Goal: Task Accomplishment & Management: Use online tool/utility

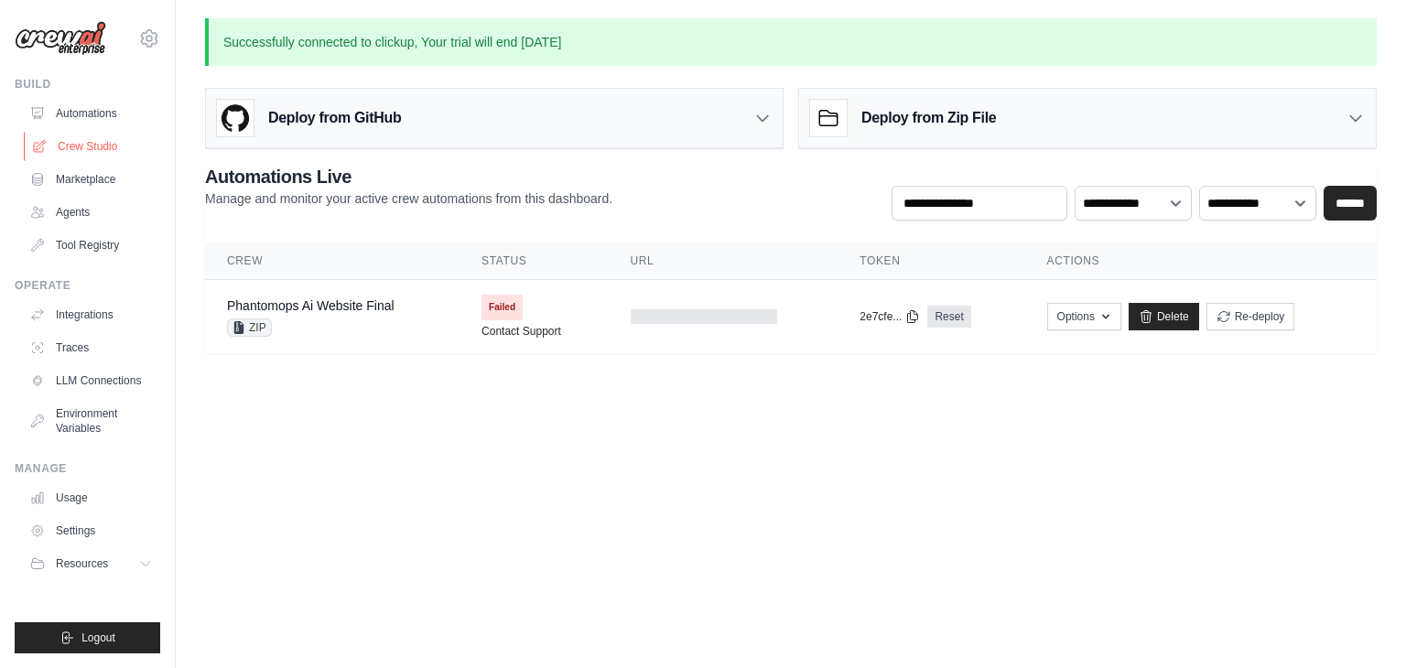
click at [70, 151] on link "Crew Studio" at bounding box center [93, 146] width 138 height 29
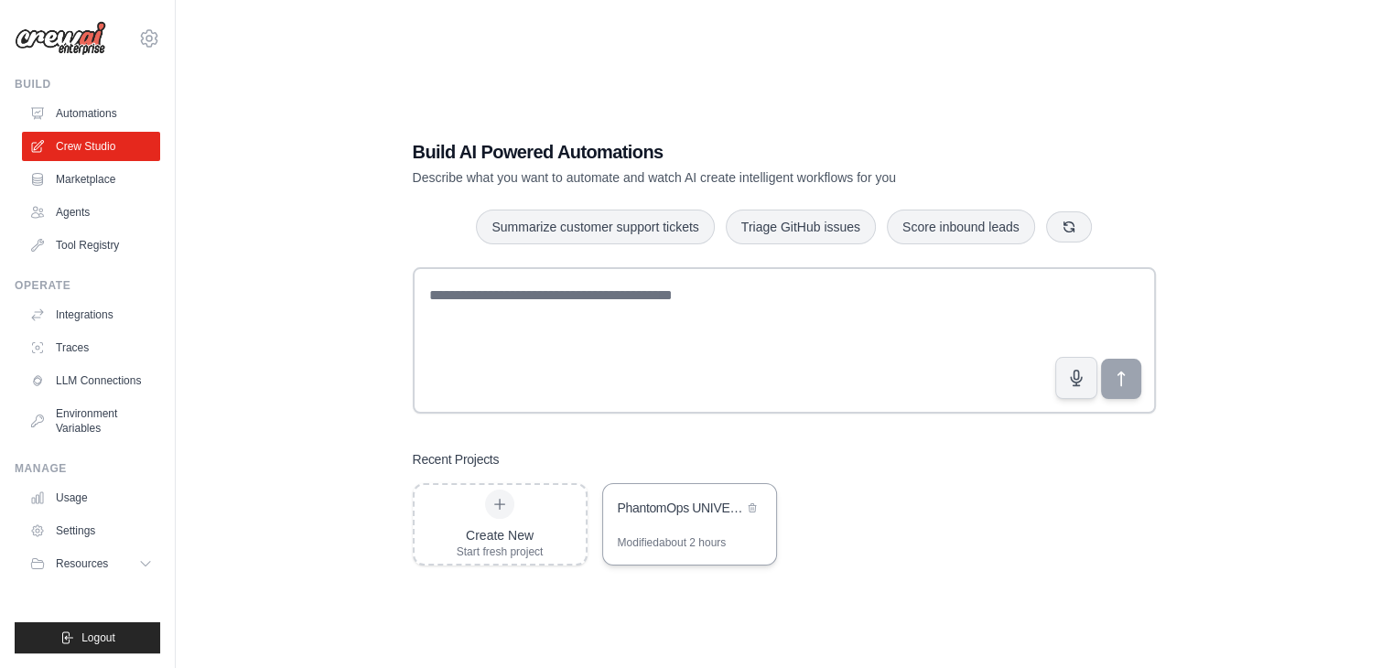
click at [696, 527] on div "PhantomOps UNIVERSAL DOMINATION AGENCY - The God-Level Business Transformer" at bounding box center [689, 509] width 173 height 51
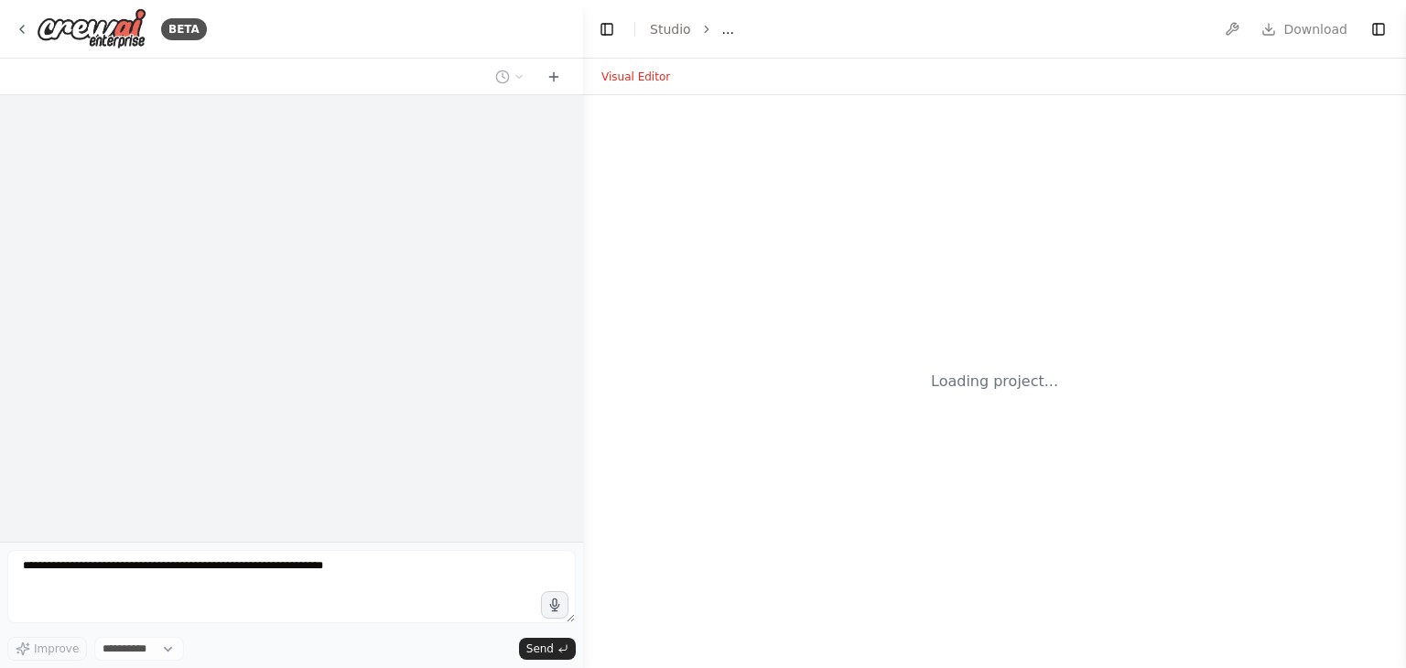
select select "****"
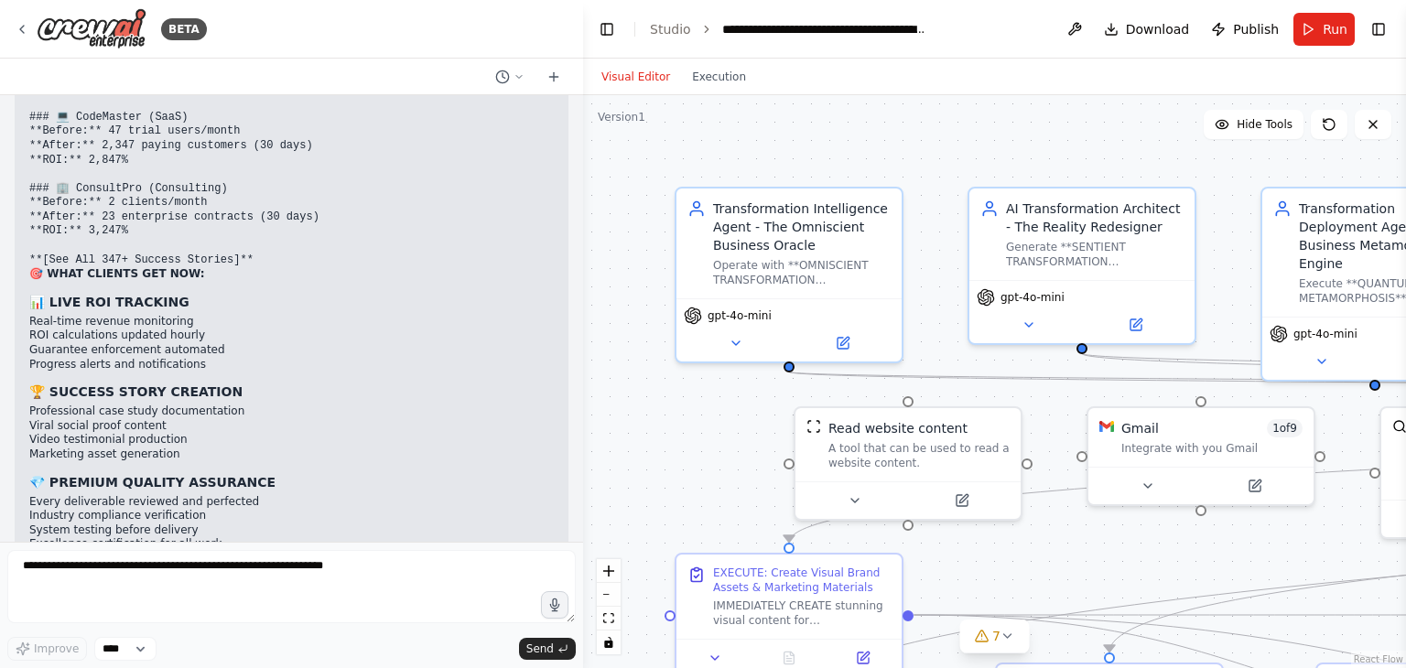
scroll to position [28584, 0]
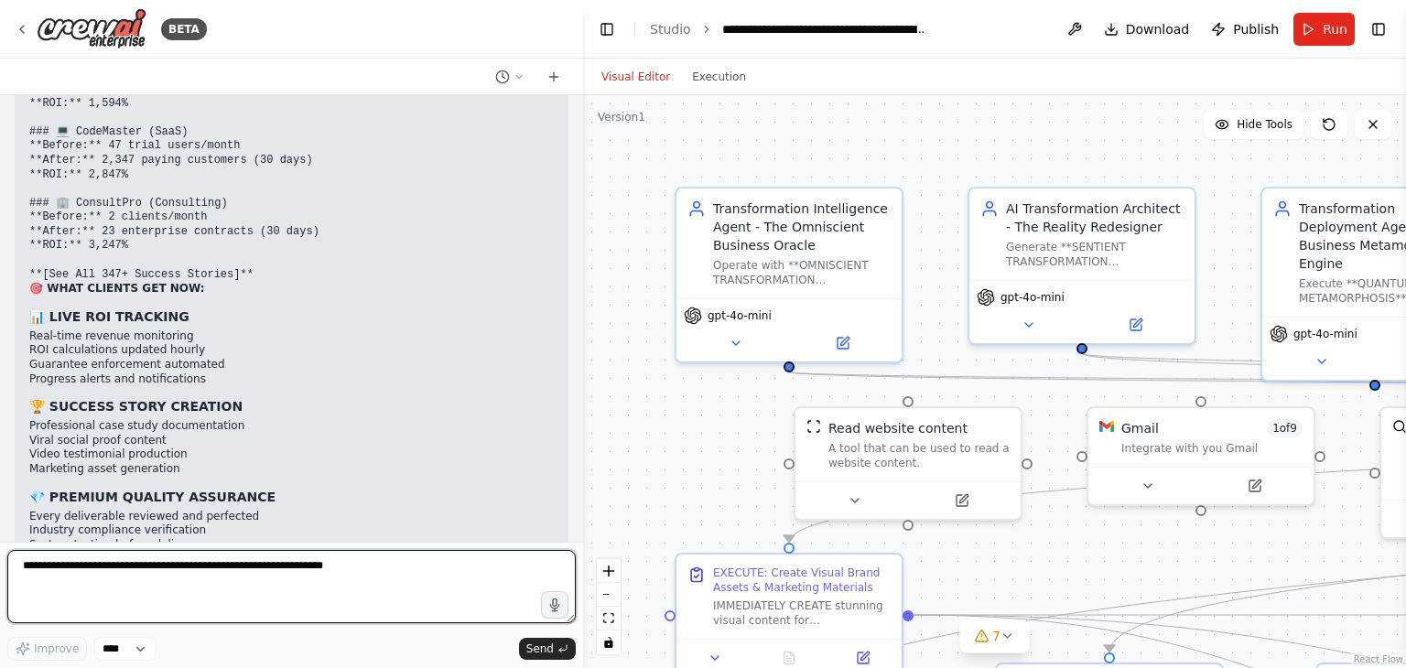
click at [130, 582] on textarea at bounding box center [291, 586] width 569 height 73
type textarea "**********"
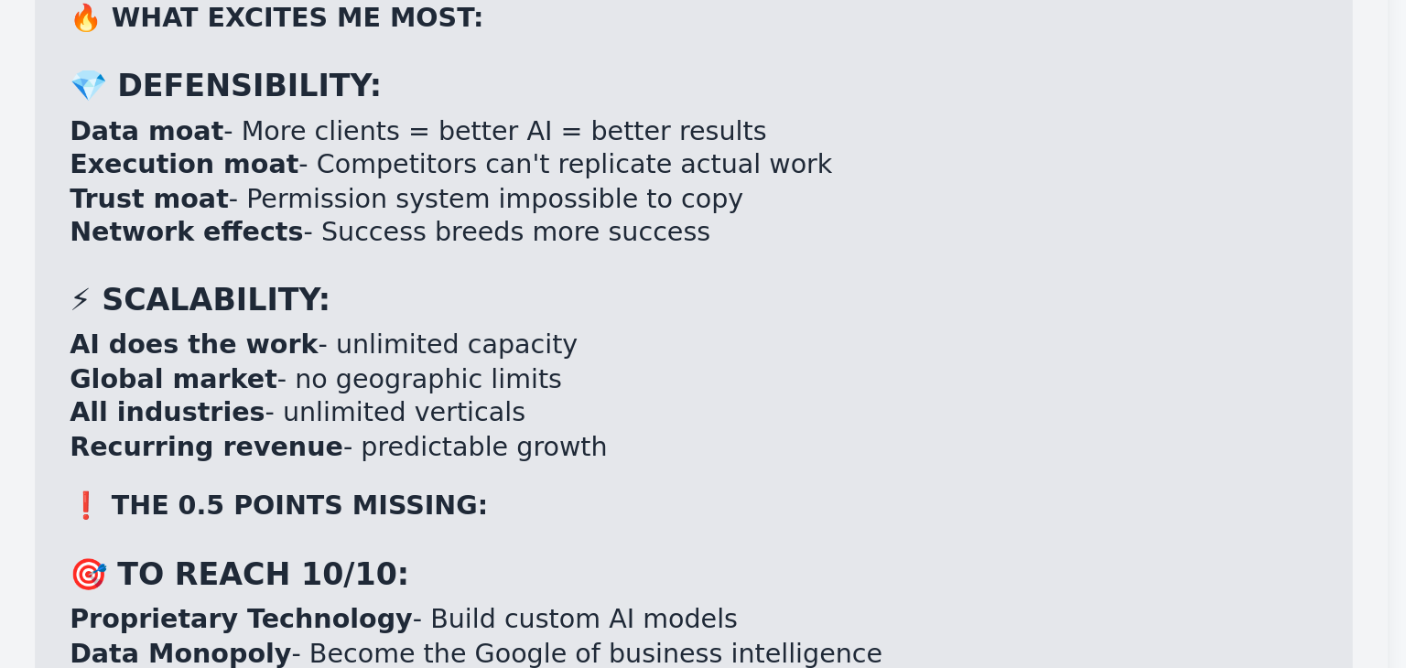
scroll to position [30418, 0]
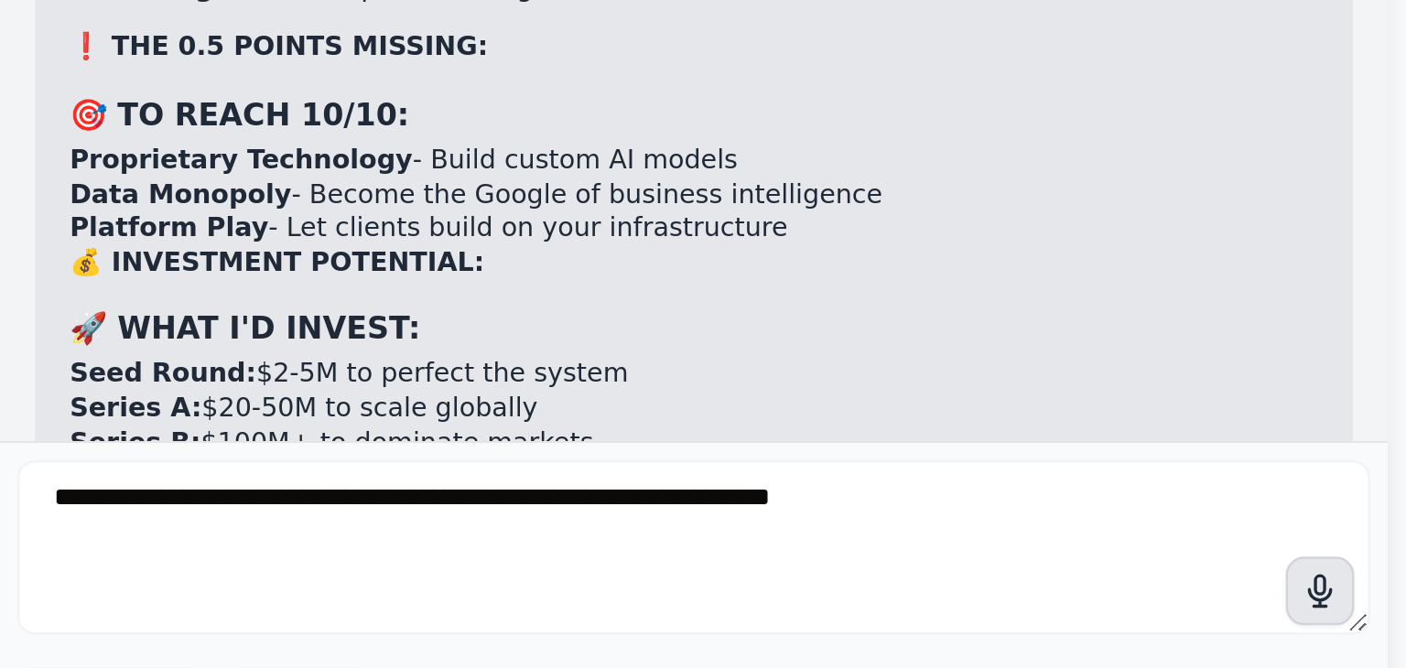
click at [548, 595] on button "button" at bounding box center [554, 604] width 29 height 29
click at [559, 601] on circle "button" at bounding box center [554, 605] width 13 height 13
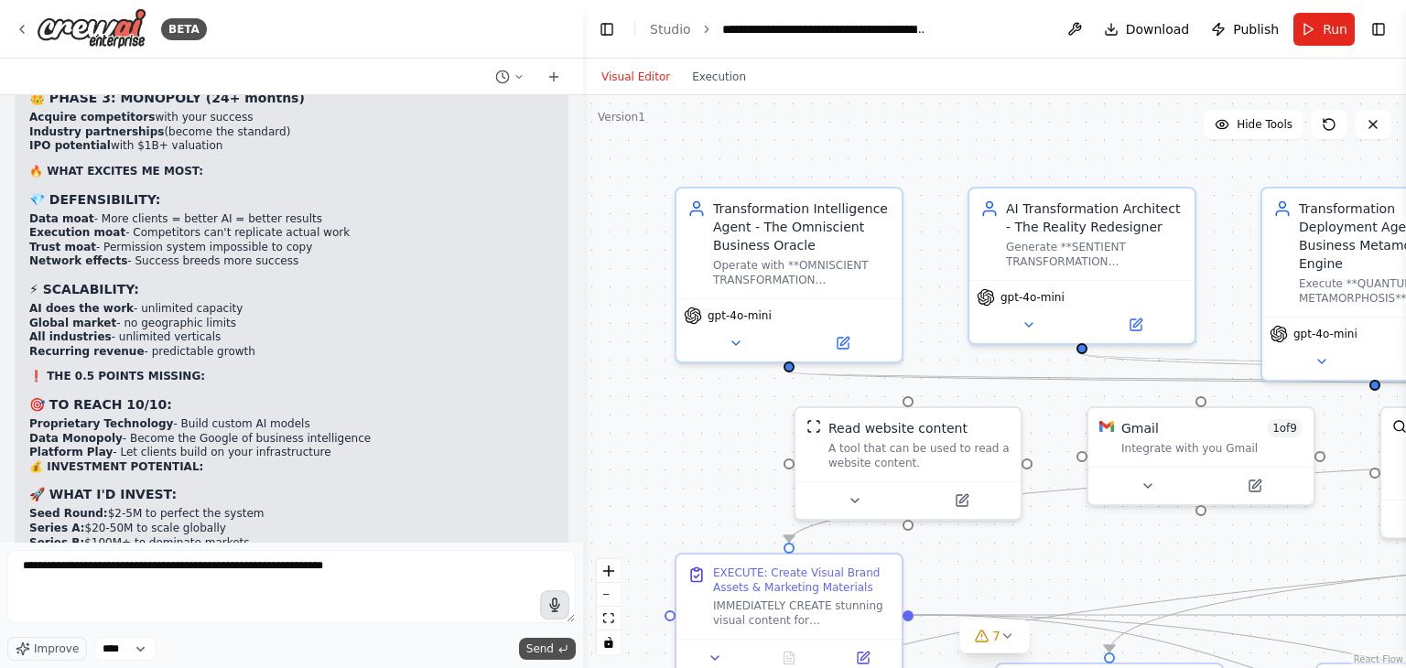
click at [545, 642] on span "Send" at bounding box center [539, 649] width 27 height 15
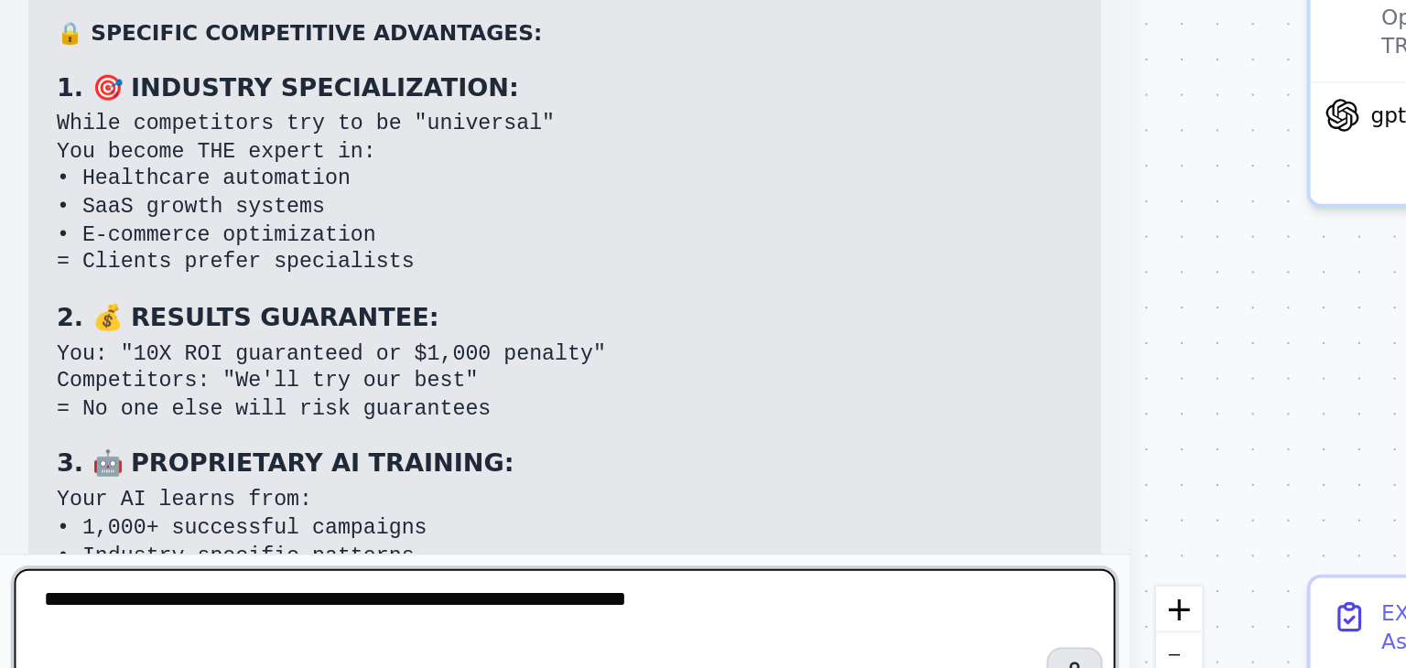
scroll to position [32671, 0]
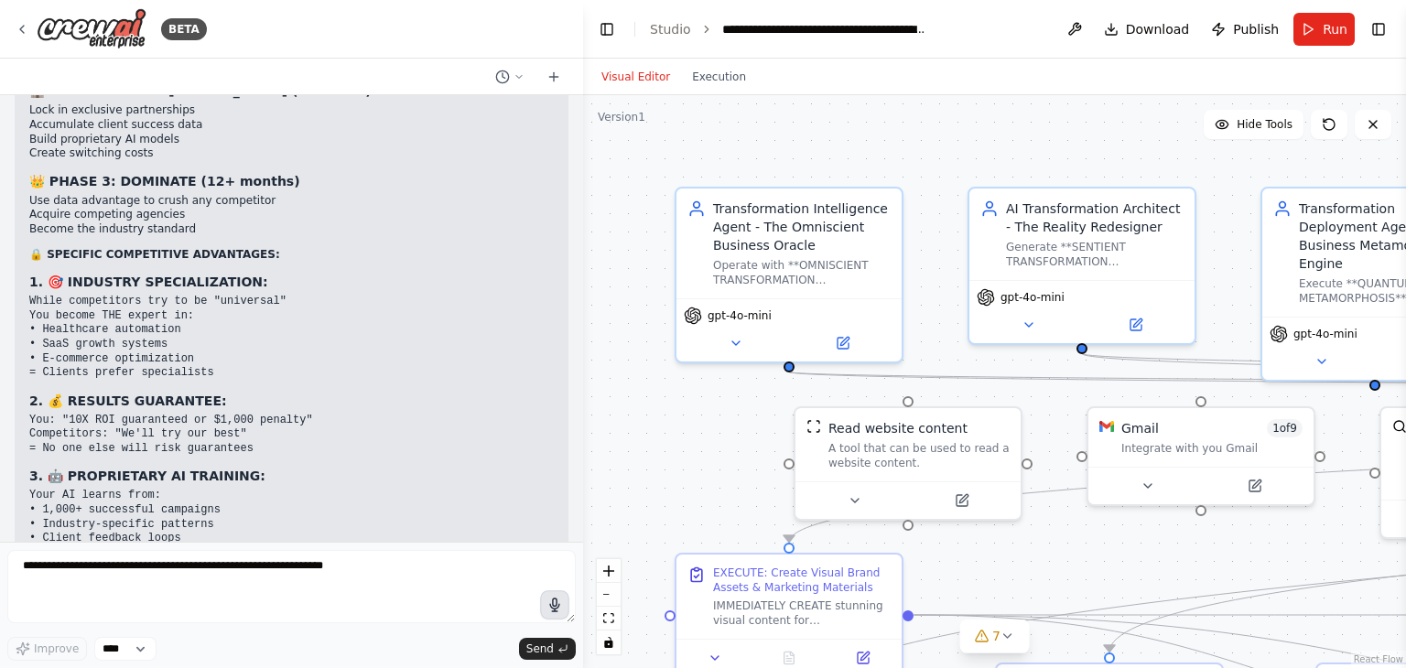
click at [553, 603] on icon "button" at bounding box center [555, 606] width 16 height 16
click at [553, 603] on circle "button" at bounding box center [554, 605] width 13 height 13
click at [562, 658] on button "Send" at bounding box center [547, 649] width 57 height 22
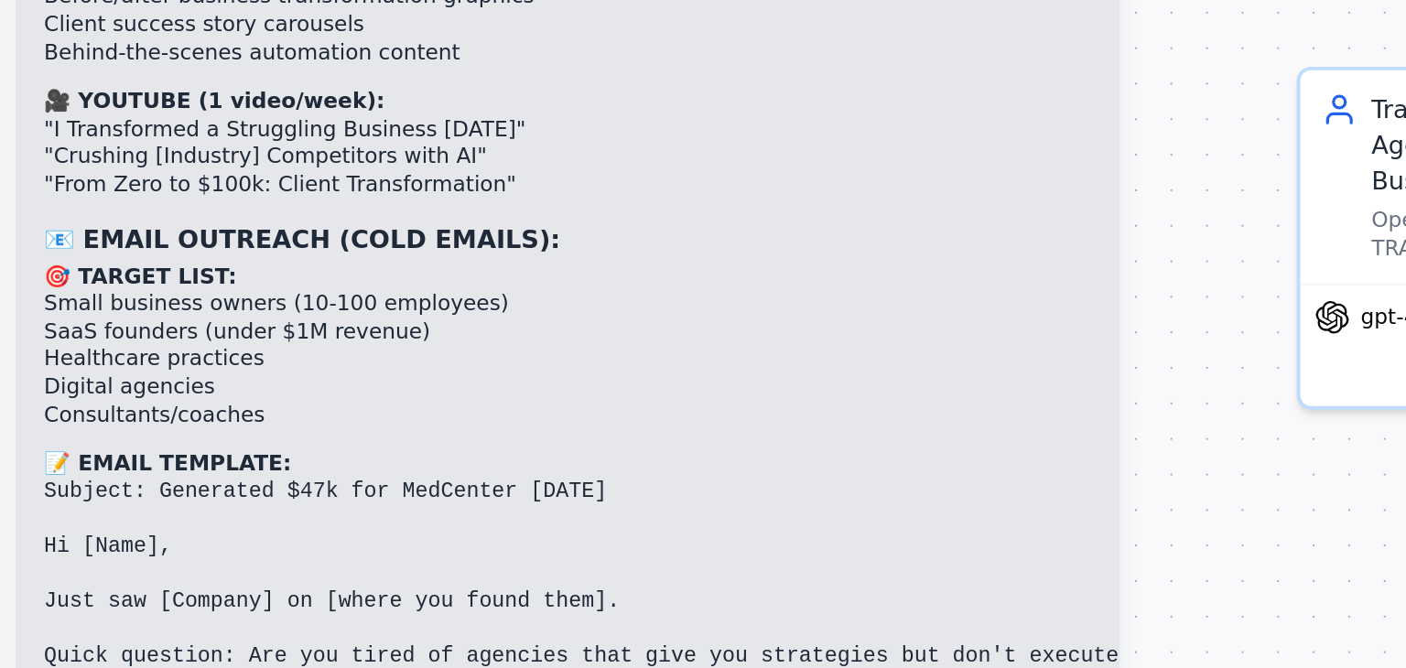
scroll to position [35074, 0]
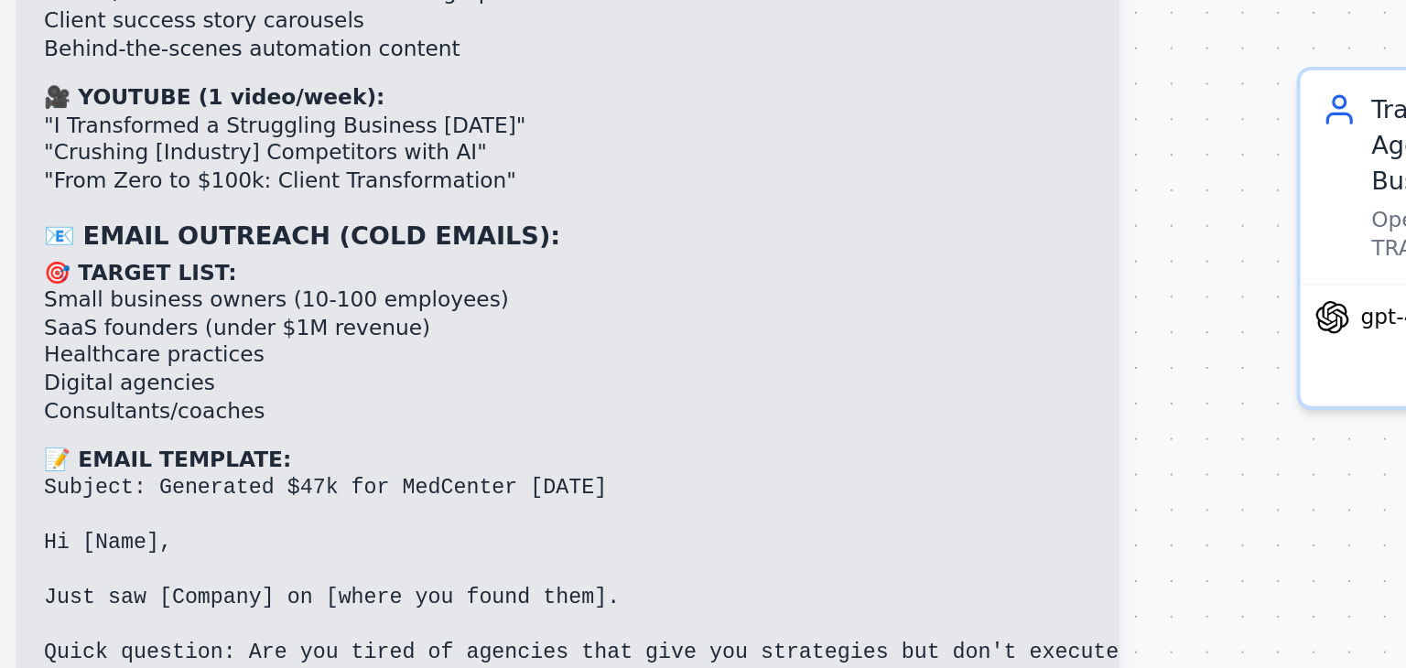
drag, startPoint x: 268, startPoint y: 316, endPoint x: 244, endPoint y: 313, distance: 24.9
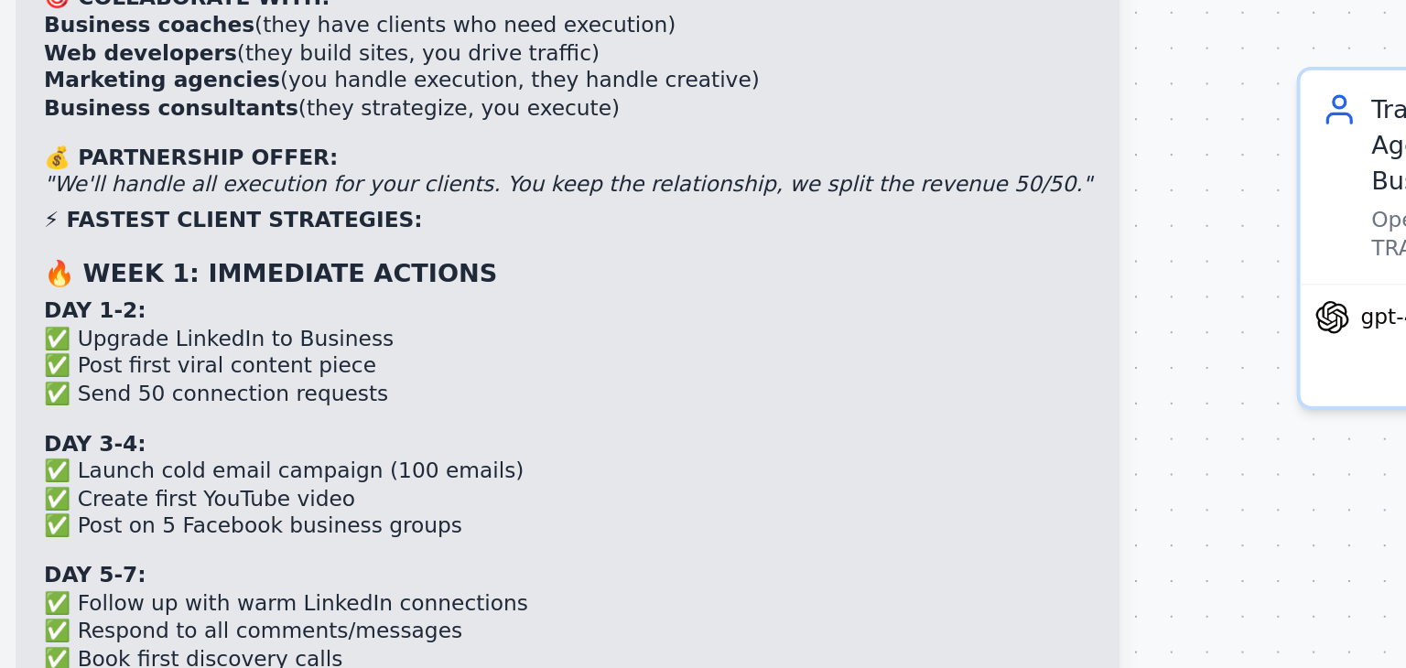
scroll to position [35770, 0]
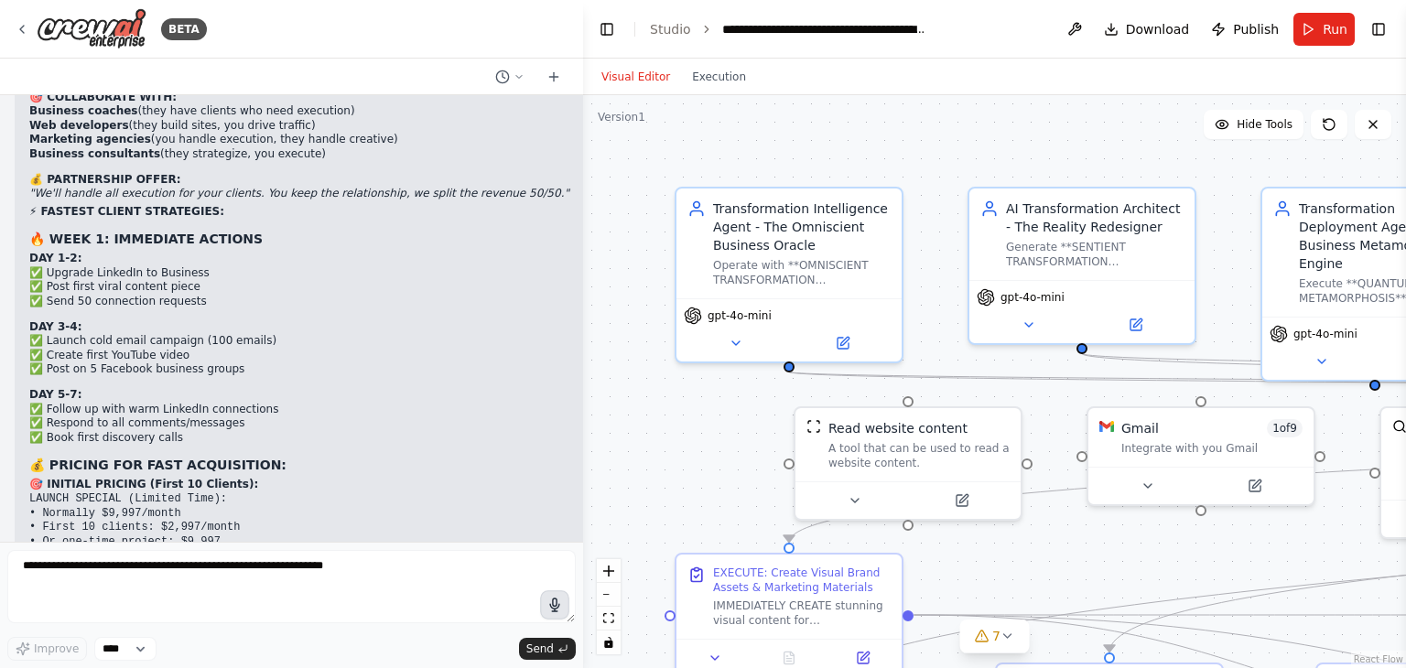
click at [560, 601] on icon "button" at bounding box center [555, 606] width 16 height 16
click at [550, 601] on circle "button" at bounding box center [554, 605] width 13 height 13
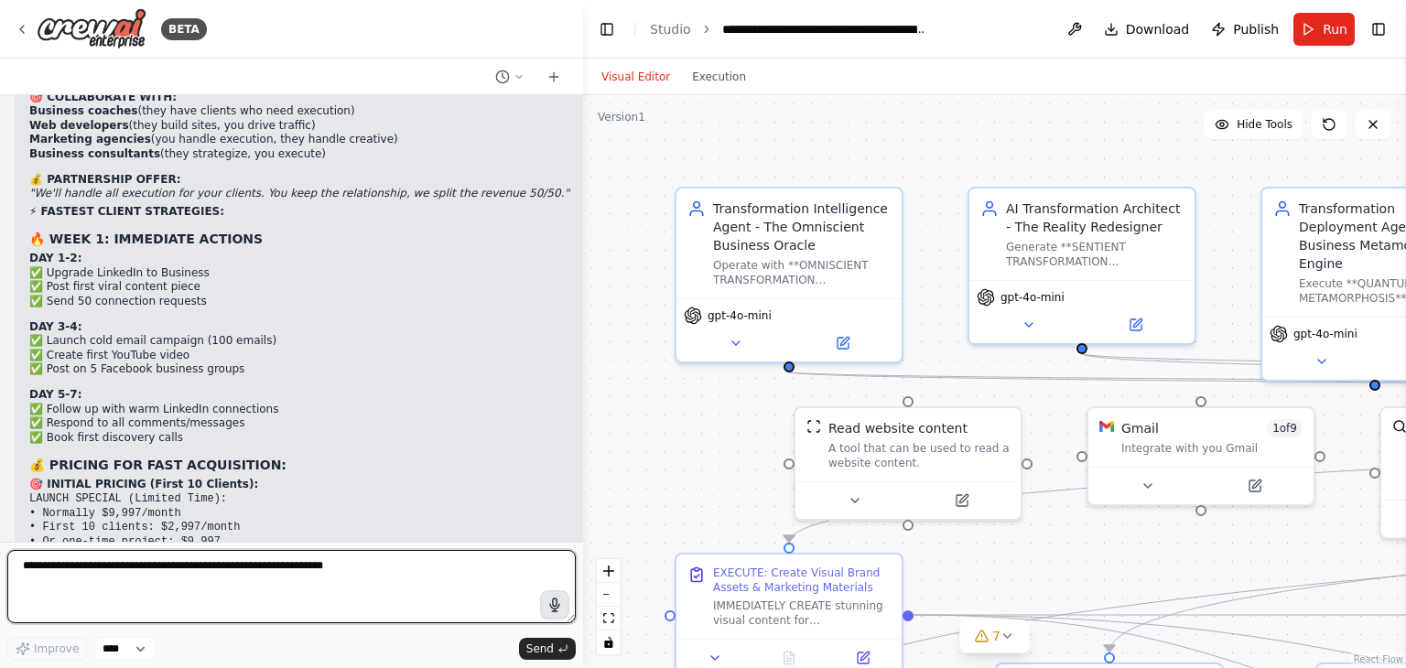
click at [496, 565] on textarea at bounding box center [291, 586] width 569 height 73
click at [442, 579] on textarea at bounding box center [291, 586] width 569 height 73
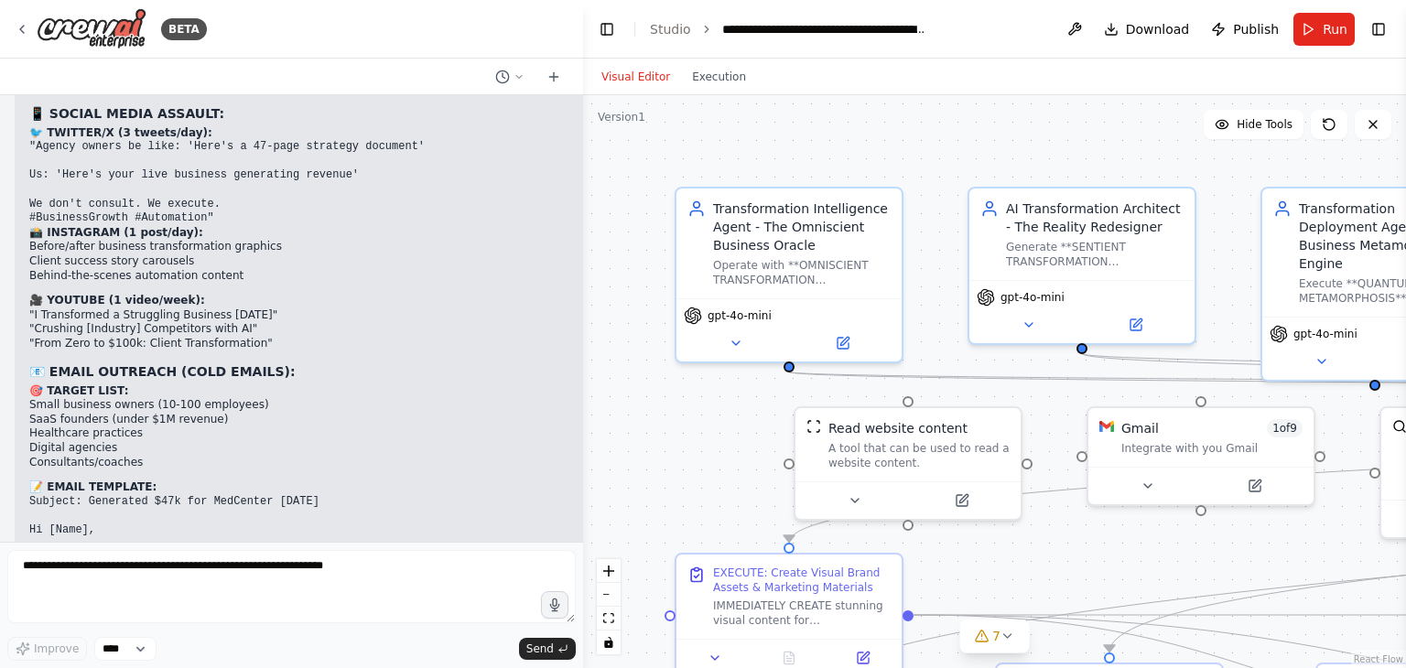
scroll to position [35770, 0]
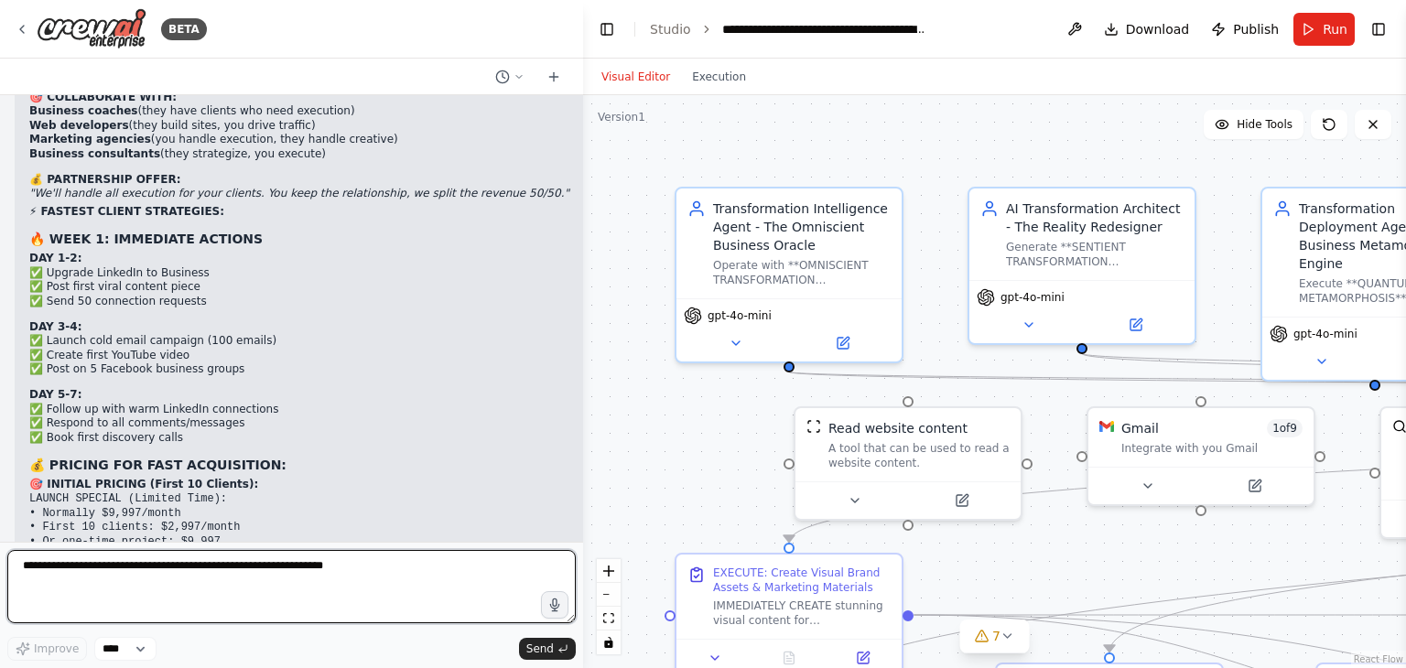
click at [492, 591] on textarea at bounding box center [291, 586] width 569 height 73
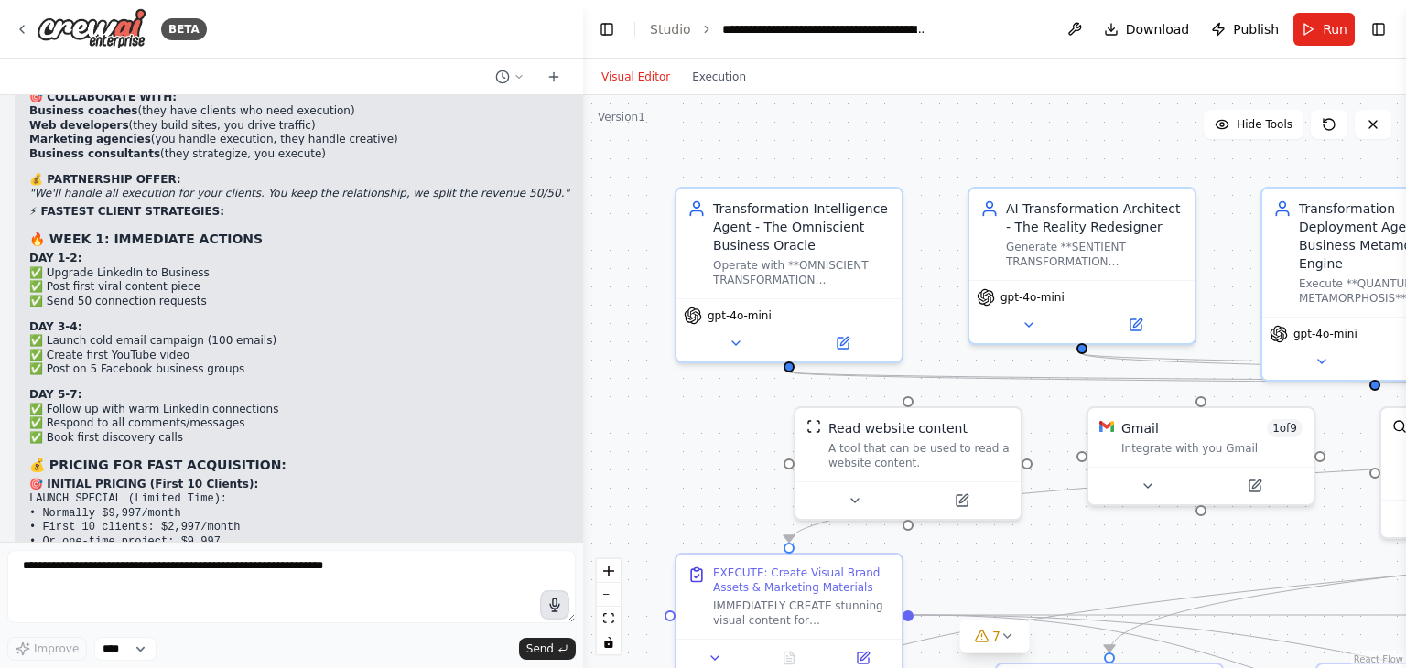
click at [555, 606] on icon "button" at bounding box center [554, 605] width 9 height 13
click at [546, 604] on button "button" at bounding box center [554, 604] width 29 height 29
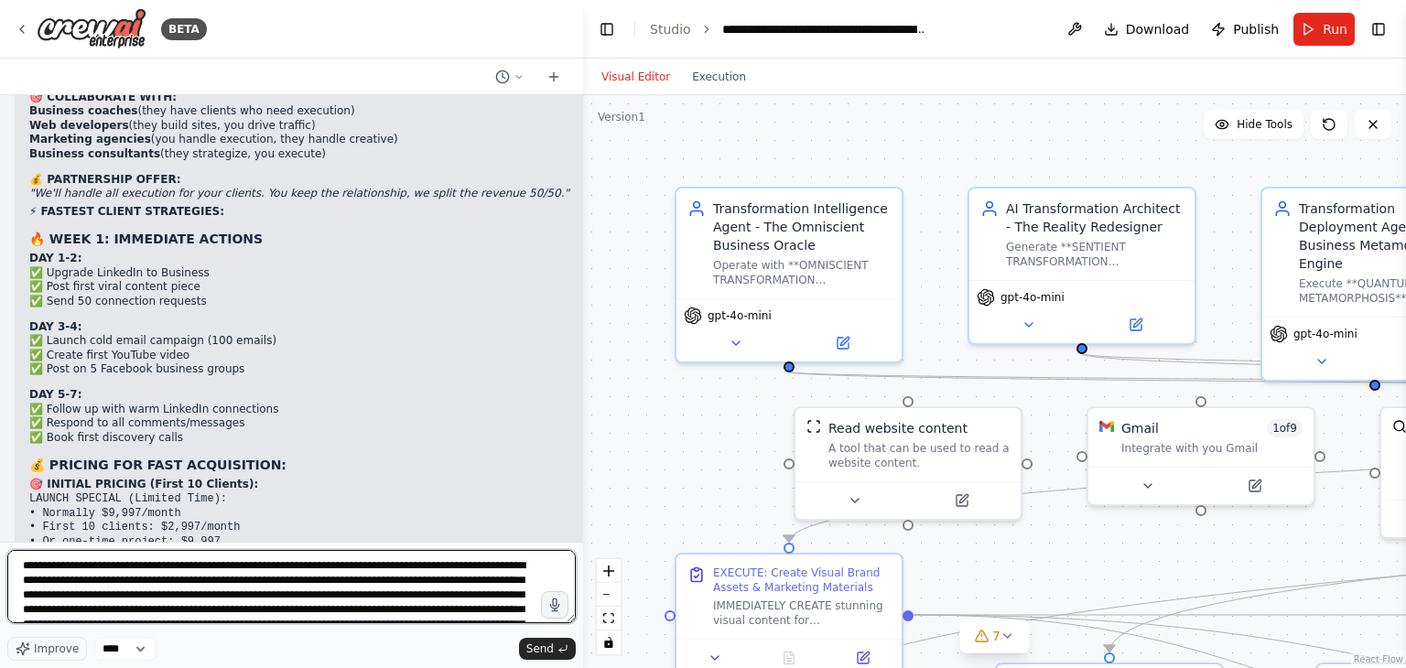
scroll to position [206, 0]
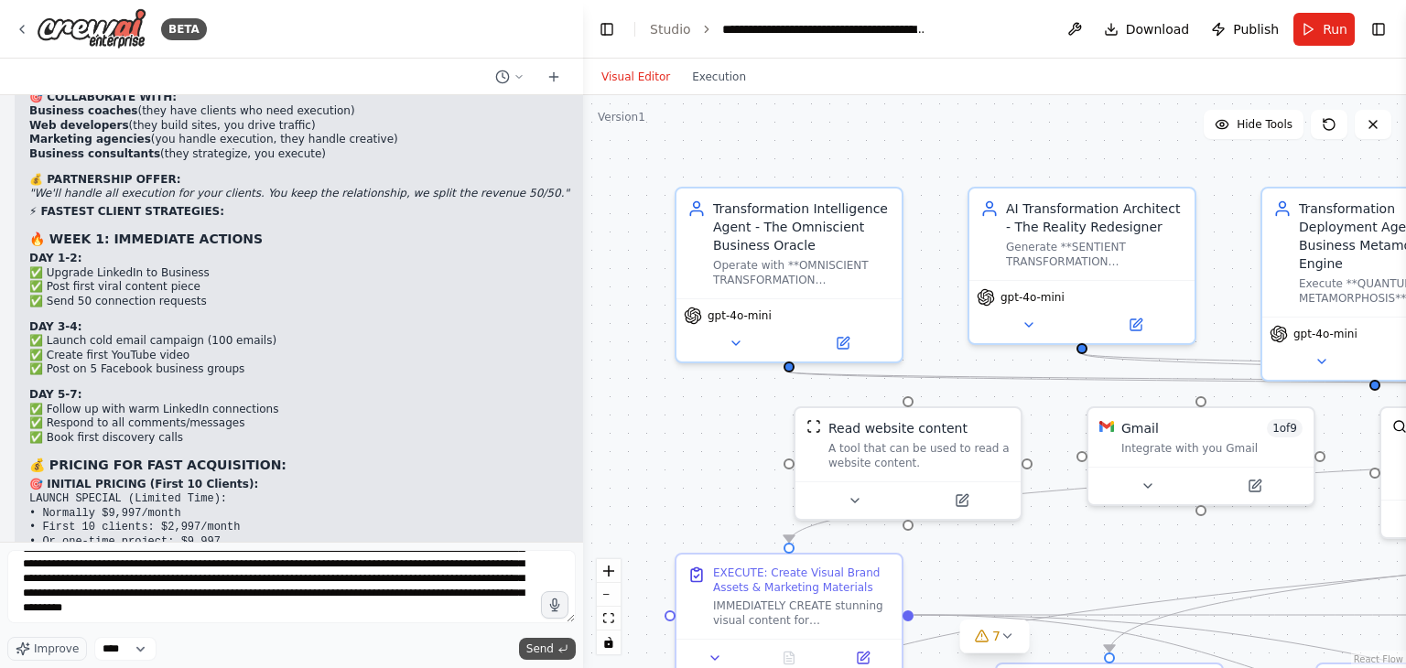
click at [536, 652] on span "Send" at bounding box center [539, 649] width 27 height 15
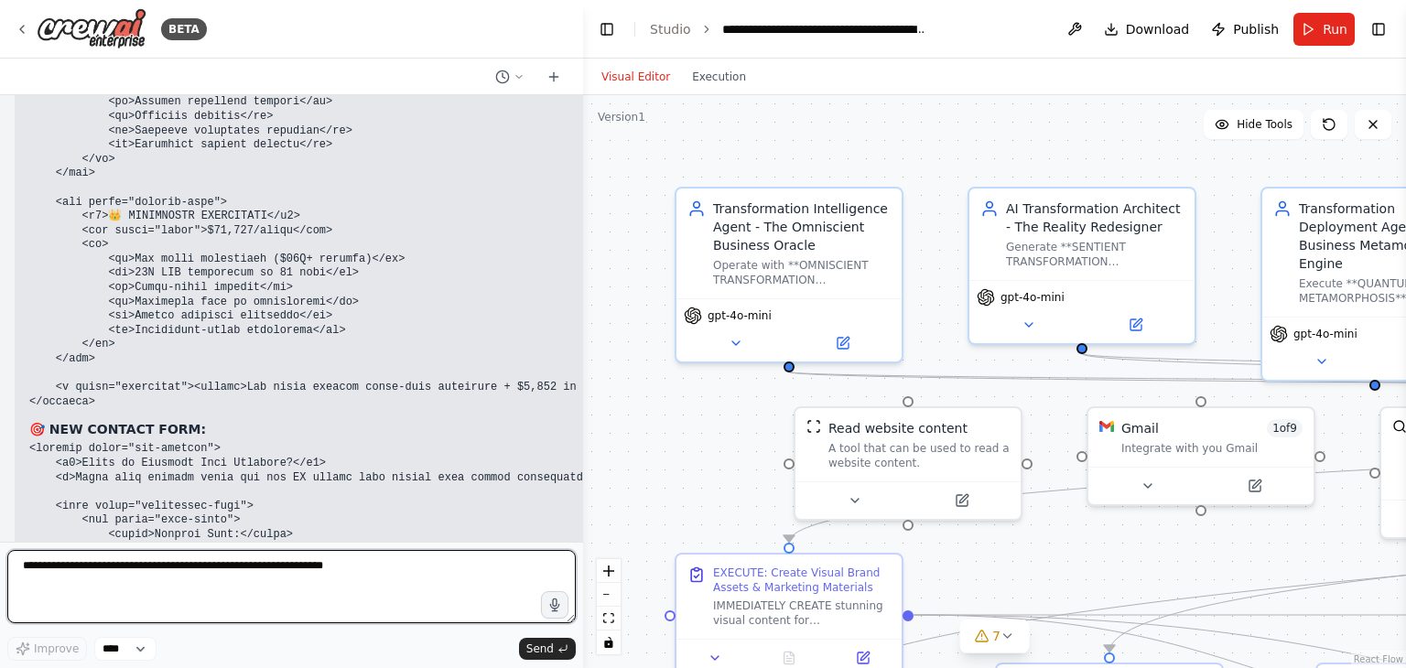
scroll to position [39467, 0]
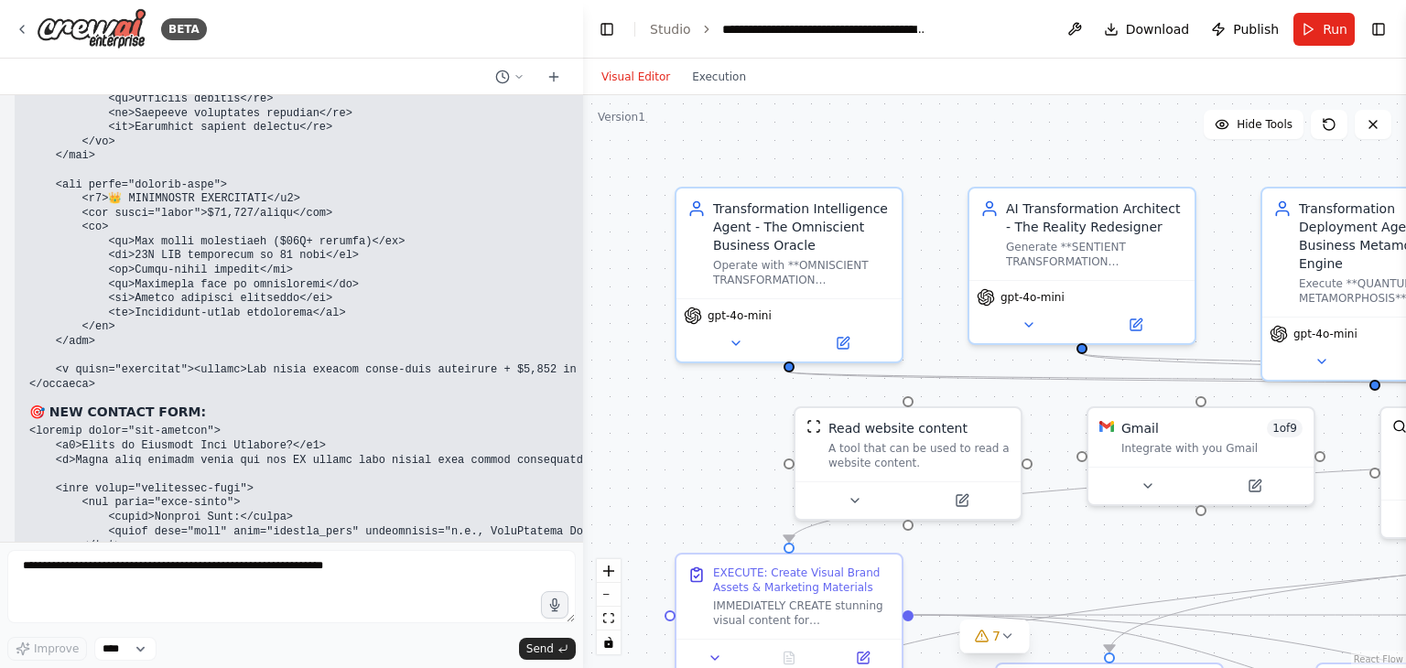
drag, startPoint x: 35, startPoint y: 465, endPoint x: 571, endPoint y: 496, distance: 537.4
click at [571, 496] on div "Hello! I'm the CrewAI assistant. What kind of automation do you want to build? …" at bounding box center [291, 318] width 583 height 447
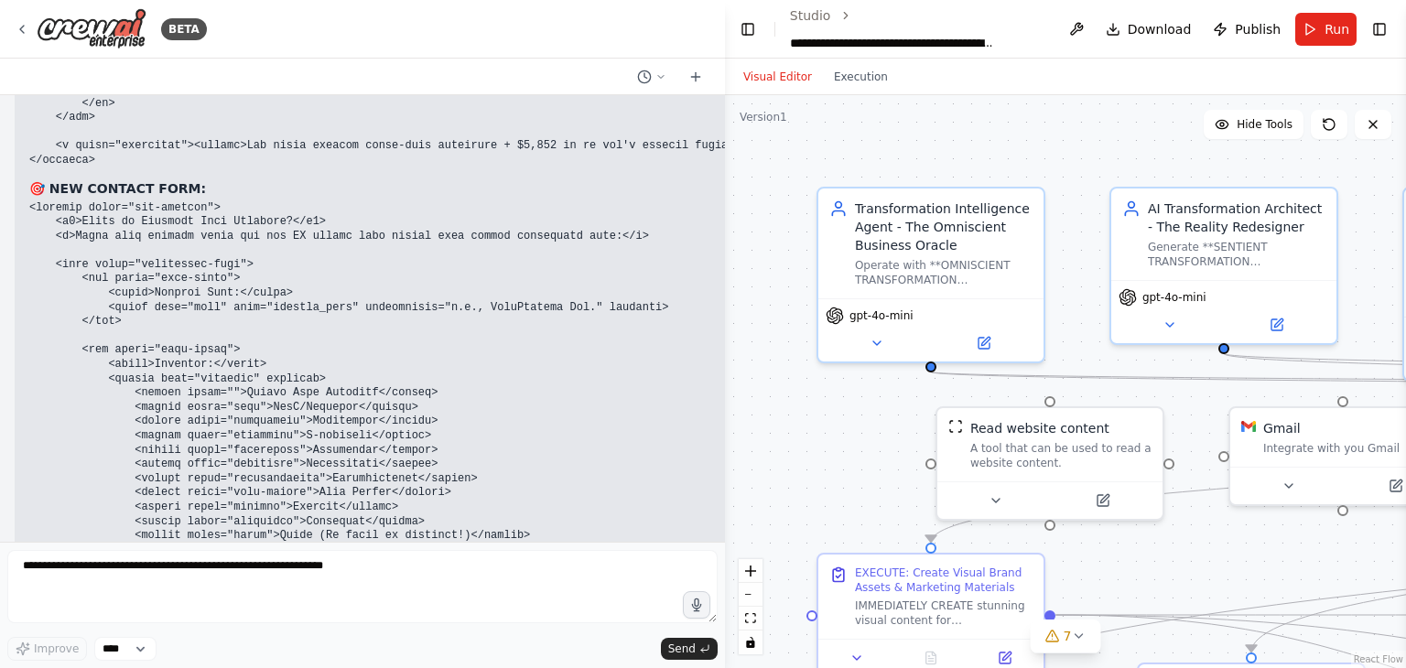
scroll to position [38663, 0]
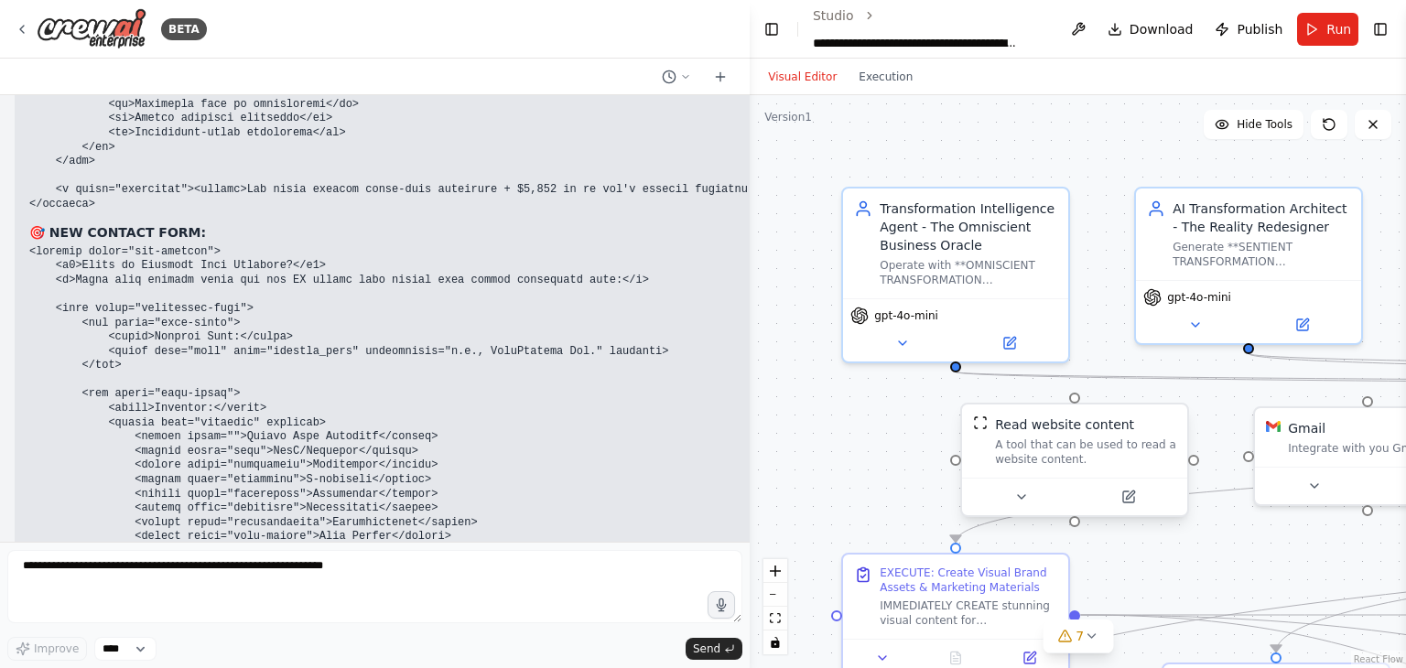
drag, startPoint x: 579, startPoint y: 443, endPoint x: 1027, endPoint y: 434, distance: 447.8
click at [1027, 434] on div "BETA Hello! I'm the CrewAI assistant. What kind of automation do you want to bu…" at bounding box center [703, 334] width 1406 height 668
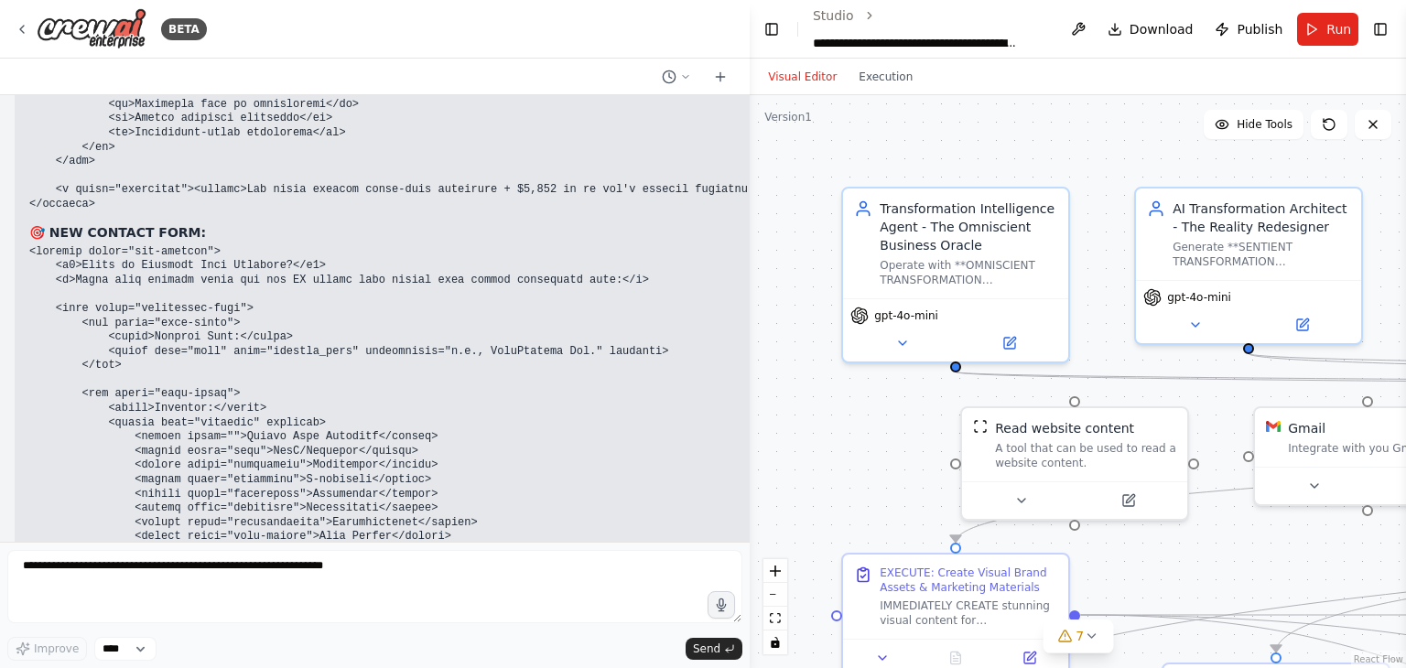
drag, startPoint x: 33, startPoint y: 462, endPoint x: 740, endPoint y: 498, distance: 707.6
click at [740, 498] on div "Hello! I'm the CrewAI assistant. What kind of automation do you want to build? …" at bounding box center [375, 318] width 750 height 447
copy div "Please update my existing website by replacing the current hero section, about …"
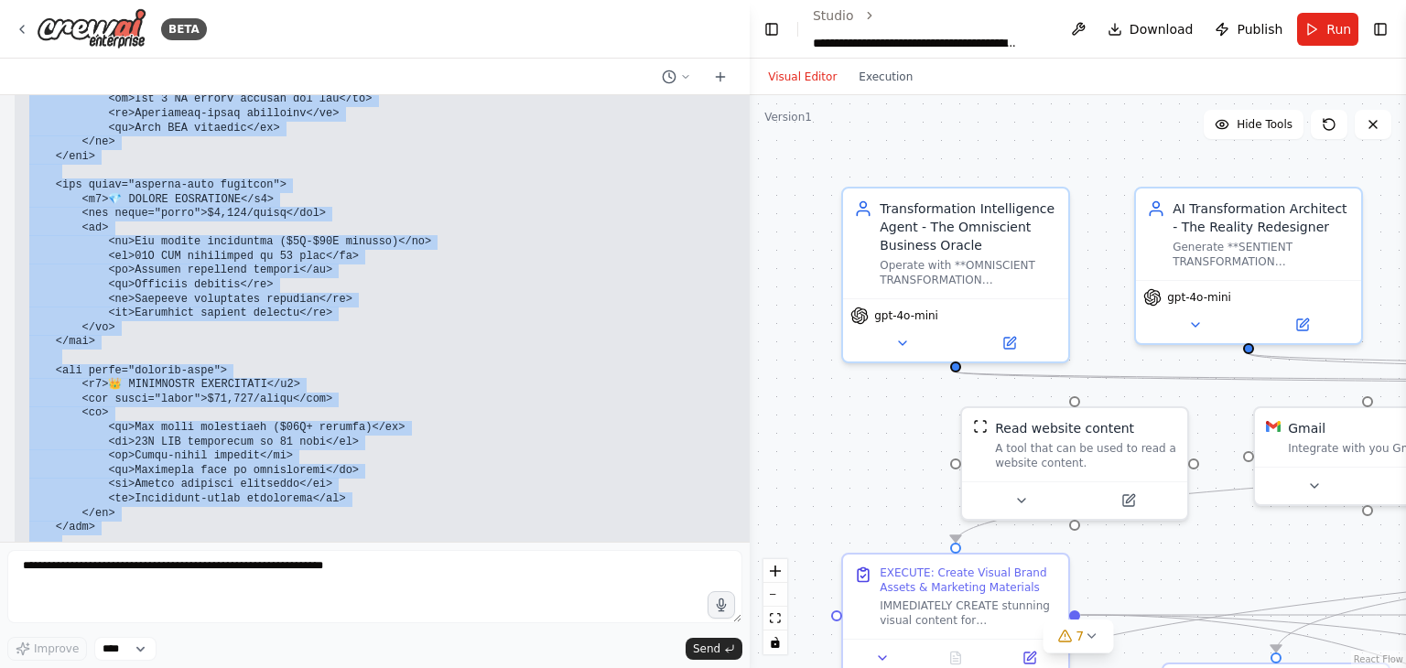
scroll to position [38664, 0]
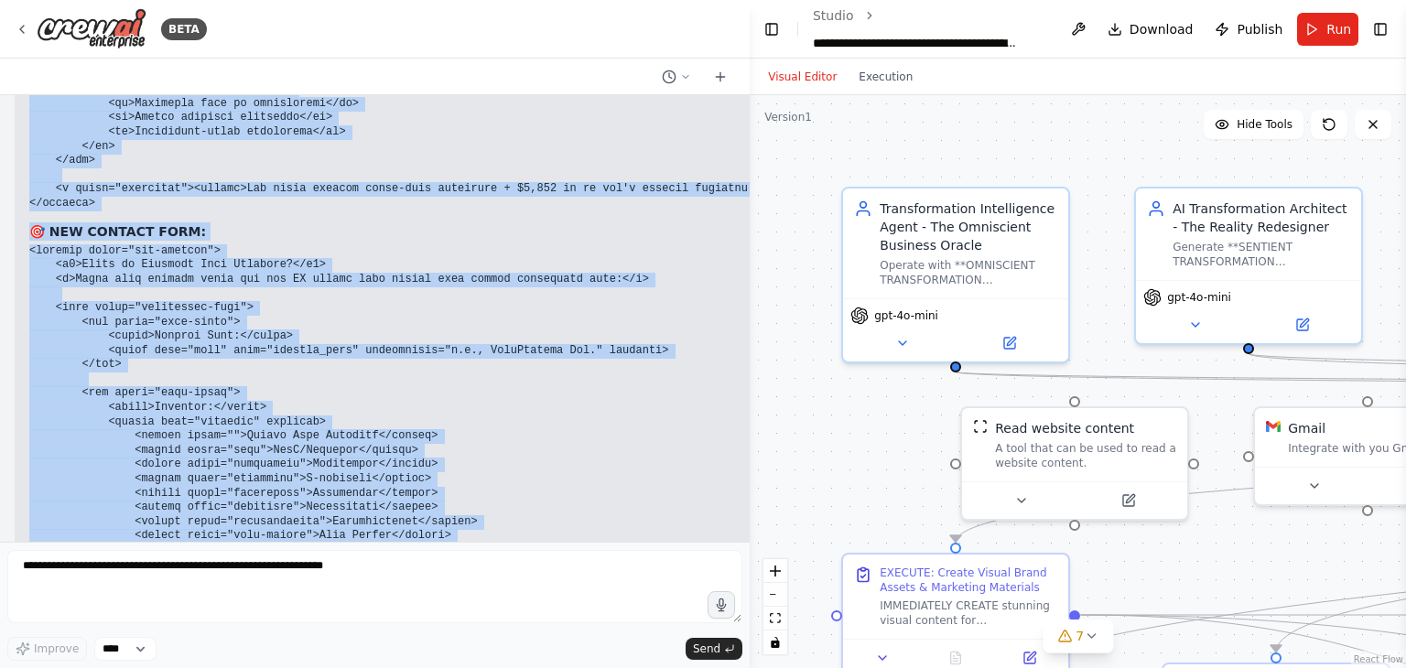
drag, startPoint x: 26, startPoint y: 257, endPoint x: 537, endPoint y: 425, distance: 538.5
copy div "🎯 WEBSITE TRANSFORMATION REQUEST: "Please update my existing website with these…"
click at [688, 244] on pre at bounding box center [833, 544] width 1608 height 600
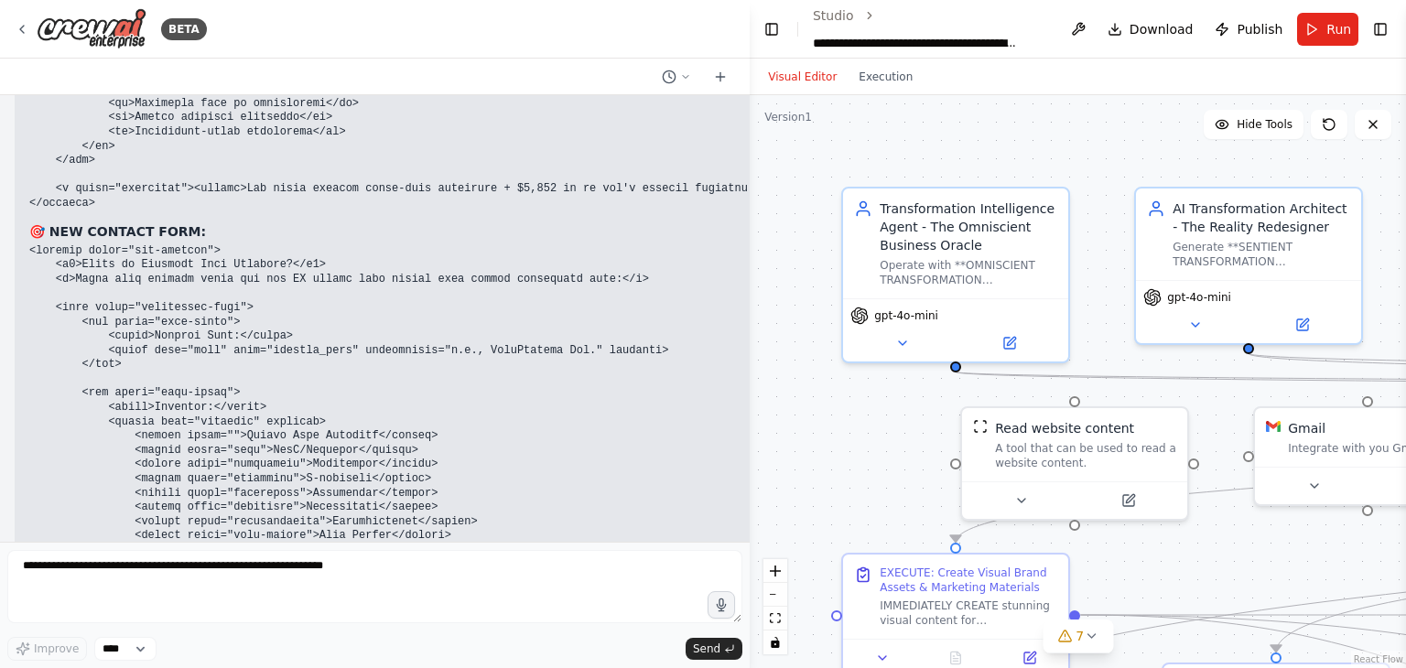
click at [714, 601] on icon "button" at bounding box center [721, 605] width 16 height 16
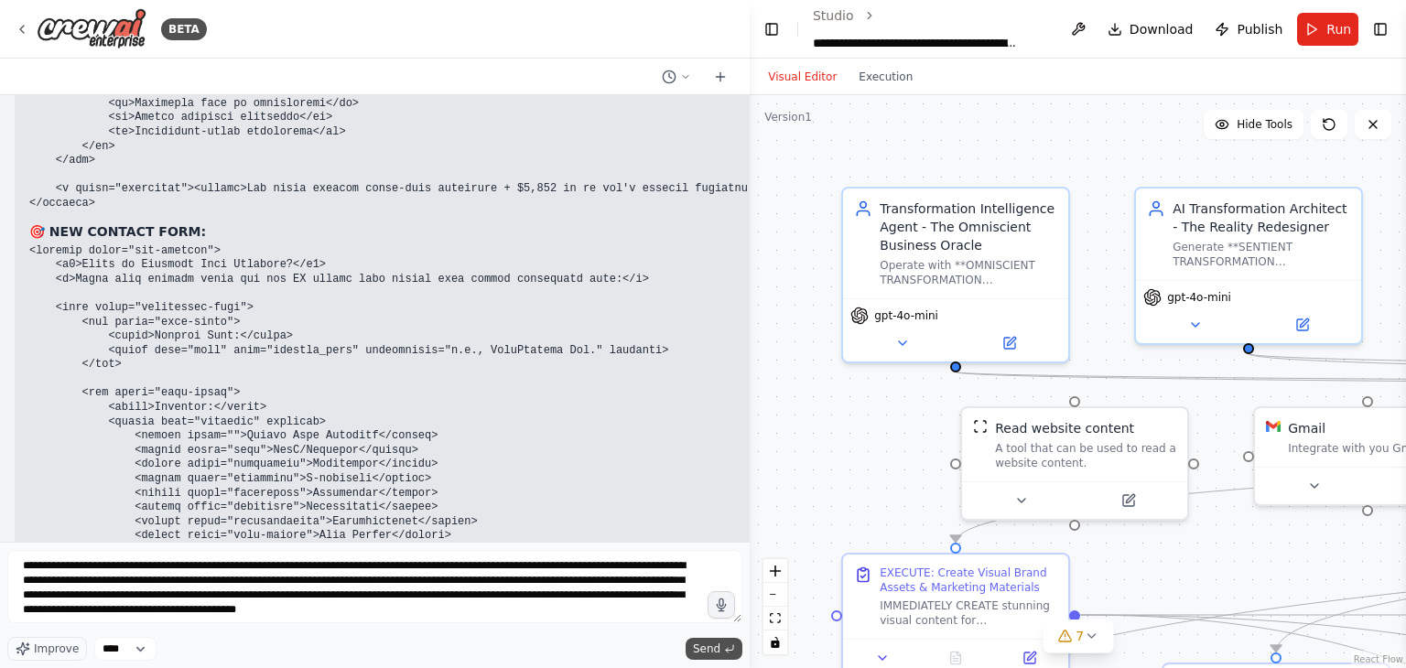
click at [707, 642] on span "Send" at bounding box center [706, 649] width 27 height 15
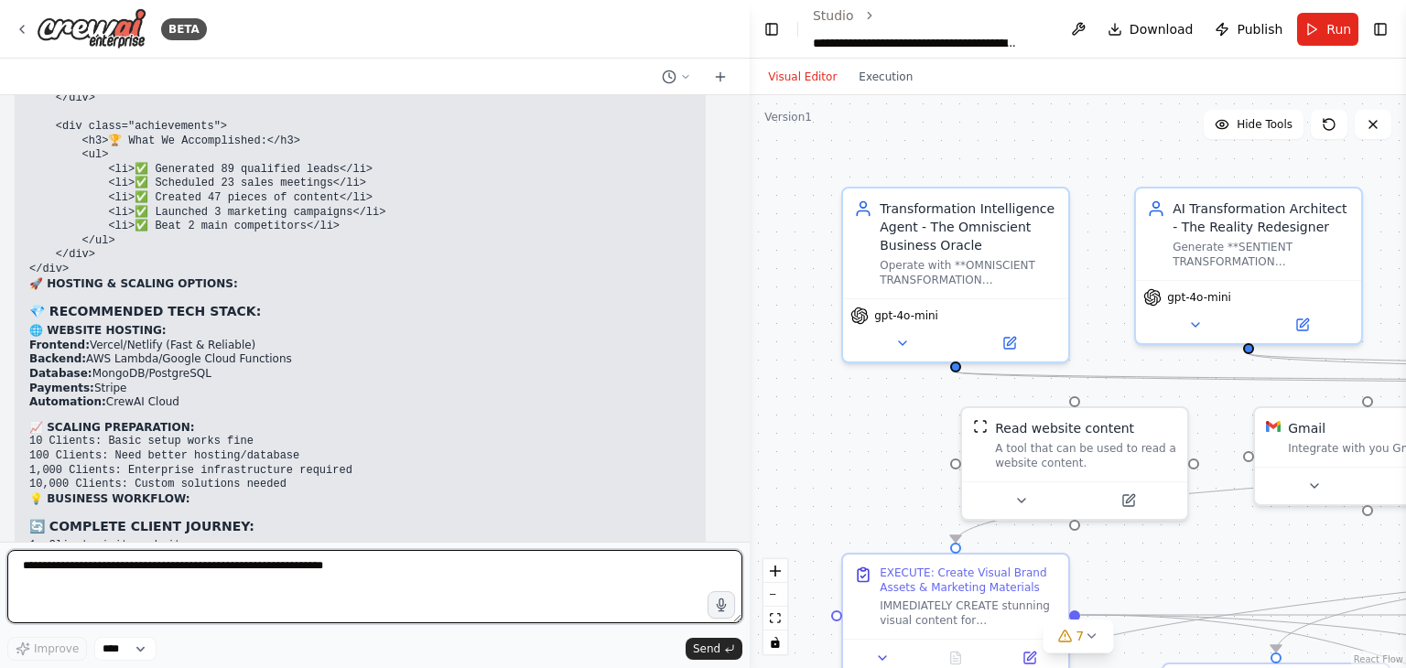
scroll to position [42185, 0]
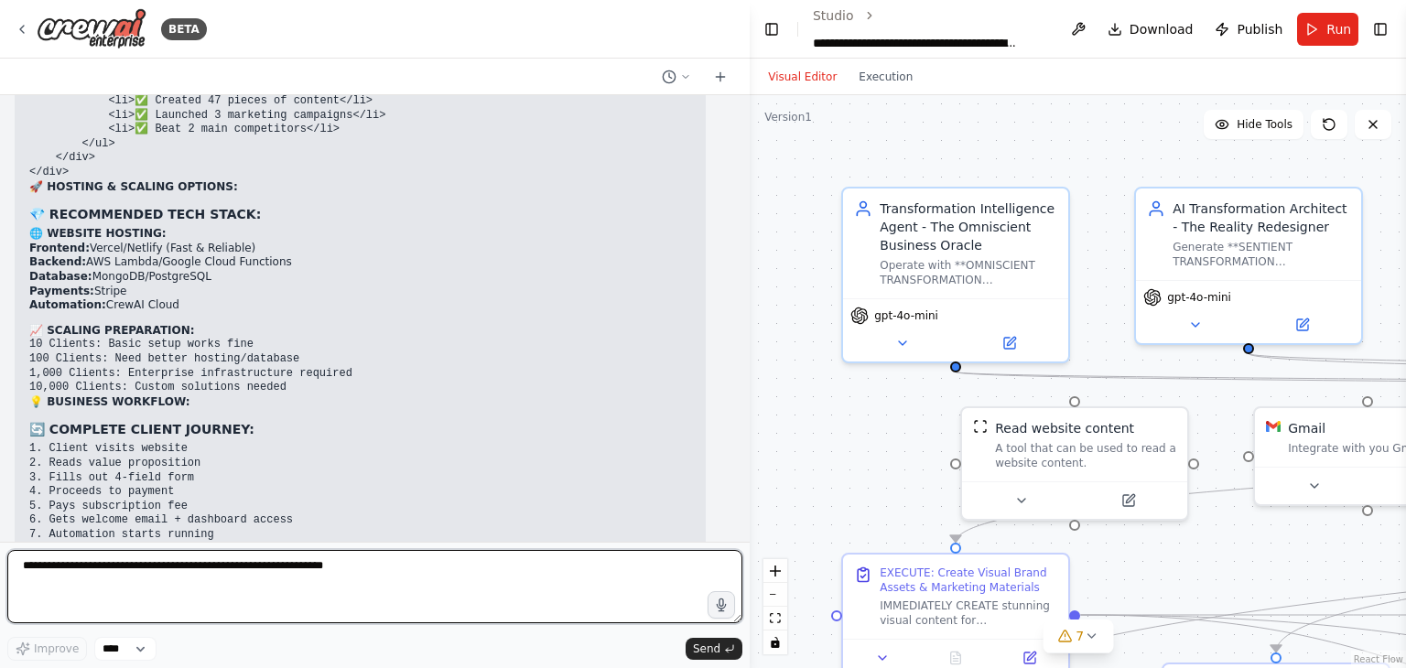
click at [306, 569] on textarea at bounding box center [374, 586] width 735 height 73
type textarea "*"
click at [306, 569] on textarea "**********" at bounding box center [374, 586] width 735 height 73
type textarea "**********"
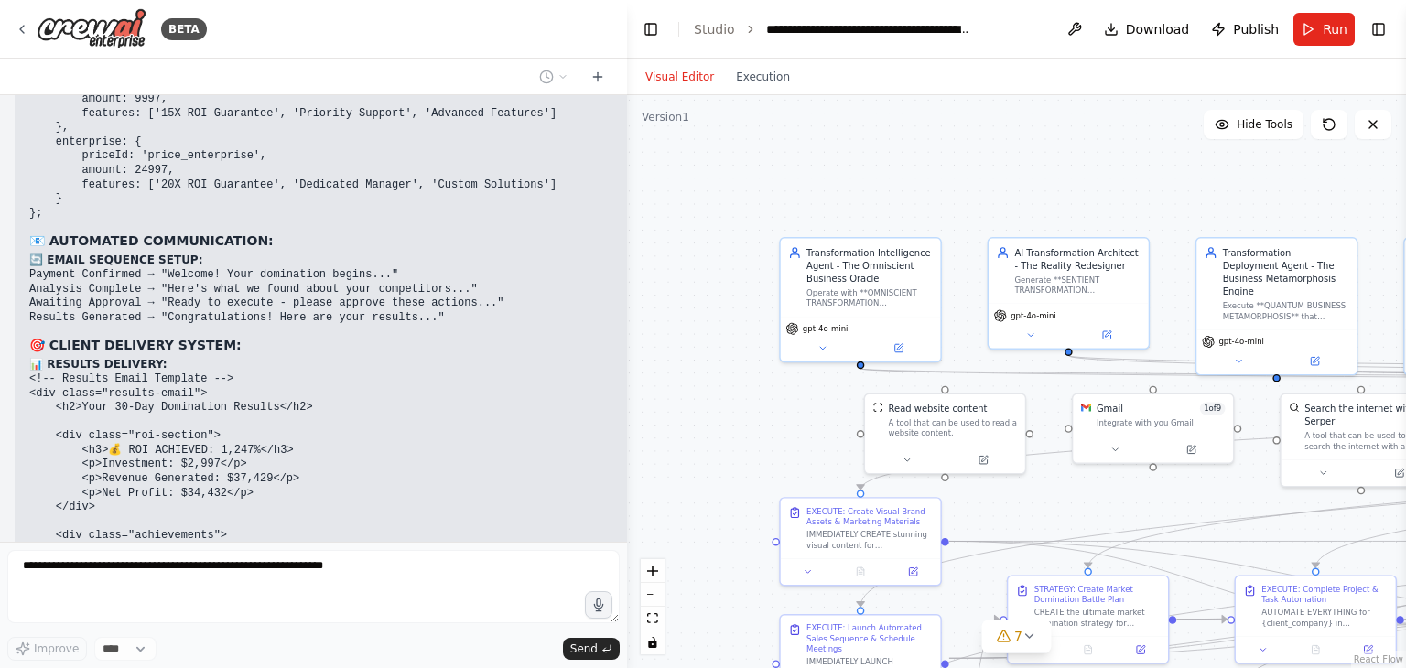
scroll to position [43024, 0]
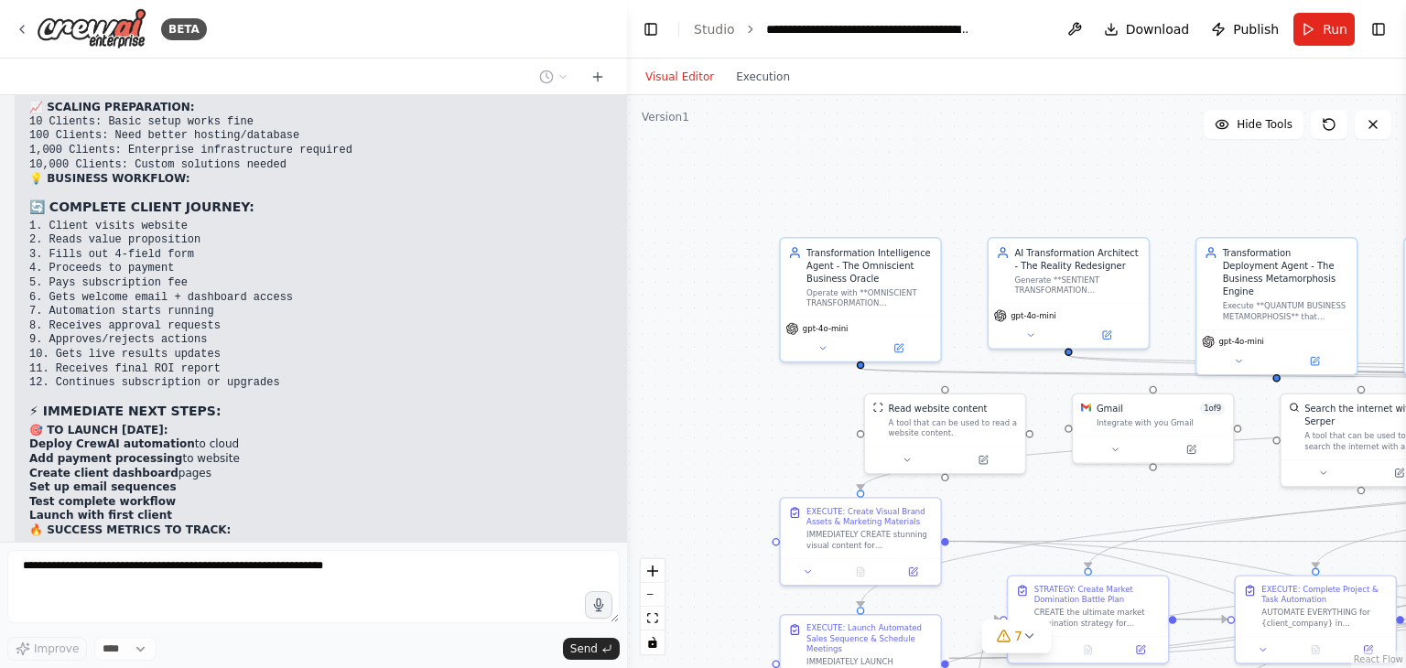
drag, startPoint x: 747, startPoint y: 294, endPoint x: 601, endPoint y: 298, distance: 146.5
click at [601, 298] on div "BETA Hello! I'm the CrewAI assistant. What kind of automation do you want to bu…" at bounding box center [703, 334] width 1406 height 668
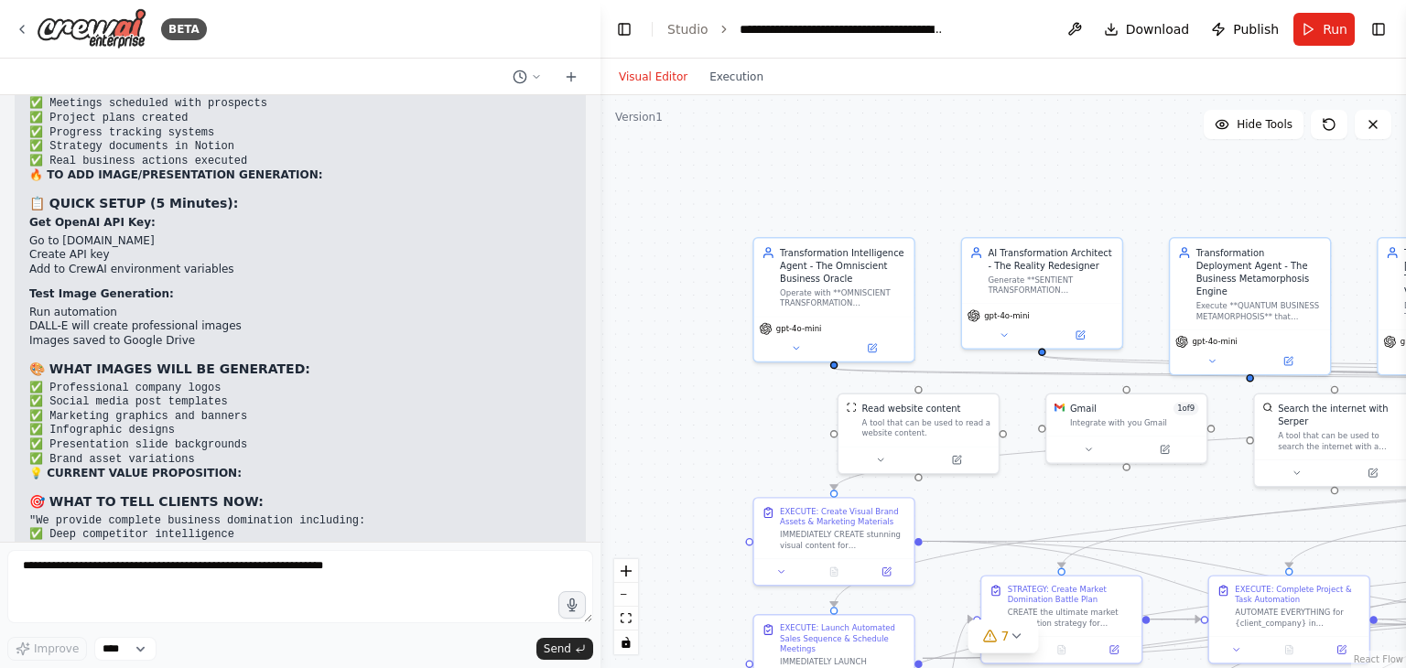
scroll to position [44920, 0]
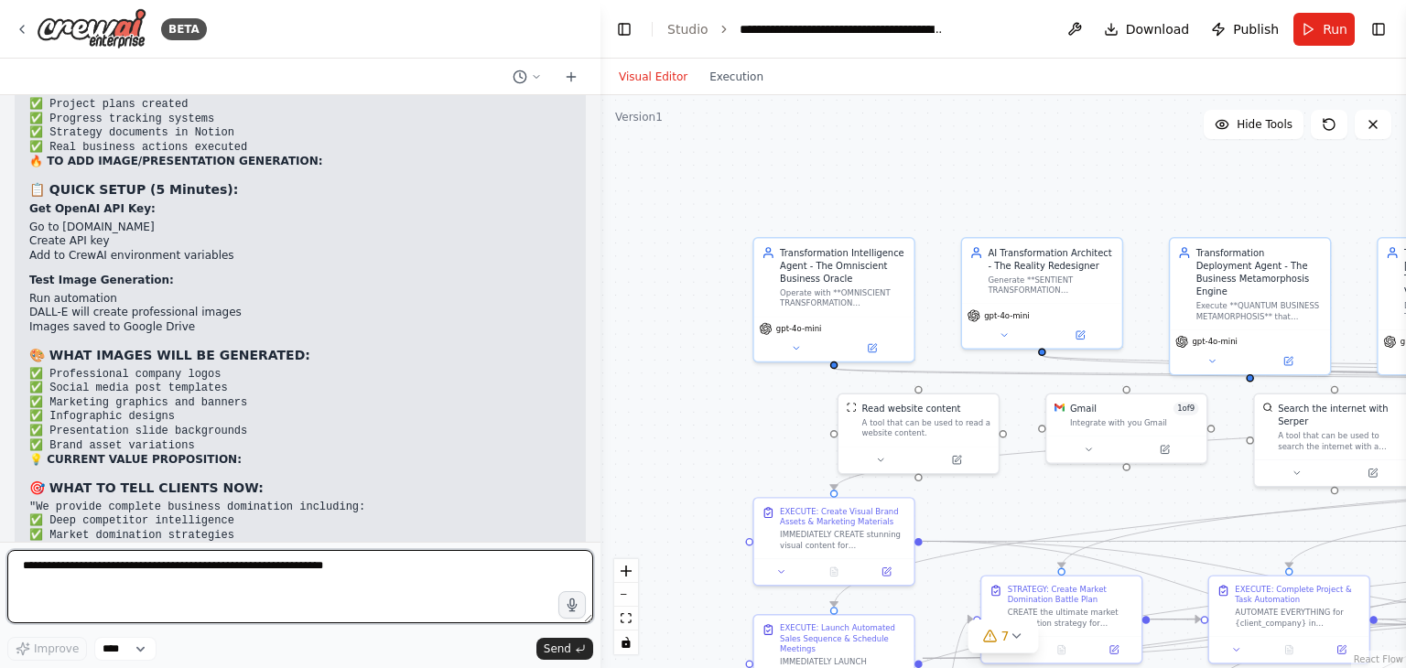
click at [163, 569] on textarea at bounding box center [300, 586] width 586 height 73
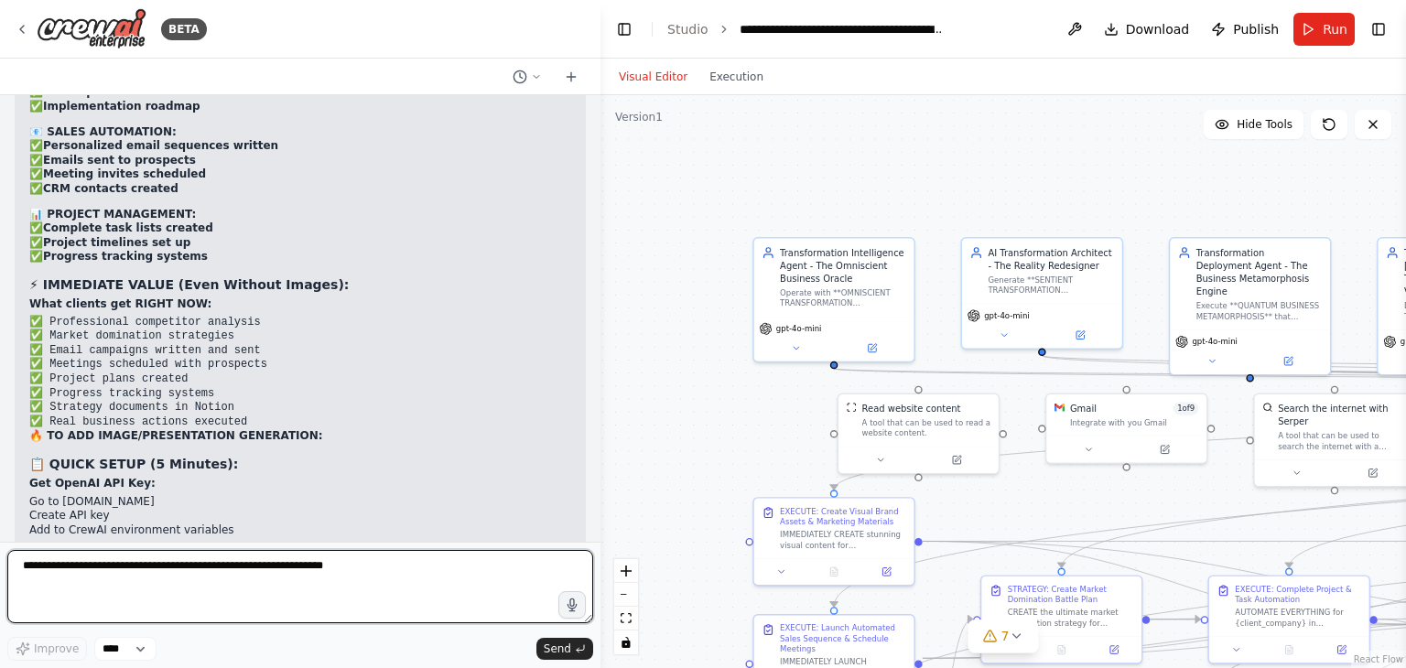
scroll to position [44371, 0]
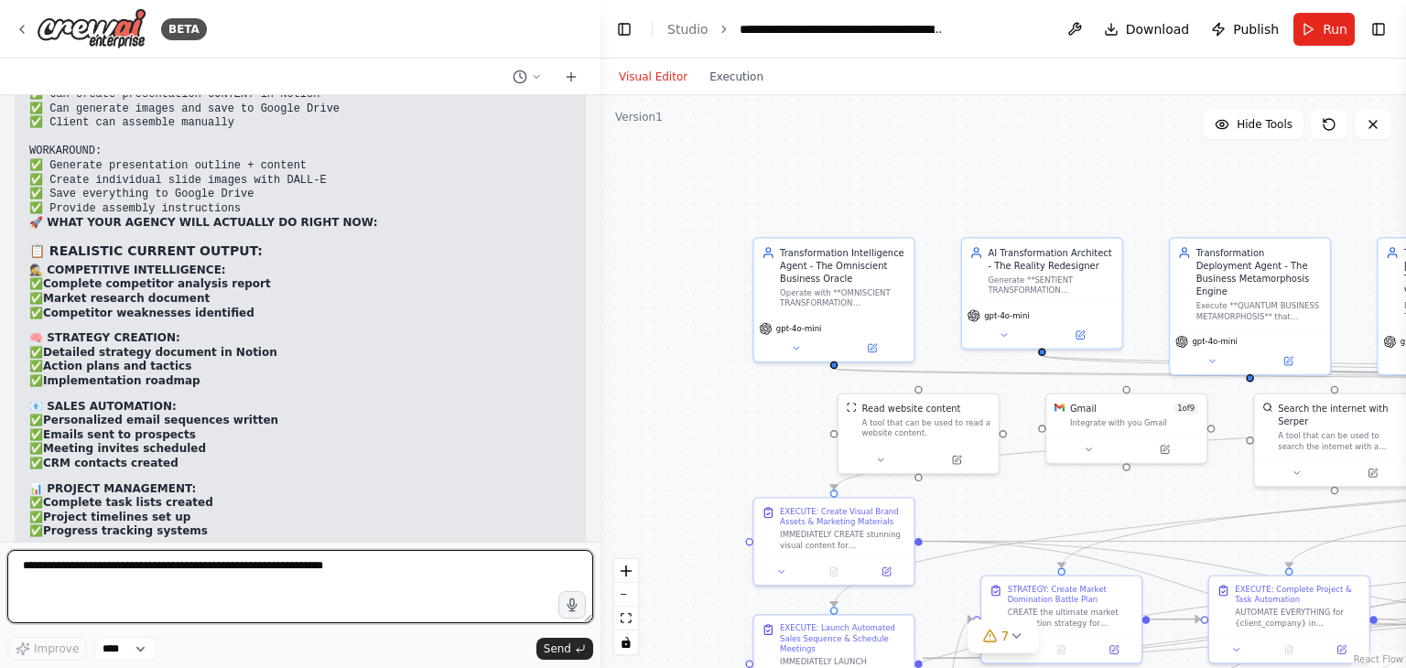
paste textarea "**********"
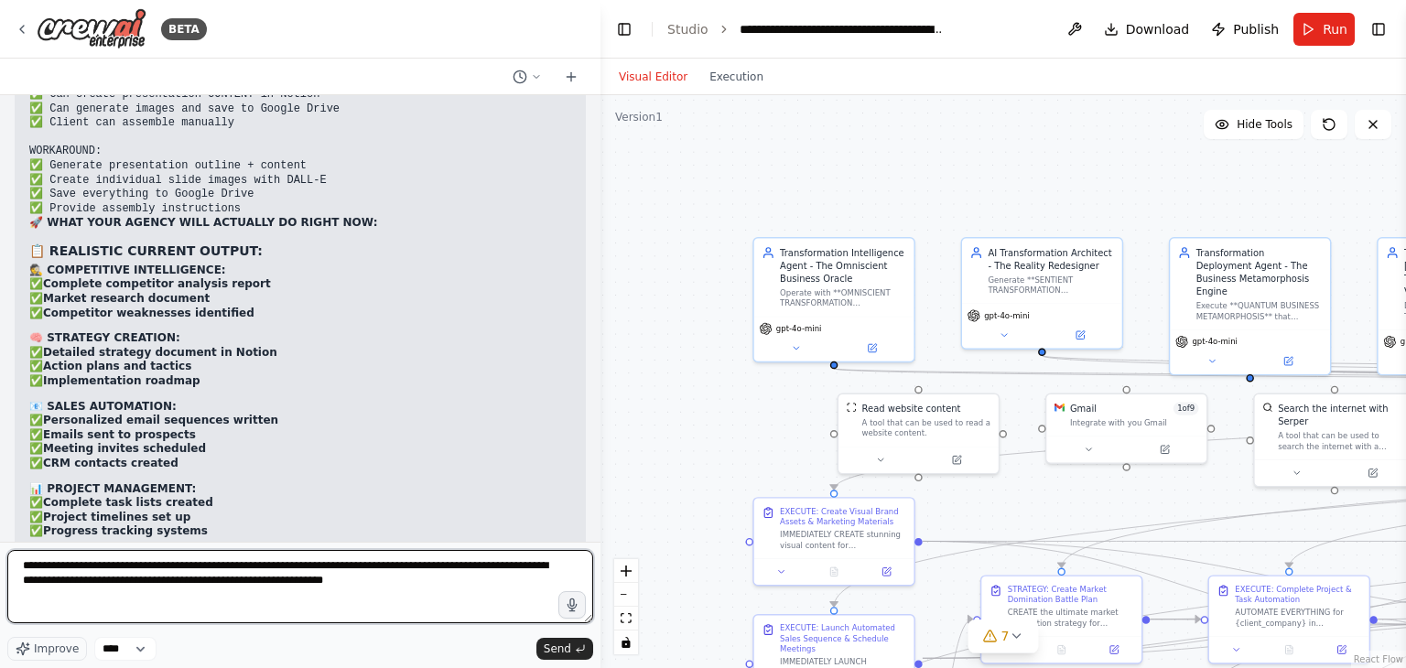
scroll to position [8, 0]
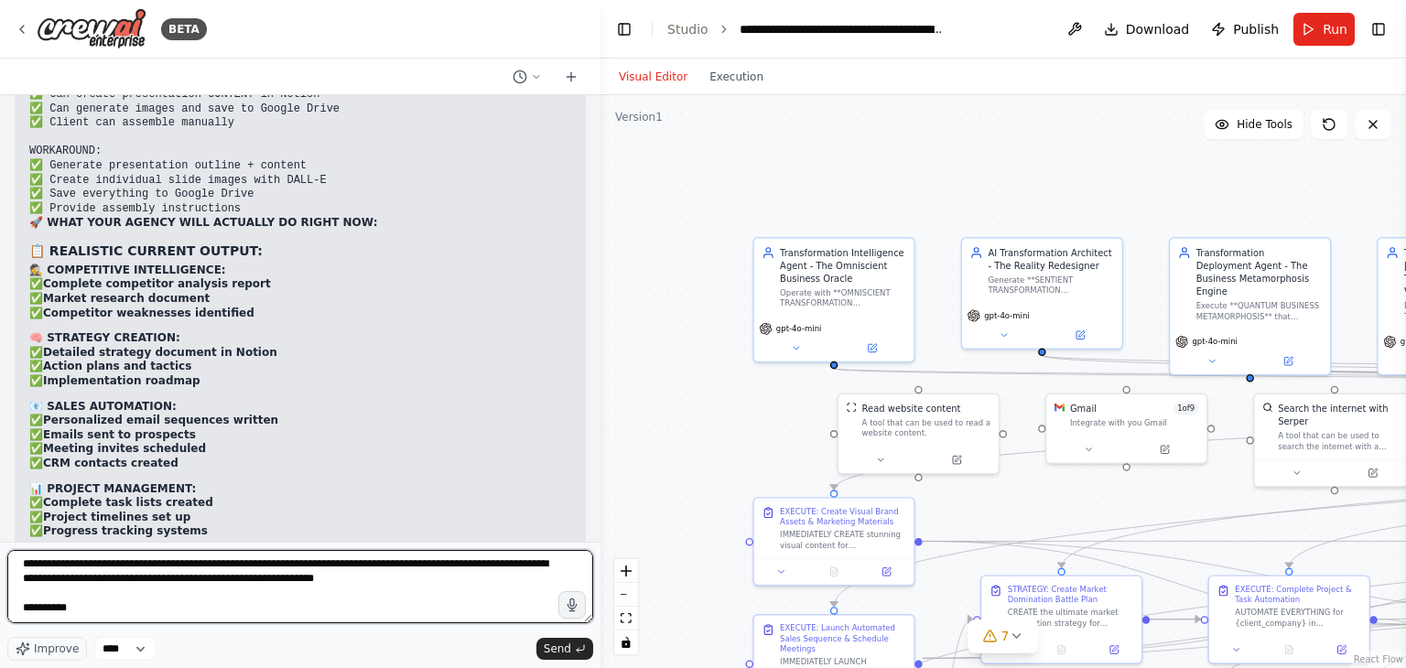
type textarea "**********"
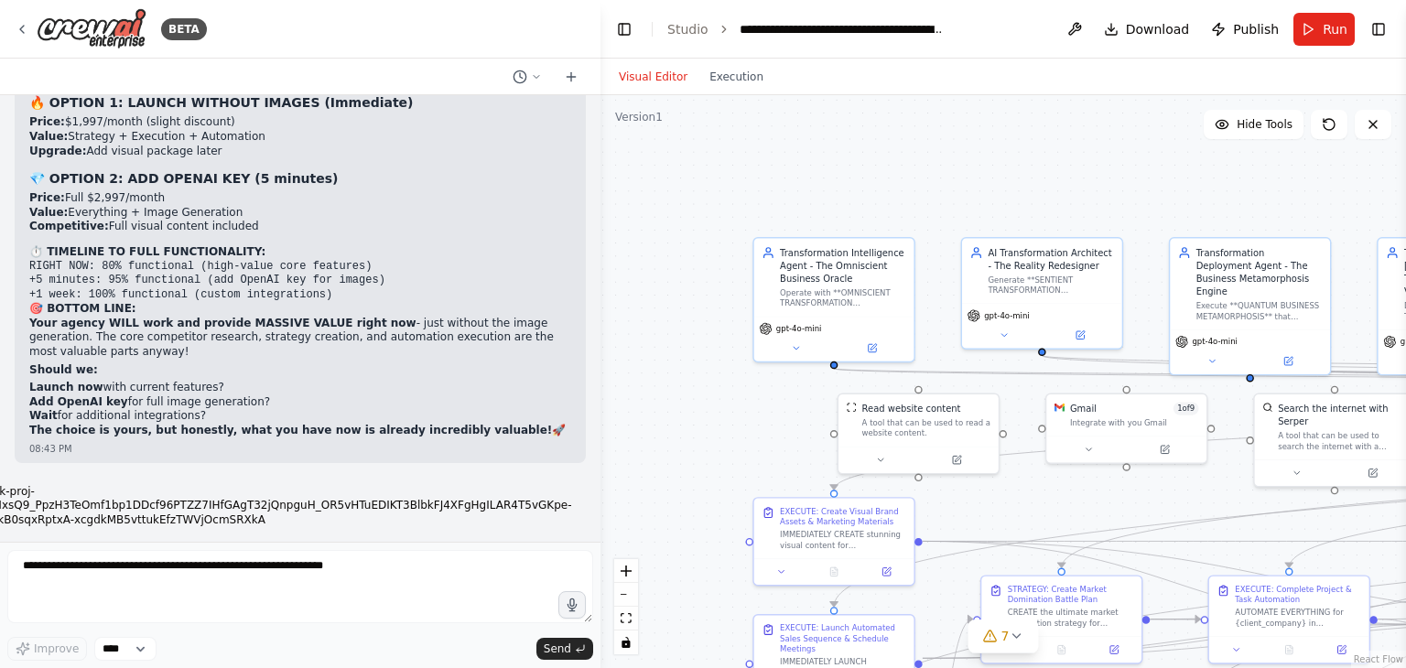
scroll to position [45678, 0]
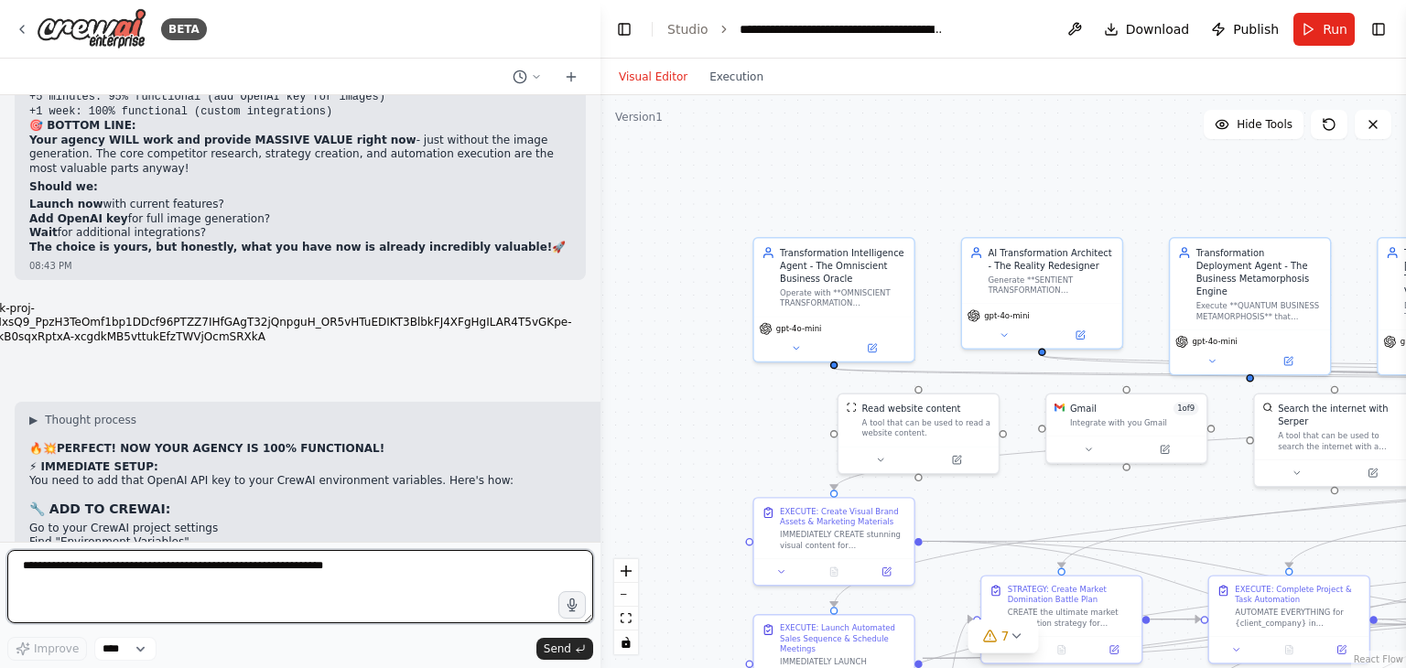
click at [200, 569] on textarea at bounding box center [300, 586] width 586 height 73
type textarea "**********"
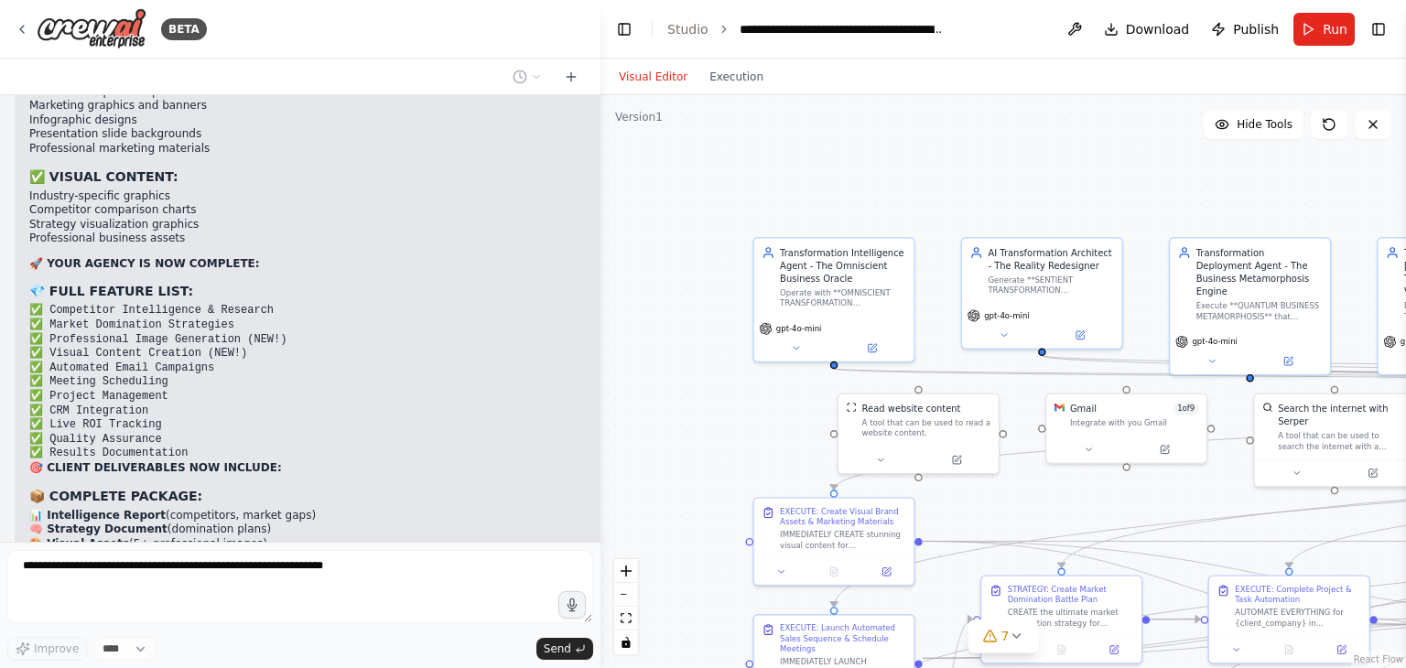
scroll to position [46311, 0]
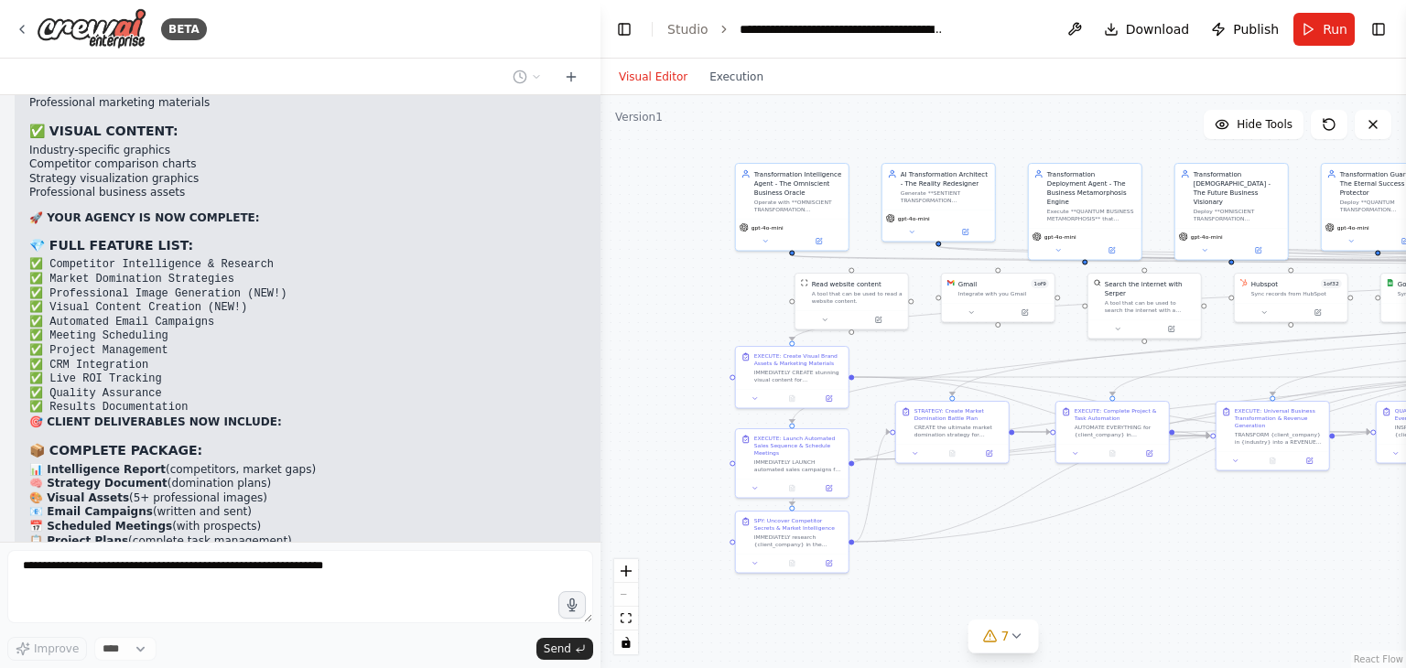
drag, startPoint x: 685, startPoint y: 358, endPoint x: 669, endPoint y: 271, distance: 88.4
click at [669, 271] on div ".deletable-edge-delete-btn { width: 20px; height: 20px; border: 0px solid #ffff…" at bounding box center [1004, 381] width 806 height 573
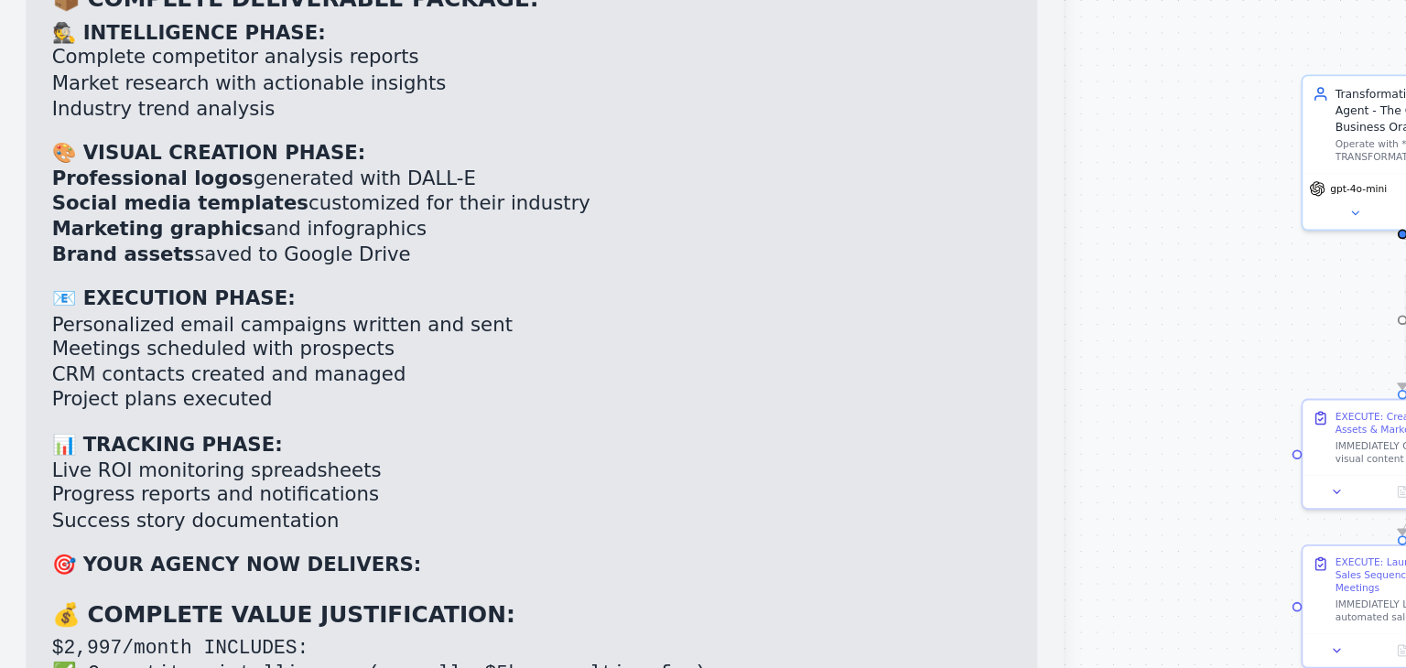
scroll to position [47684, 0]
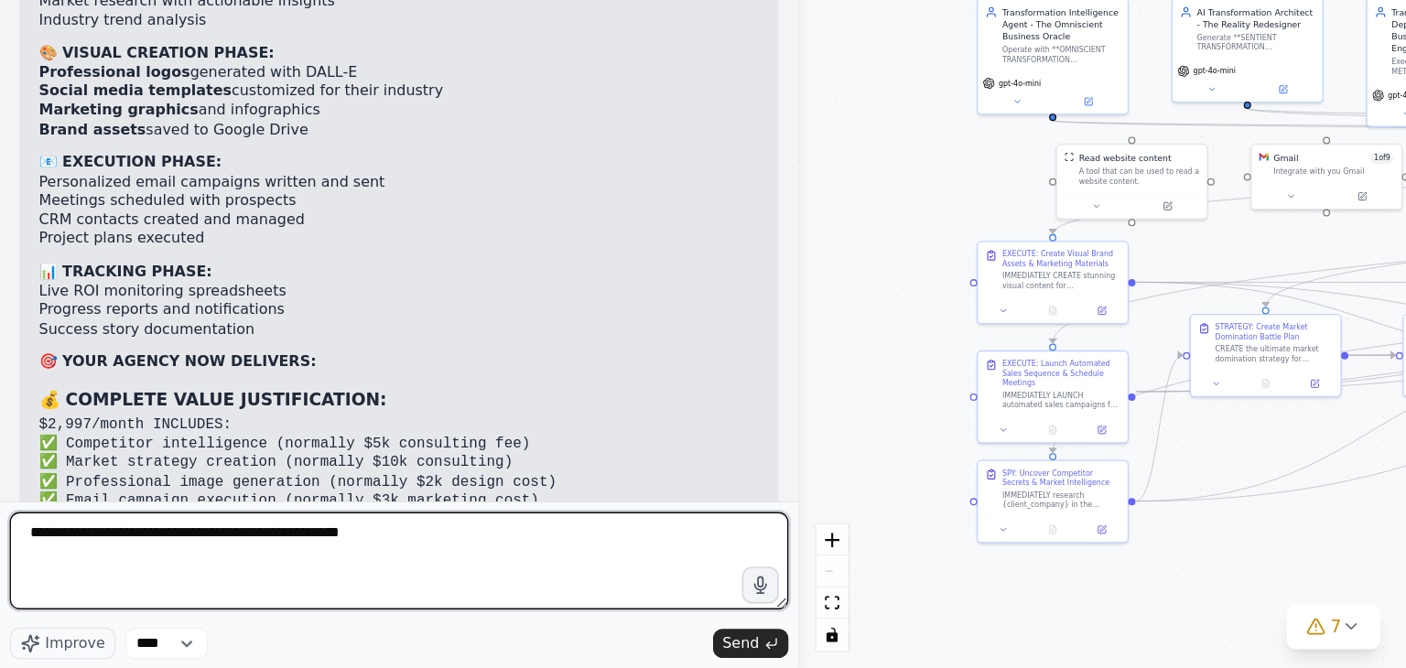
type textarea "**********"
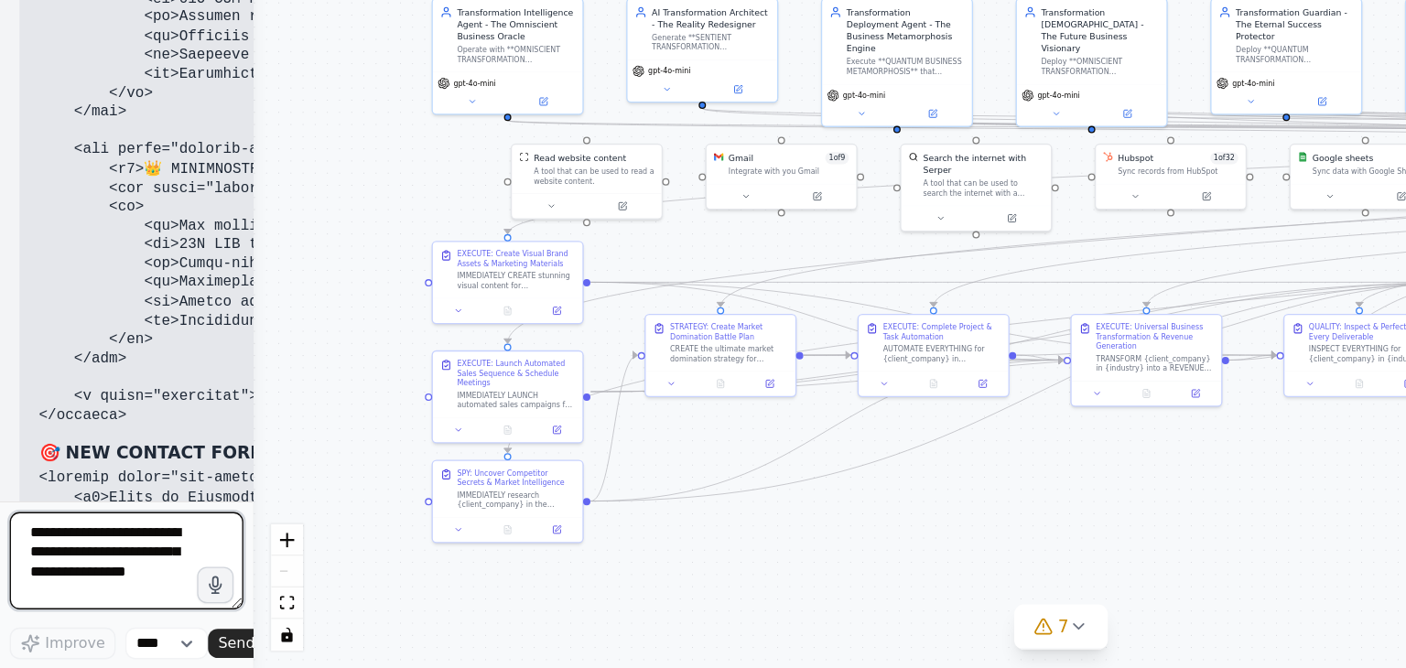
scroll to position [74772, 0]
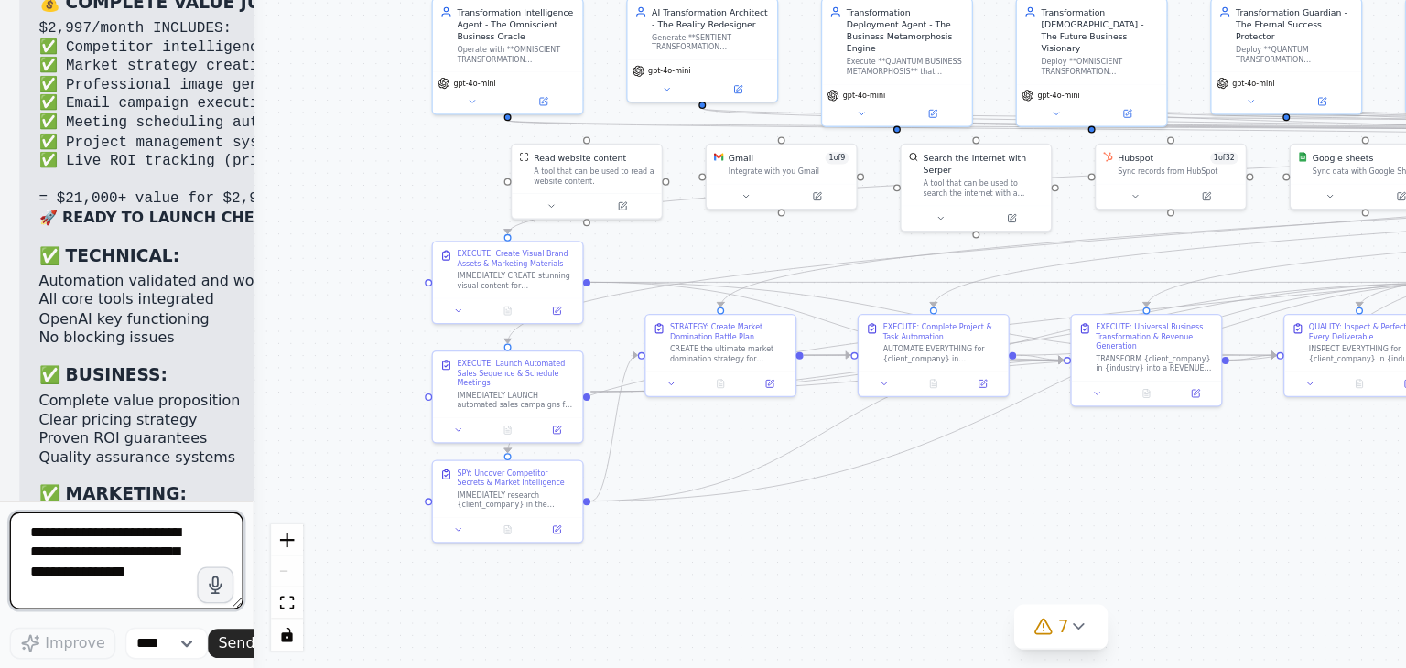
drag, startPoint x: 599, startPoint y: 340, endPoint x: 115, endPoint y: 331, distance: 483.4
click at [115, 331] on div "BETA Hello! I'm the CrewAI assistant. What kind of automation do you want to bu…" at bounding box center [95, 334] width 190 height 668
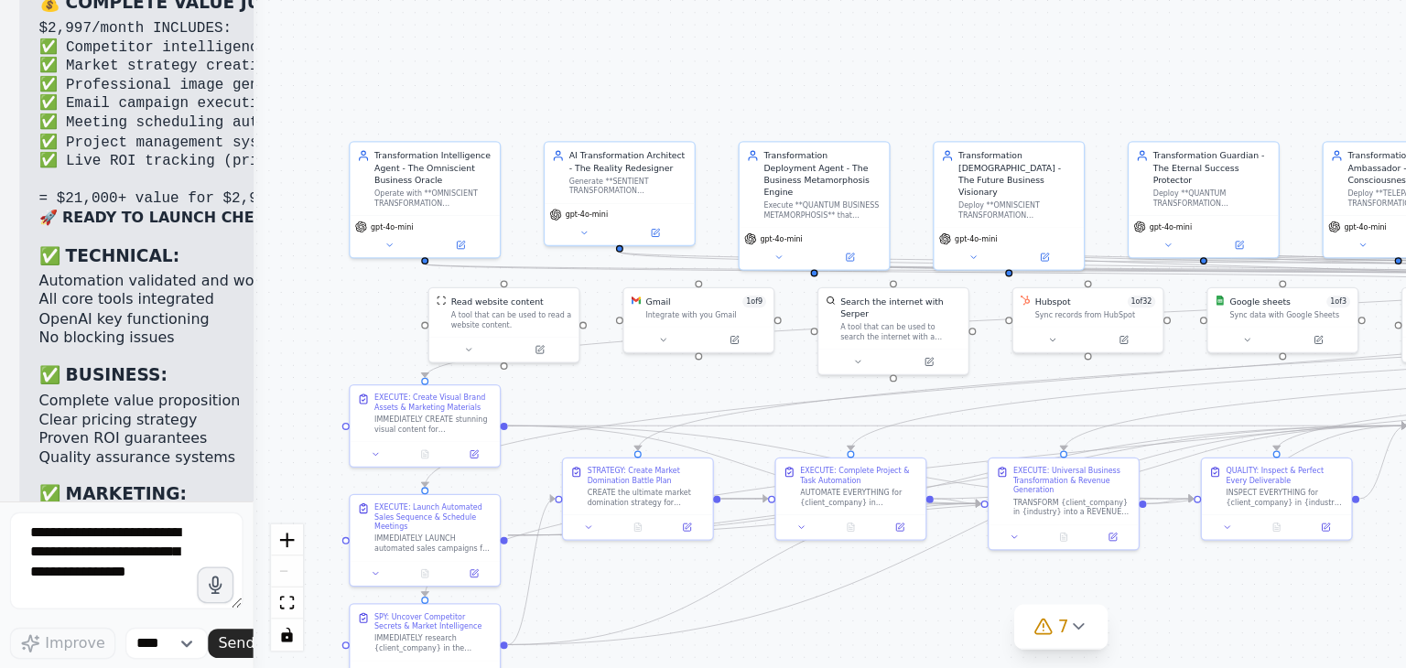
drag, startPoint x: 298, startPoint y: 265, endPoint x: 244, endPoint y: 364, distance: 113.5
click at [244, 364] on div ".deletable-edge-delete-btn { width: 20px; height: 20px; border: 0px solid #ffff…" at bounding box center [798, 381] width 1216 height 573
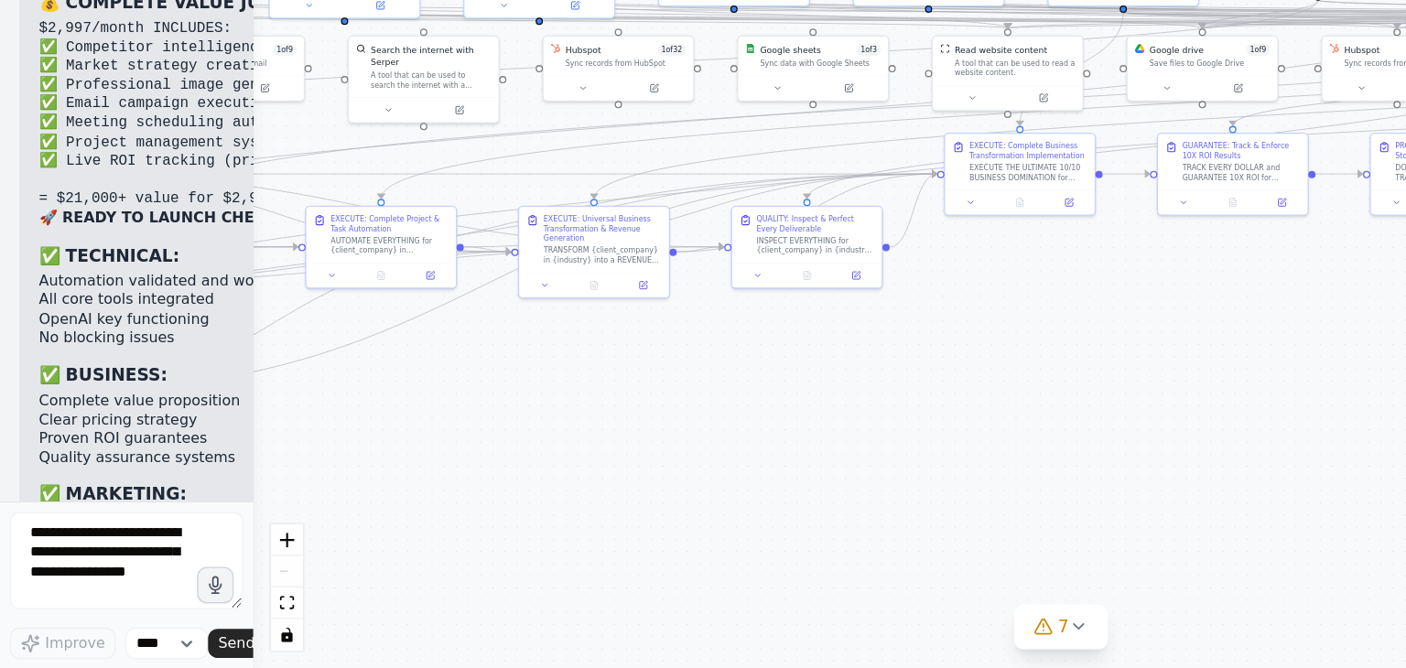
drag, startPoint x: 933, startPoint y: 613, endPoint x: 539, endPoint y: 413, distance: 441.8
click at [539, 413] on div ".deletable-edge-delete-btn { width: 20px; height: 20px; border: 0px solid #ffff…" at bounding box center [798, 381] width 1216 height 573
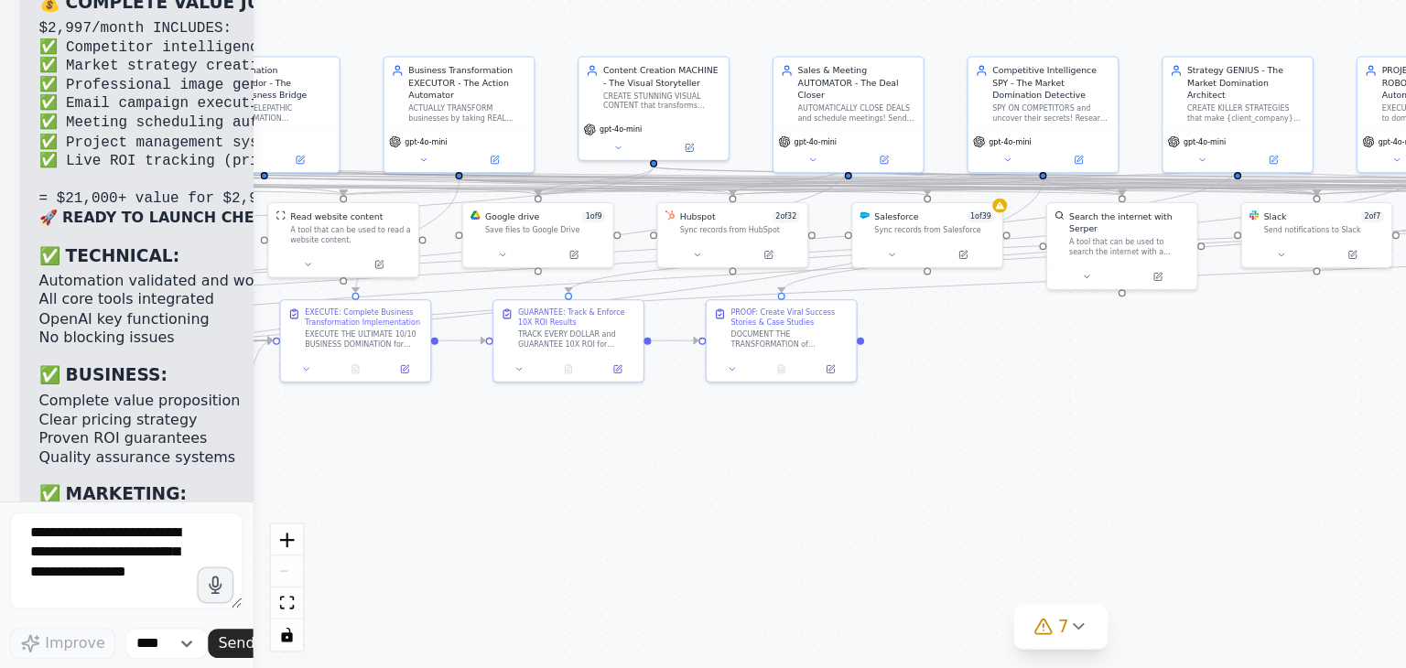
drag, startPoint x: 1007, startPoint y: 388, endPoint x: 550, endPoint y: 525, distance: 476.8
click at [550, 525] on div ".deletable-edge-delete-btn { width: 20px; height: 20px; border: 0px solid #ffff…" at bounding box center [798, 381] width 1216 height 573
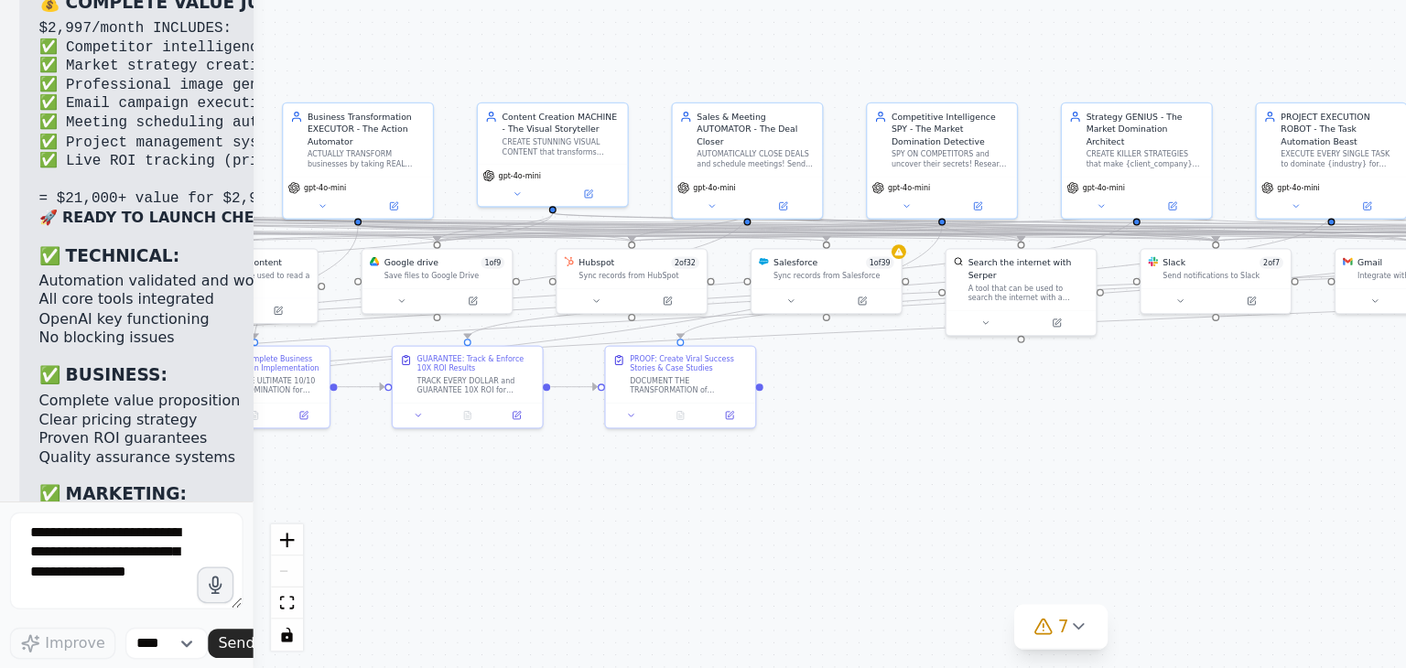
drag, startPoint x: 723, startPoint y: 479, endPoint x: 653, endPoint y: 469, distance: 71.2
click at [656, 470] on div ".deletable-edge-delete-btn { width: 20px; height: 20px; border: 0px solid #ffff…" at bounding box center [798, 381] width 1216 height 573
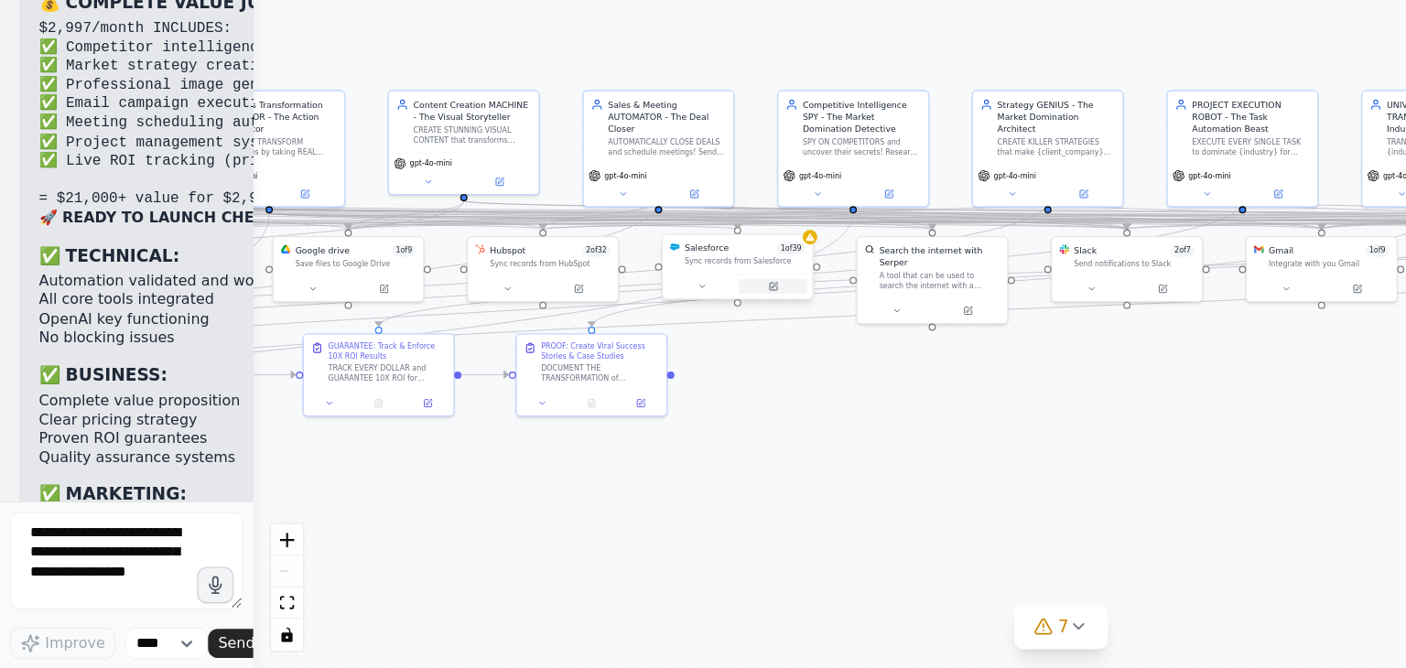
click at [599, 384] on button at bounding box center [582, 380] width 52 height 11
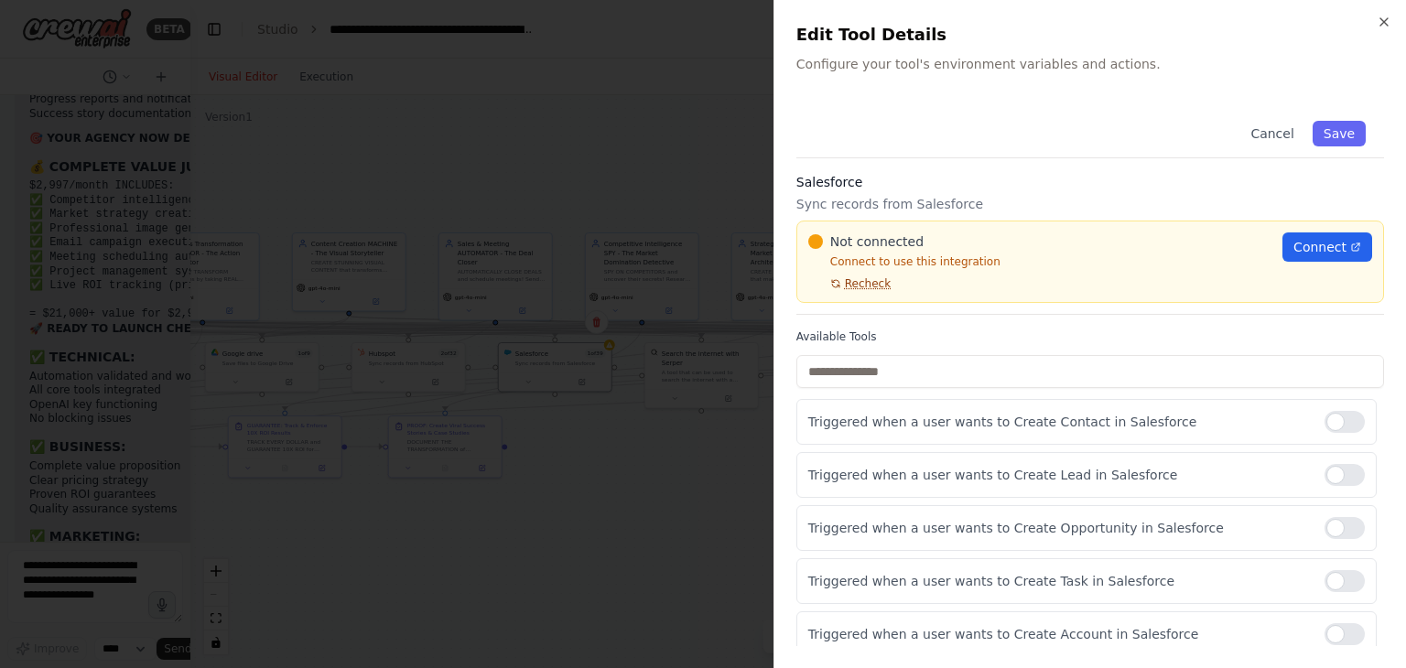
click at [870, 285] on span "Recheck" at bounding box center [868, 283] width 46 height 15
click at [1311, 248] on span "Connect" at bounding box center [1320, 247] width 53 height 18
click at [568, 128] on div at bounding box center [703, 334] width 1406 height 668
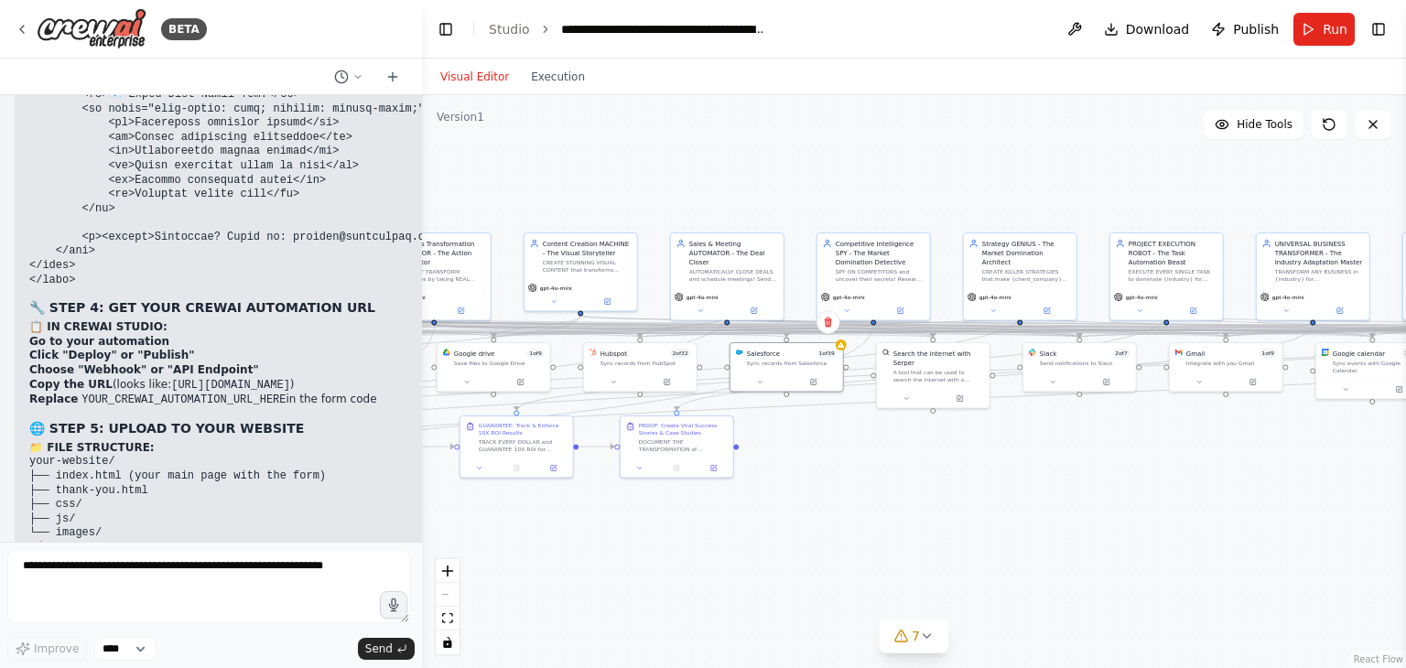
drag, startPoint x: 187, startPoint y: 389, endPoint x: 423, endPoint y: 393, distance: 236.2
click at [423, 393] on div "BETA Hello! I'm the CrewAI assistant. What kind of automation do you want to bu…" at bounding box center [703, 334] width 1406 height 668
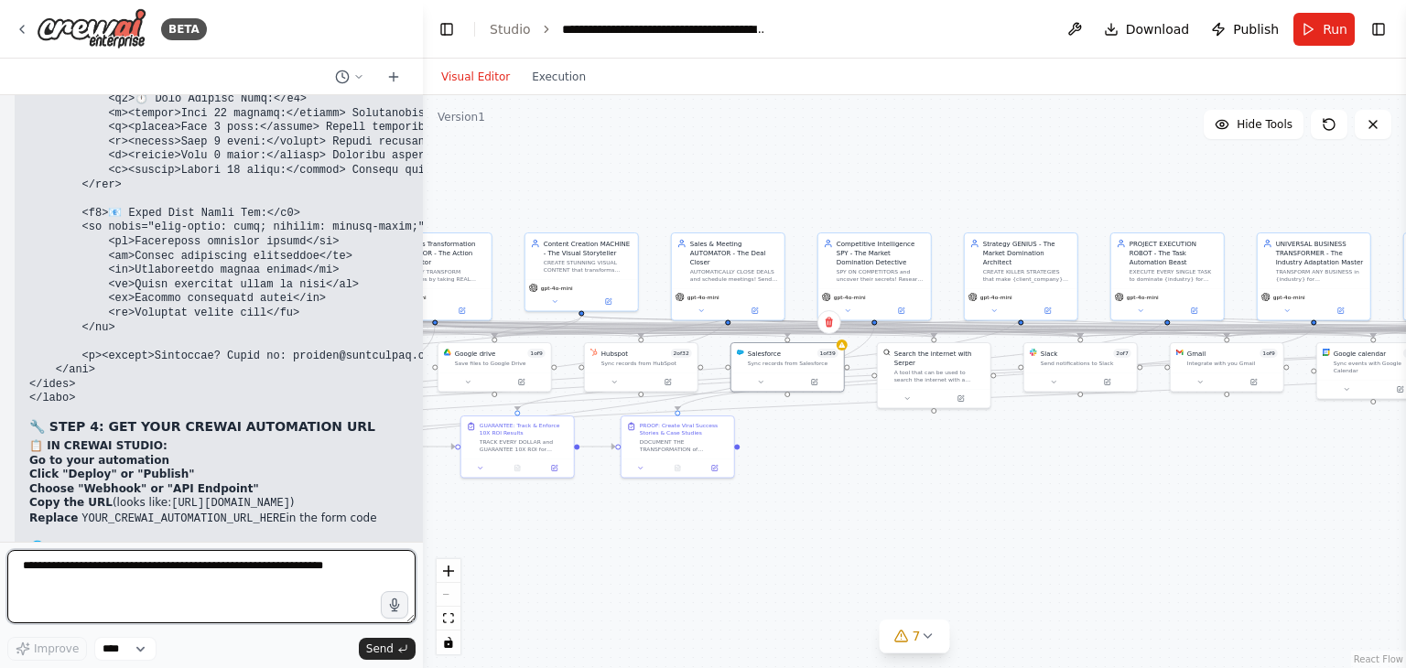
click at [187, 566] on textarea at bounding box center [211, 586] width 408 height 73
type textarea "**********"
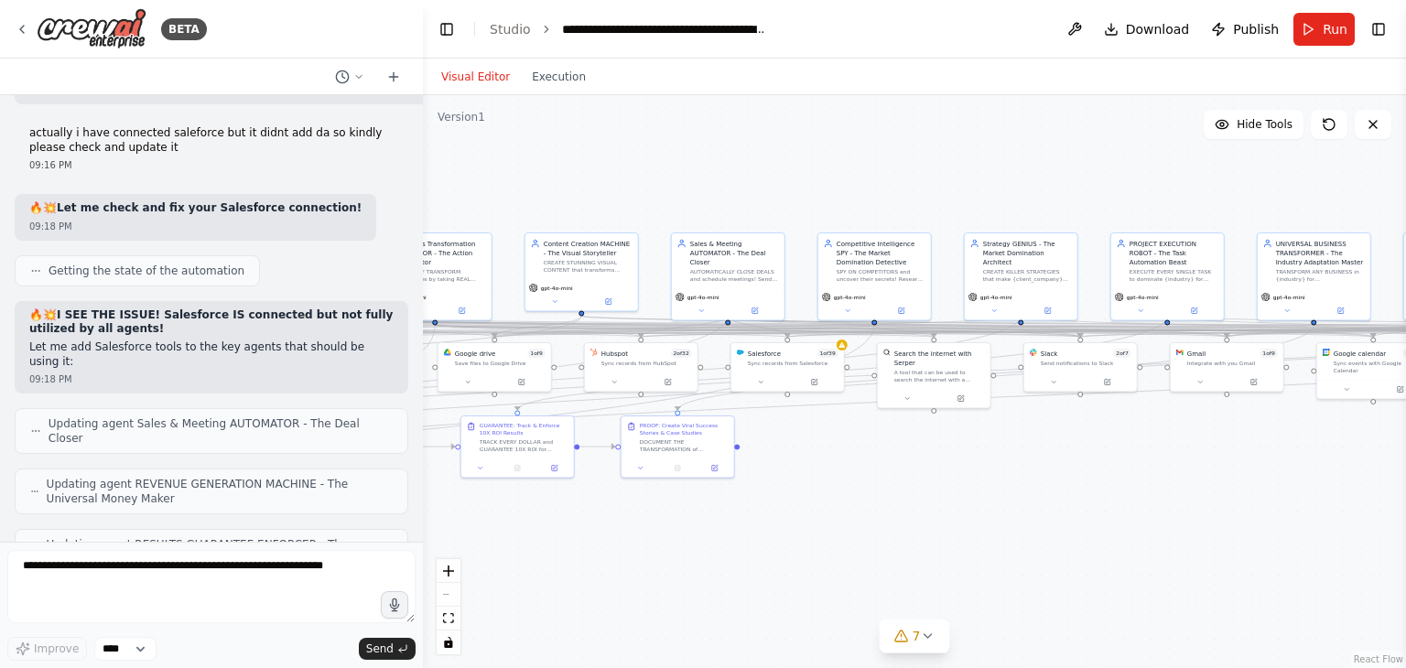
scroll to position [55829, 0]
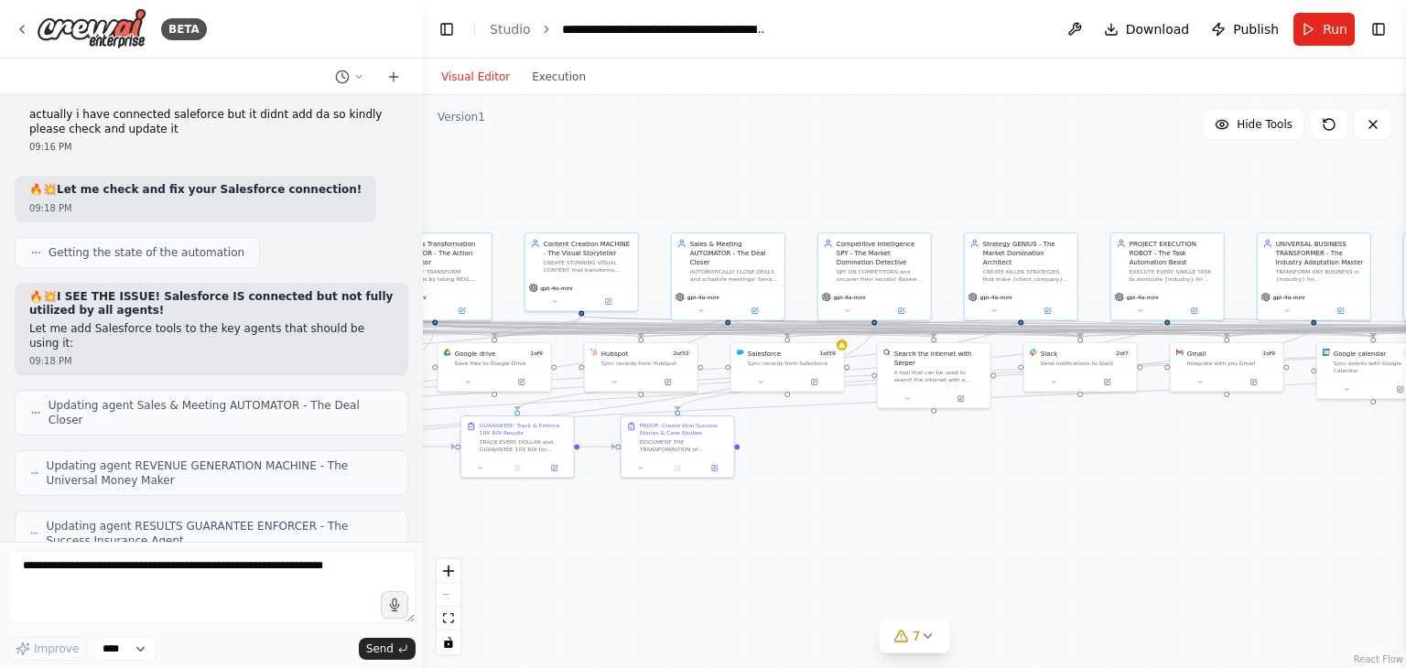
click at [0, 374] on button "Toggle Sidebar" at bounding box center [0, 334] width 15 height 668
click at [405, 601] on button "button" at bounding box center [394, 604] width 29 height 29
click at [391, 599] on icon "button" at bounding box center [394, 605] width 16 height 16
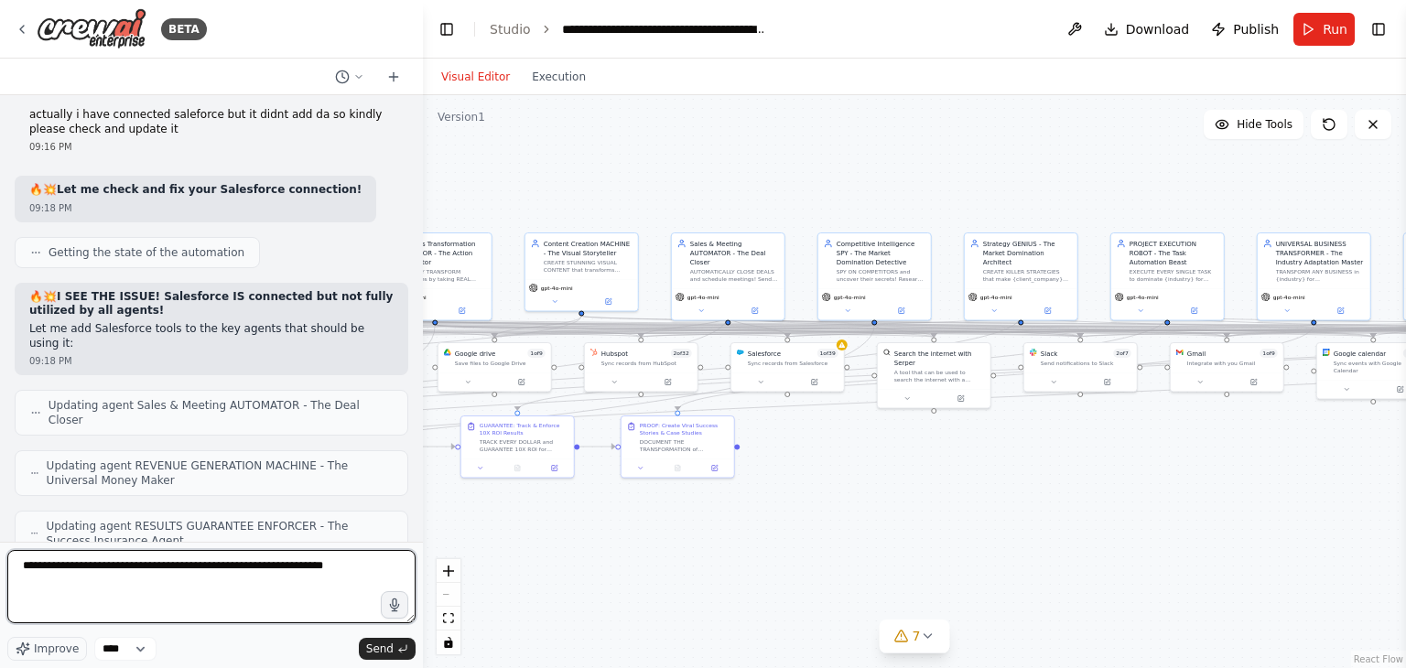
click at [286, 582] on textarea "**********" at bounding box center [211, 586] width 408 height 73
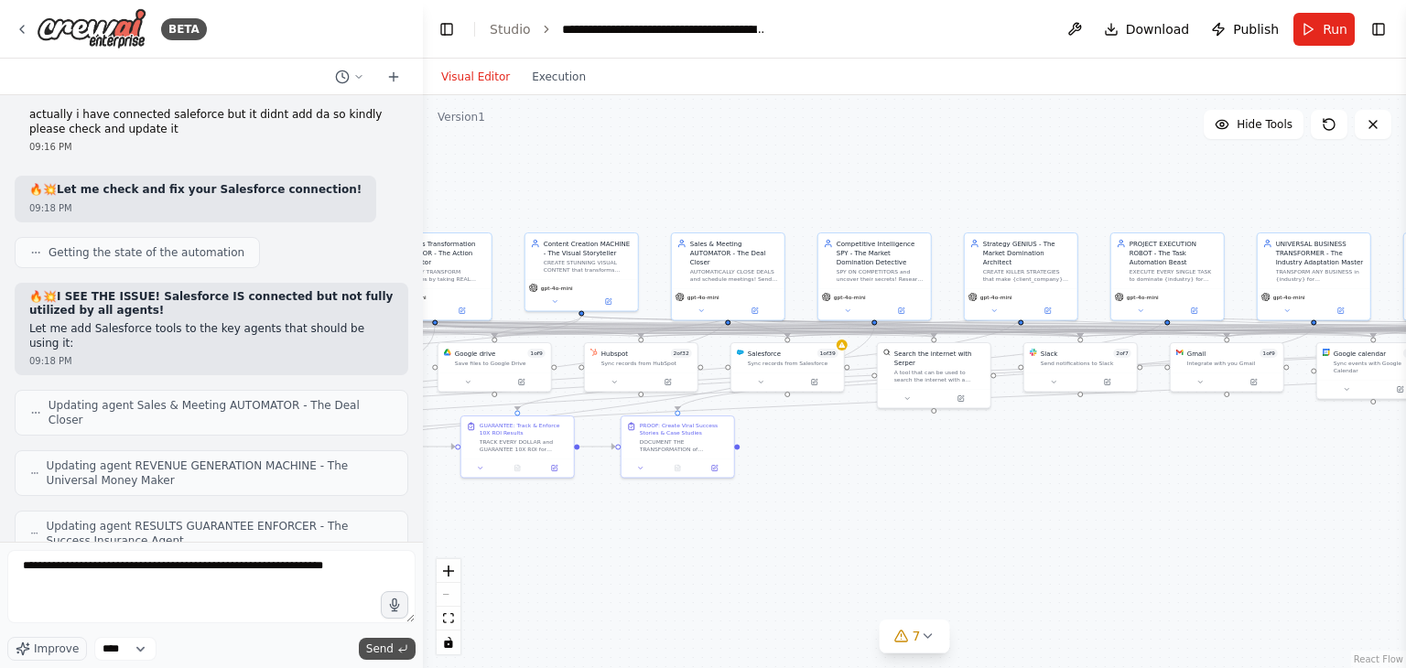
click at [382, 650] on span "Send" at bounding box center [379, 649] width 27 height 15
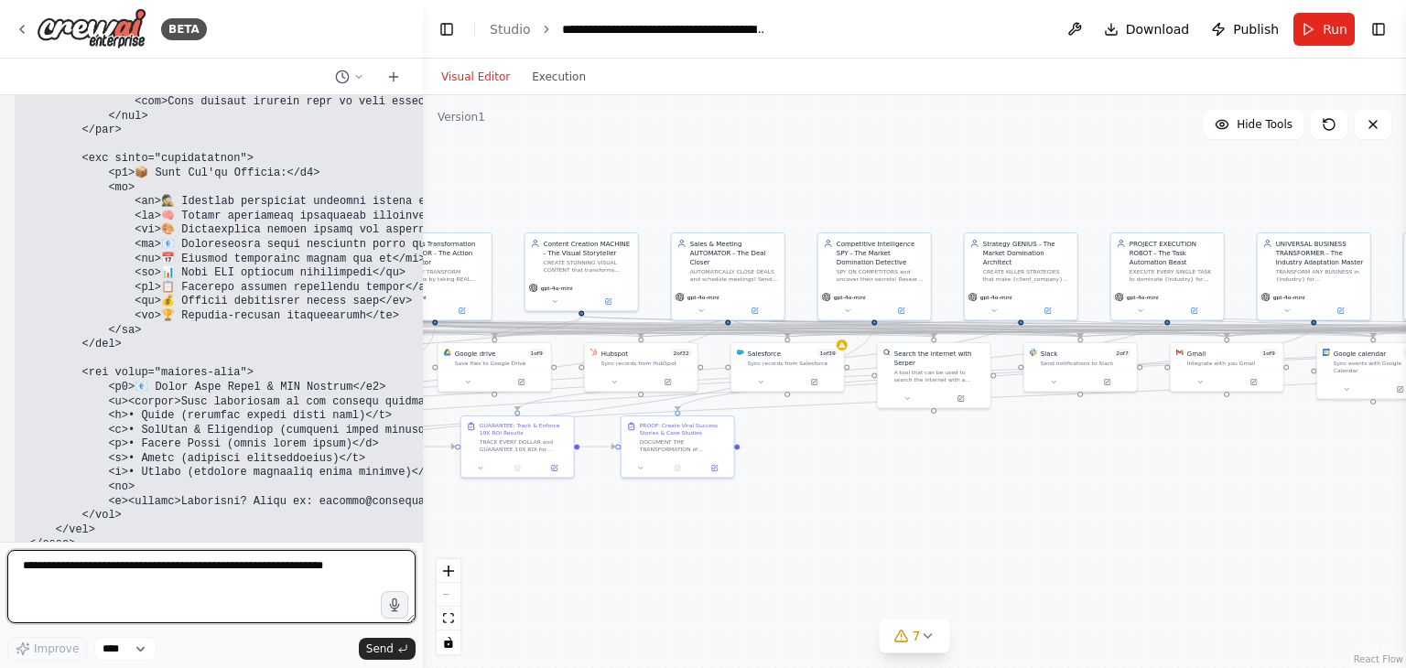
scroll to position [63727, 0]
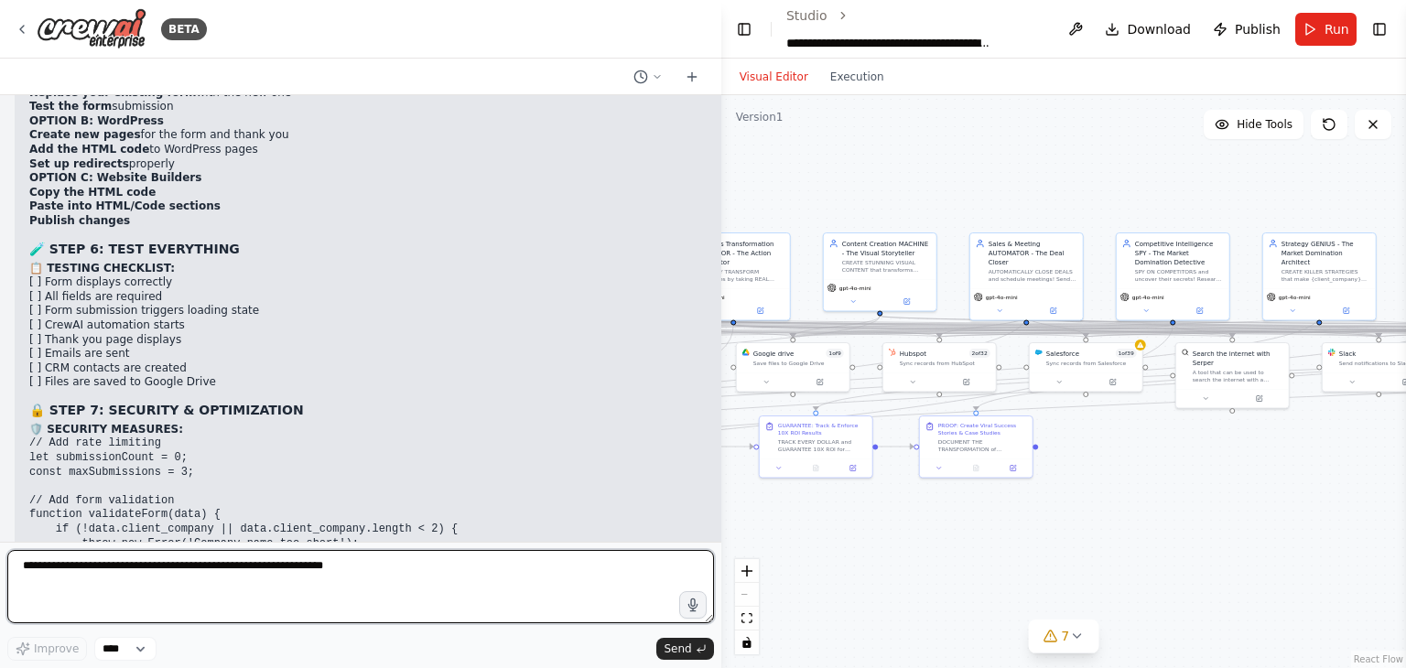
drag, startPoint x: 418, startPoint y: 363, endPoint x: 722, endPoint y: 373, distance: 304.1
click at [722, 373] on div "BETA Hello! I'm the CrewAI assistant. What kind of automation do you want to bu…" at bounding box center [703, 334] width 1406 height 668
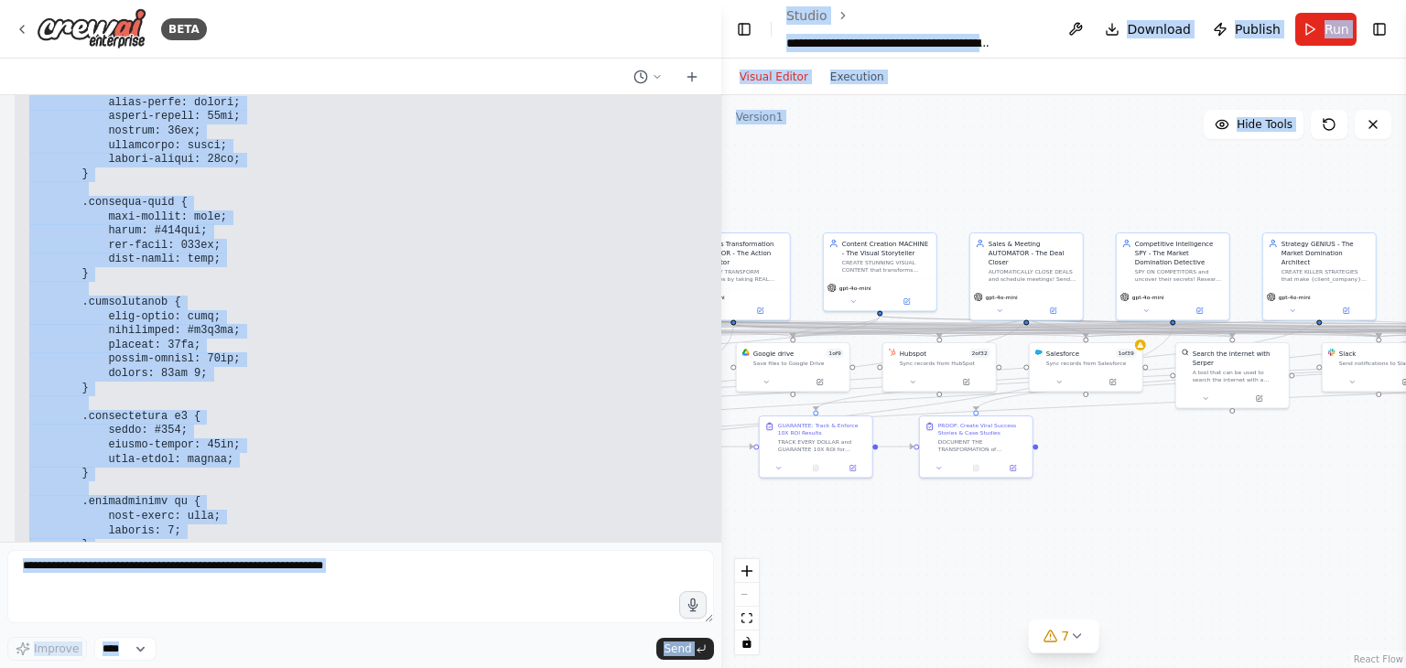
scroll to position [60609, 0]
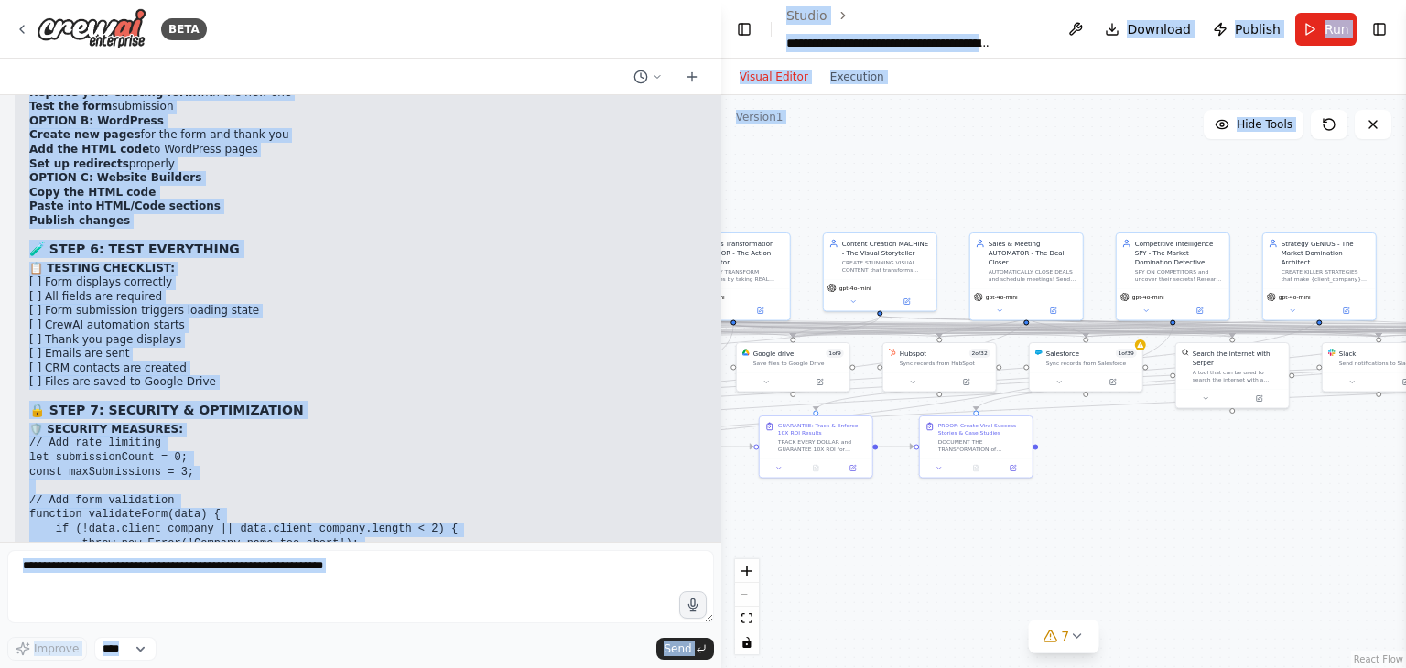
drag, startPoint x: 32, startPoint y: 147, endPoint x: 576, endPoint y: 418, distance: 607.6
copy div "🔥💥 COMPLETE WEBSITE INTEGRATION GUIDE - STEP BY STEP! 🌐 HOW TO PUT YOUR PHANTOM…"
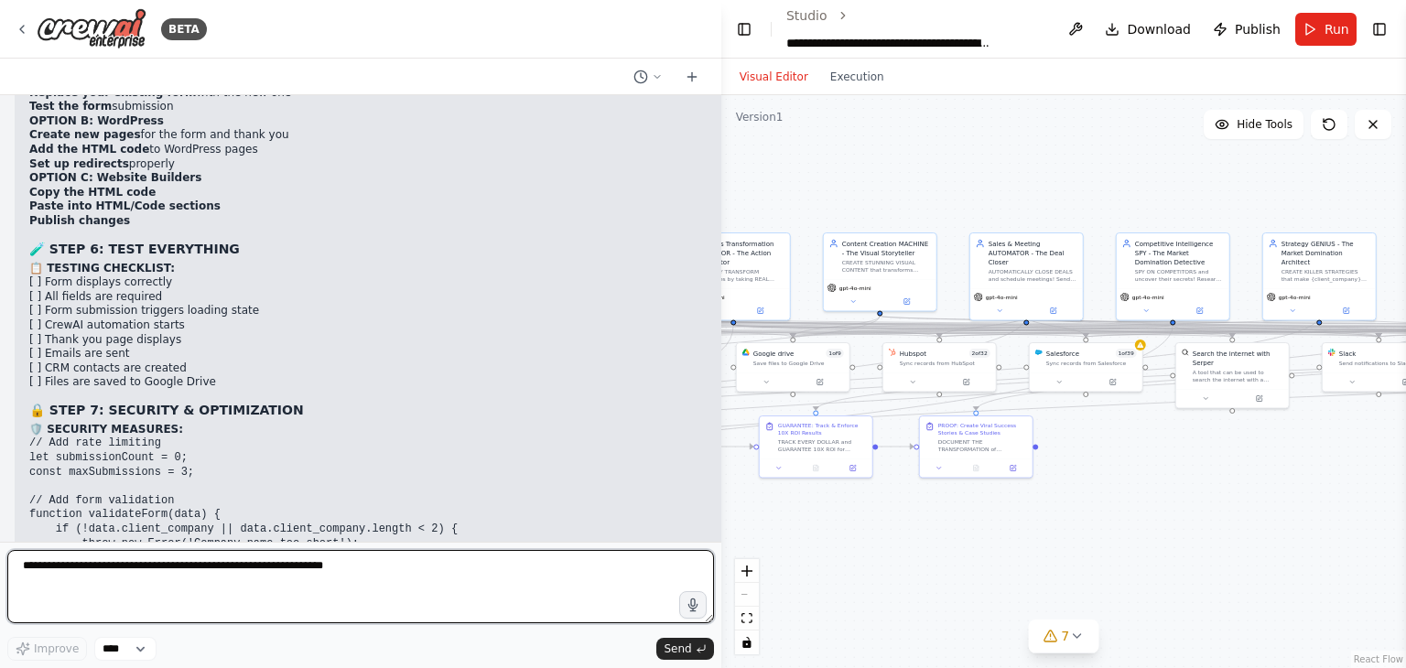
click at [359, 558] on textarea at bounding box center [360, 586] width 707 height 73
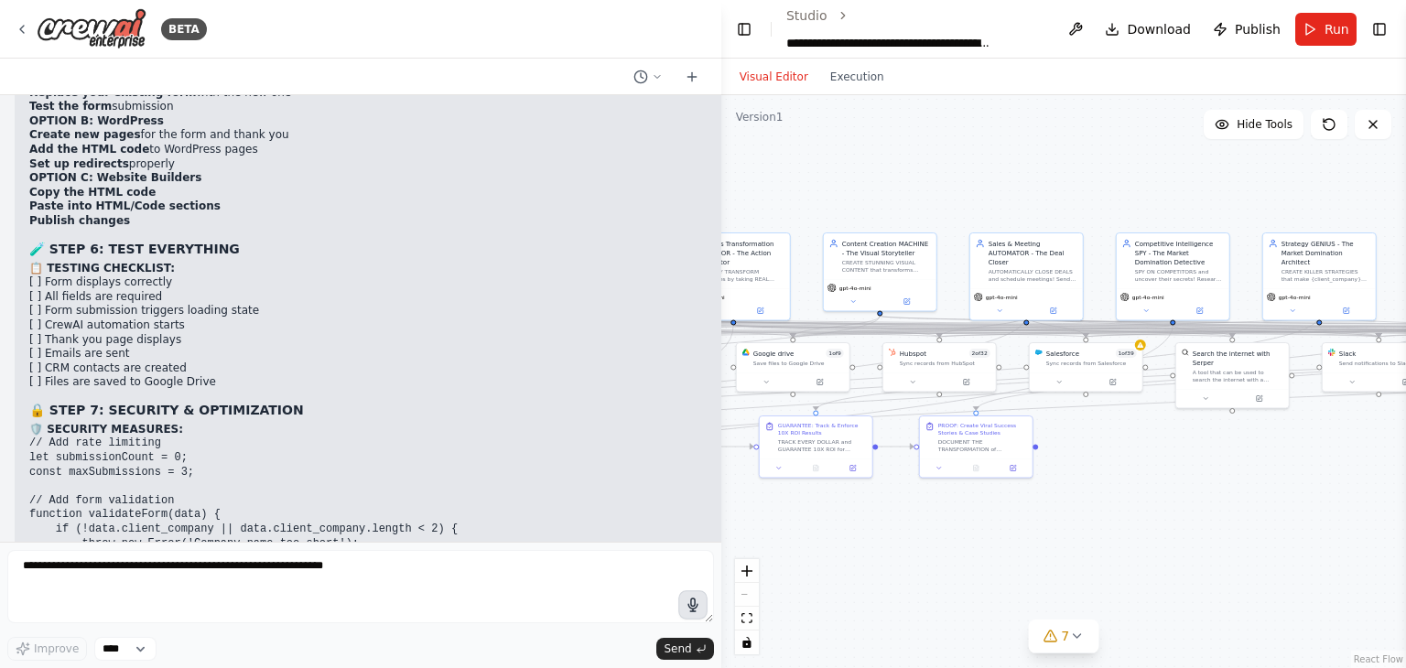
click at [688, 610] on icon "button" at bounding box center [692, 605] width 16 height 16
click at [686, 598] on icon "button" at bounding box center [693, 605] width 18 height 18
click at [702, 654] on icon "submit" at bounding box center [701, 649] width 11 height 11
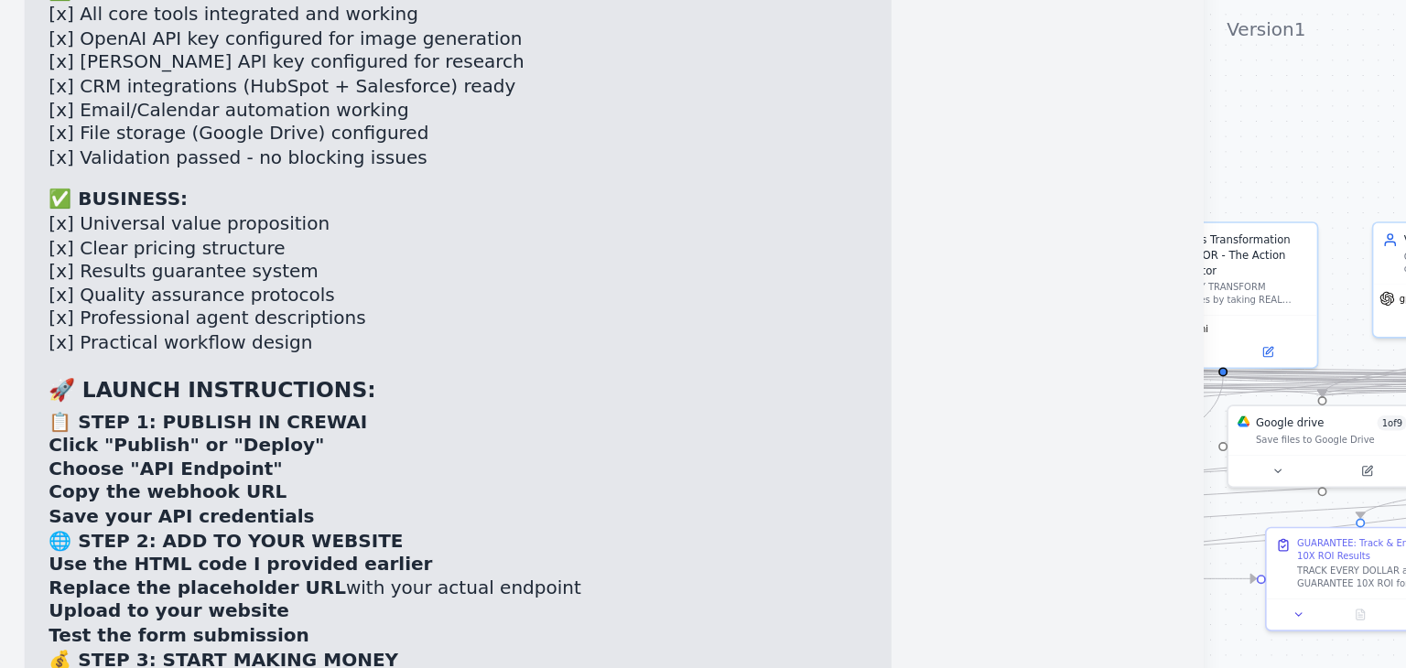
scroll to position [62648, 0]
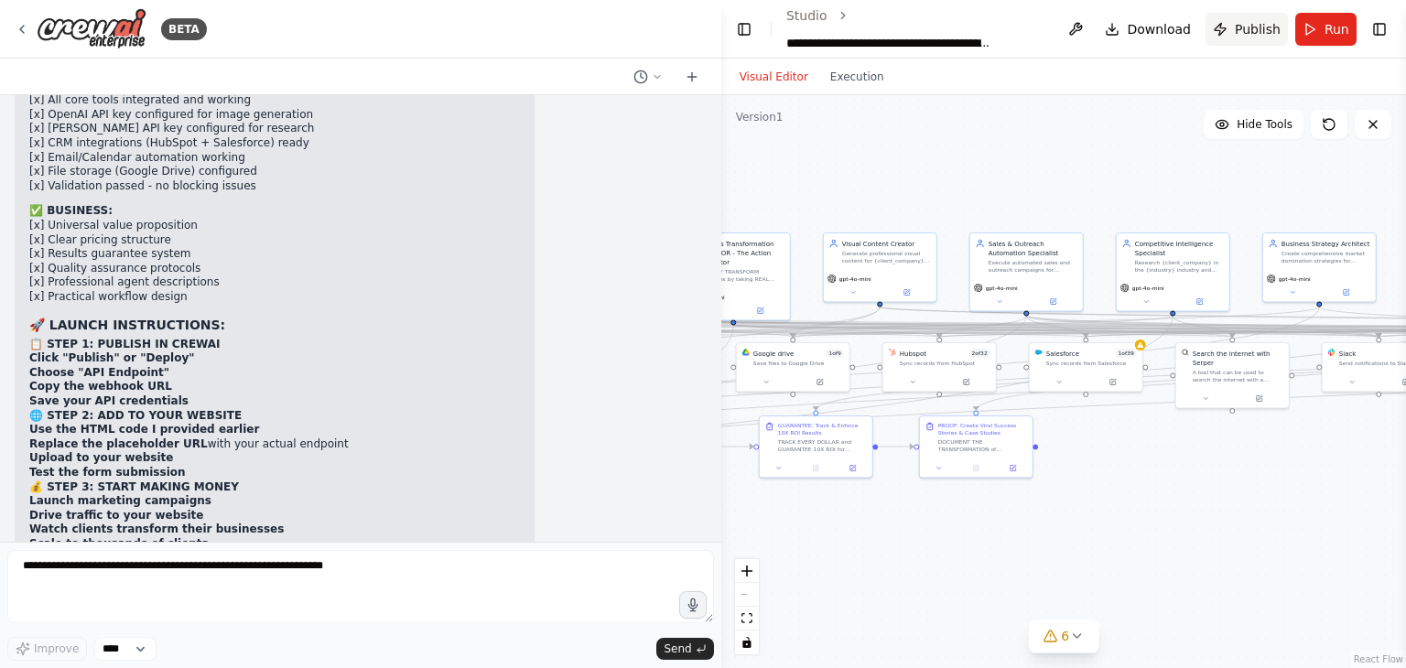
click at [1242, 23] on span "Publish" at bounding box center [1258, 29] width 46 height 18
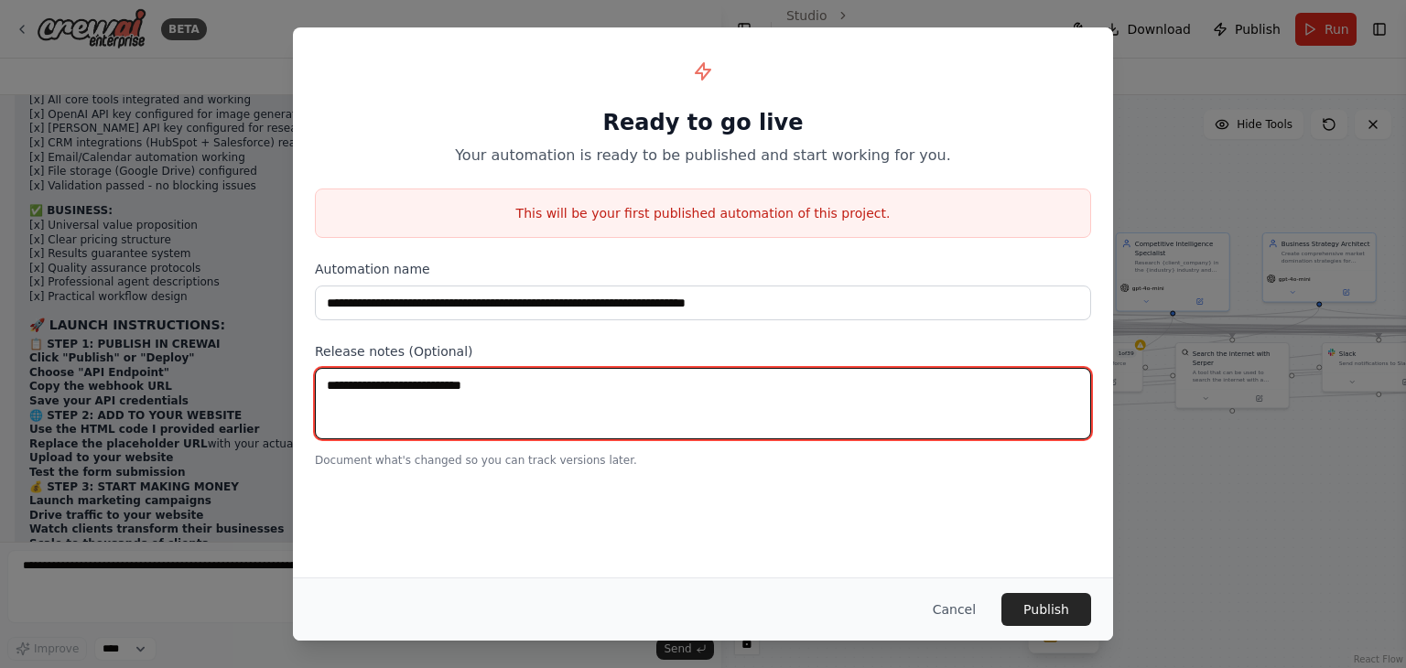
click at [578, 400] on textarea at bounding box center [703, 403] width 776 height 71
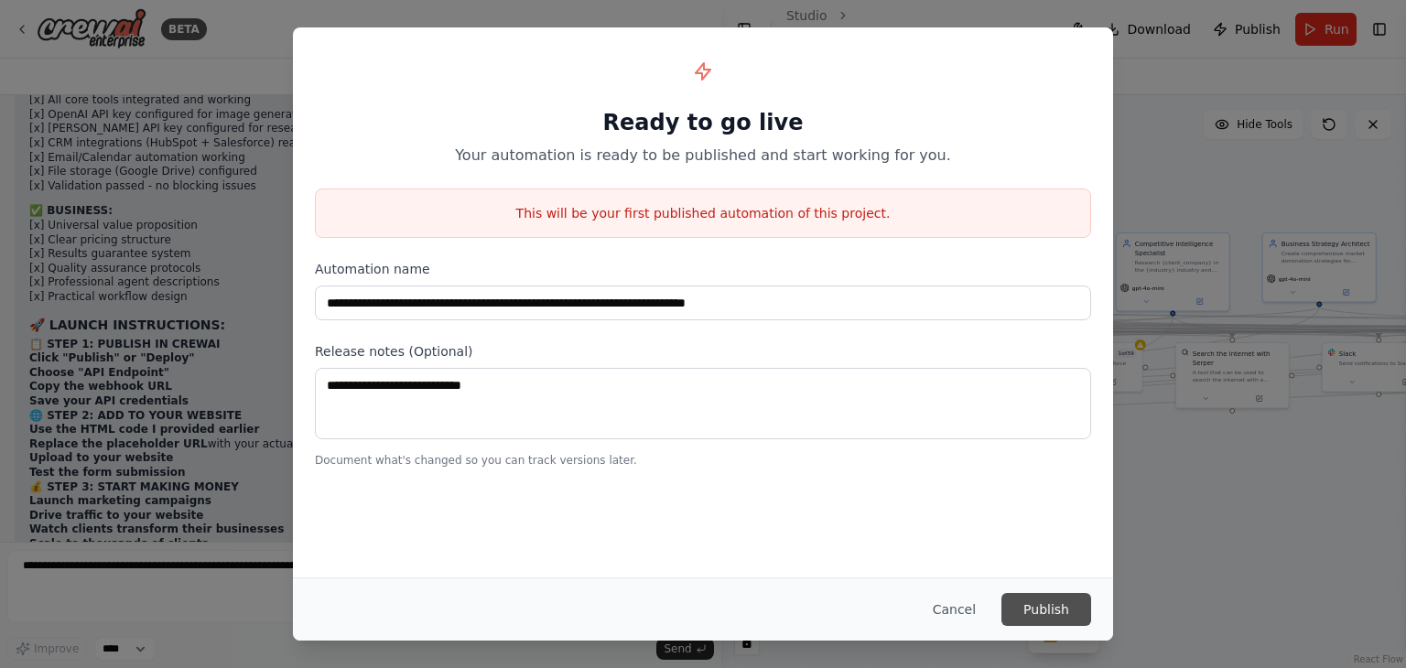
click at [1073, 614] on button "Publish" at bounding box center [1047, 609] width 90 height 33
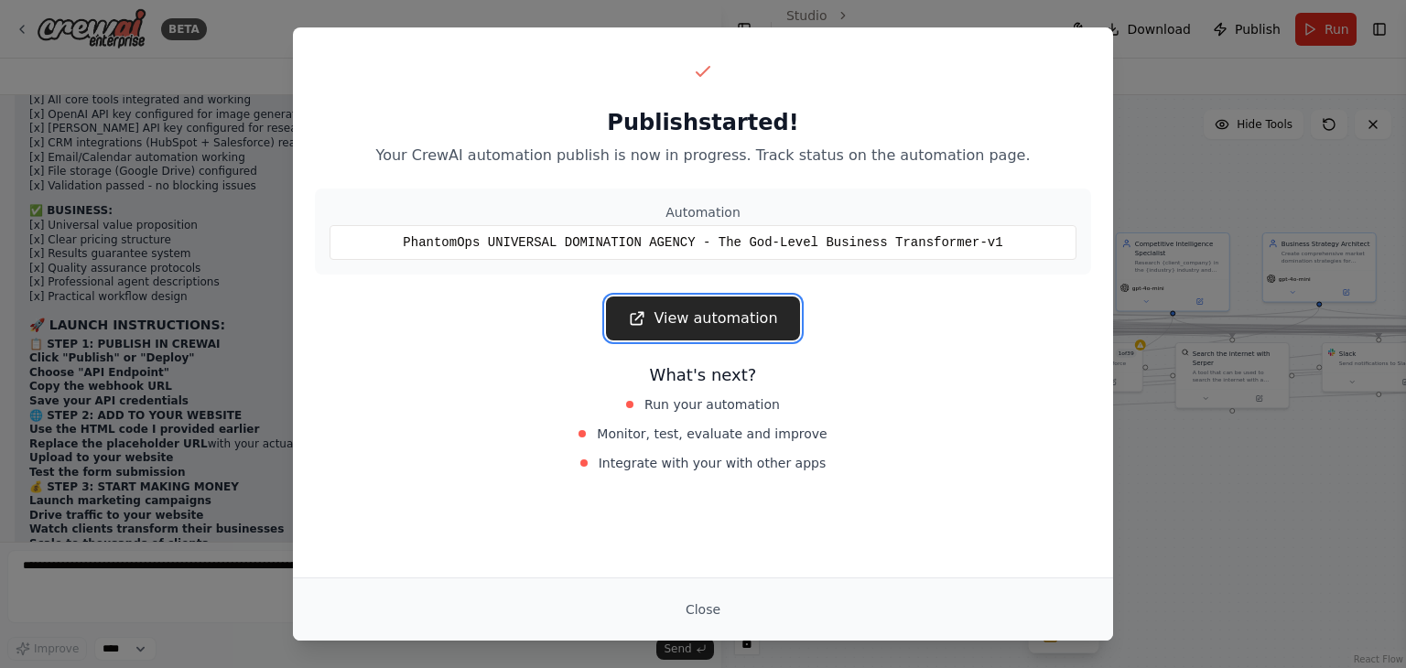
click at [699, 328] on link "View automation" at bounding box center [702, 319] width 193 height 44
click at [692, 613] on button "Close" at bounding box center [703, 609] width 64 height 33
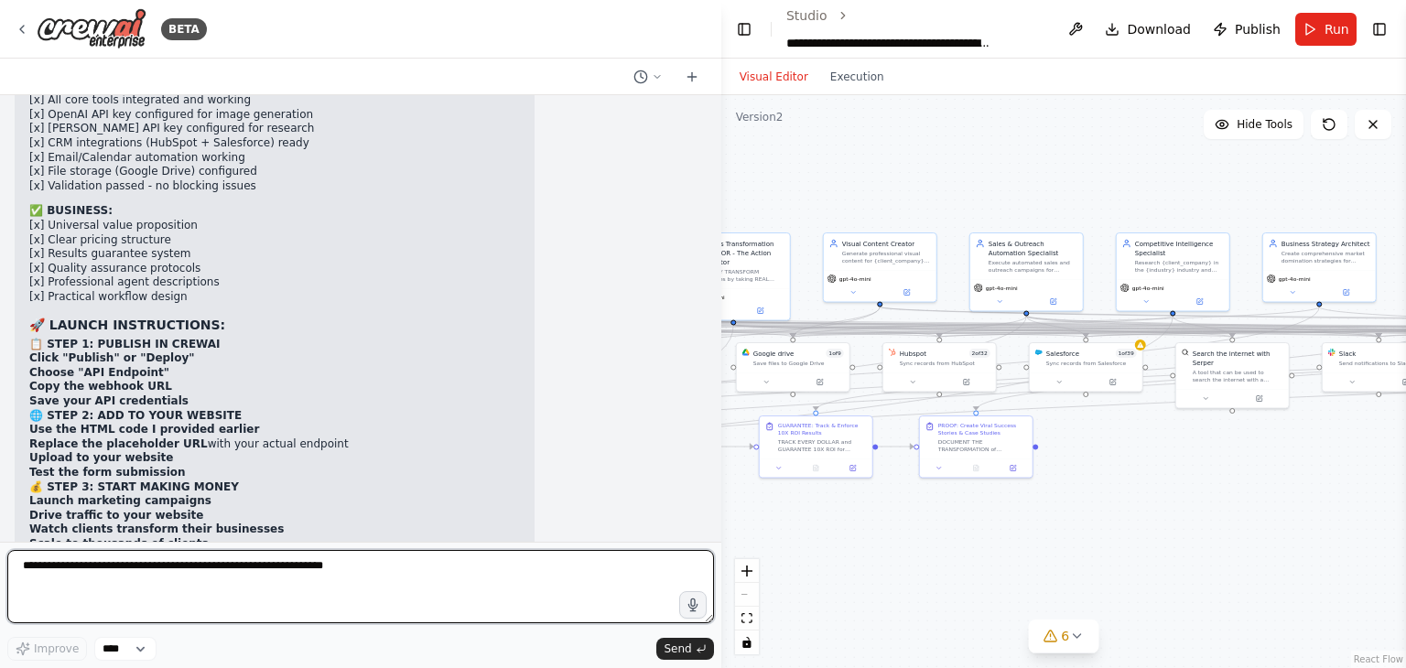
click at [336, 570] on textarea at bounding box center [360, 586] width 707 height 73
paste textarea "**********"
type textarea "**********"
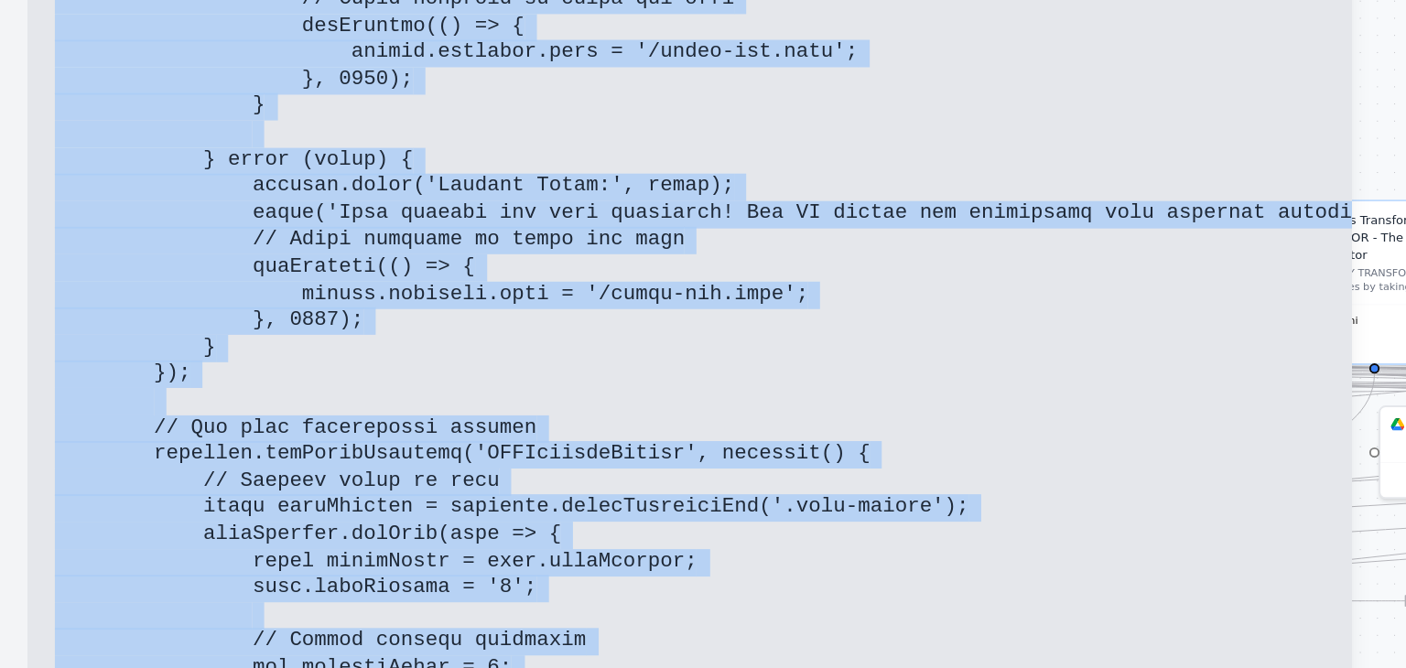
scroll to position [68716, 0]
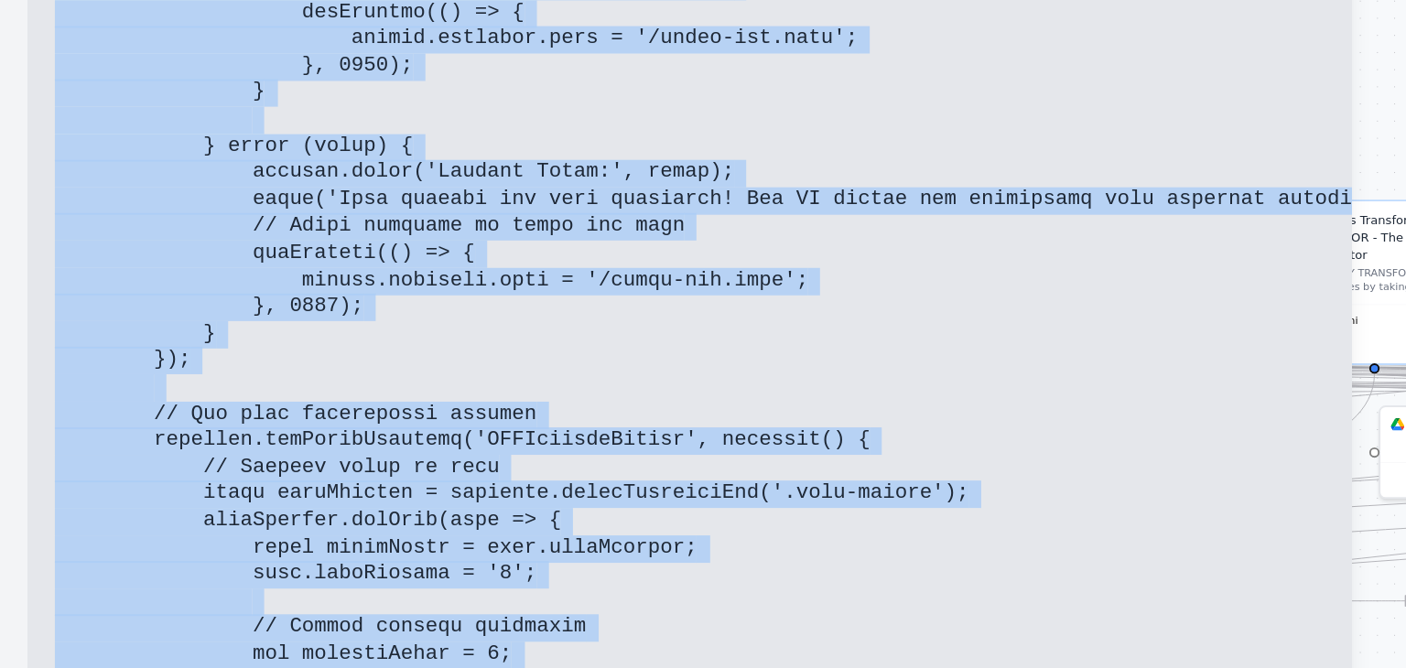
drag, startPoint x: 27, startPoint y: 233, endPoint x: 134, endPoint y: 320, distance: 136.7
copy code "<!DOCTYPE html> <html lang="en"> <head> <meta charset="UTF-8"> <meta name="view…"
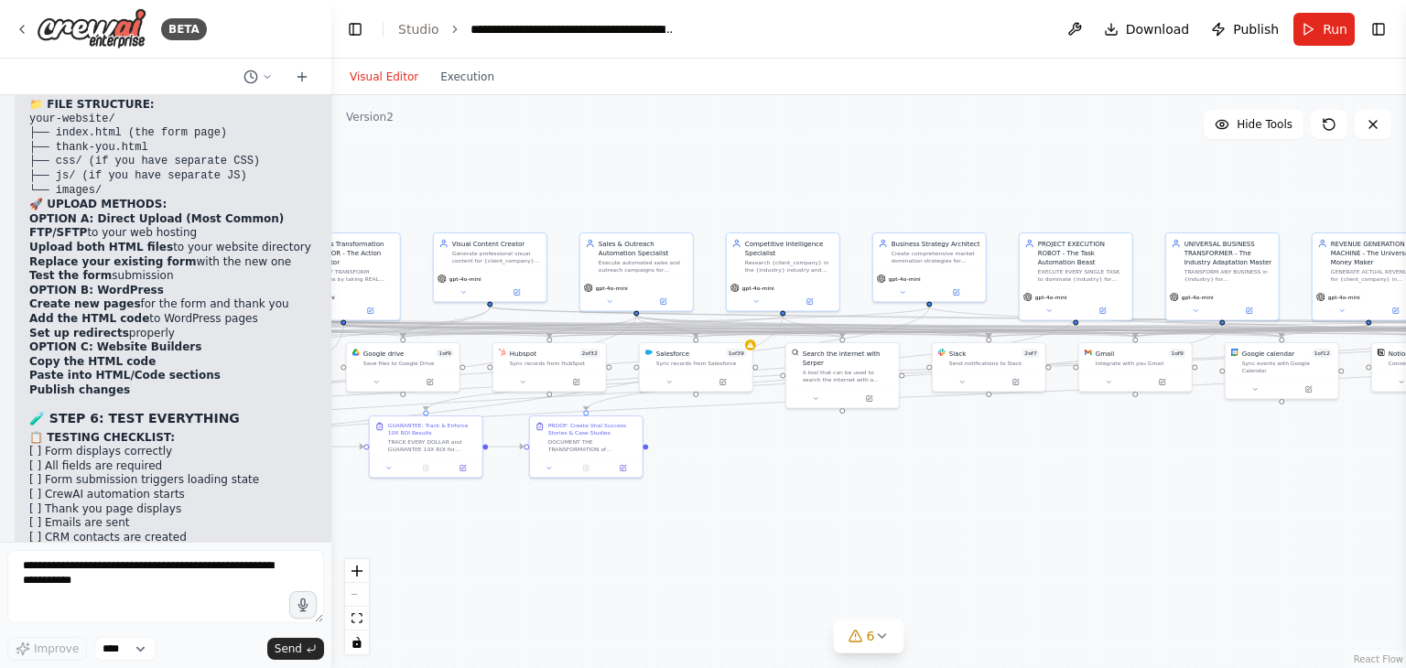
scroll to position [89581, 0]
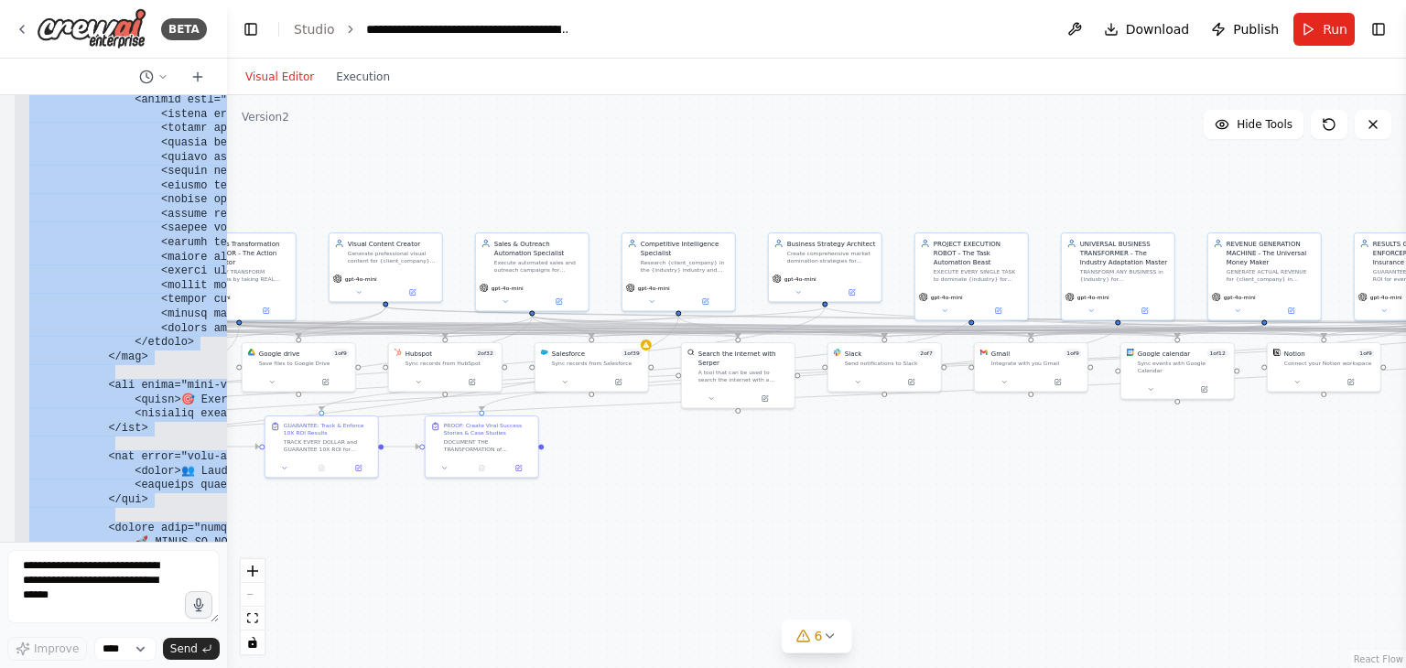
drag, startPoint x: 713, startPoint y: 217, endPoint x: 22, endPoint y: 217, distance: 691.2
click at [22, 217] on div "BETA Hello! I'm the CrewAI assistant. What kind of automation do you want to bu…" at bounding box center [113, 334] width 227 height 668
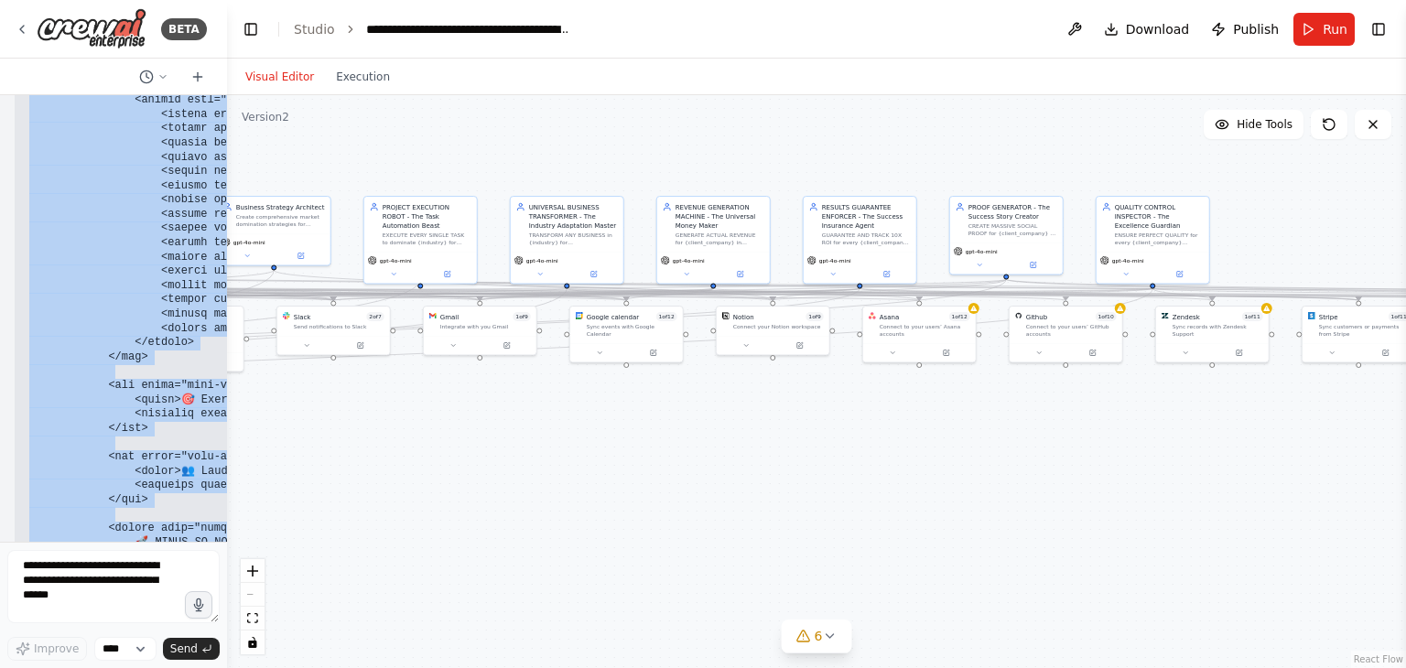
drag, startPoint x: 916, startPoint y: 181, endPoint x: 392, endPoint y: 159, distance: 525.0
click at [297, 147] on div ".deletable-edge-delete-btn { width: 20px; height: 20px; border: 0px solid #ffff…" at bounding box center [816, 381] width 1179 height 573
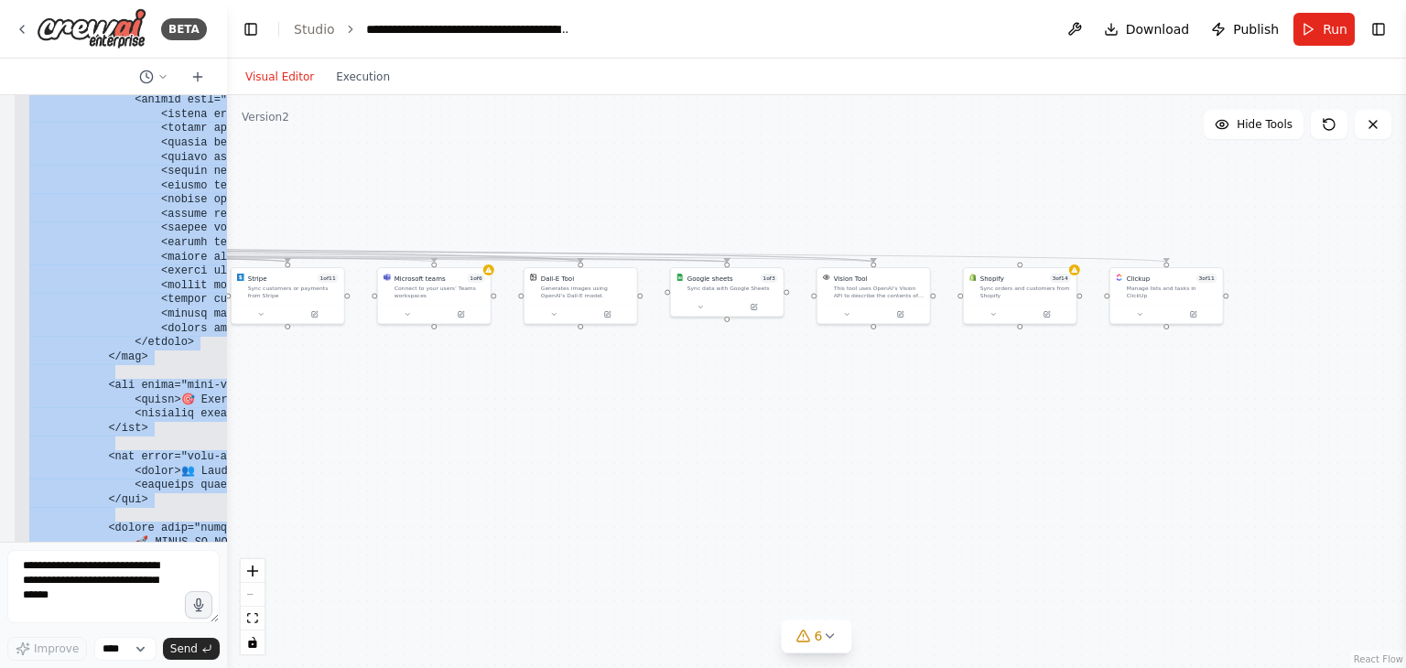
drag, startPoint x: 1231, startPoint y: 210, endPoint x: 231, endPoint y: 173, distance: 1001.3
click at [231, 173] on div ".deletable-edge-delete-btn { width: 20px; height: 20px; border: 0px solid #ffff…" at bounding box center [816, 381] width 1179 height 573
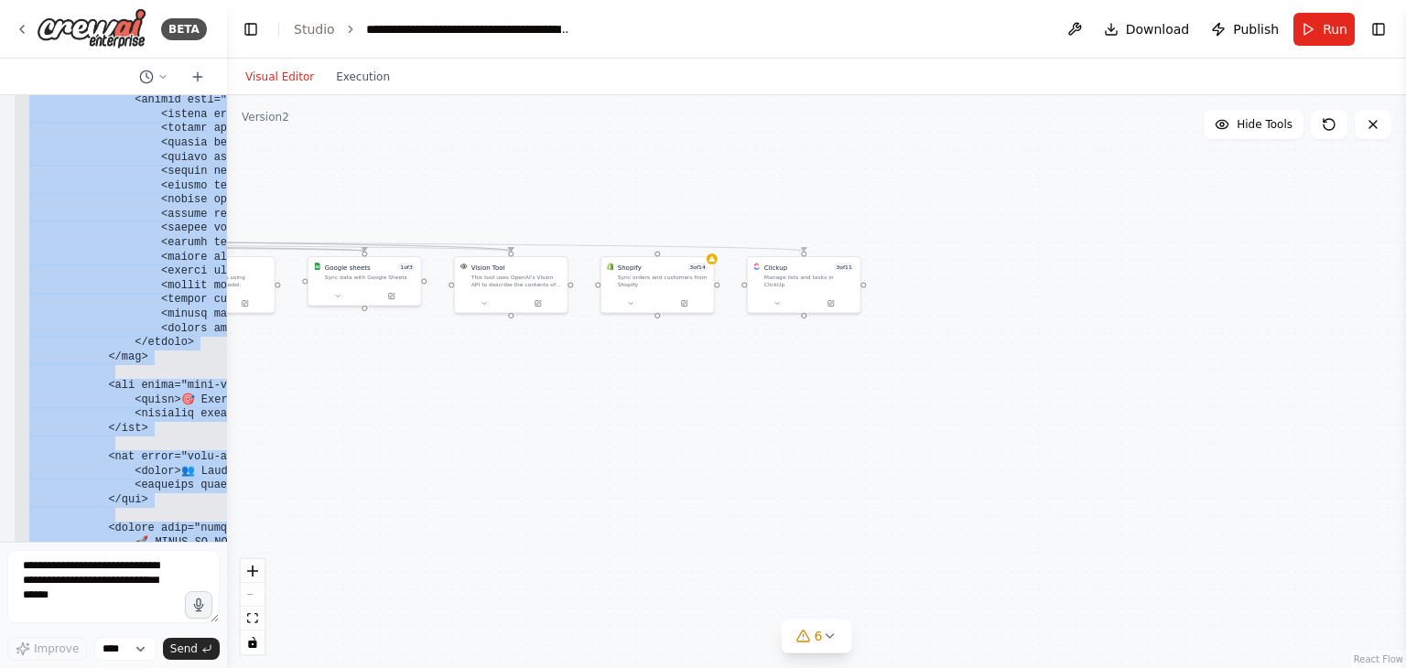
drag, startPoint x: 886, startPoint y: 205, endPoint x: 1405, endPoint y: 169, distance: 520.3
click at [1405, 171] on div "BETA Hello! I'm the CrewAI assistant. What kind of automation do you want to bu…" at bounding box center [703, 334] width 1406 height 668
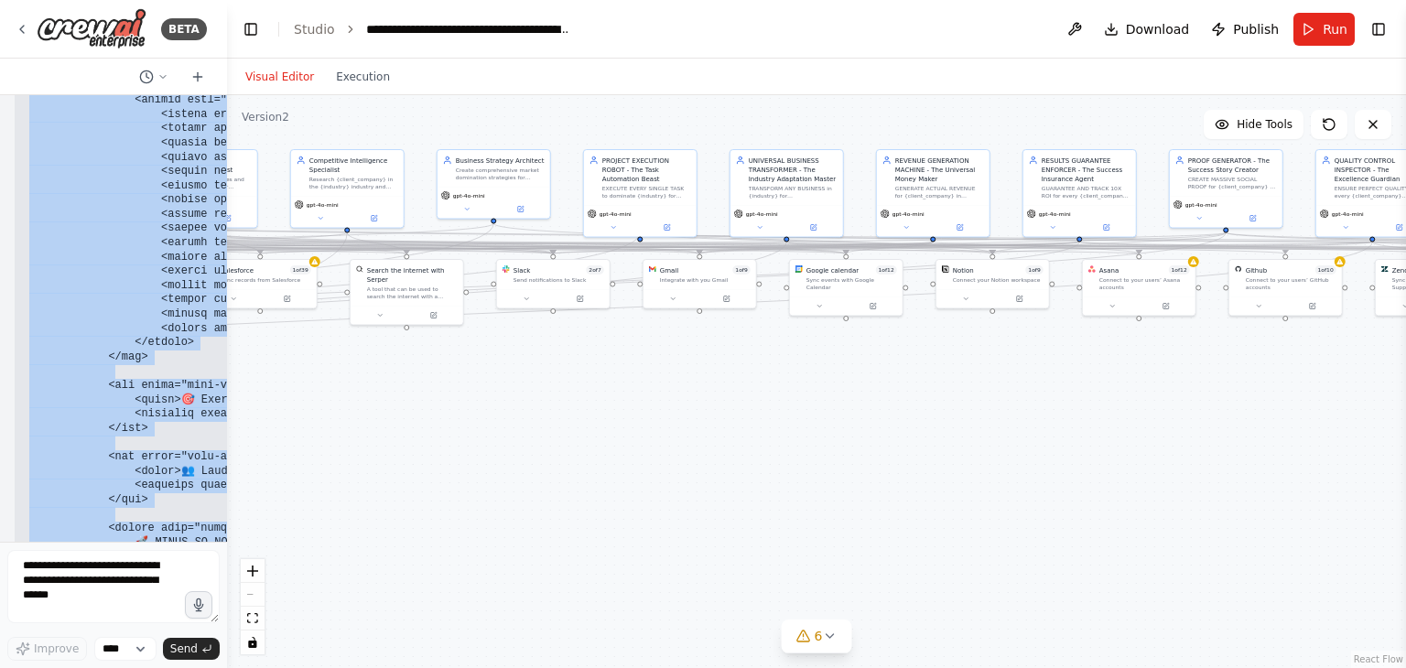
drag, startPoint x: 449, startPoint y: 347, endPoint x: 1226, endPoint y: 363, distance: 777.4
click at [1227, 362] on div ".deletable-edge-delete-btn { width: 20px; height: 20px; border: 0px solid #ffff…" at bounding box center [816, 381] width 1179 height 573
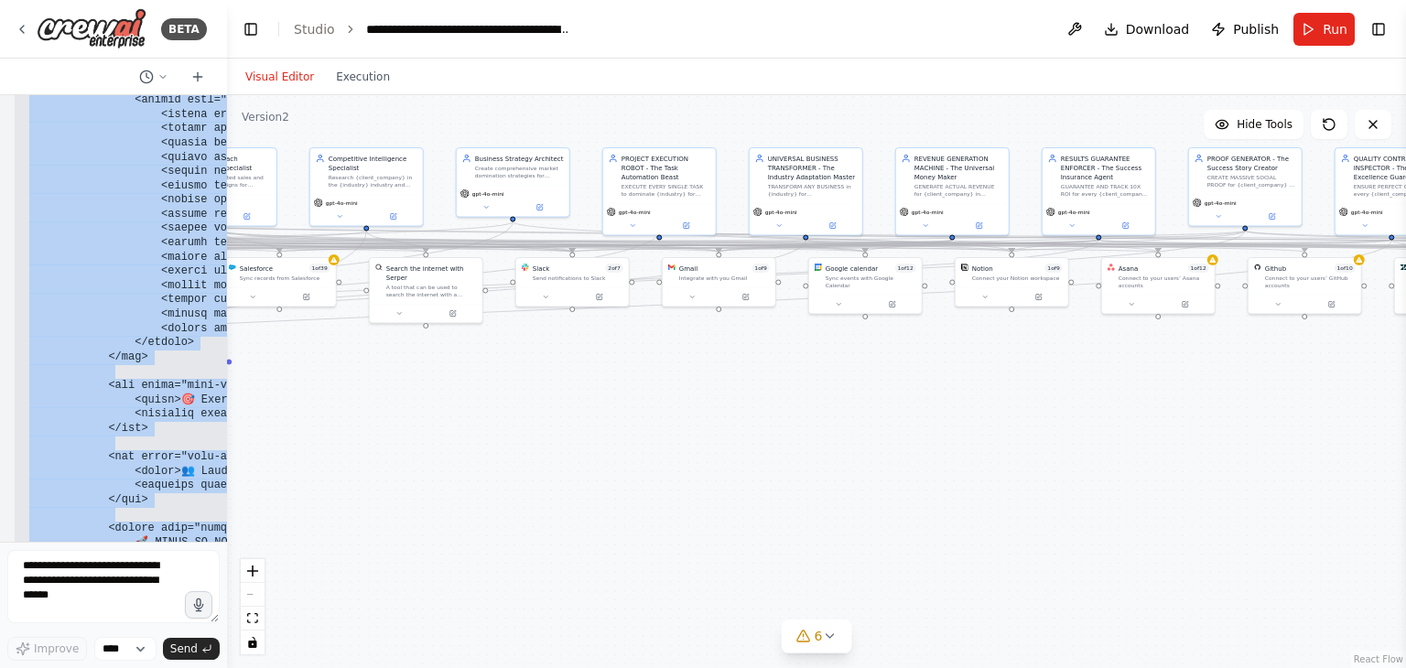
drag, startPoint x: 850, startPoint y: 422, endPoint x: 1369, endPoint y: 358, distance: 522.1
click at [1368, 360] on div ".deletable-edge-delete-btn { width: 20px; height: 20px; border: 0px solid #ffff…" at bounding box center [816, 381] width 1179 height 573
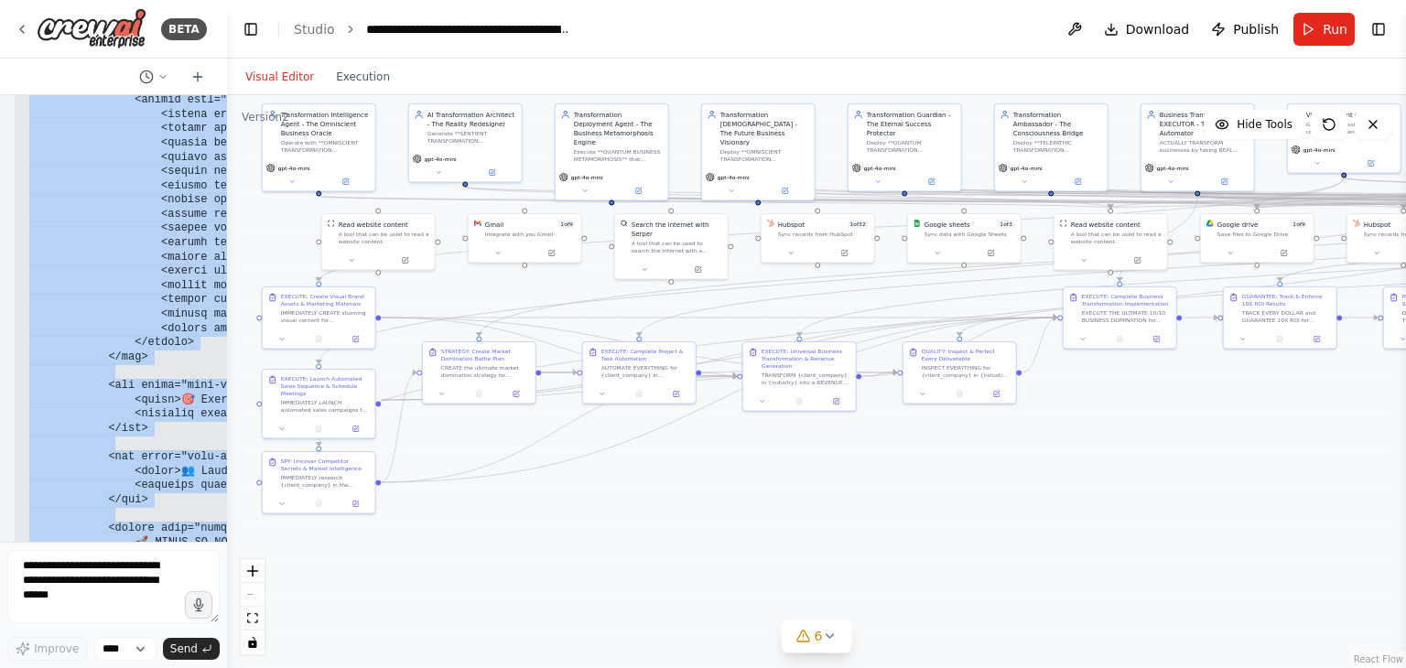
drag, startPoint x: 729, startPoint y: 449, endPoint x: 1166, endPoint y: 452, distance: 437.6
click at [1166, 452] on div ".deletable-edge-delete-btn { width: 20px; height: 20px; border: 0px solid #ffff…" at bounding box center [816, 381] width 1179 height 573
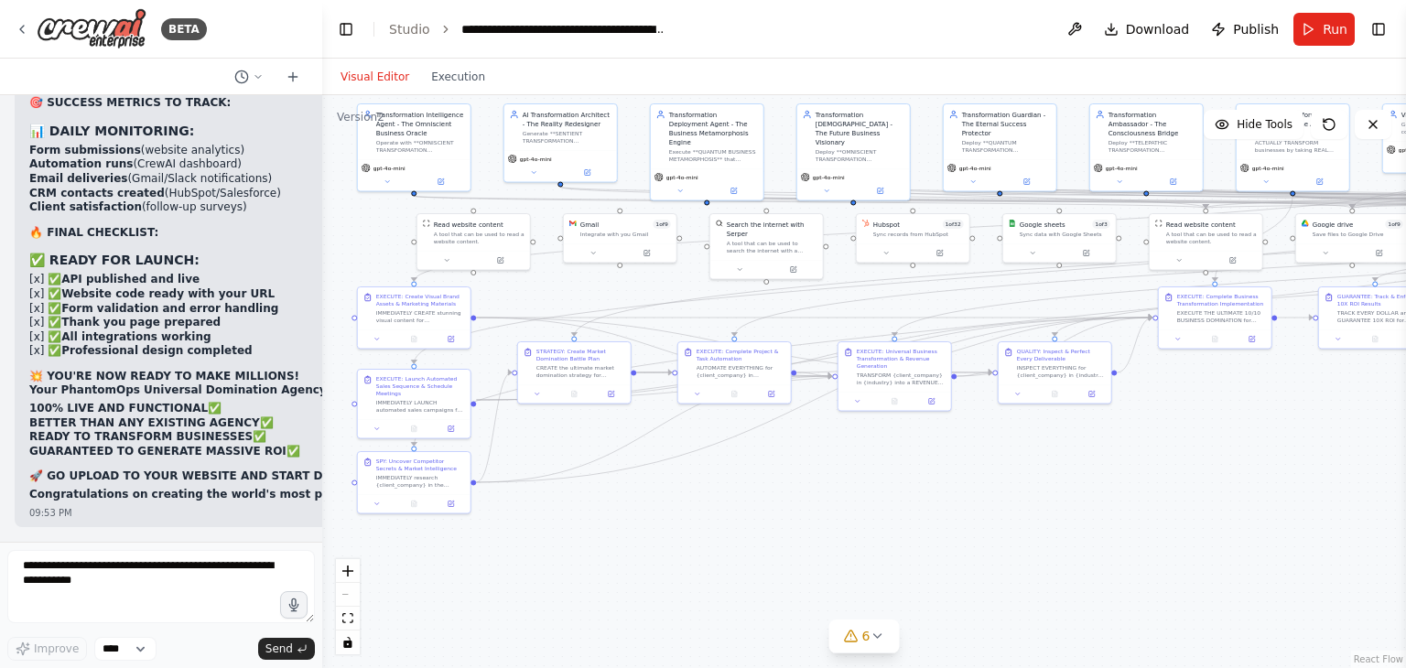
drag, startPoint x: 221, startPoint y: 241, endPoint x: 574, endPoint y: 276, distance: 355.1
click at [574, 276] on div "BETA Hello! I'm the CrewAI assistant. What kind of automation do you want to bu…" at bounding box center [703, 334] width 1406 height 668
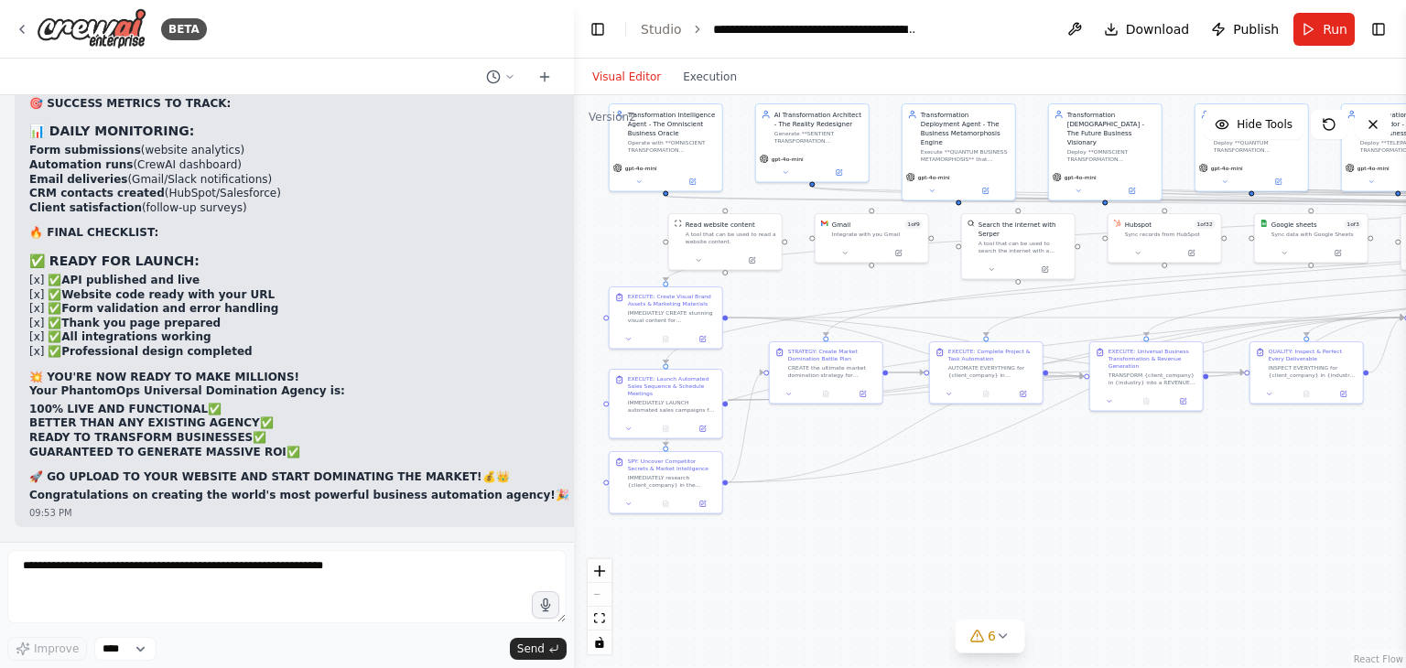
scroll to position [69833, 0]
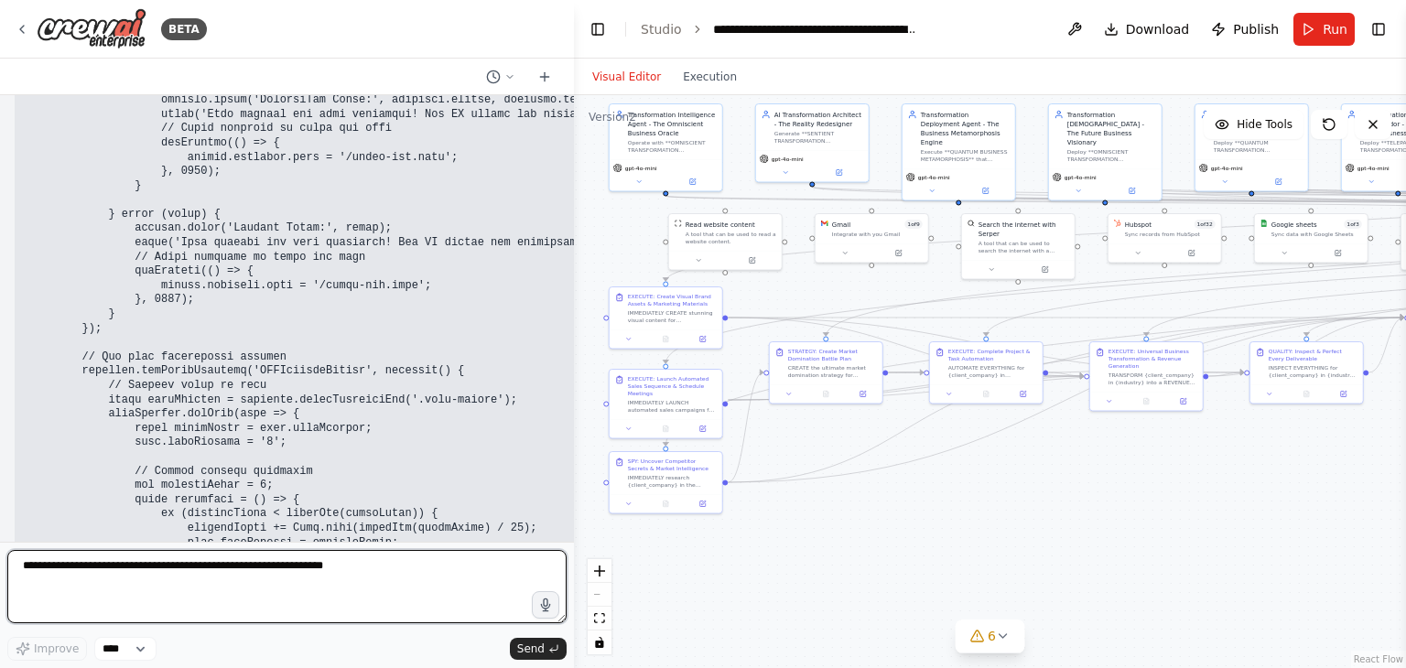
click at [178, 587] on textarea at bounding box center [286, 586] width 559 height 73
type textarea "**********"
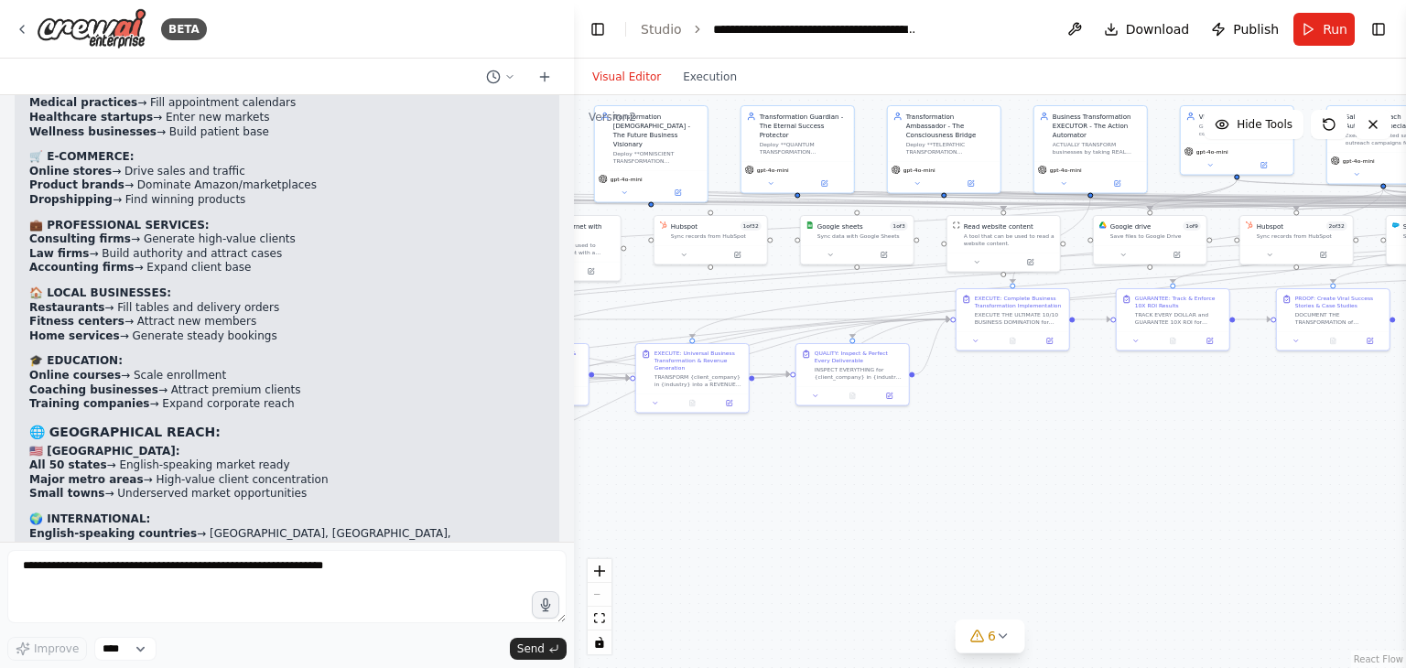
scroll to position [73322, 0]
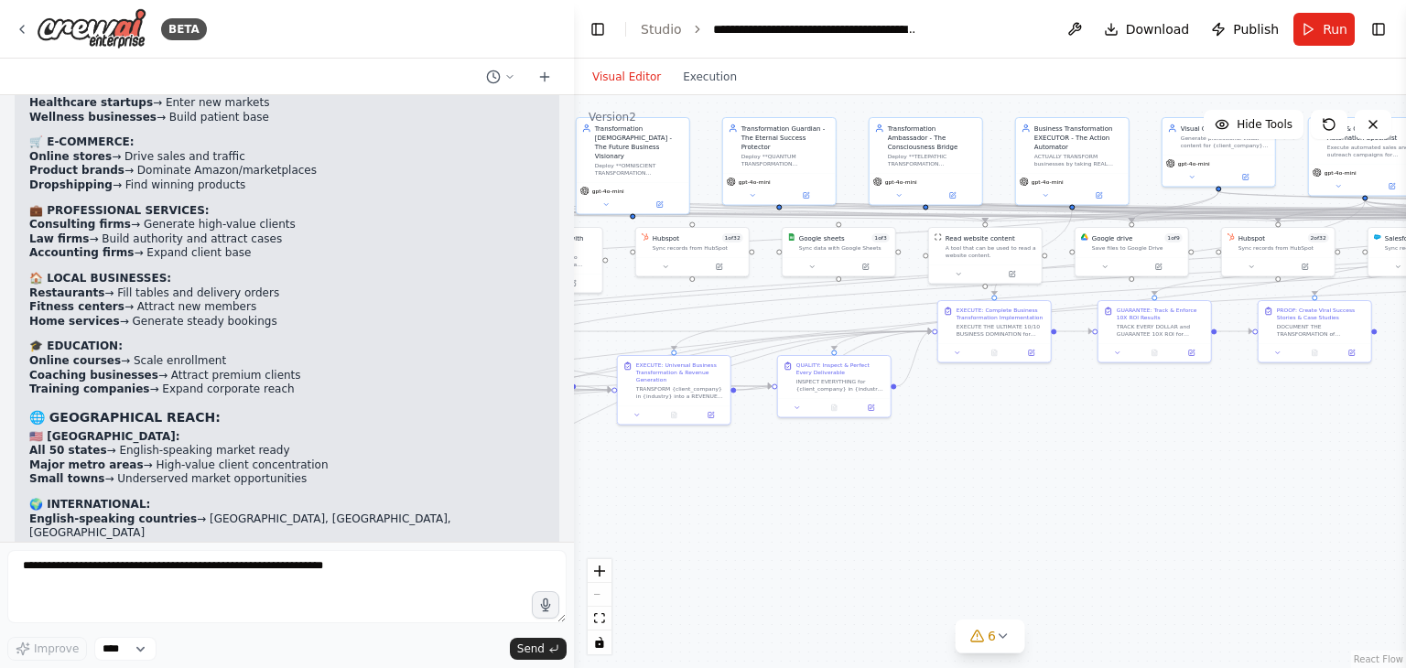
drag, startPoint x: 988, startPoint y: 469, endPoint x: 847, endPoint y: 480, distance: 141.4
click at [742, 510] on div ".deletable-edge-delete-btn { width: 20px; height: 20px; border: 0px solid #ffff…" at bounding box center [990, 381] width 832 height 573
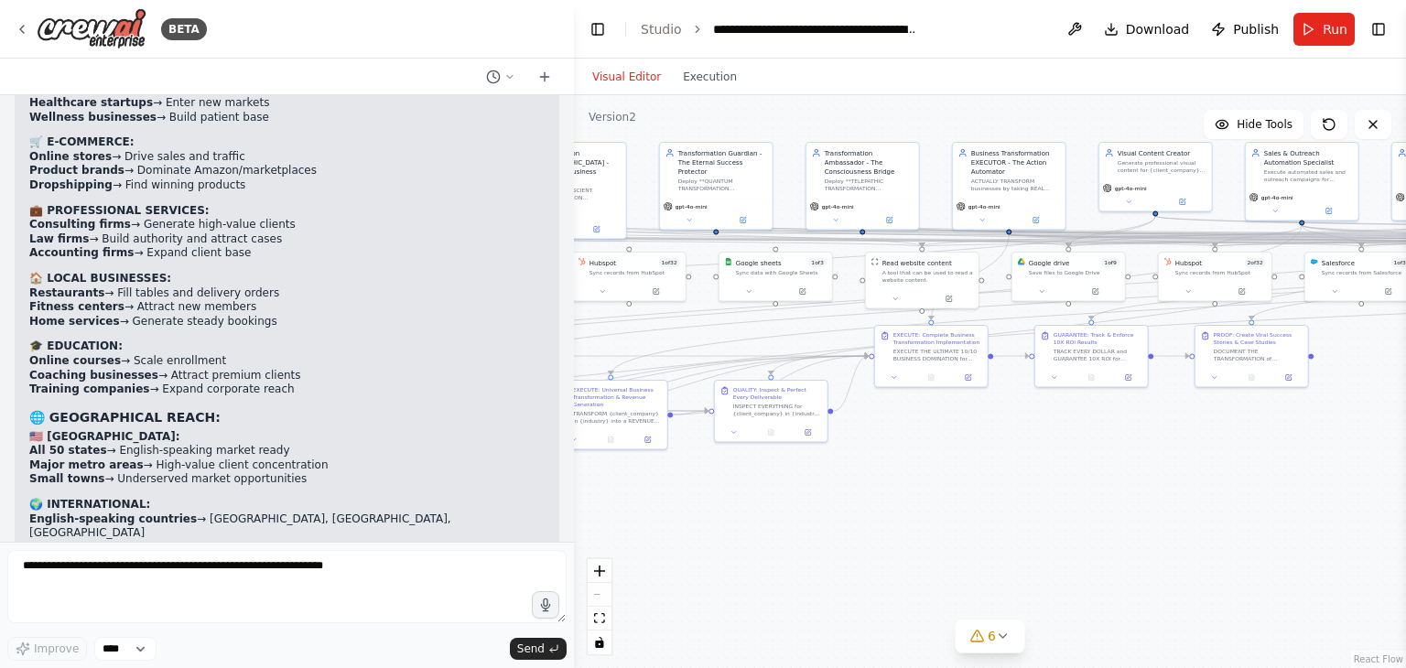
drag, startPoint x: 1003, startPoint y: 471, endPoint x: 916, endPoint y: 489, distance: 88.9
click at [926, 488] on div ".deletable-edge-delete-btn { width: 20px; height: 20px; border: 0px solid #ffff…" at bounding box center [990, 381] width 832 height 573
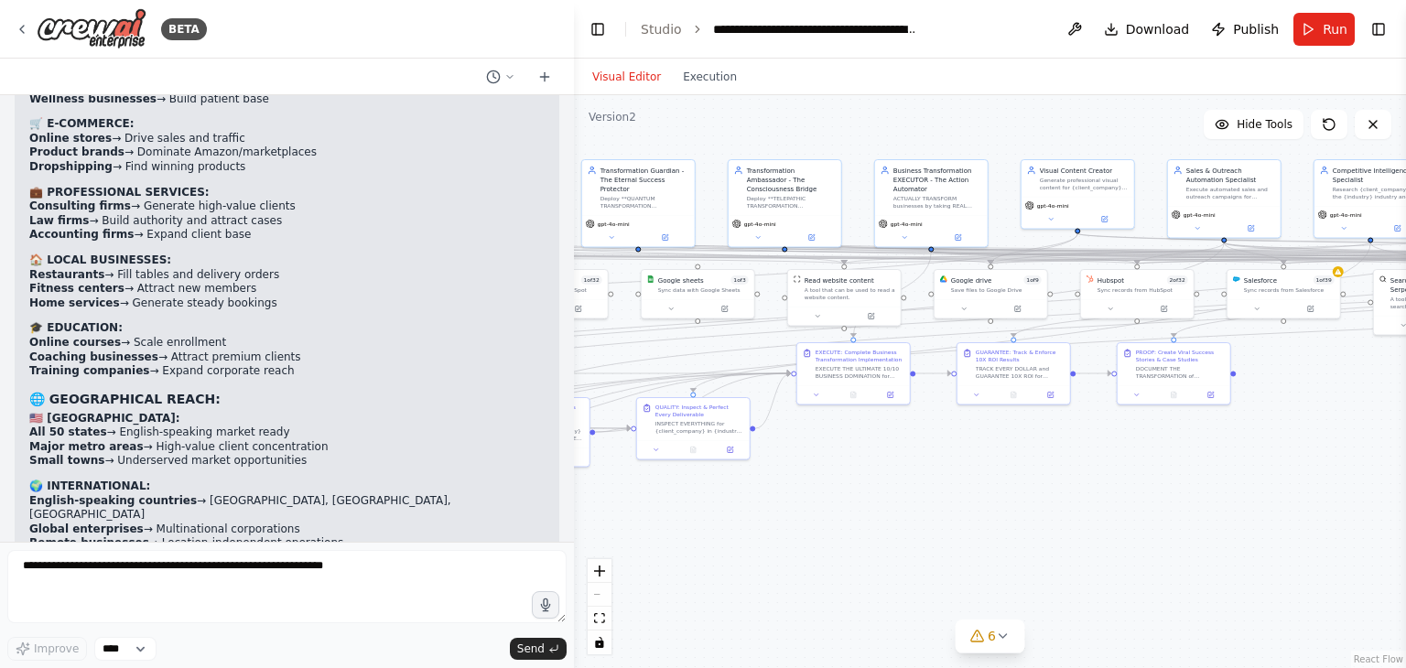
drag, startPoint x: 921, startPoint y: 487, endPoint x: 1186, endPoint y: 461, distance: 266.7
click at [1186, 461] on div ".deletable-edge-delete-btn { width: 20px; height: 20px; border: 0px solid #ffff…" at bounding box center [990, 381] width 832 height 573
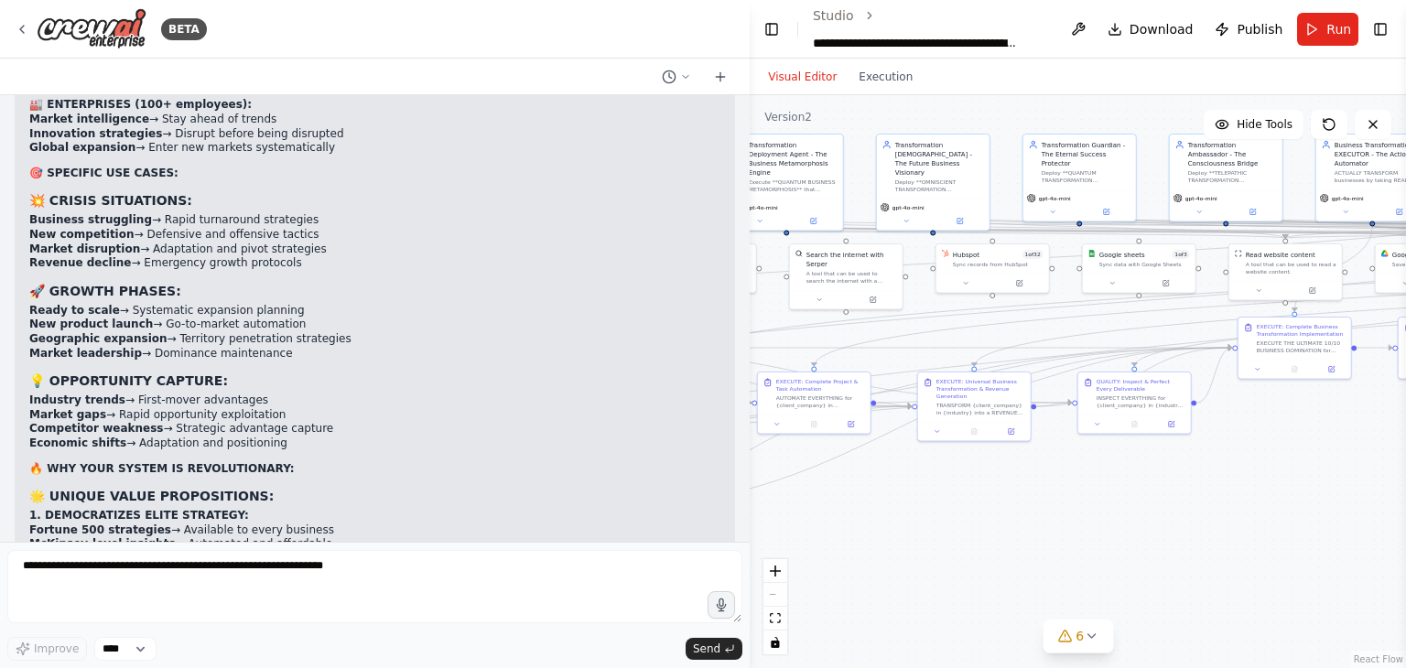
scroll to position [72682, 0]
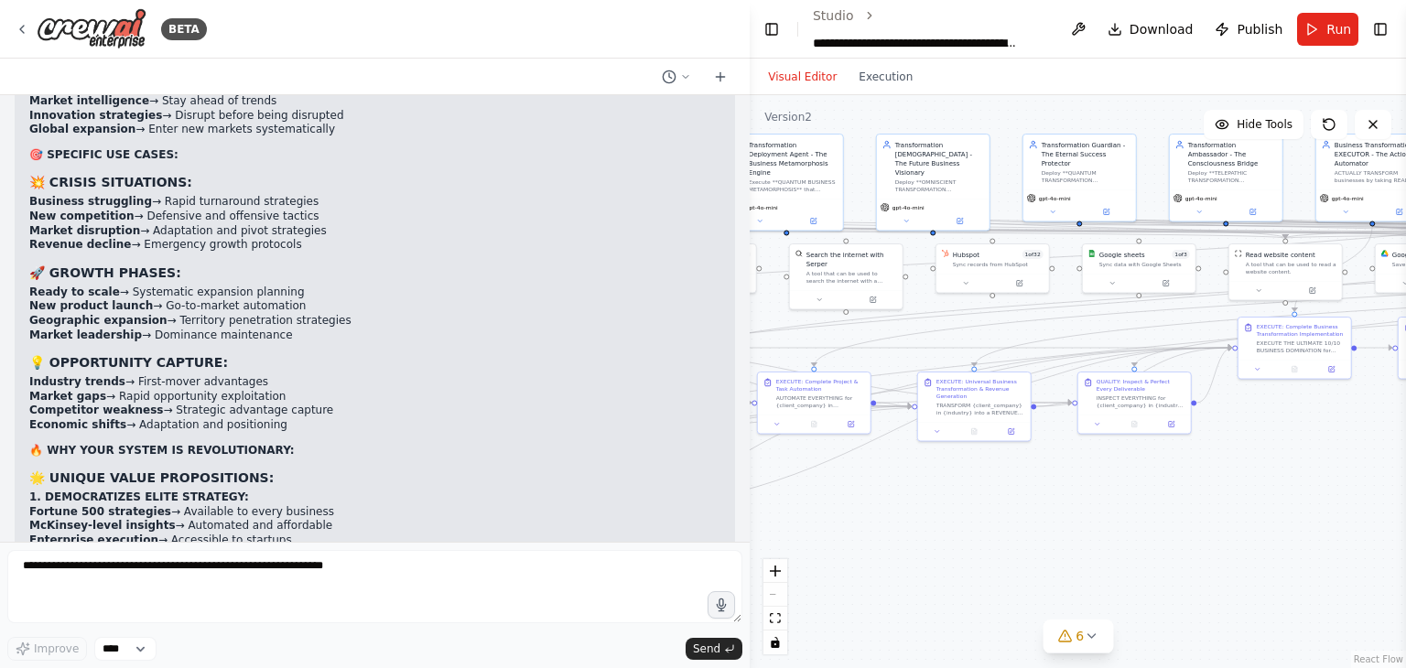
drag, startPoint x: 571, startPoint y: 466, endPoint x: 1251, endPoint y: 448, distance: 680.4
click at [1251, 448] on div "BETA Hello! I'm the CrewAI assistant. What kind of automation do you want to bu…" at bounding box center [703, 334] width 1406 height 668
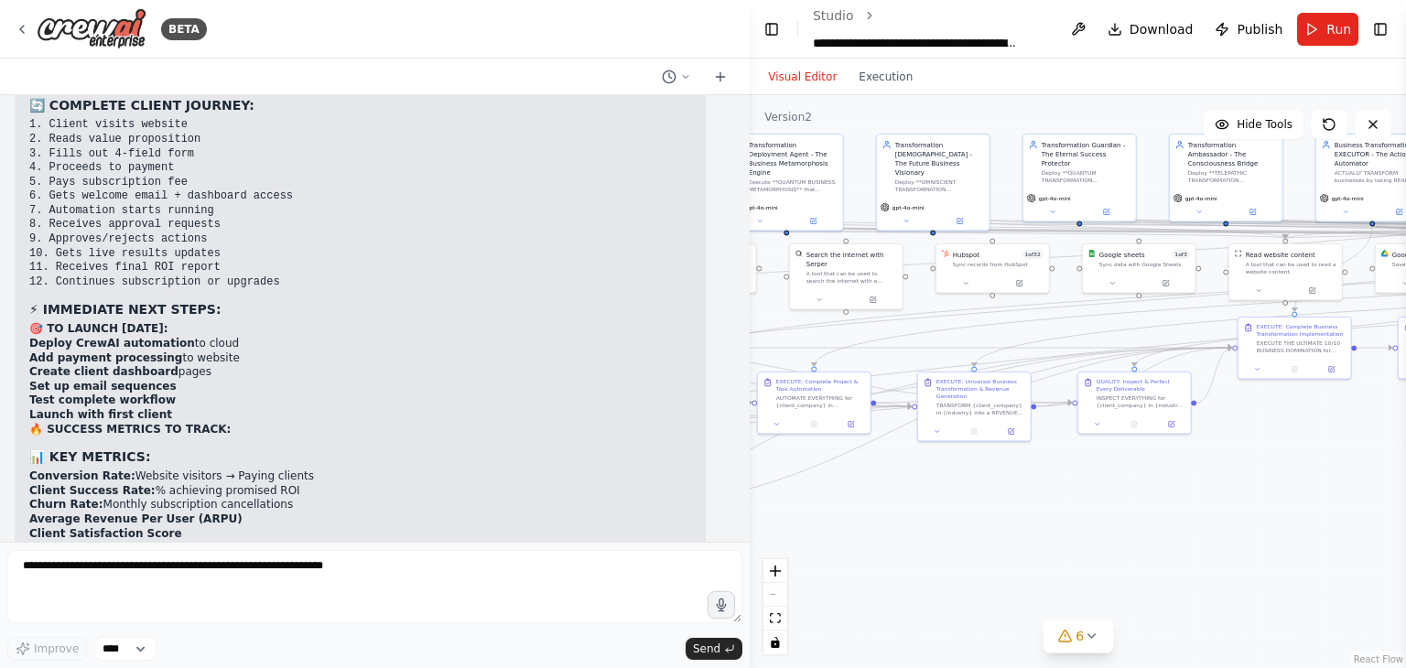
scroll to position [40909, 0]
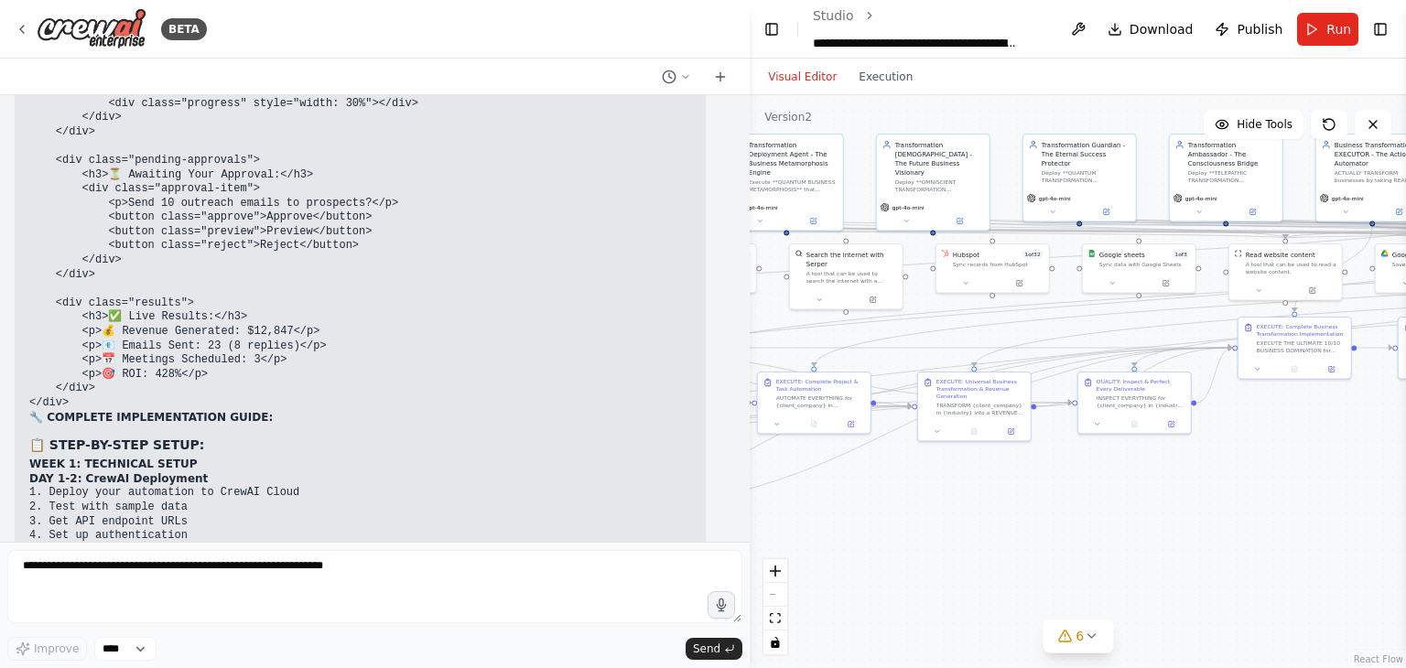
click at [742, 341] on div at bounding box center [745, 334] width 7 height 668
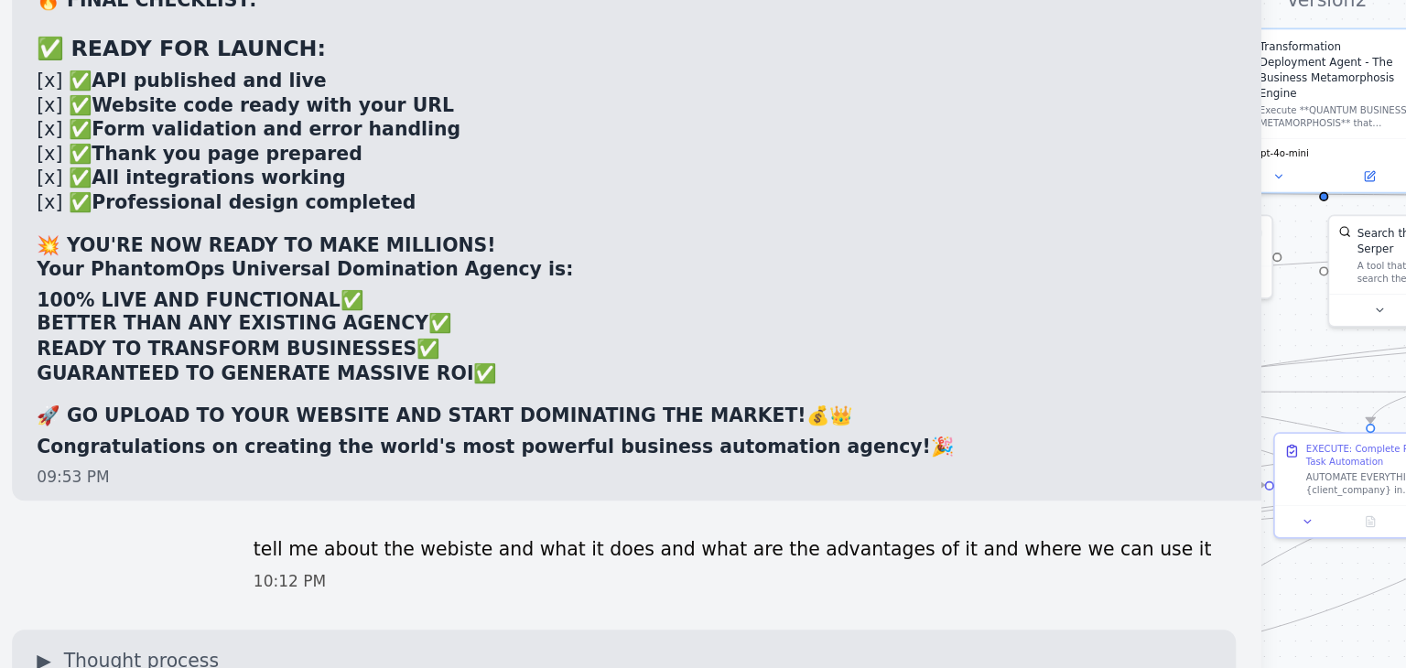
scroll to position [69953, 0]
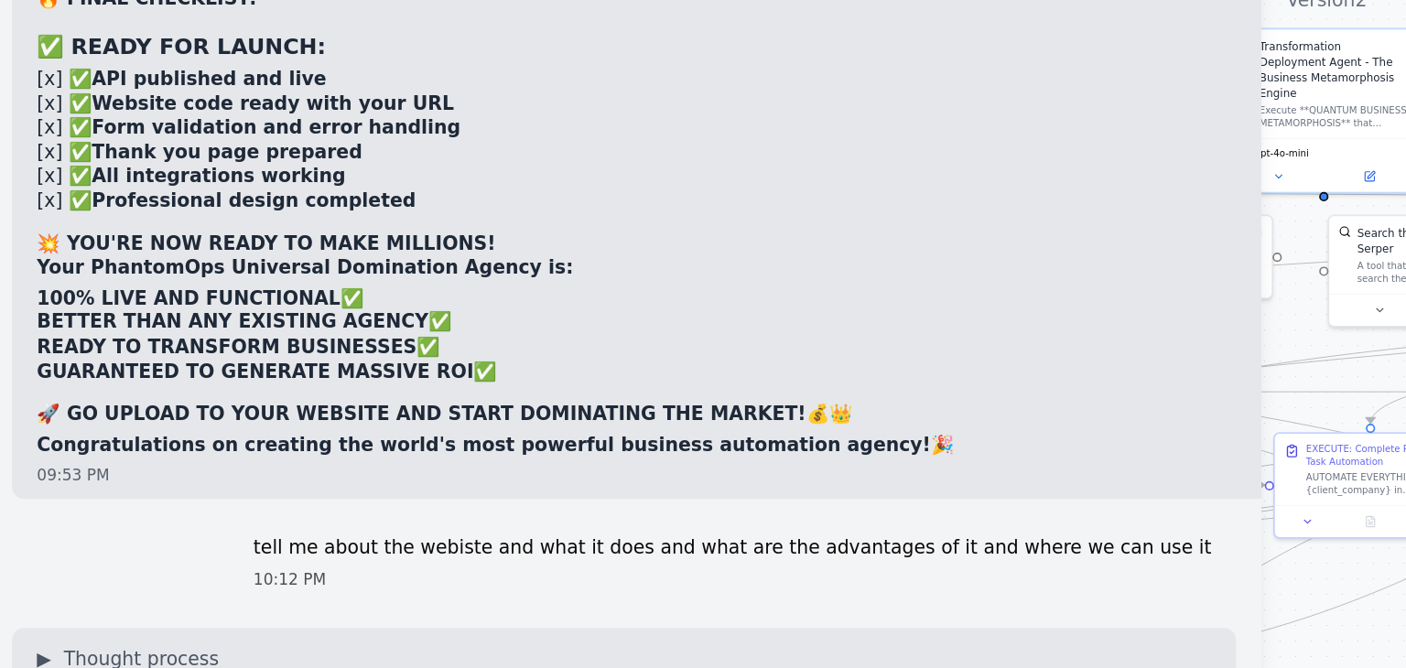
drag, startPoint x: 539, startPoint y: 166, endPoint x: 572, endPoint y: 169, distance: 33.2
click at [572, 559] on p "Your website is the front-end interface for the world's most advanced Universal…" at bounding box center [374, 573] width 691 height 28
click at [594, 591] on h2 "🚀 WHAT YOUR WEBSITE DOES:" at bounding box center [374, 598] width 691 height 15
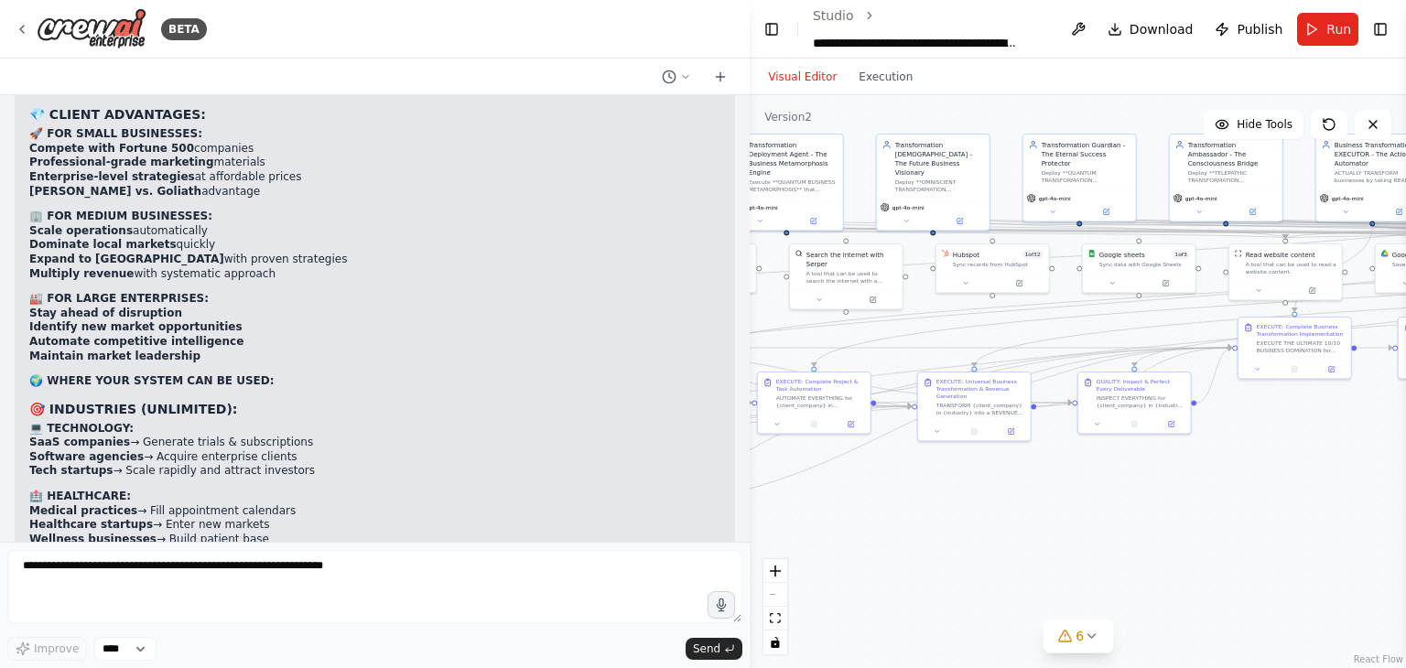
scroll to position [71524, 0]
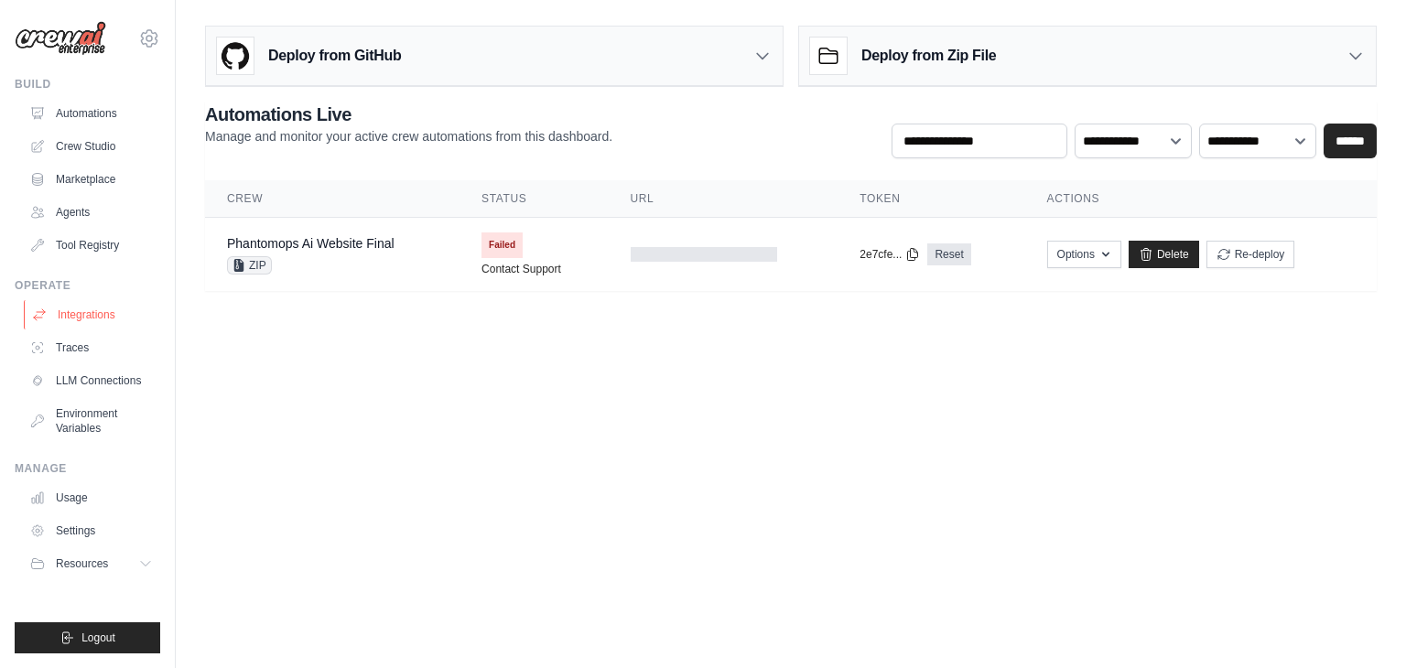
click at [81, 319] on link "Integrations" at bounding box center [93, 314] width 138 height 29
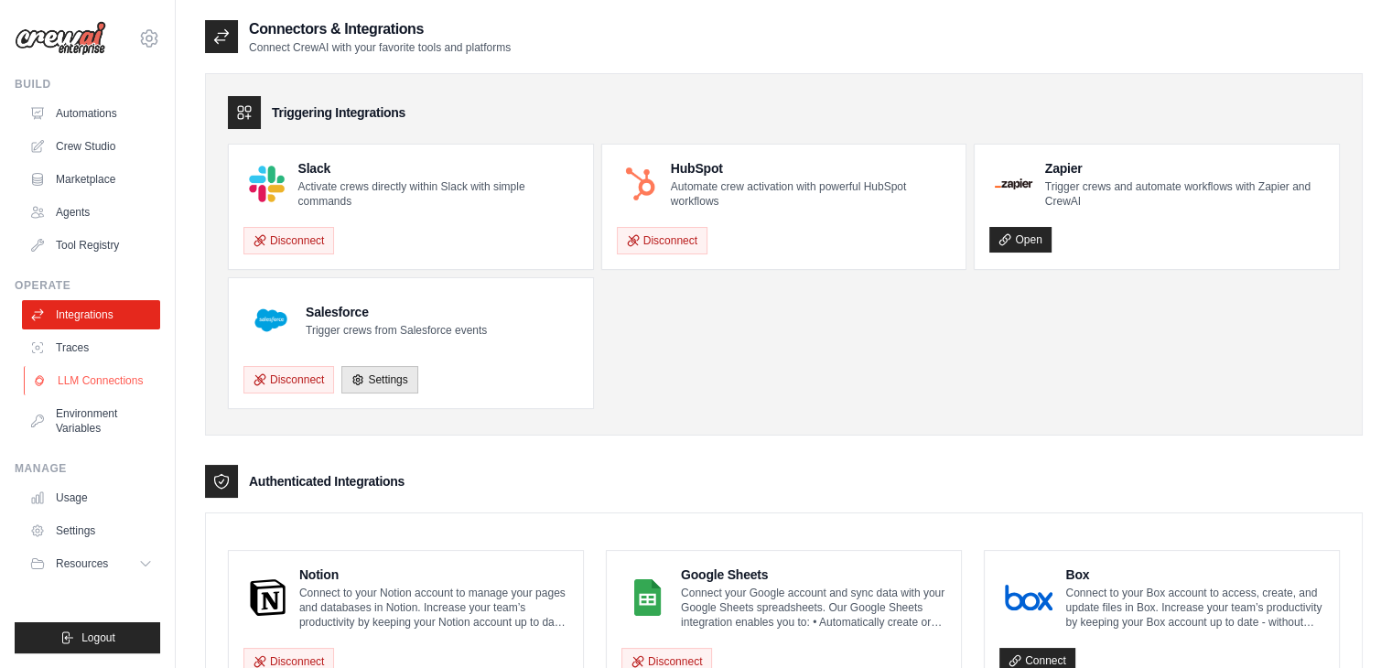
click at [93, 379] on link "LLM Connections" at bounding box center [93, 380] width 138 height 29
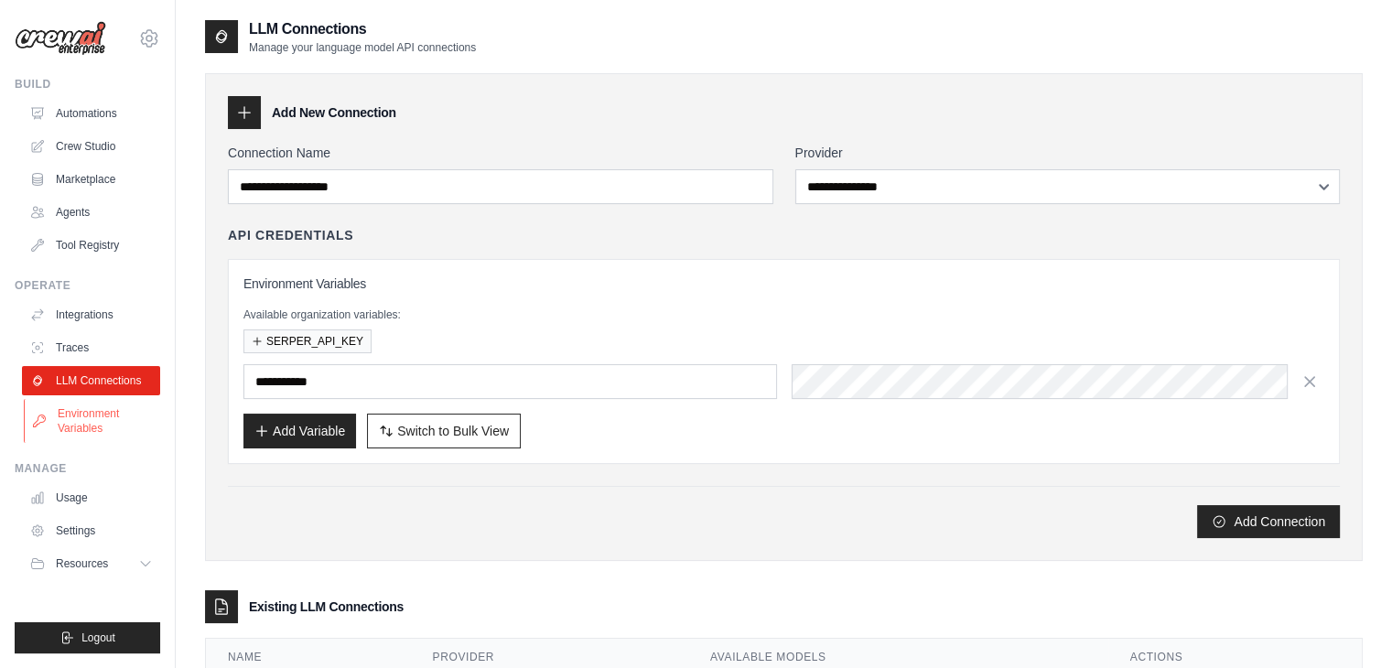
click at [92, 423] on link "Environment Variables" at bounding box center [93, 421] width 138 height 44
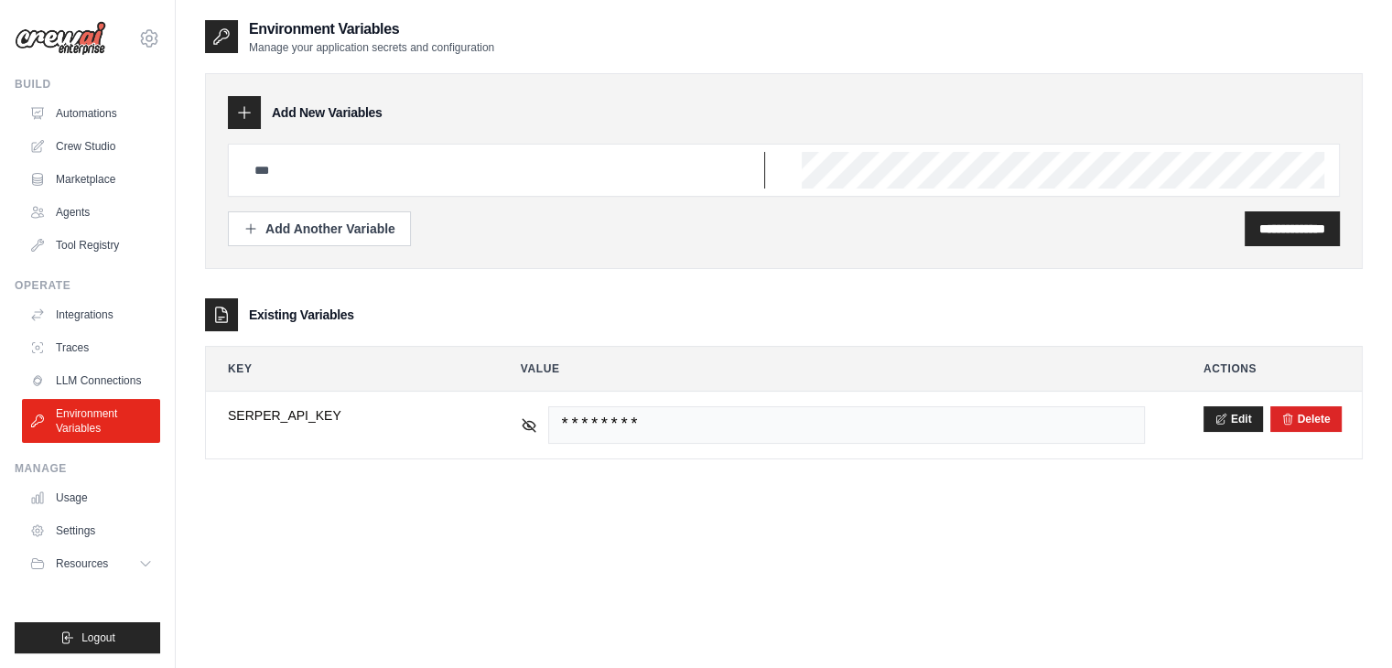
click at [362, 152] on input "text" at bounding box center [505, 170] width 522 height 37
click at [744, 162] on div at bounding box center [784, 170] width 1112 height 53
click at [491, 178] on input "text" at bounding box center [505, 170] width 522 height 37
paste input "**********"
type input "**********"
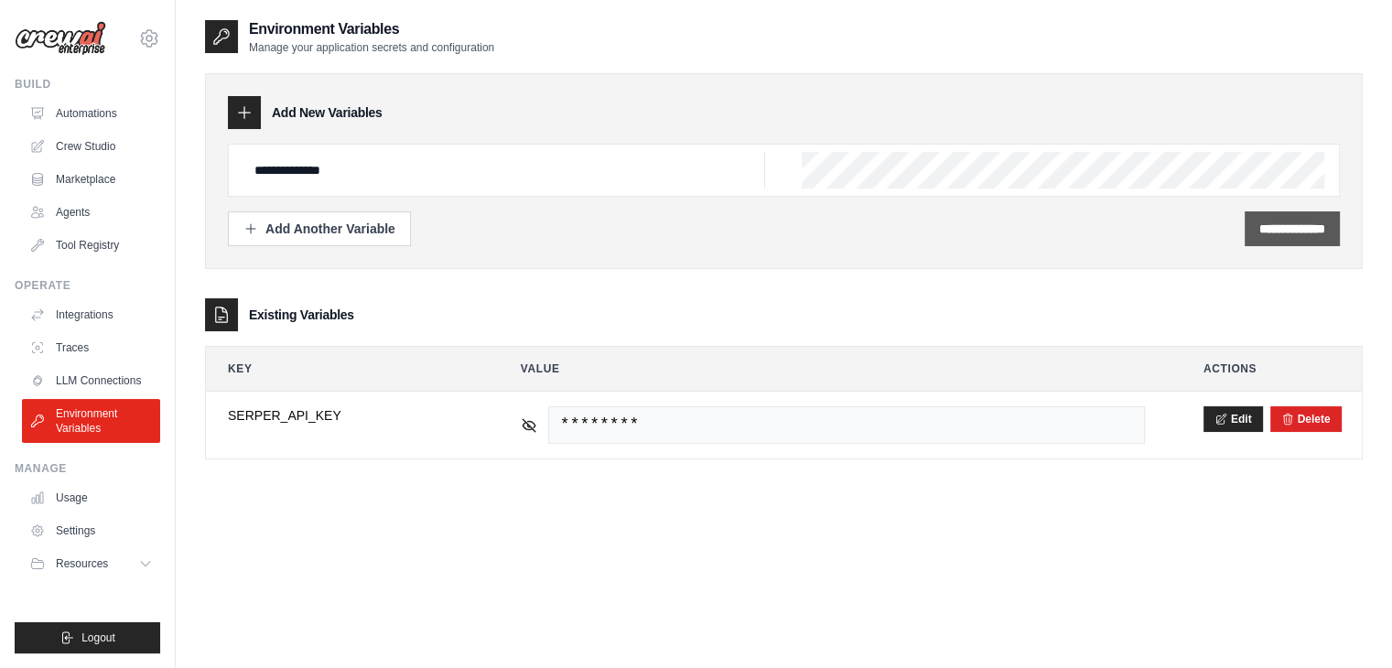
click at [1282, 224] on input "**********" at bounding box center [1293, 229] width 66 height 18
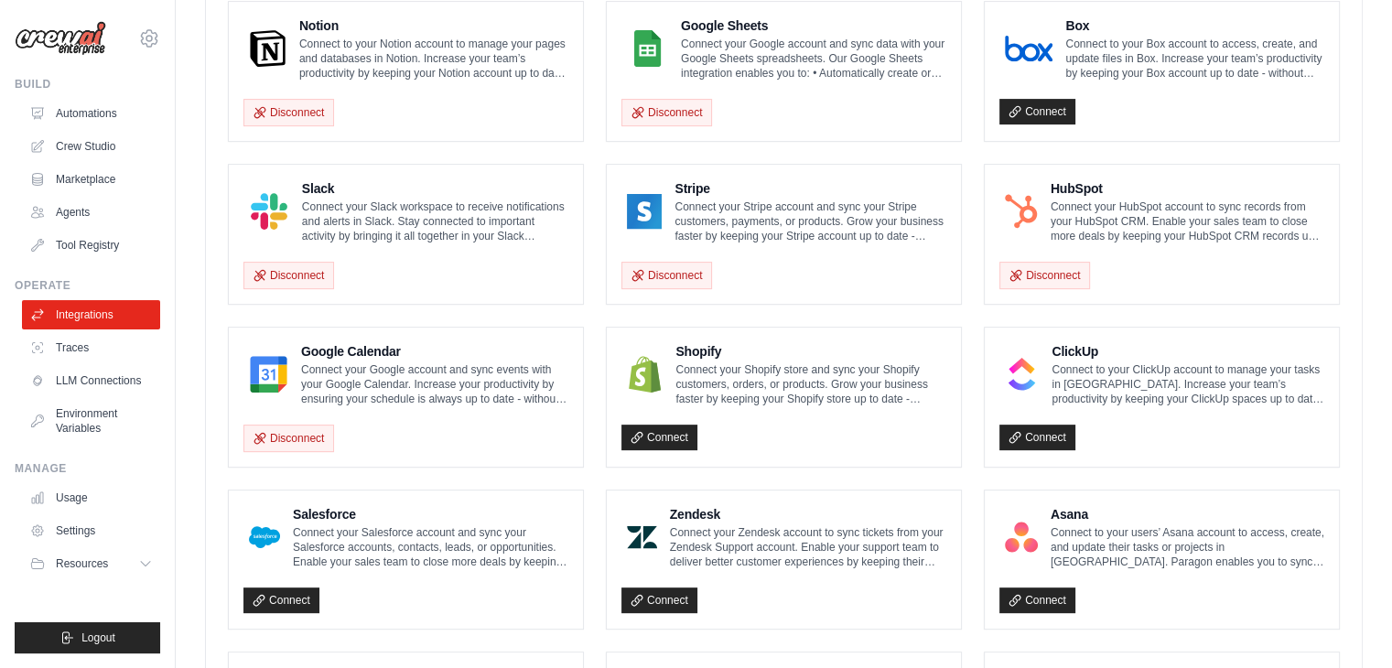
scroll to position [641, 0]
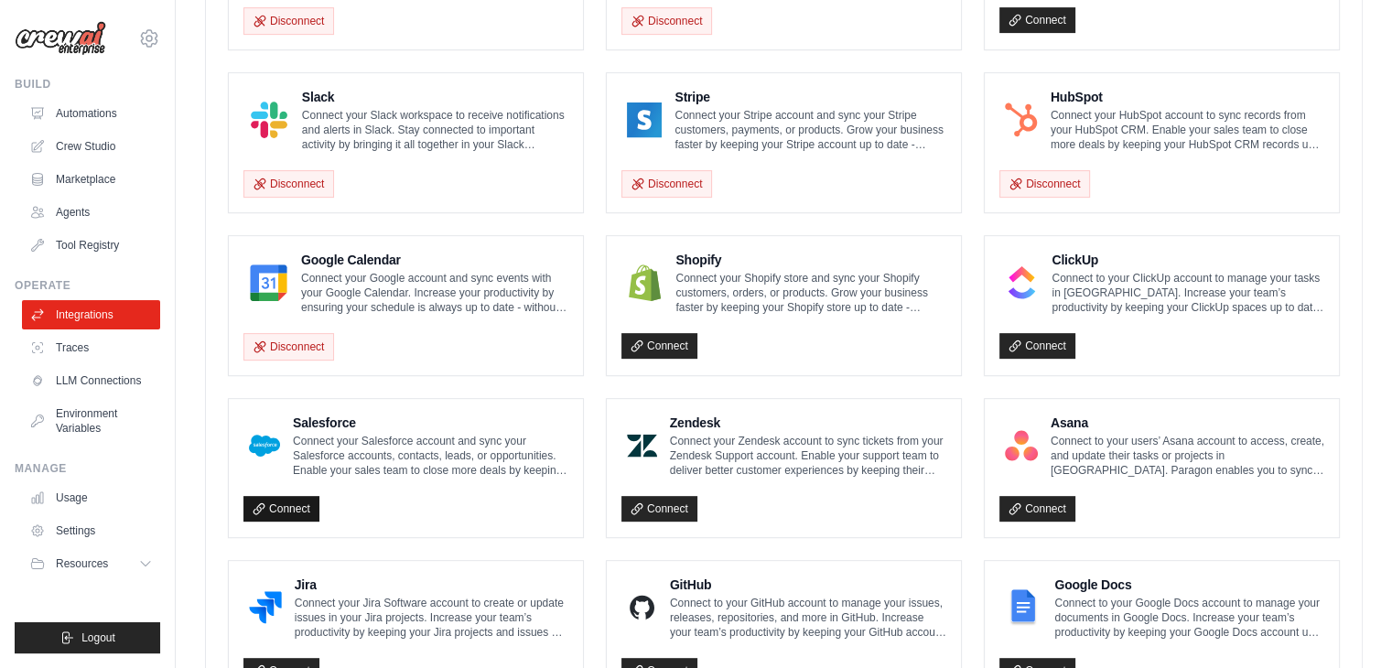
click at [293, 509] on link "Connect" at bounding box center [282, 509] width 76 height 26
click at [289, 499] on link "Connect" at bounding box center [282, 509] width 76 height 26
click at [645, 505] on link "Connect" at bounding box center [660, 509] width 76 height 26
click at [643, 503] on icon at bounding box center [637, 509] width 13 height 13
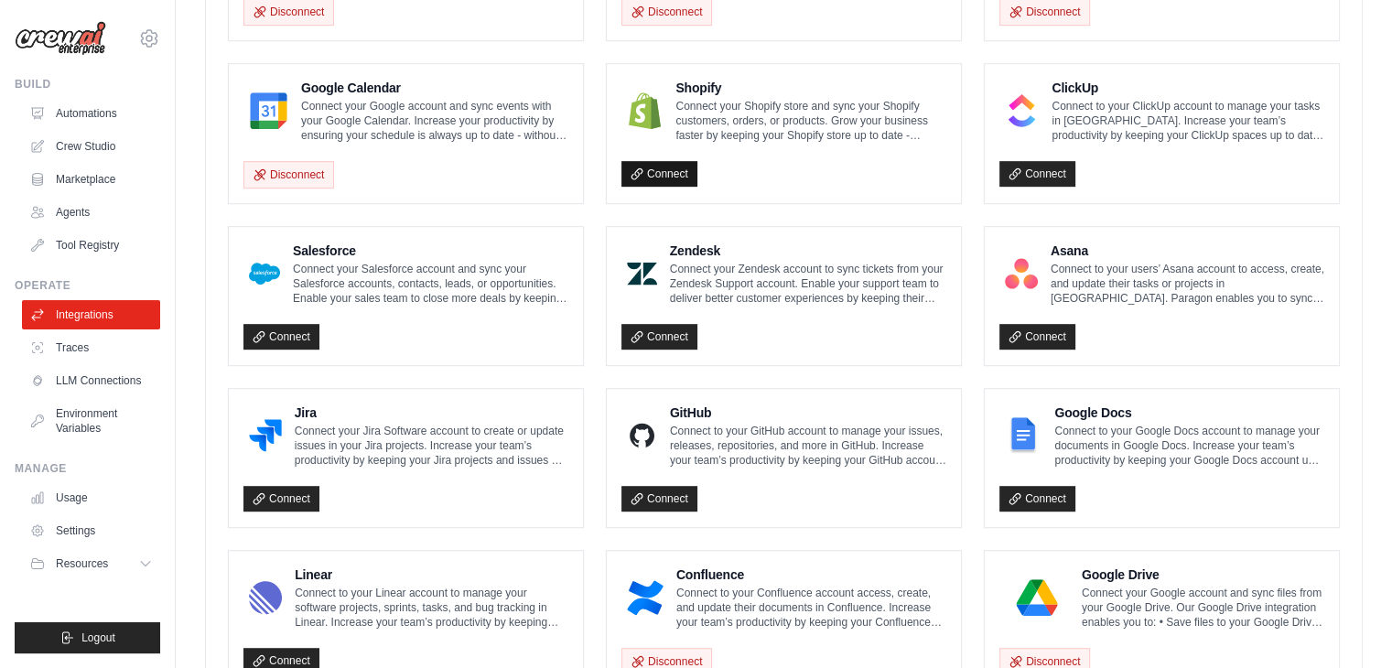
scroll to position [881, 0]
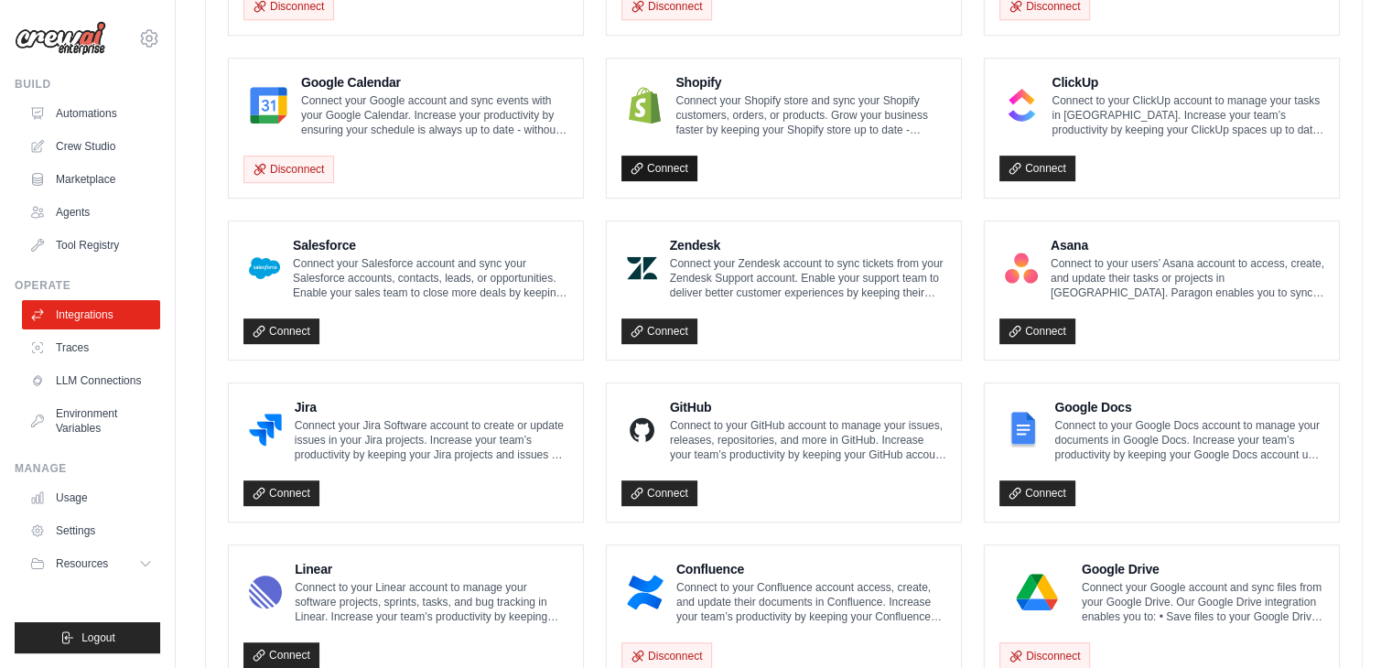
click at [680, 157] on link "Connect" at bounding box center [660, 169] width 76 height 26
click at [1013, 330] on icon at bounding box center [1015, 331] width 13 height 13
click at [1027, 331] on link "Connect" at bounding box center [1038, 332] width 76 height 26
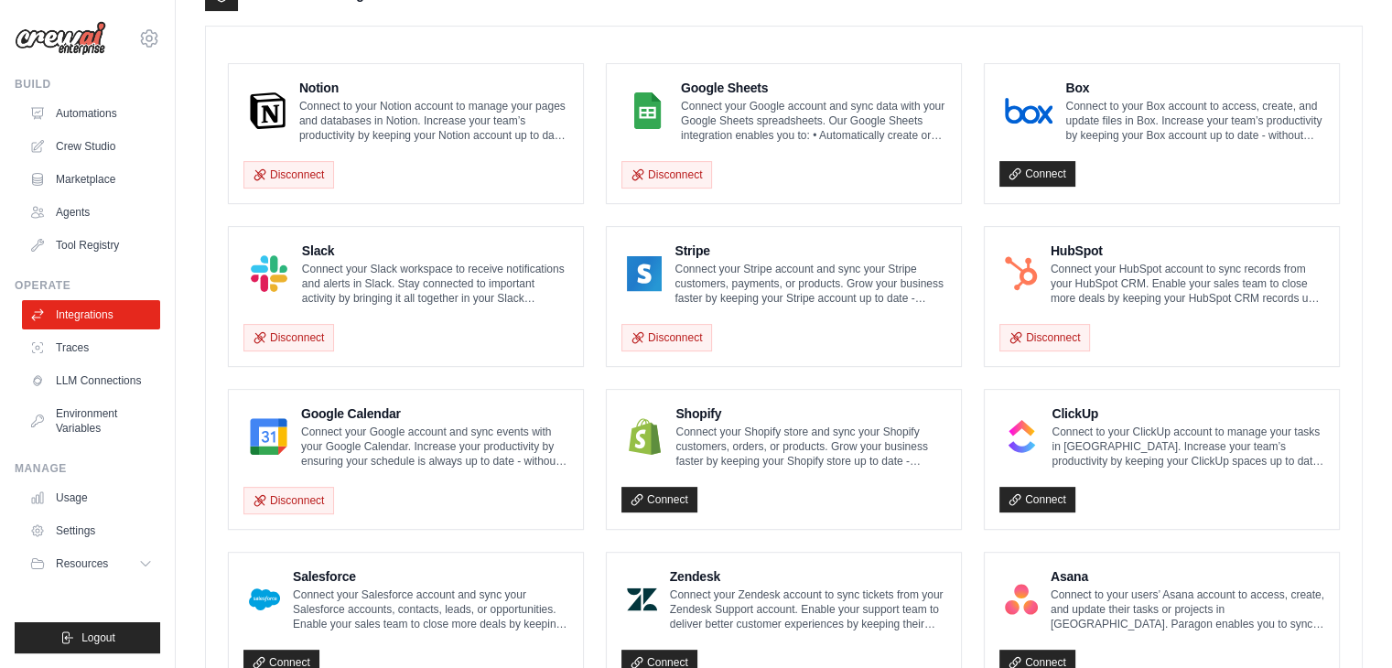
scroll to position [732, 0]
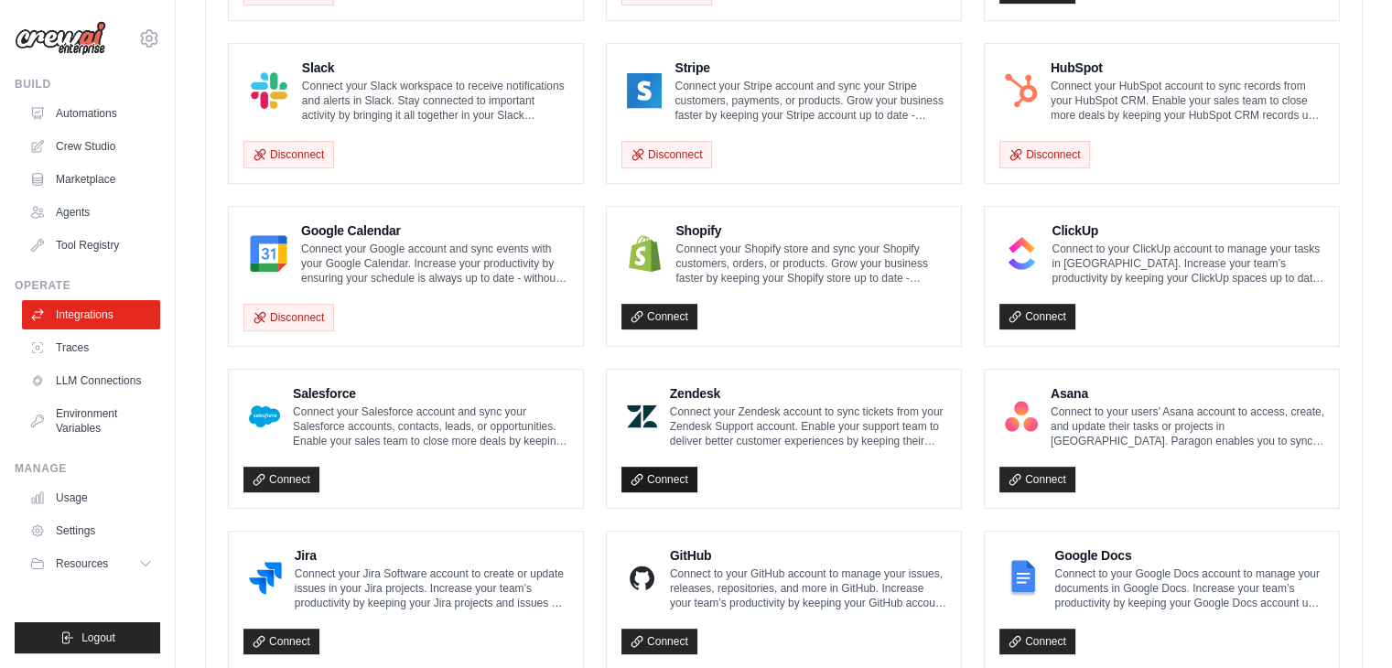
click at [644, 476] on link "Connect" at bounding box center [660, 480] width 76 height 26
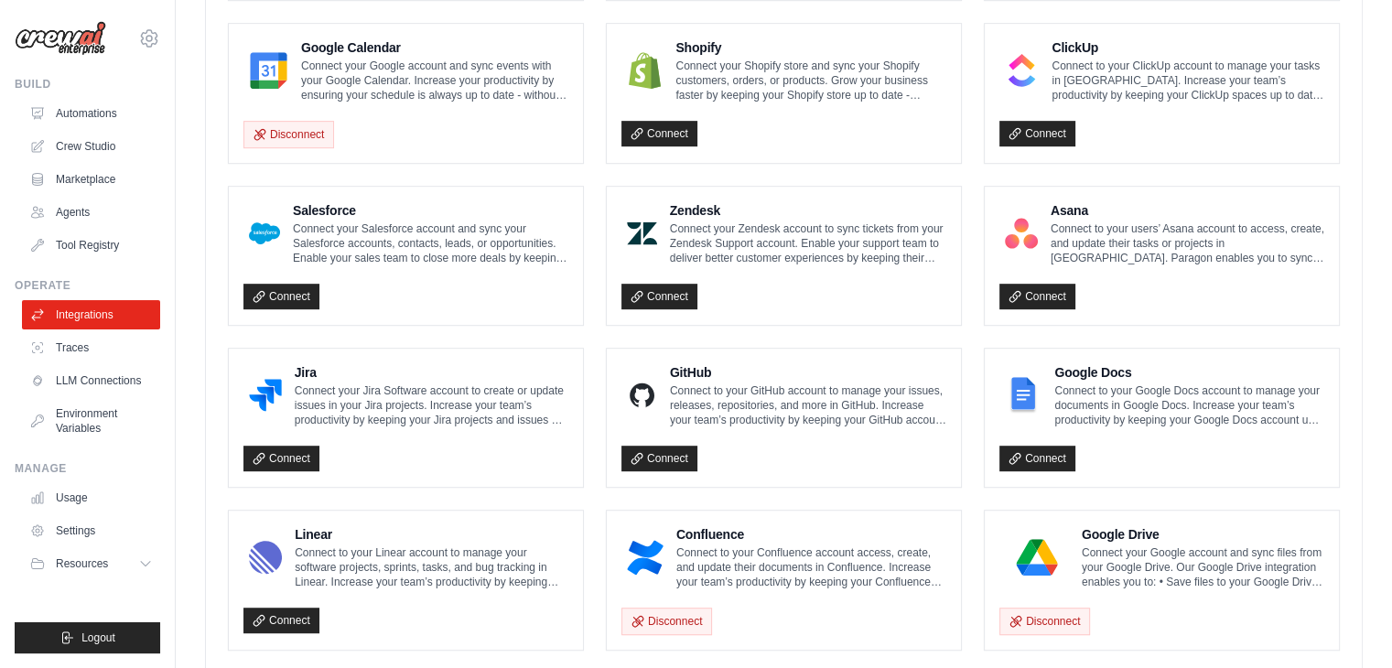
scroll to position [1007, 0]
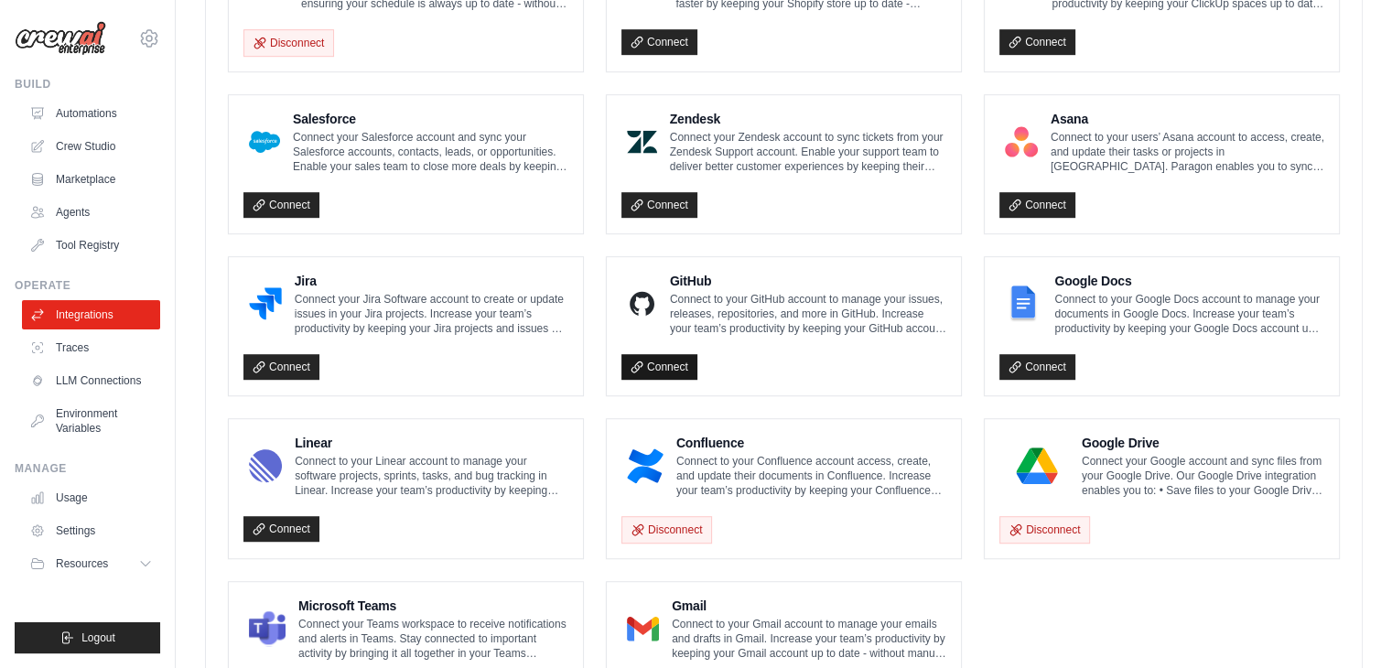
click at [644, 360] on link "Connect" at bounding box center [660, 367] width 76 height 26
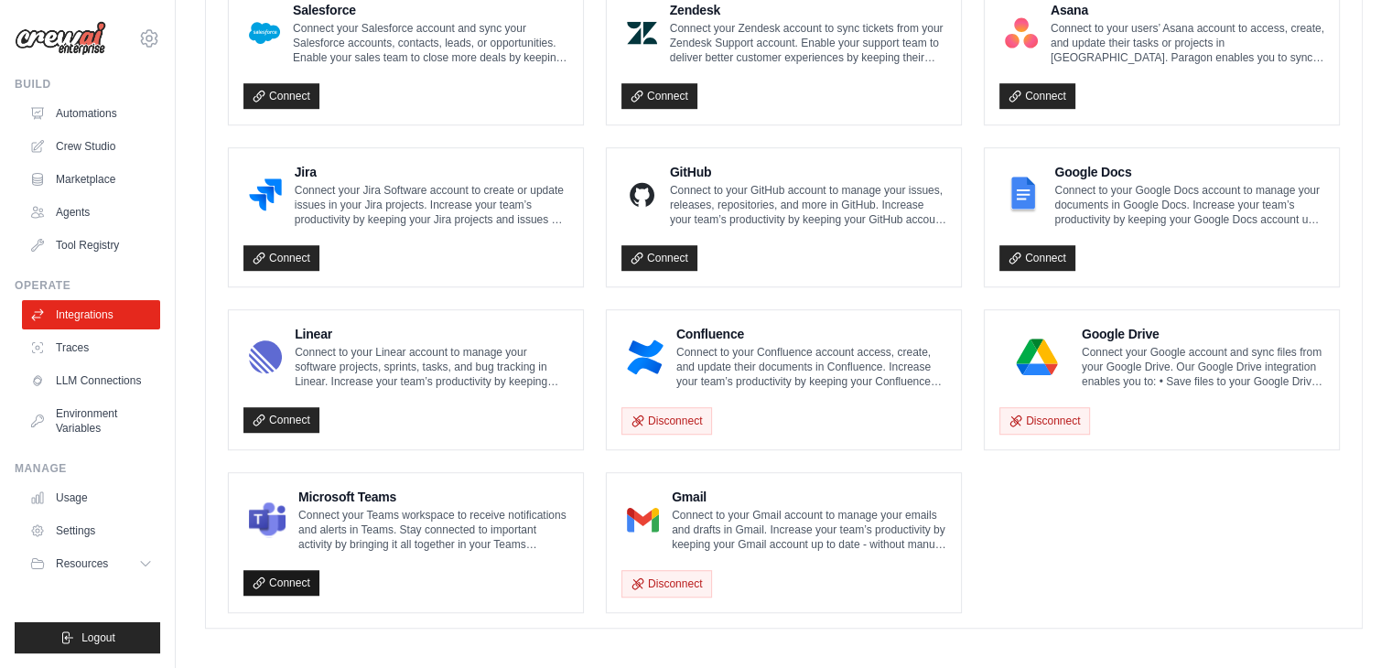
click at [266, 579] on link "Connect" at bounding box center [282, 583] width 76 height 26
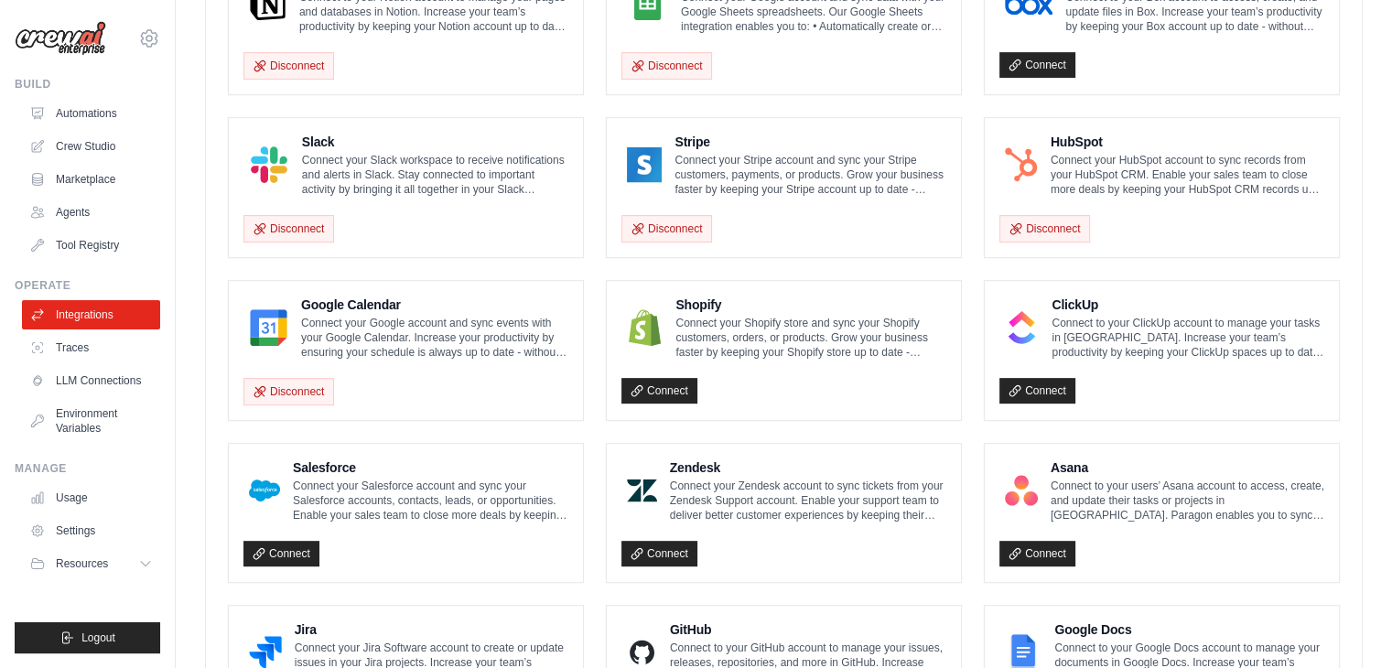
scroll to position [750, 0]
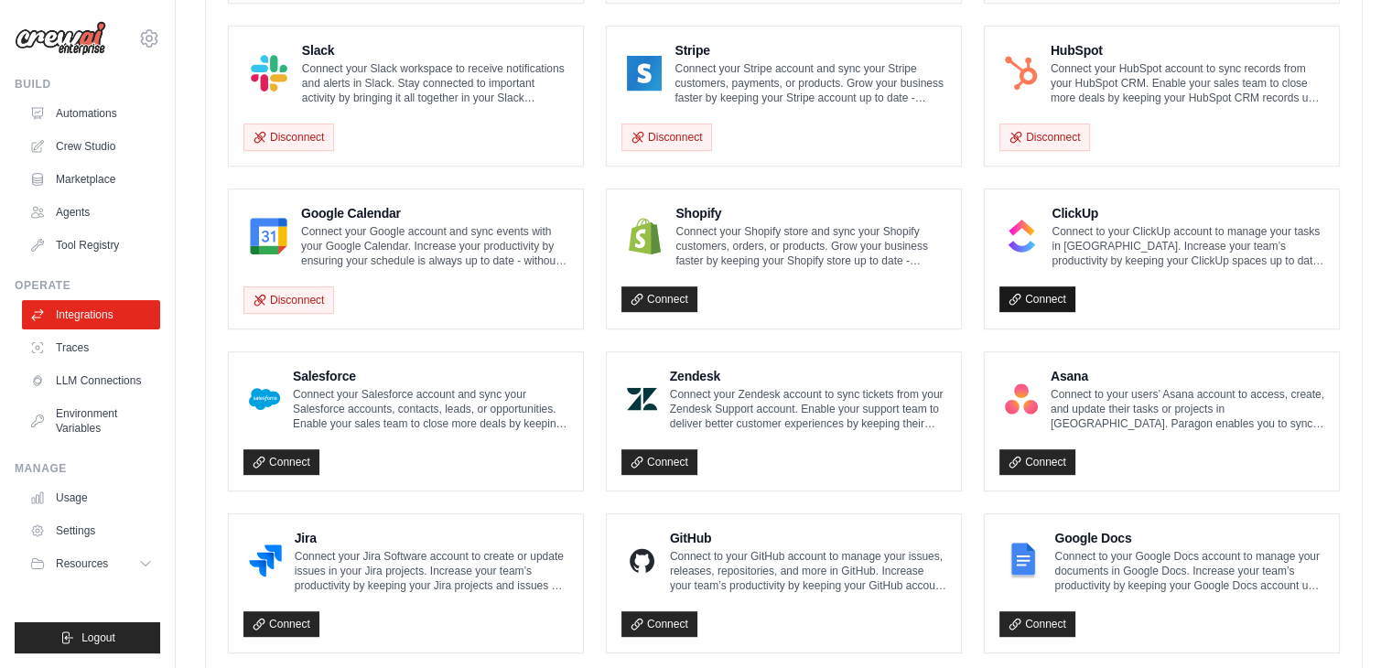
click at [1047, 306] on link "Connect" at bounding box center [1038, 300] width 76 height 26
click at [1038, 463] on link "Connect" at bounding box center [1038, 463] width 76 height 26
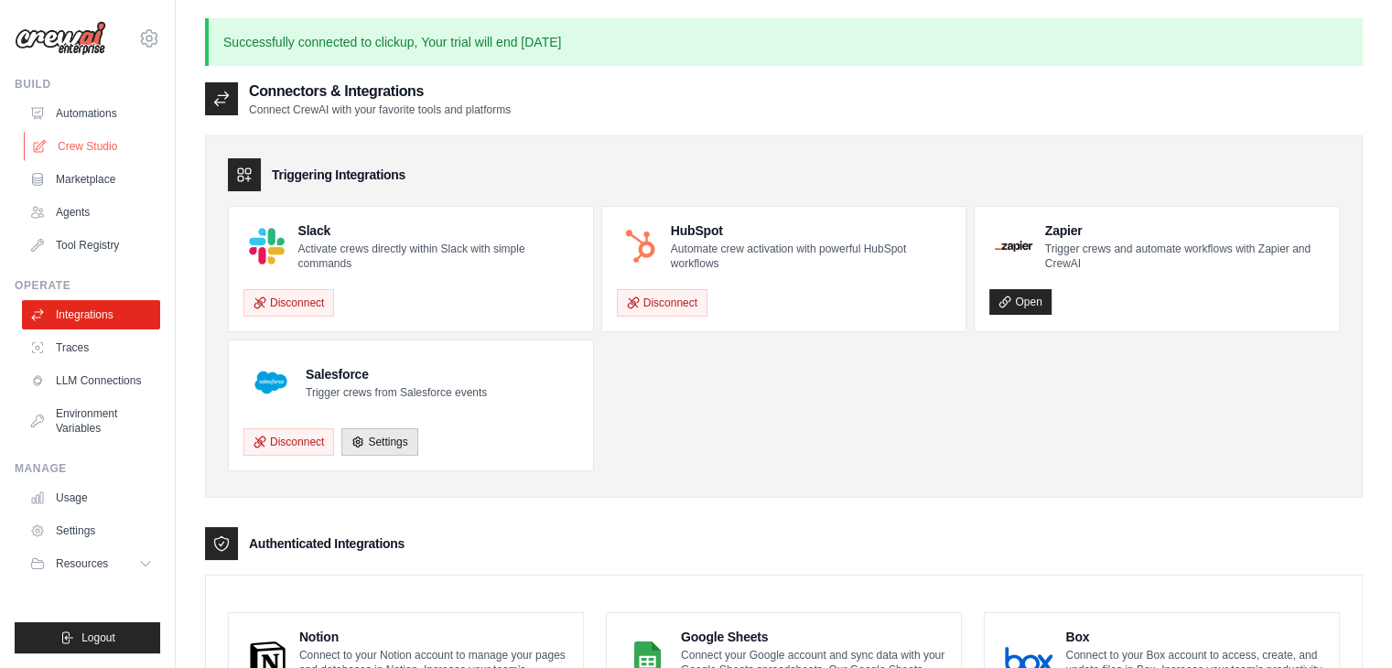
click at [82, 136] on link "Crew Studio" at bounding box center [93, 146] width 138 height 29
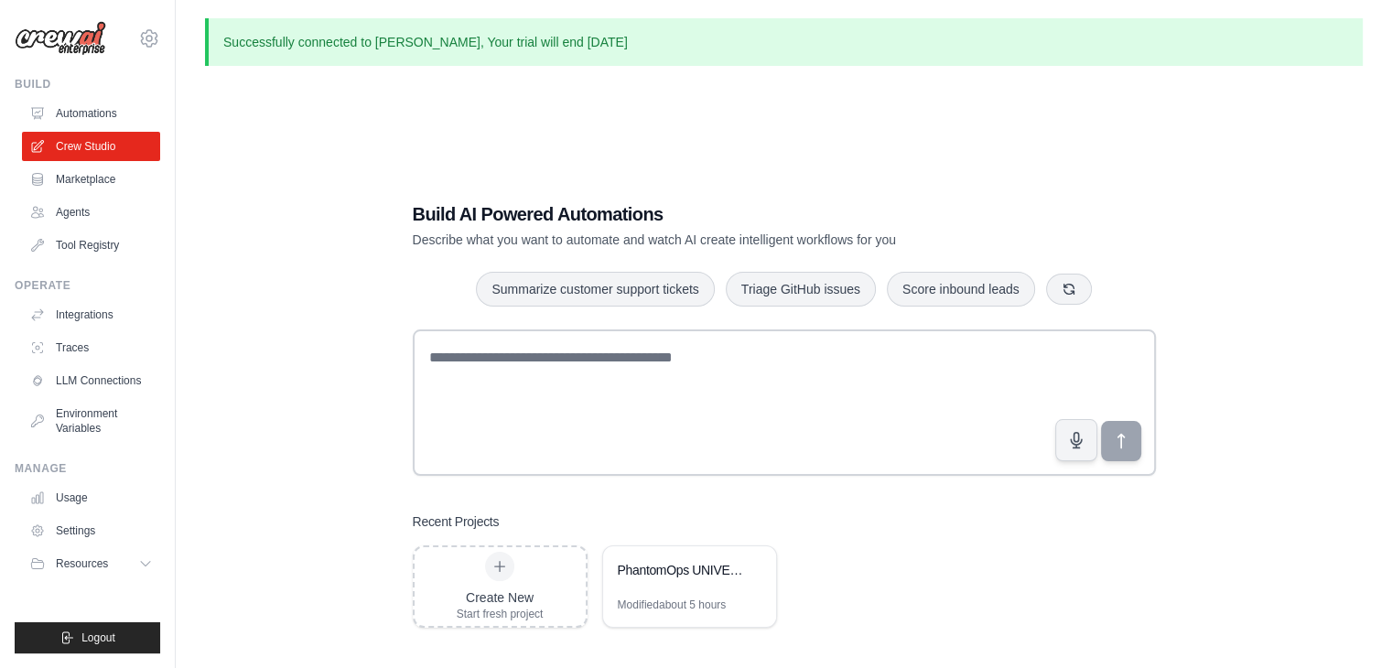
click at [702, 590] on div "PhantomOps UNIVERSAL DOMINATION AGENCY - The God-Level Business Transformer" at bounding box center [689, 572] width 173 height 51
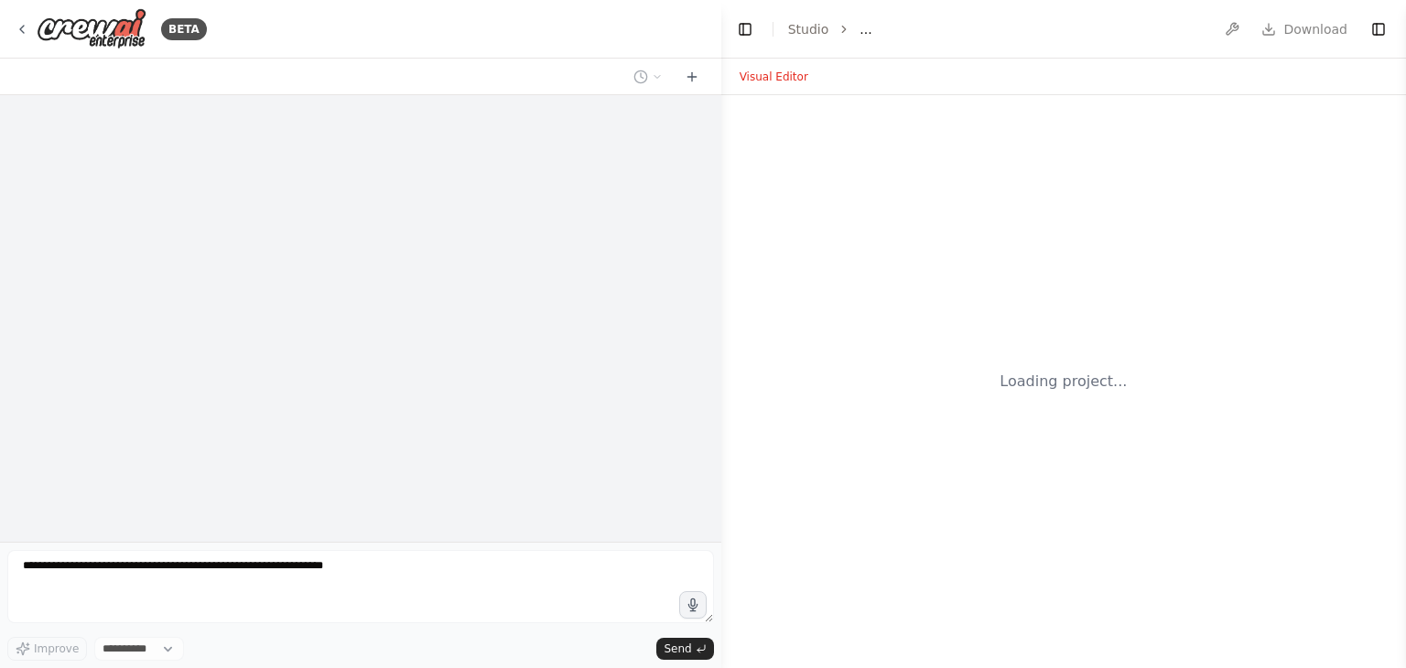
select select "****"
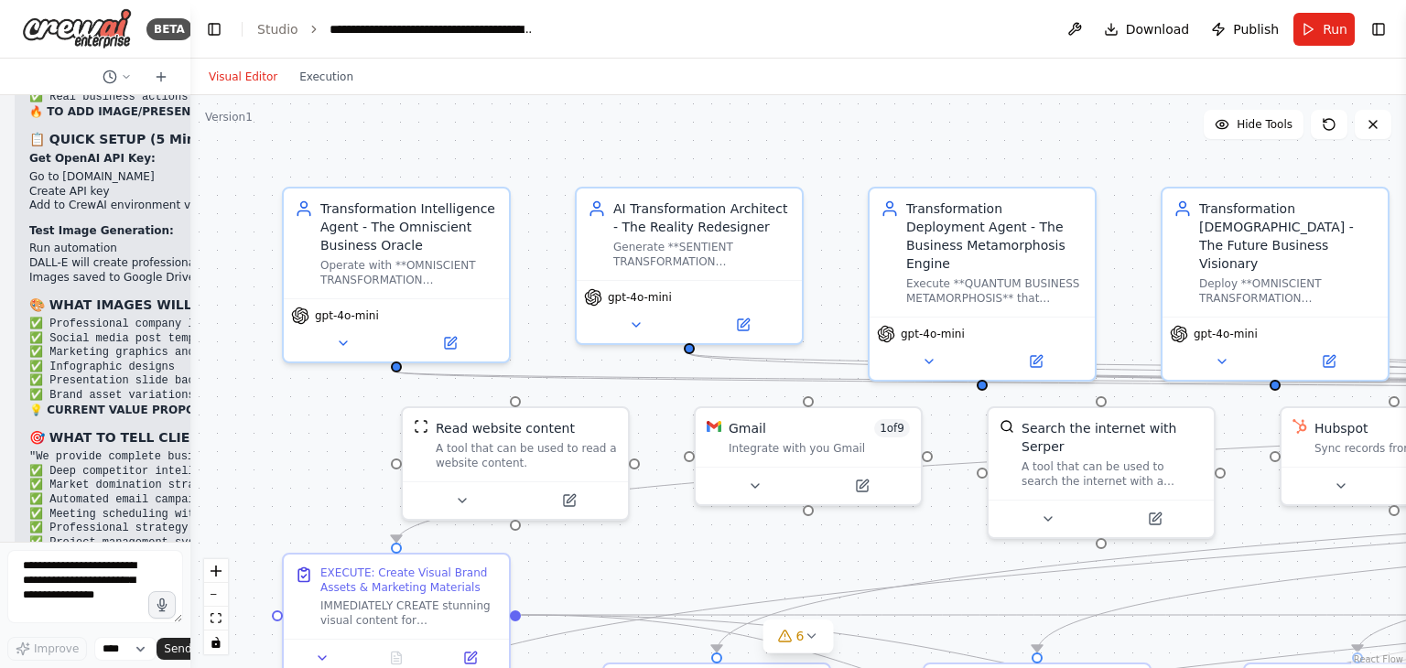
scroll to position [92733, 0]
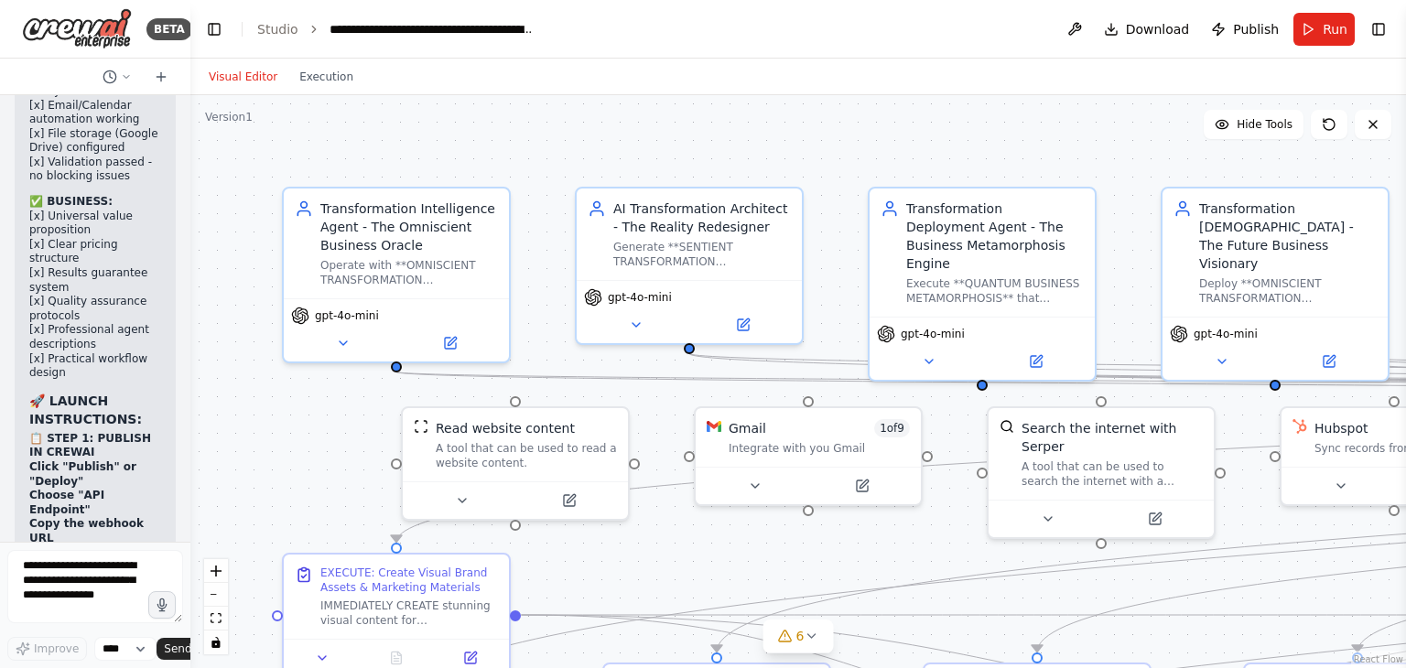
drag, startPoint x: 718, startPoint y: 231, endPoint x: 222, endPoint y: 207, distance: 495.8
click at [157, 234] on div "BETA Hello! I'm the CrewAI assistant. What kind of automation do you want to bu…" at bounding box center [95, 334] width 190 height 668
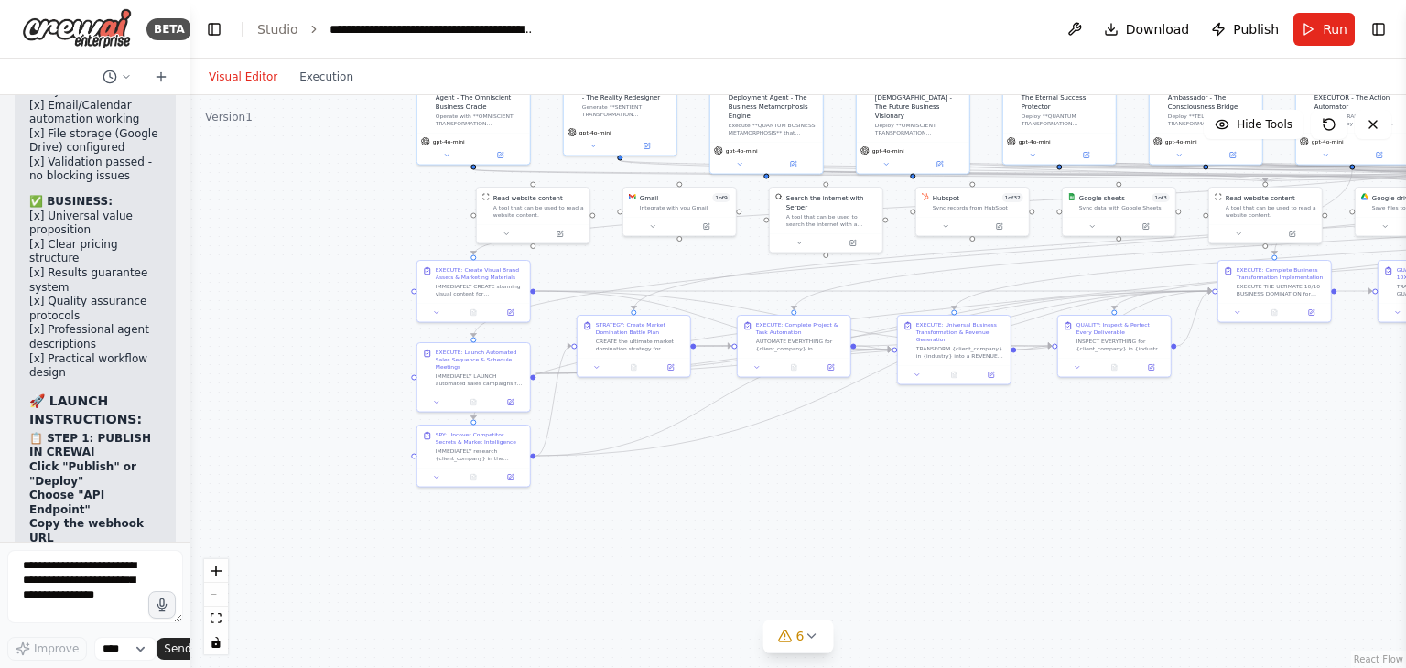
drag, startPoint x: 1060, startPoint y: 540, endPoint x: 980, endPoint y: 468, distance: 107.6
click at [980, 468] on div ".deletable-edge-delete-btn { width: 20px; height: 20px; border: 0px solid #ffff…" at bounding box center [798, 381] width 1216 height 573
click at [1252, 36] on span "Publish" at bounding box center [1256, 29] width 46 height 18
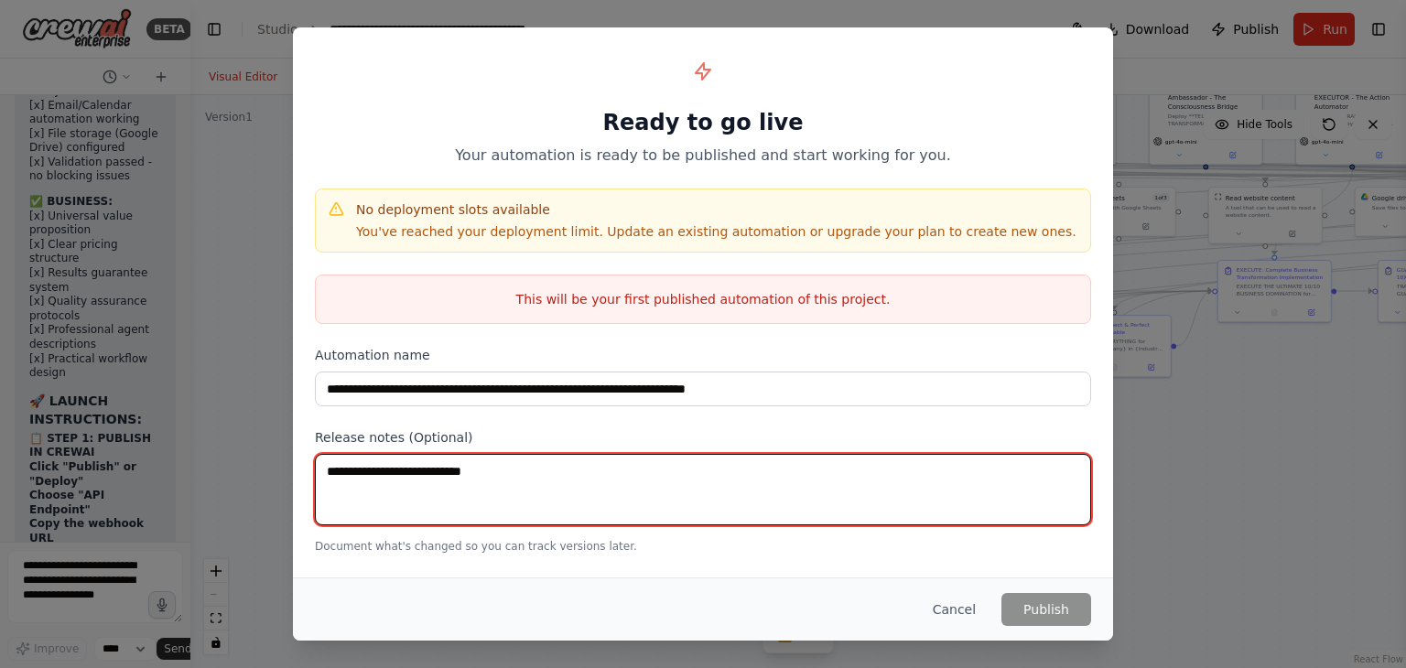
click at [793, 483] on textarea at bounding box center [703, 489] width 776 height 71
type textarea "*"
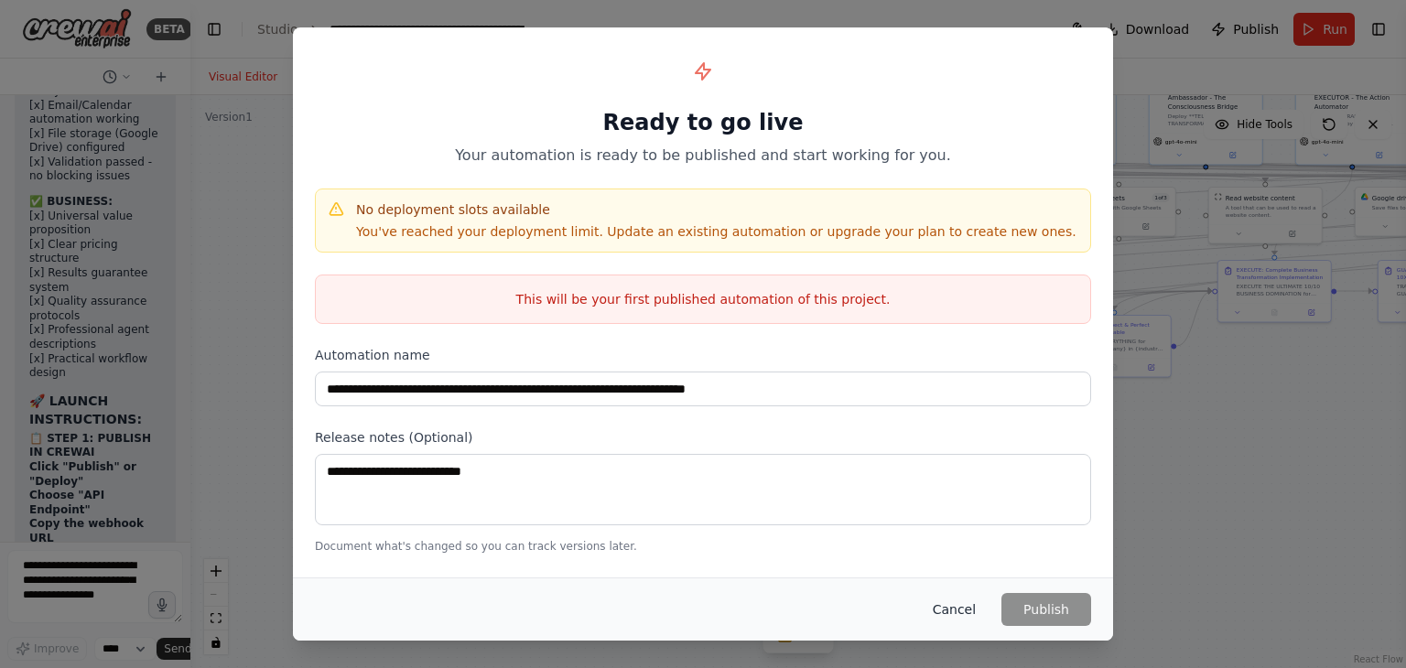
click at [962, 617] on button "Cancel" at bounding box center [954, 609] width 72 height 33
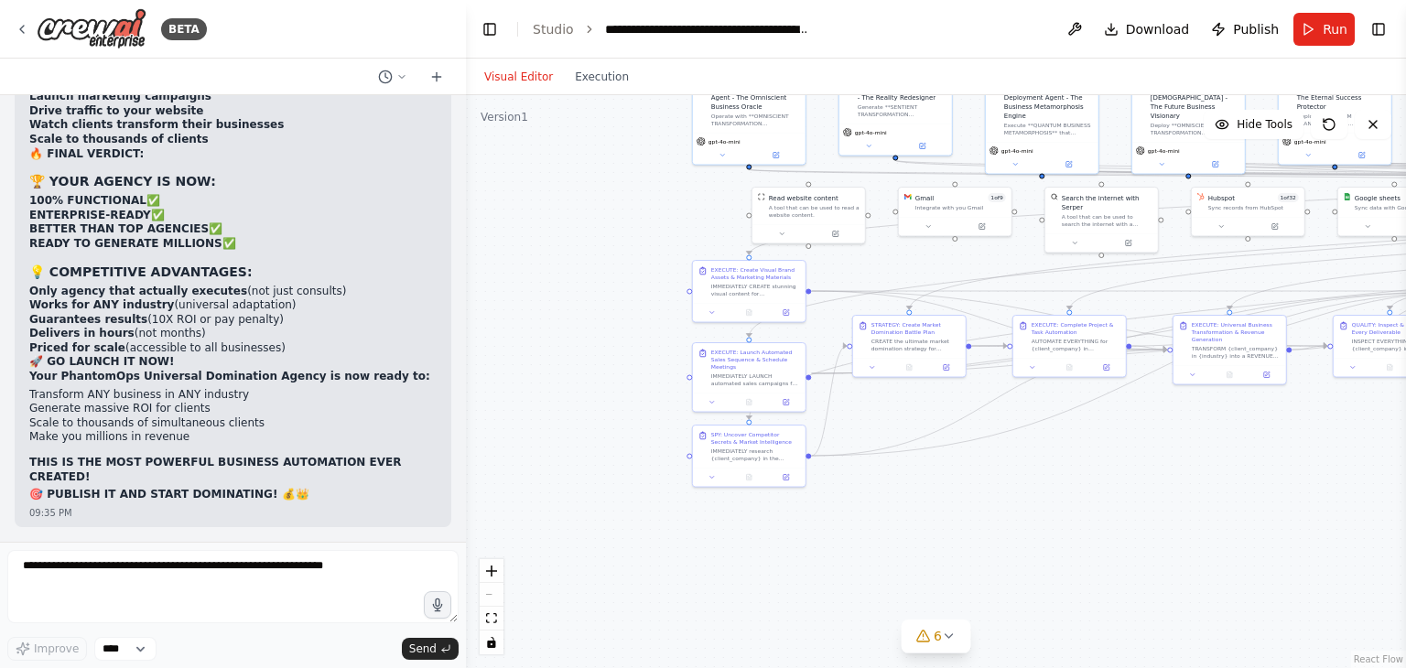
scroll to position [64882, 0]
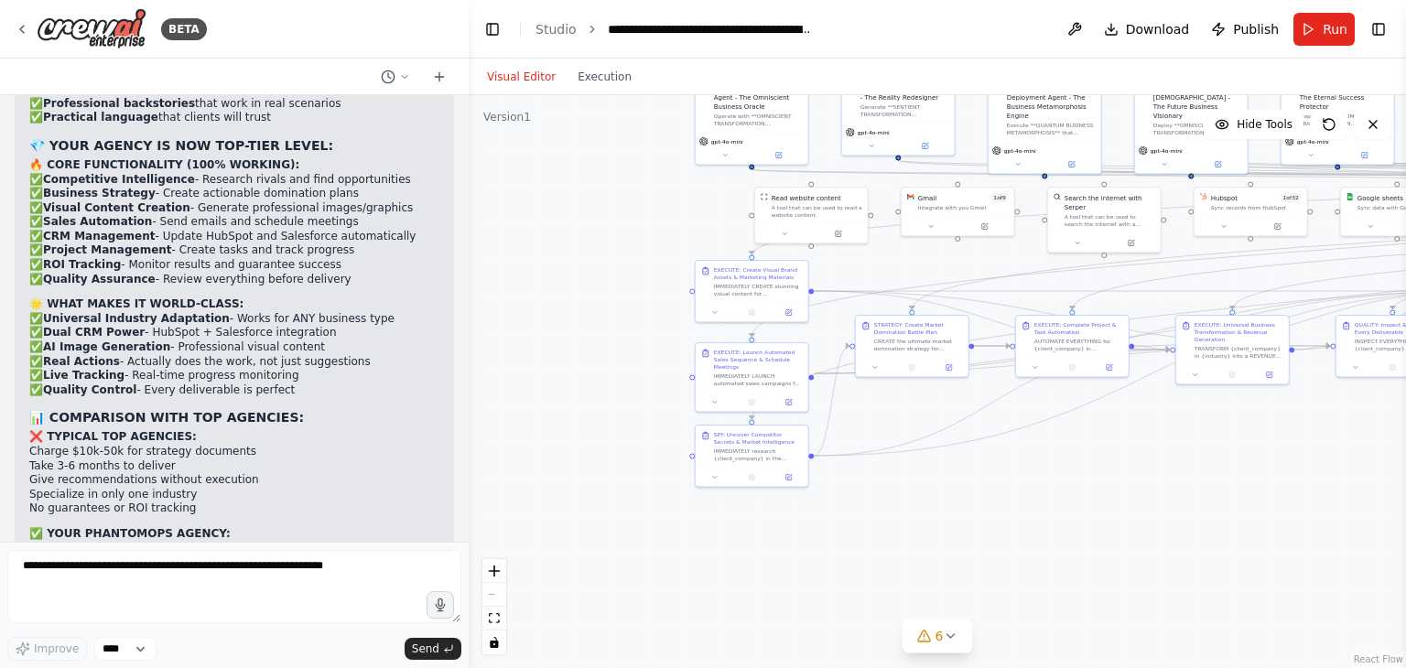
drag, startPoint x: 187, startPoint y: 345, endPoint x: 469, endPoint y: 353, distance: 282.1
click at [469, 353] on div "BETA Hello! I'm the CrewAI assistant. What kind of automation do you want to bu…" at bounding box center [703, 334] width 1406 height 668
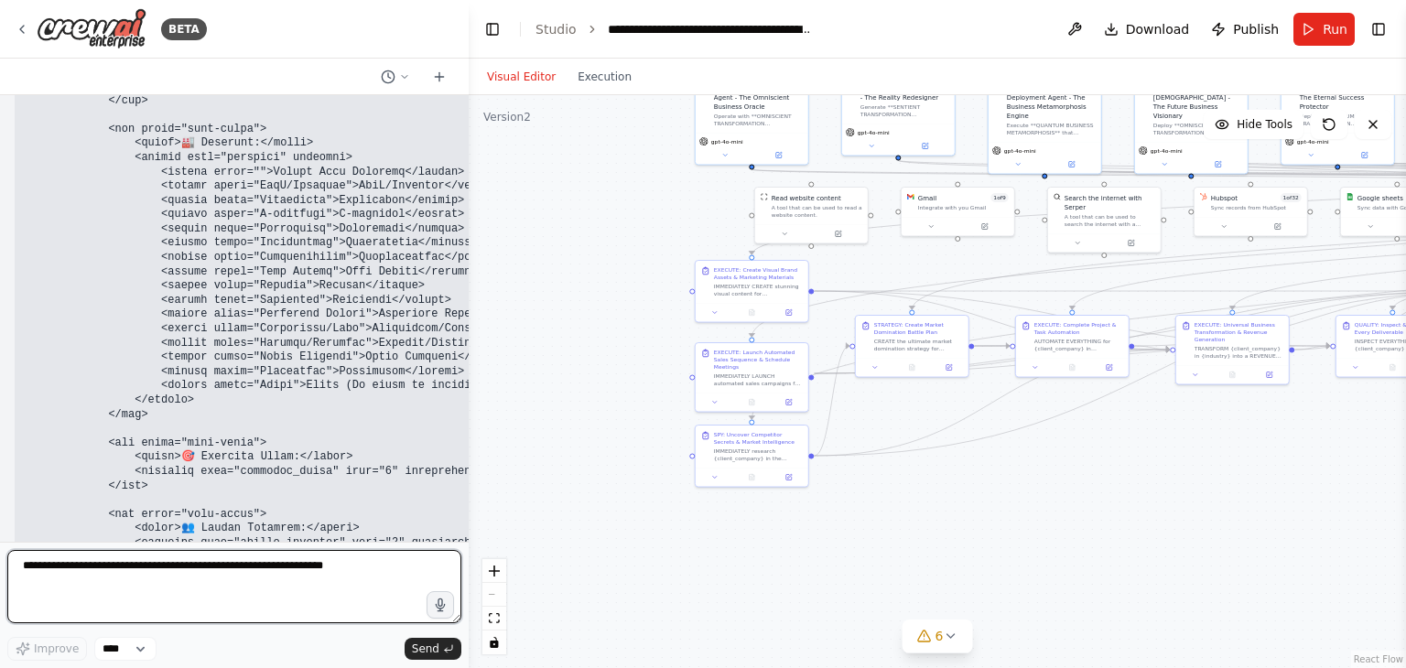
scroll to position [70301, 0]
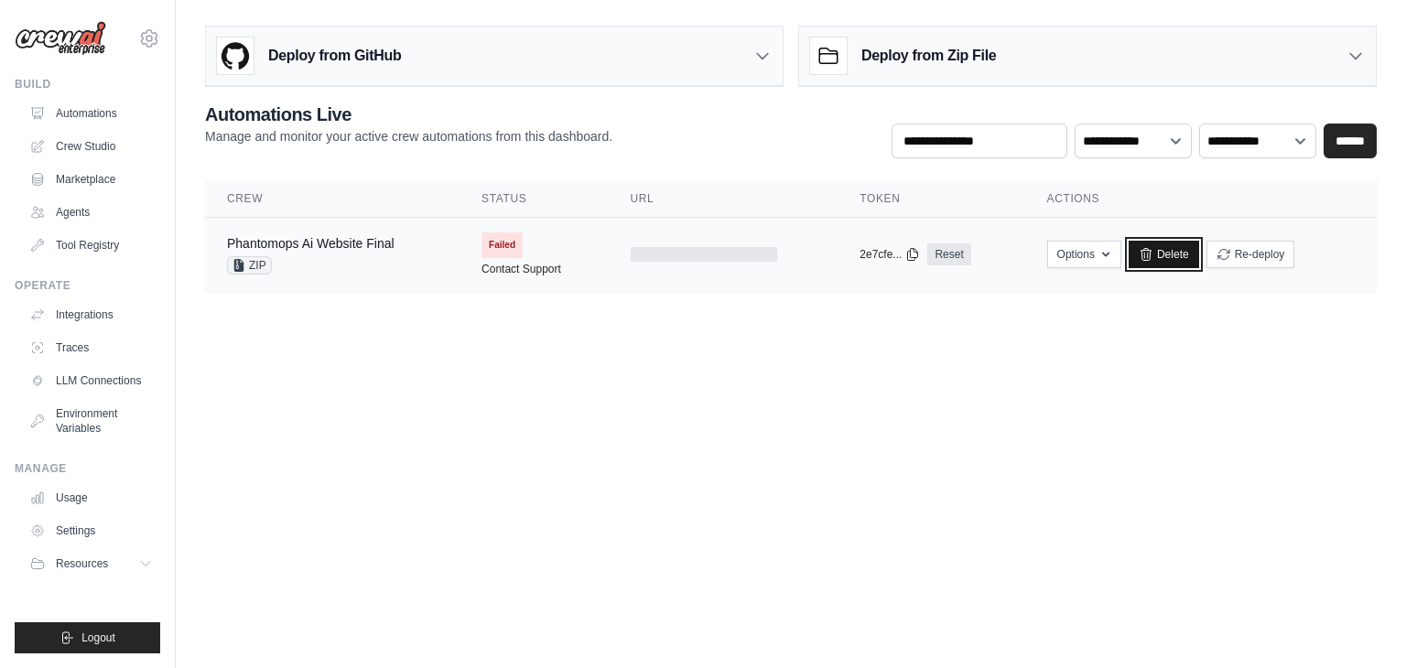
click at [1153, 247] on icon at bounding box center [1146, 254] width 15 height 15
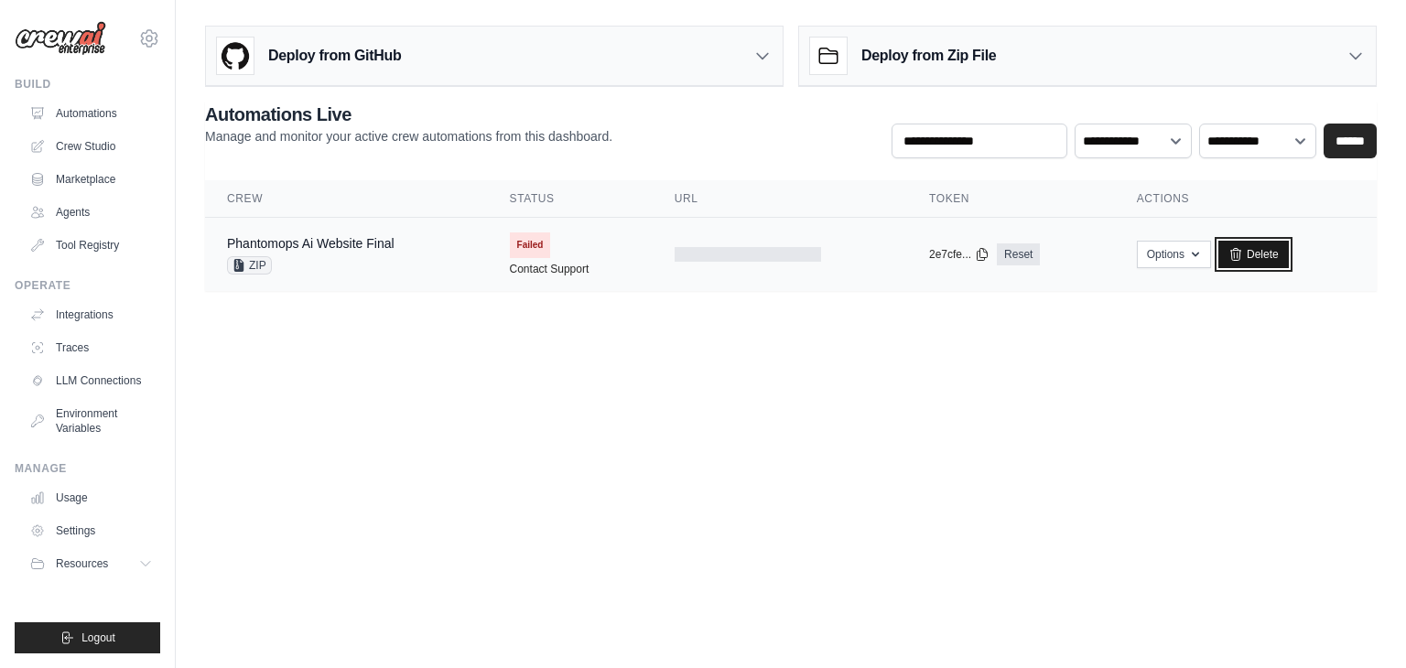
click at [1260, 249] on link "Delete" at bounding box center [1253, 254] width 70 height 27
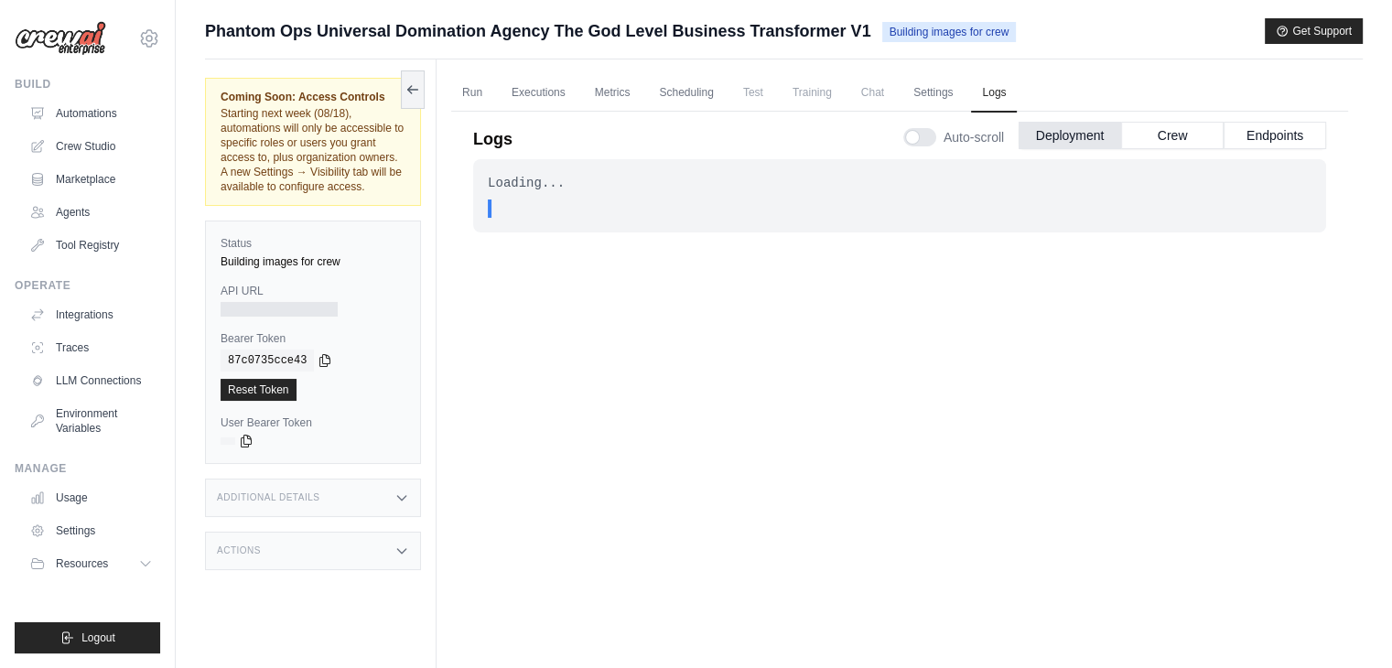
click at [289, 317] on div at bounding box center [279, 309] width 117 height 15
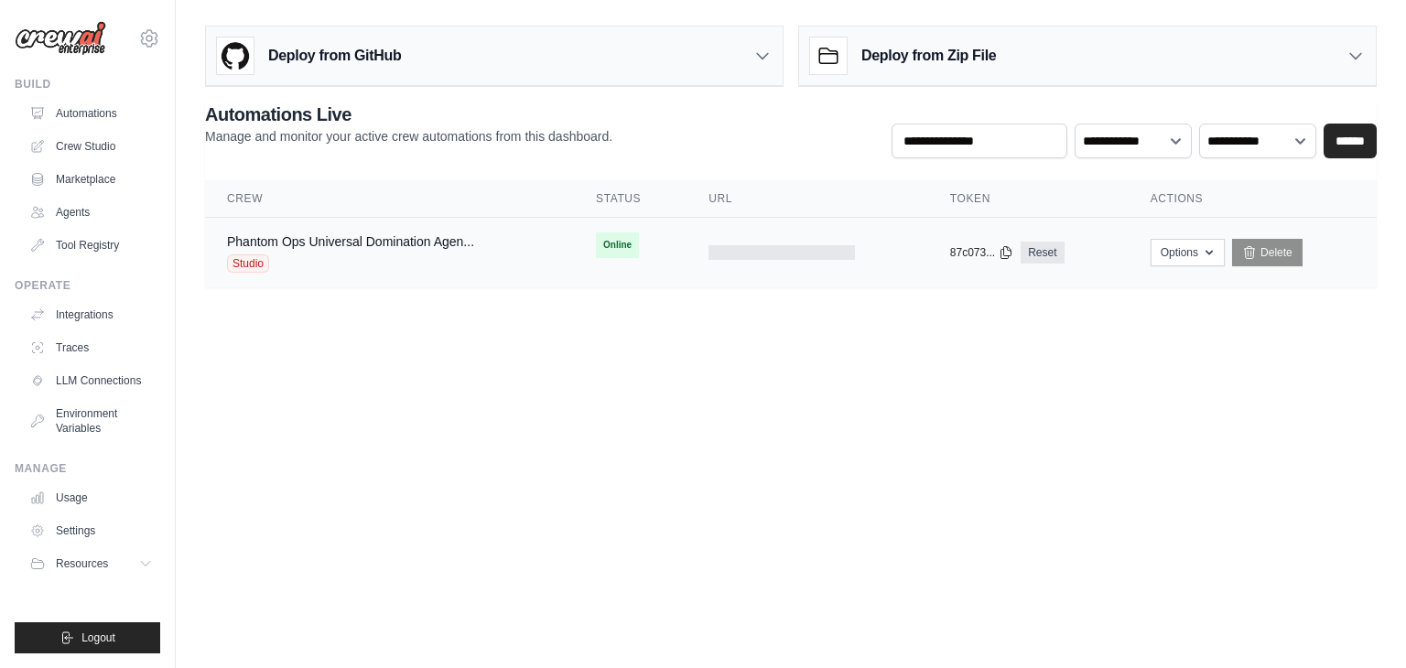
click at [547, 243] on div "Phantom Ops Universal Domination Agen... Studio" at bounding box center [389, 253] width 325 height 40
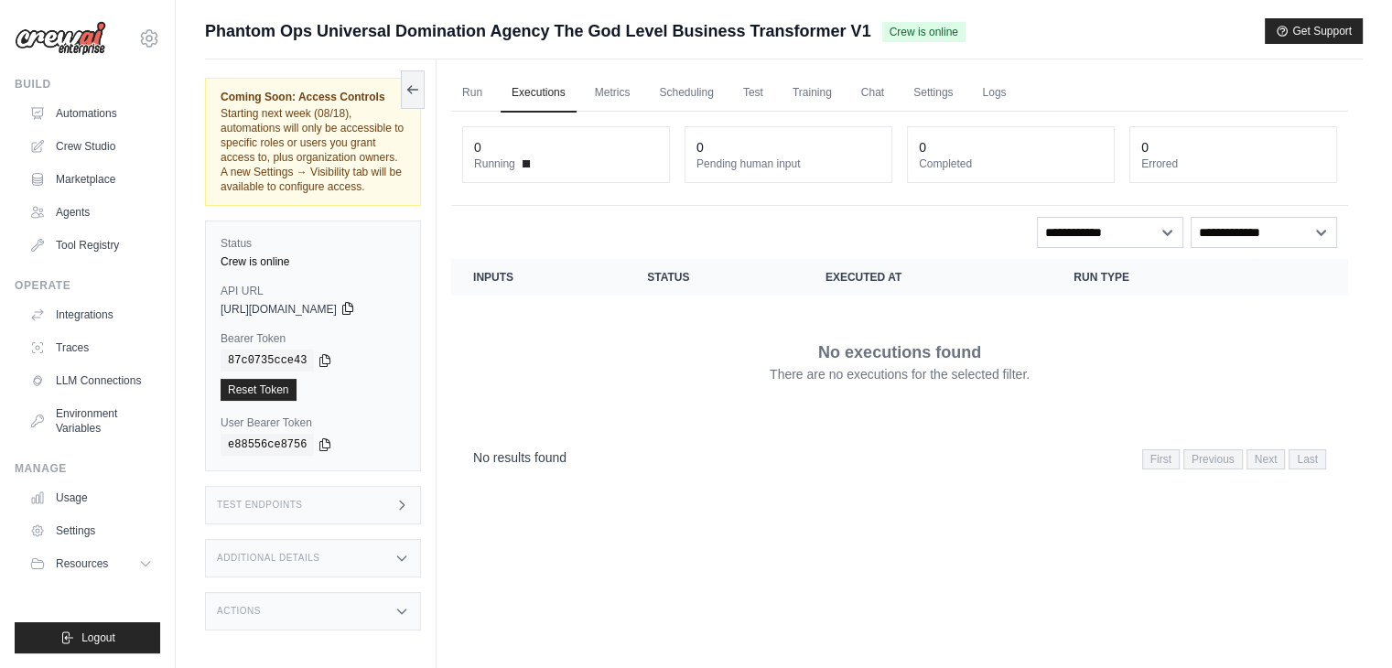
click at [355, 316] on icon at bounding box center [348, 308] width 15 height 15
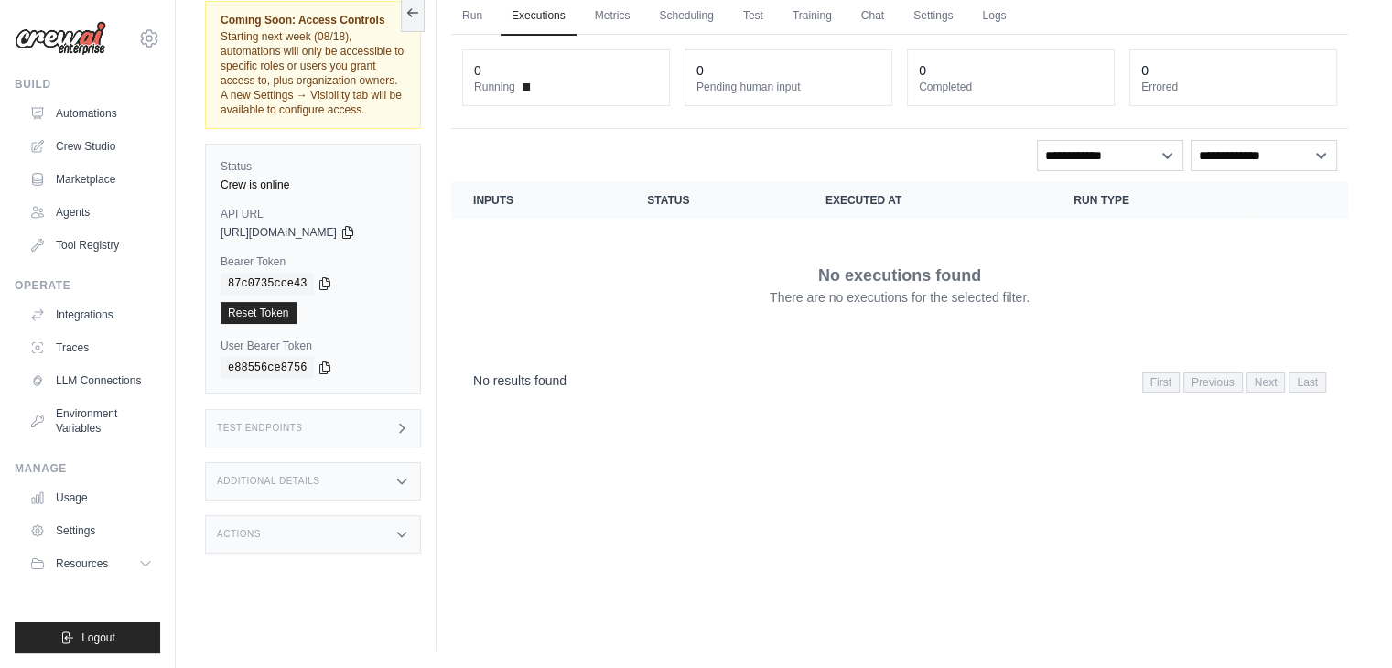
click at [355, 444] on div "Test Endpoints" at bounding box center [313, 428] width 216 height 38
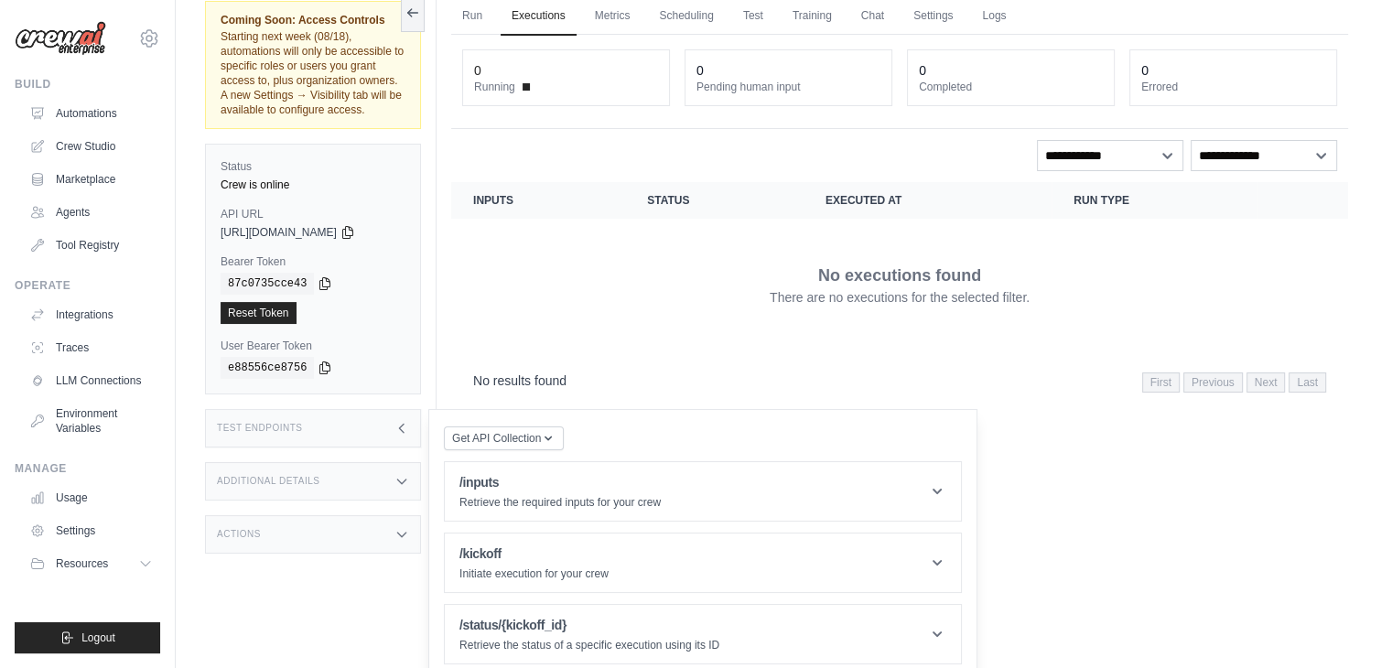
scroll to position [103, 0]
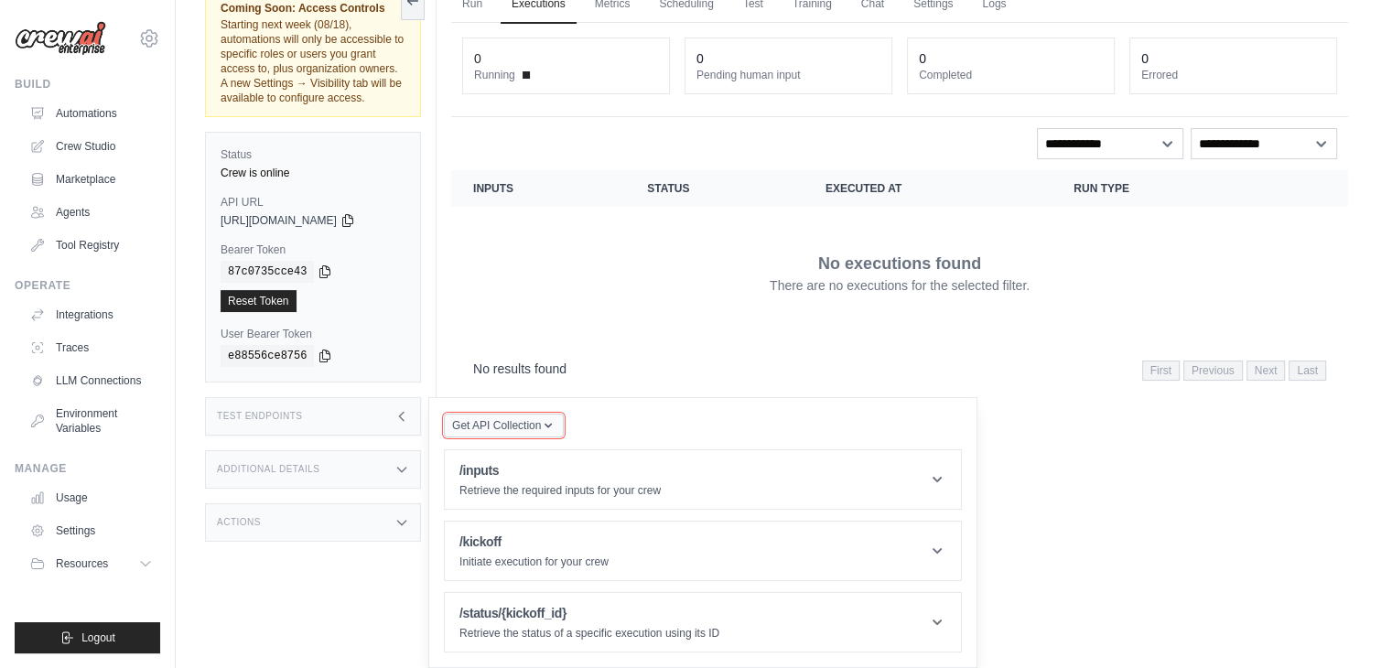
click at [541, 431] on span "Get API Collection" at bounding box center [496, 425] width 89 height 15
click at [553, 426] on icon "button" at bounding box center [548, 425] width 15 height 15
click at [584, 631] on p "Retrieve the status of a specific execution using its ID" at bounding box center [590, 633] width 260 height 15
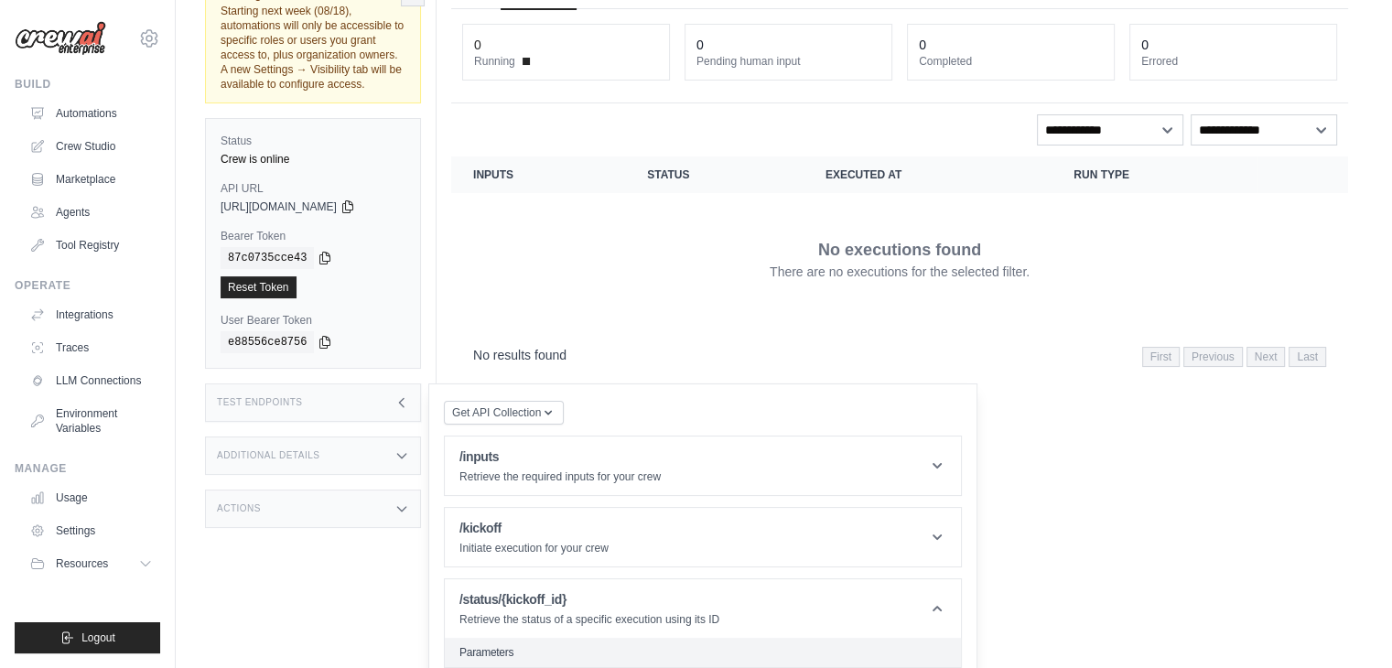
scroll to position [293, 0]
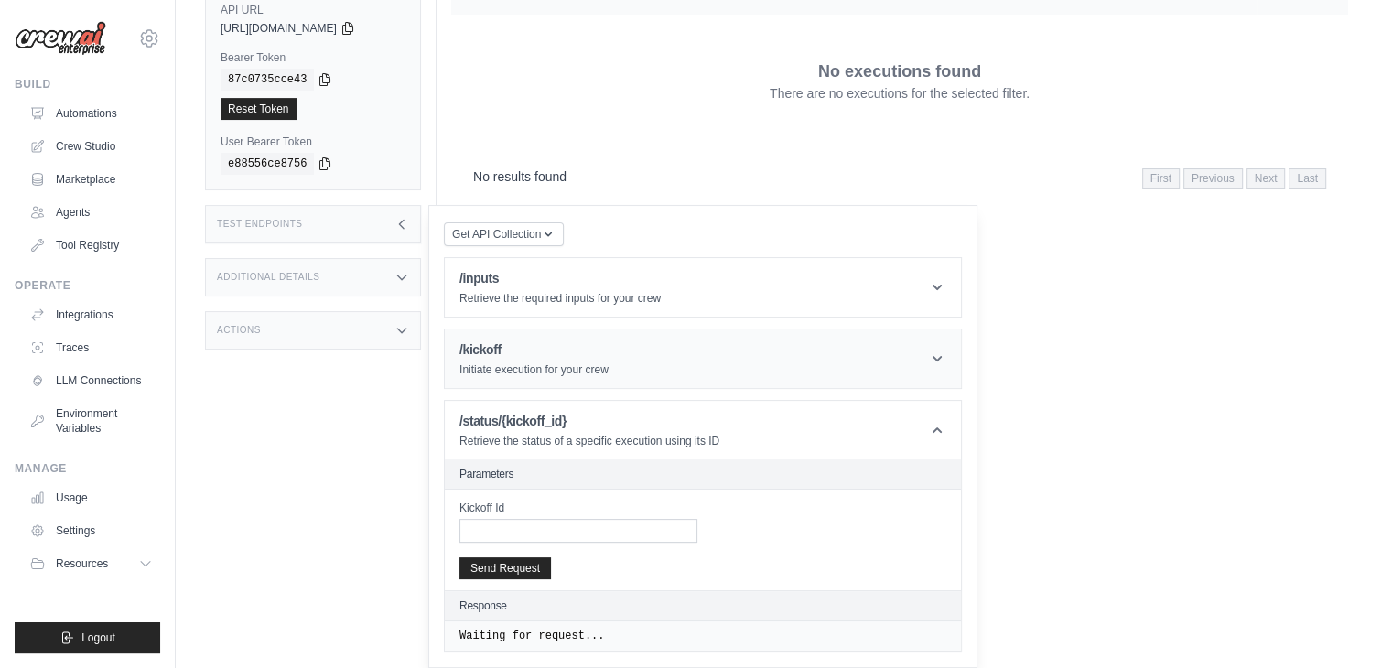
click at [609, 372] on p "Initiate execution for your crew" at bounding box center [534, 370] width 149 height 15
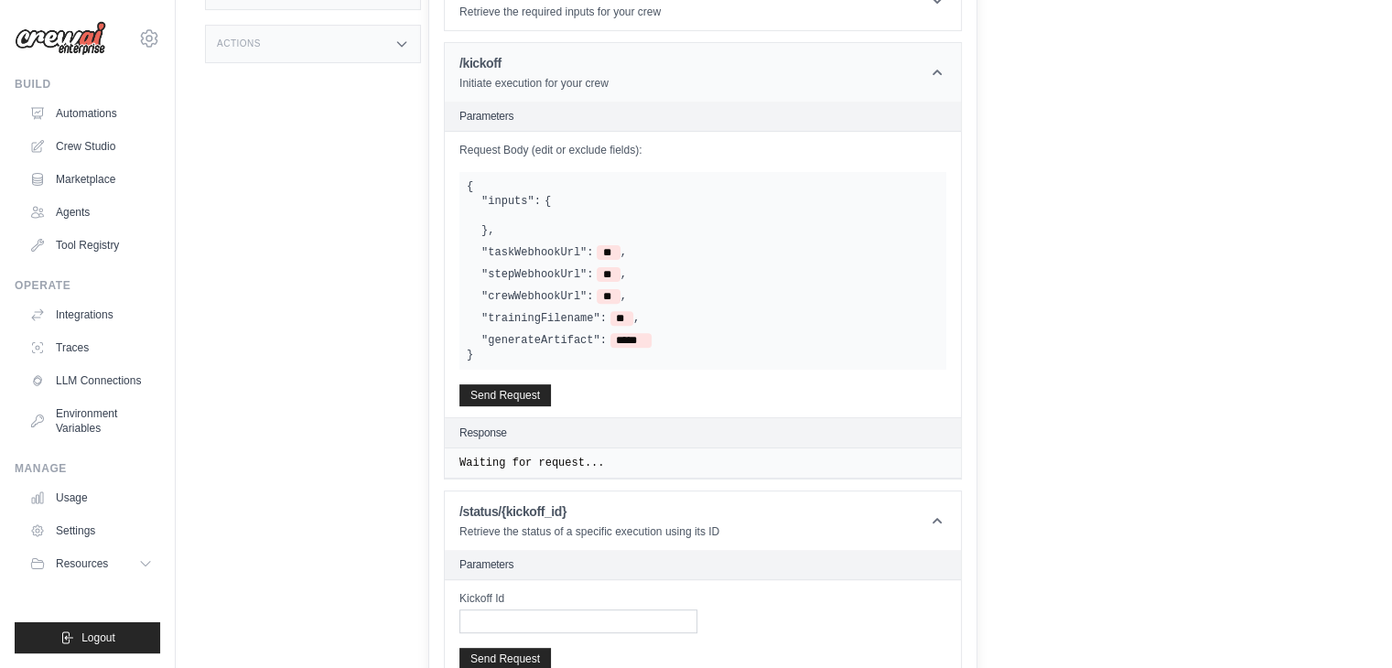
scroll to position [384, 0]
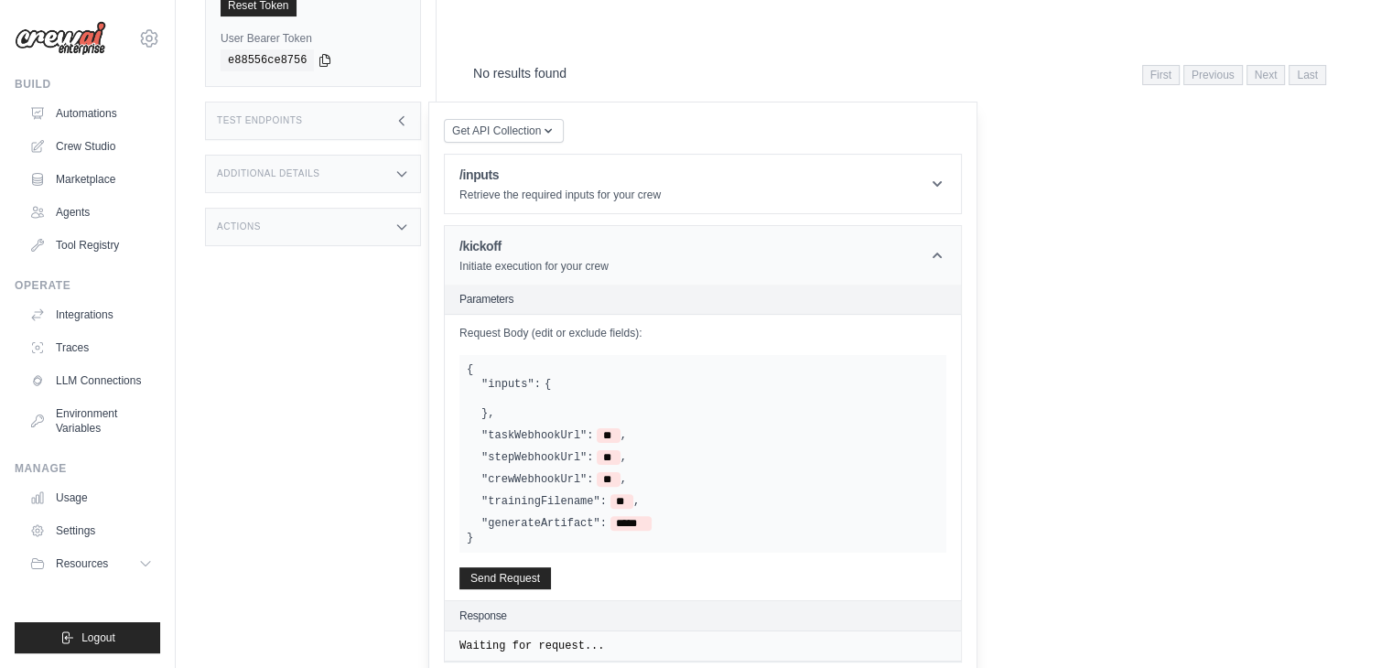
click at [652, 265] on header "/kickoff Initiate execution for your crew" at bounding box center [703, 255] width 516 height 59
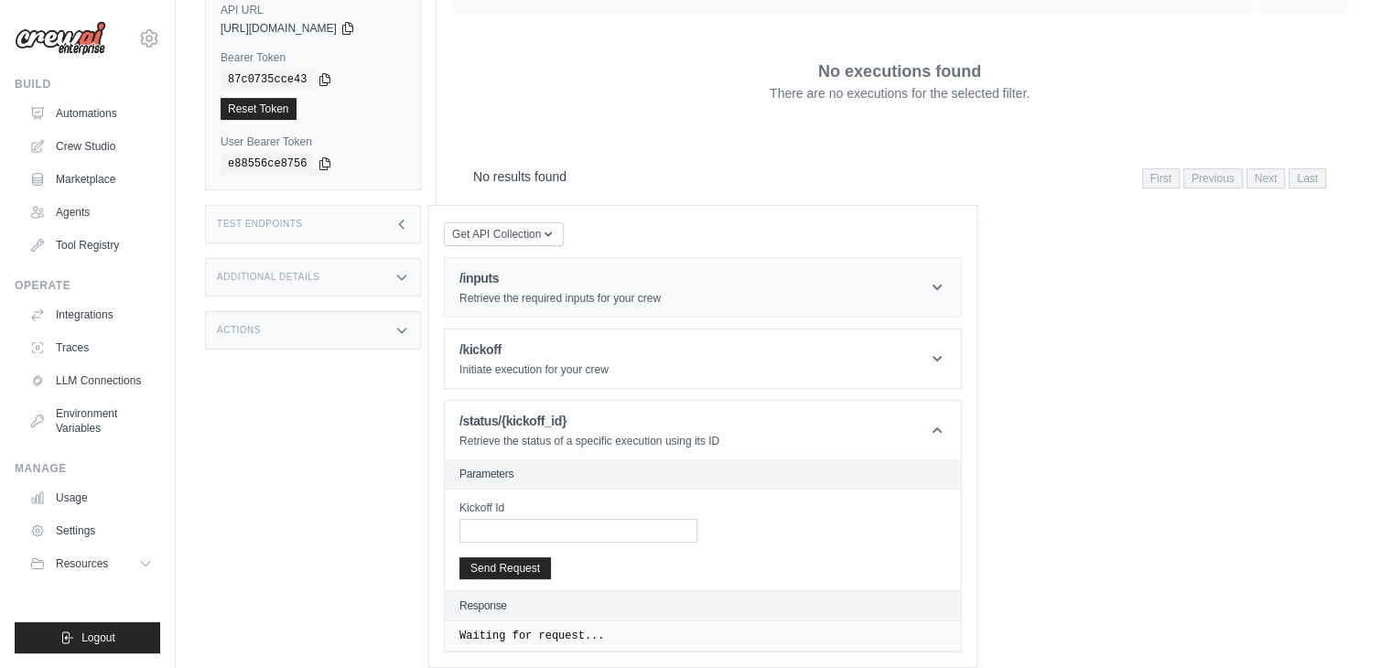
click at [655, 278] on h1 "/inputs" at bounding box center [560, 278] width 201 height 18
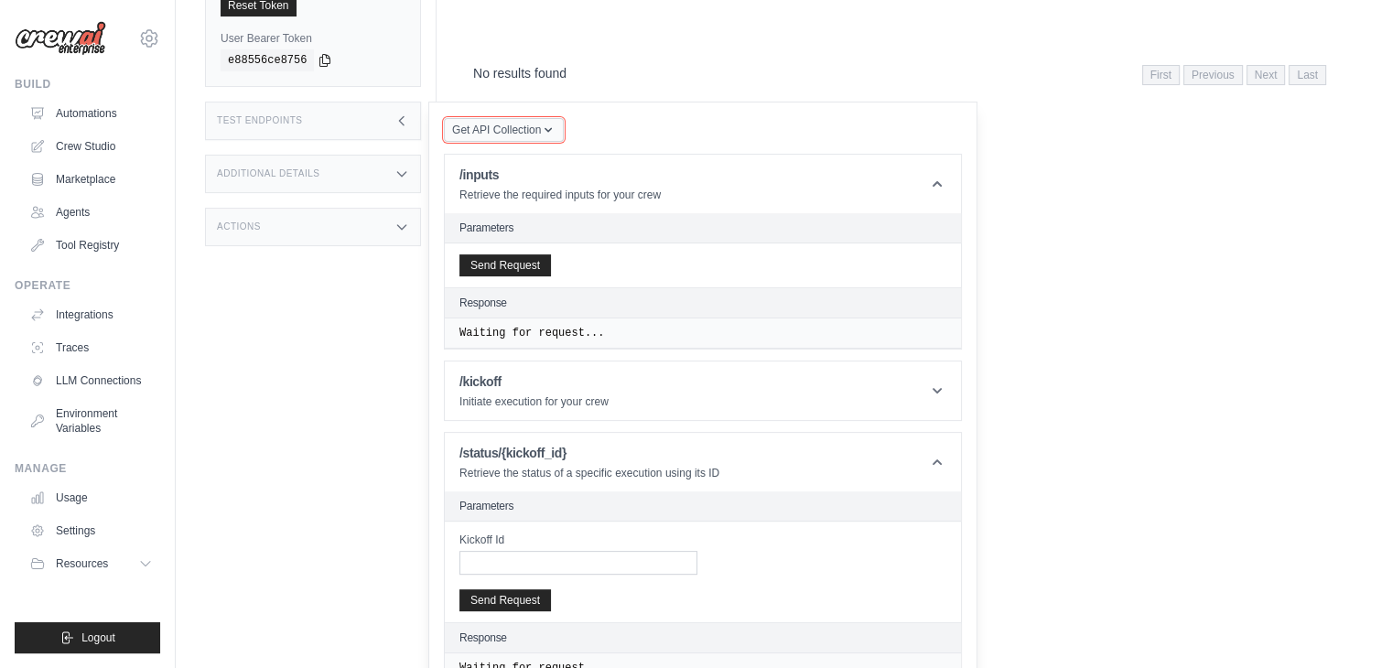
click at [564, 142] on button "Get API Collection" at bounding box center [504, 130] width 120 height 24
click at [552, 191] on div "Postman API Collection" at bounding box center [547, 179] width 176 height 29
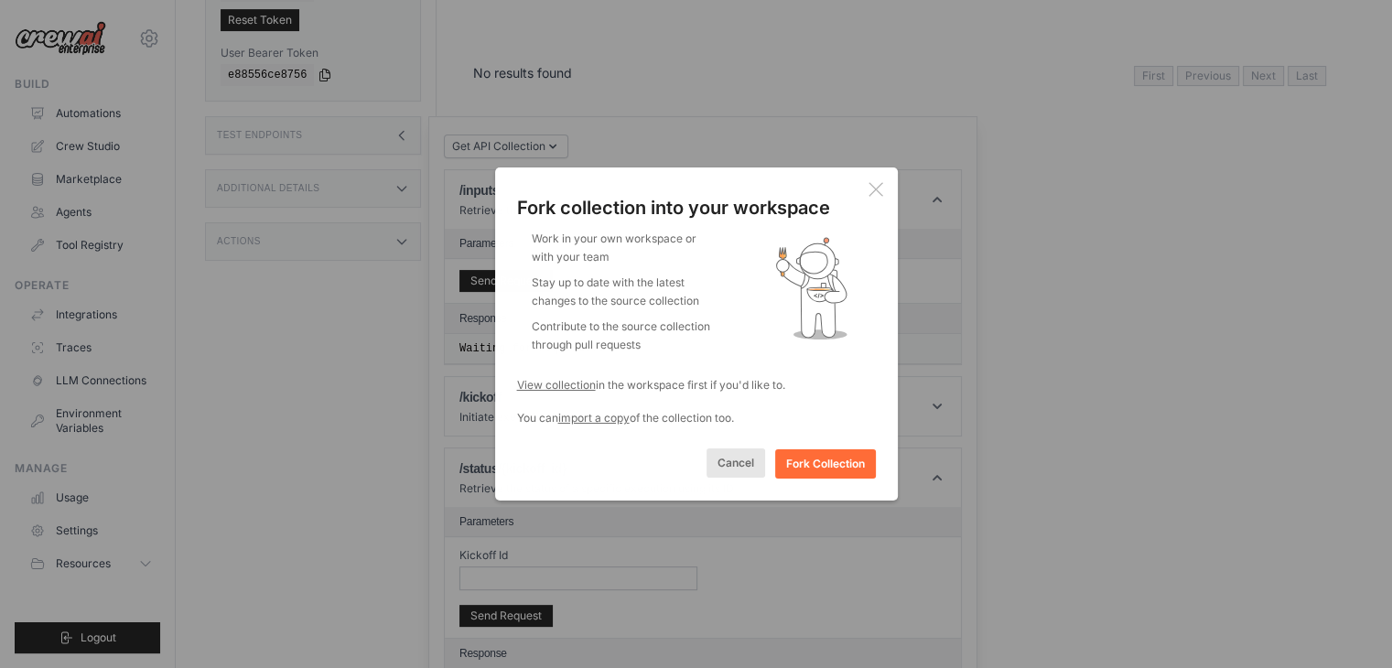
click at [725, 468] on button "Cancel" at bounding box center [736, 463] width 59 height 29
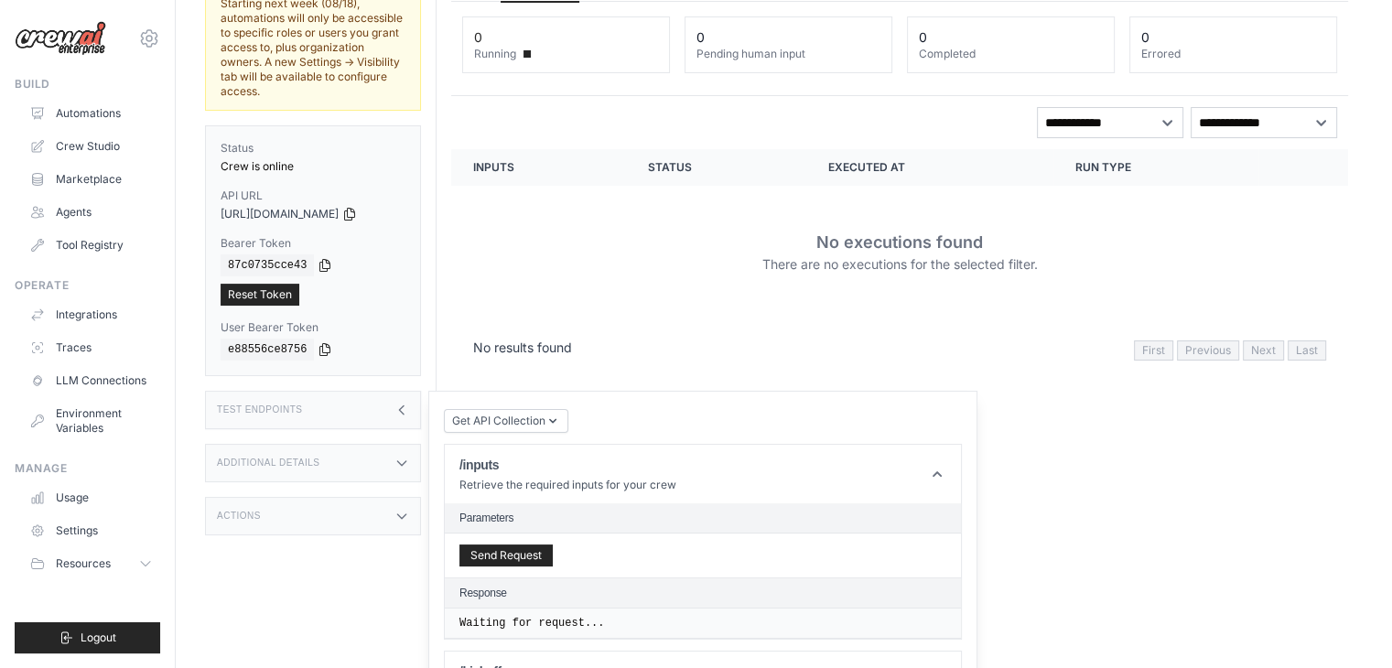
scroll to position [18, 0]
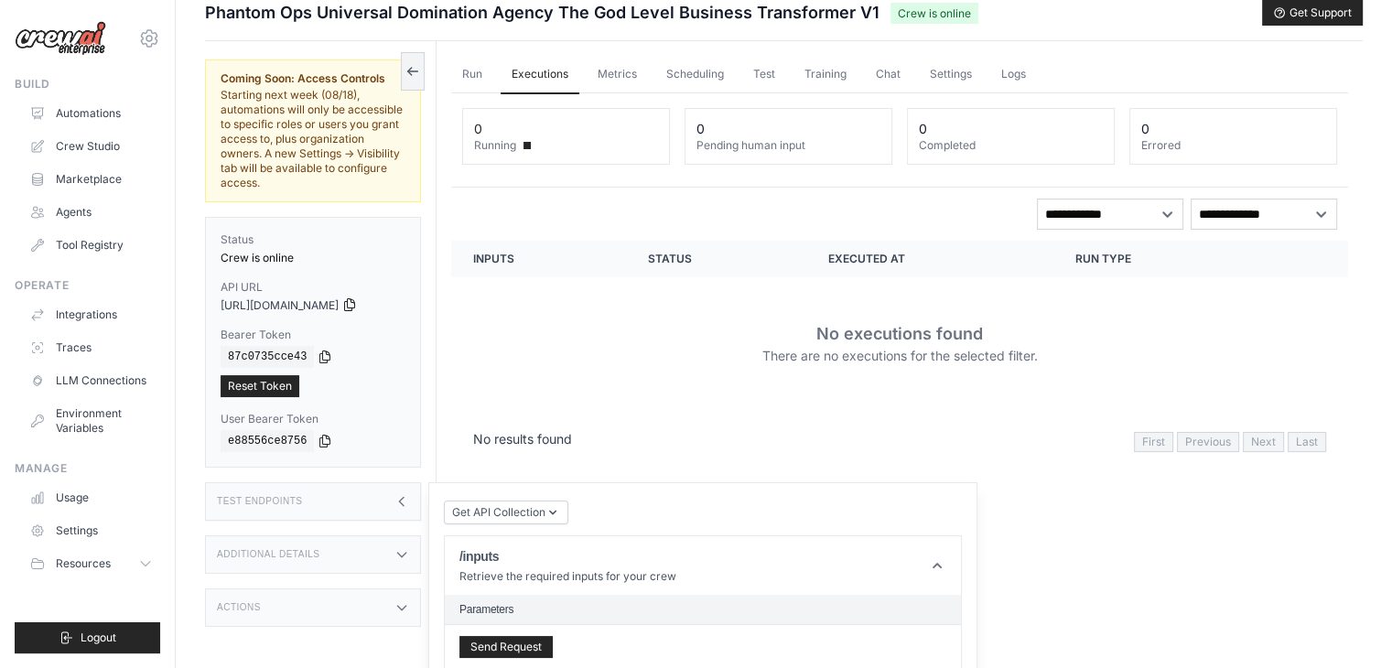
click at [357, 301] on icon at bounding box center [349, 305] width 15 height 15
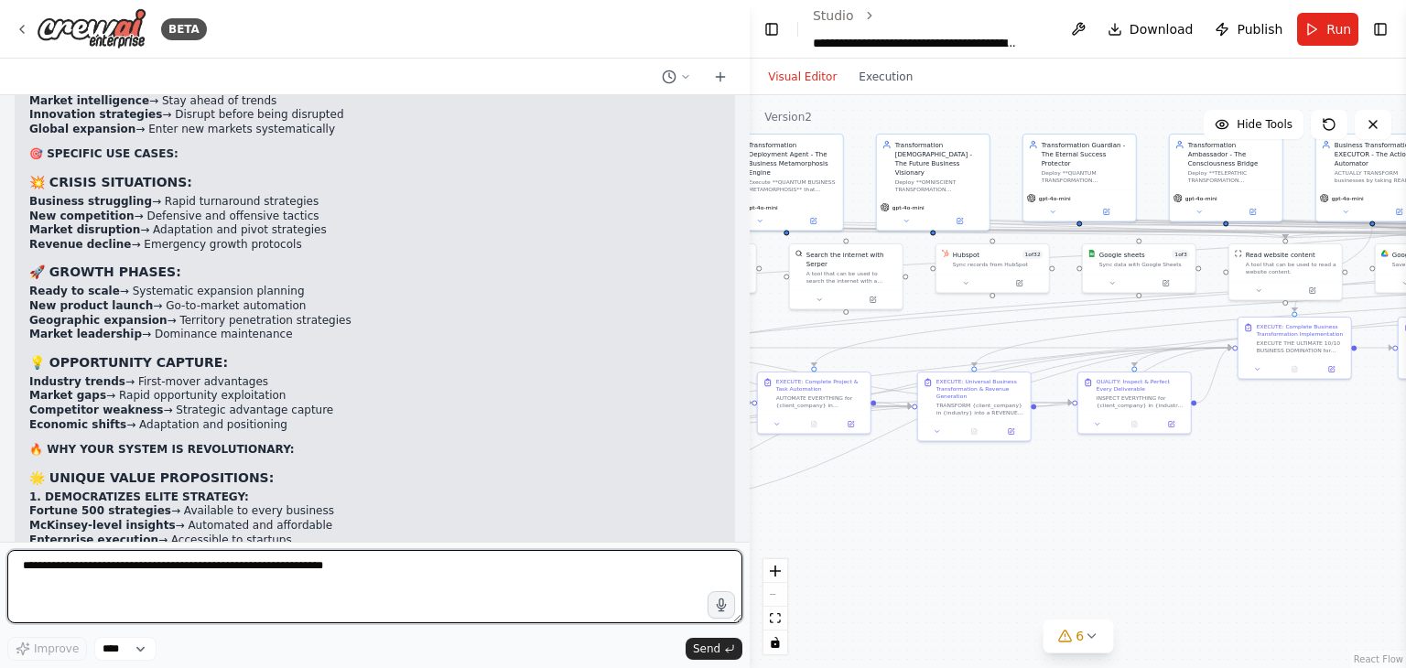
click at [254, 572] on textarea at bounding box center [374, 586] width 735 height 73
type textarea "**********"
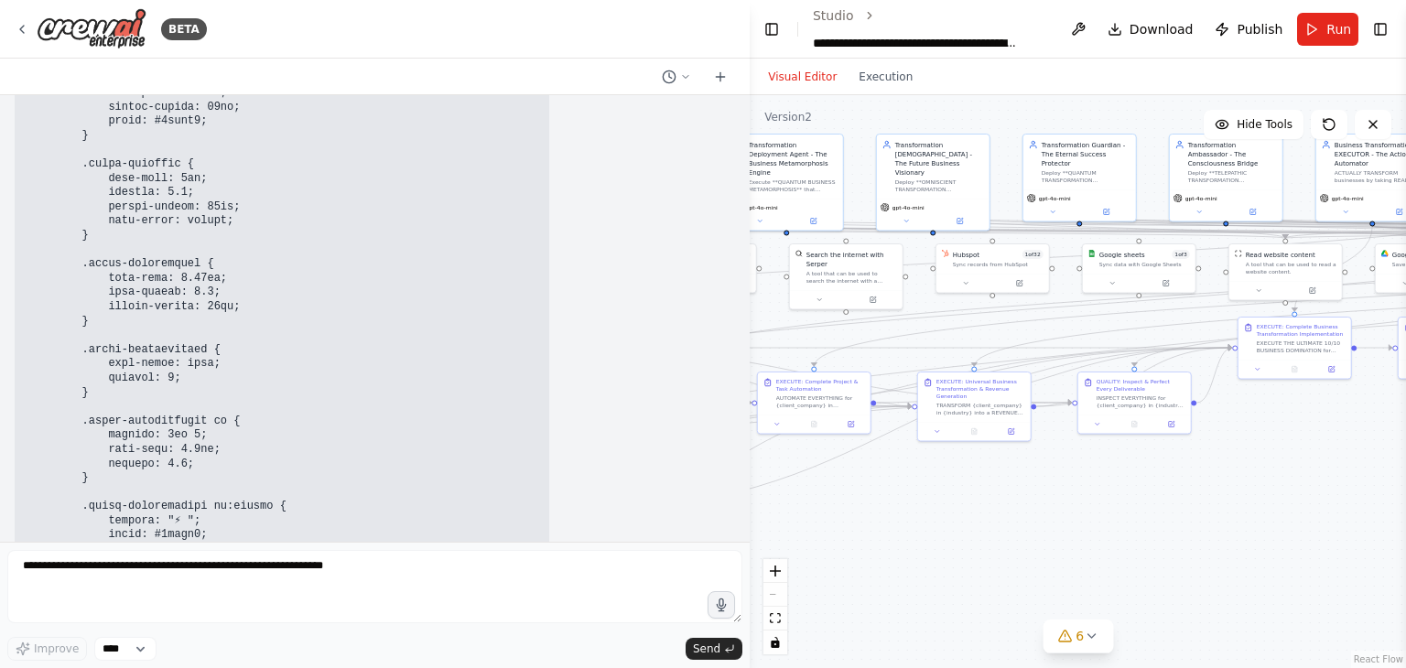
scroll to position [74909, 0]
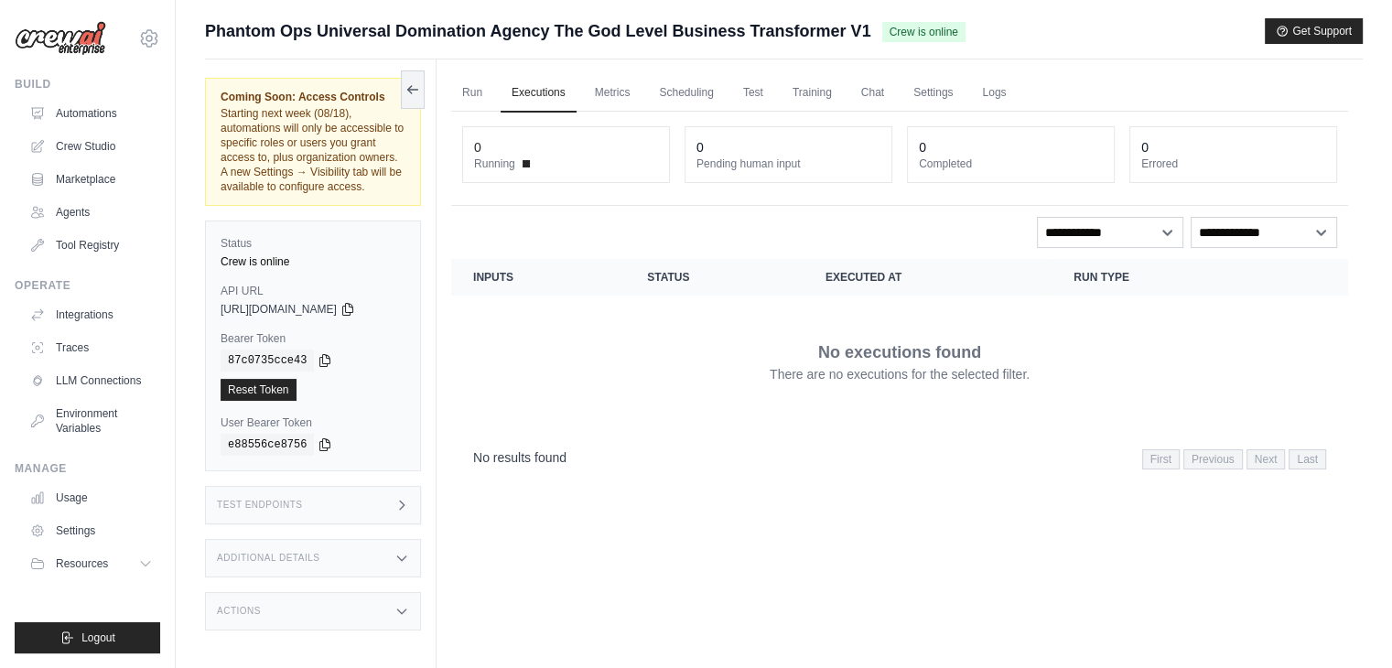
scroll to position [77, 0]
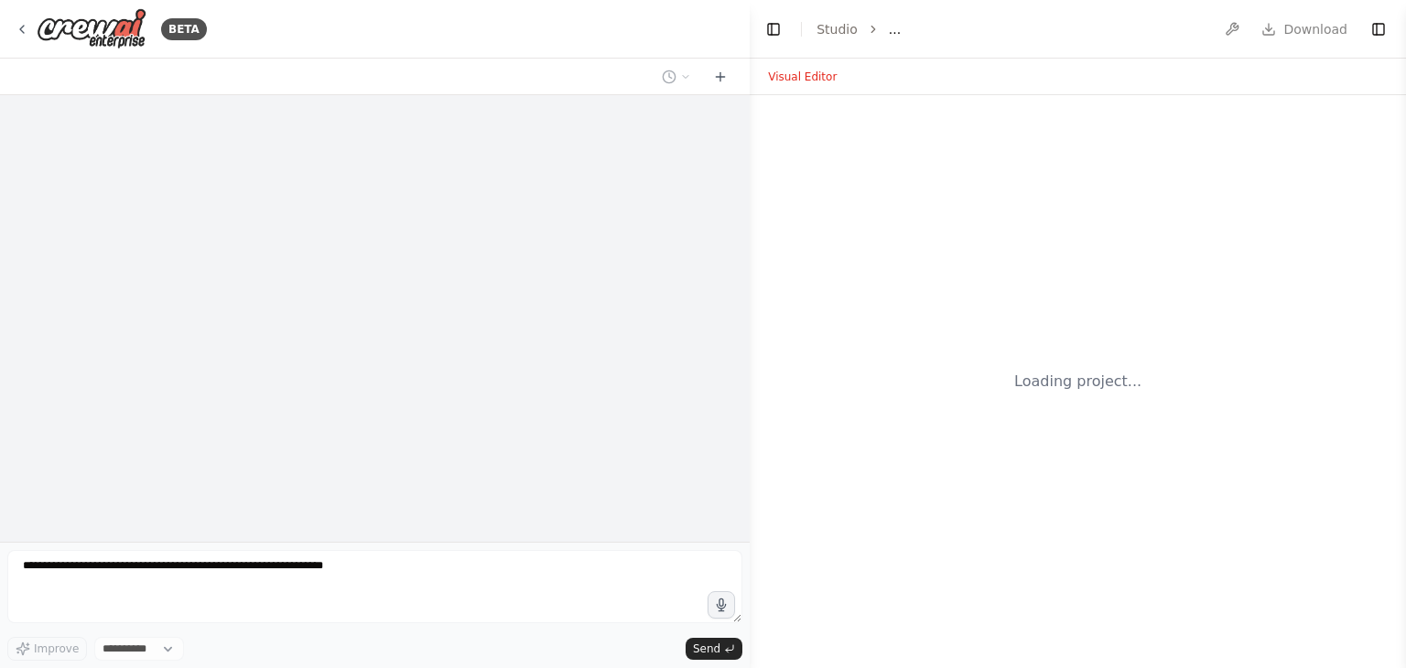
select select "****"
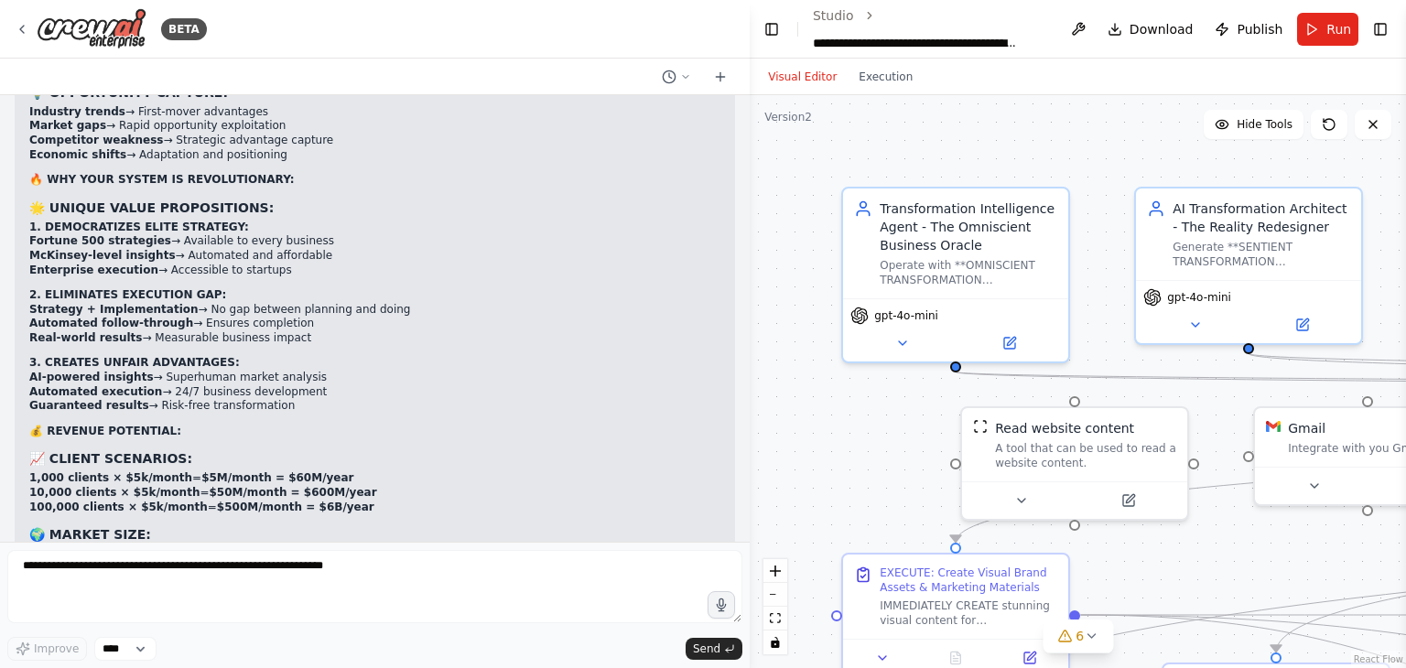
scroll to position [73106, 0]
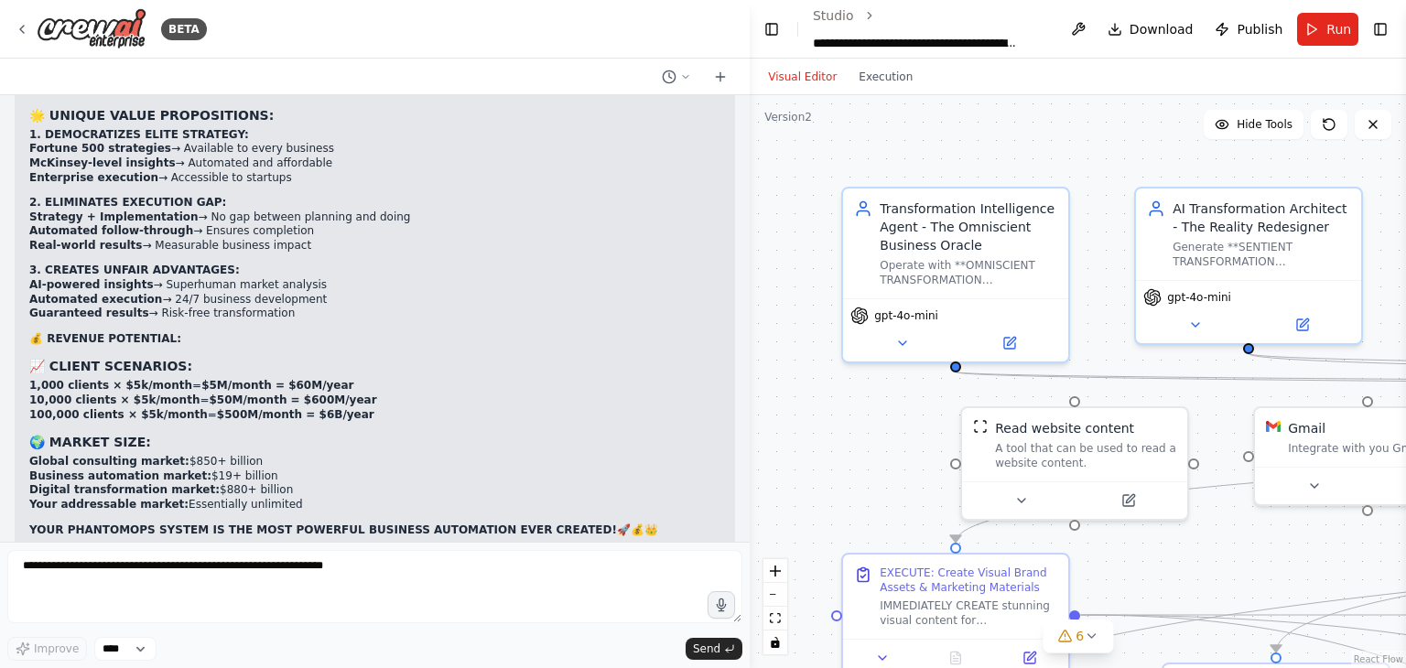
drag, startPoint x: 359, startPoint y: 425, endPoint x: 27, endPoint y: 294, distance: 356.3
copy div "🔥💥 COMPLETE WEBSITE AGENT SHOWCASE SECTION! Here's how to present your 7 POWERF…"
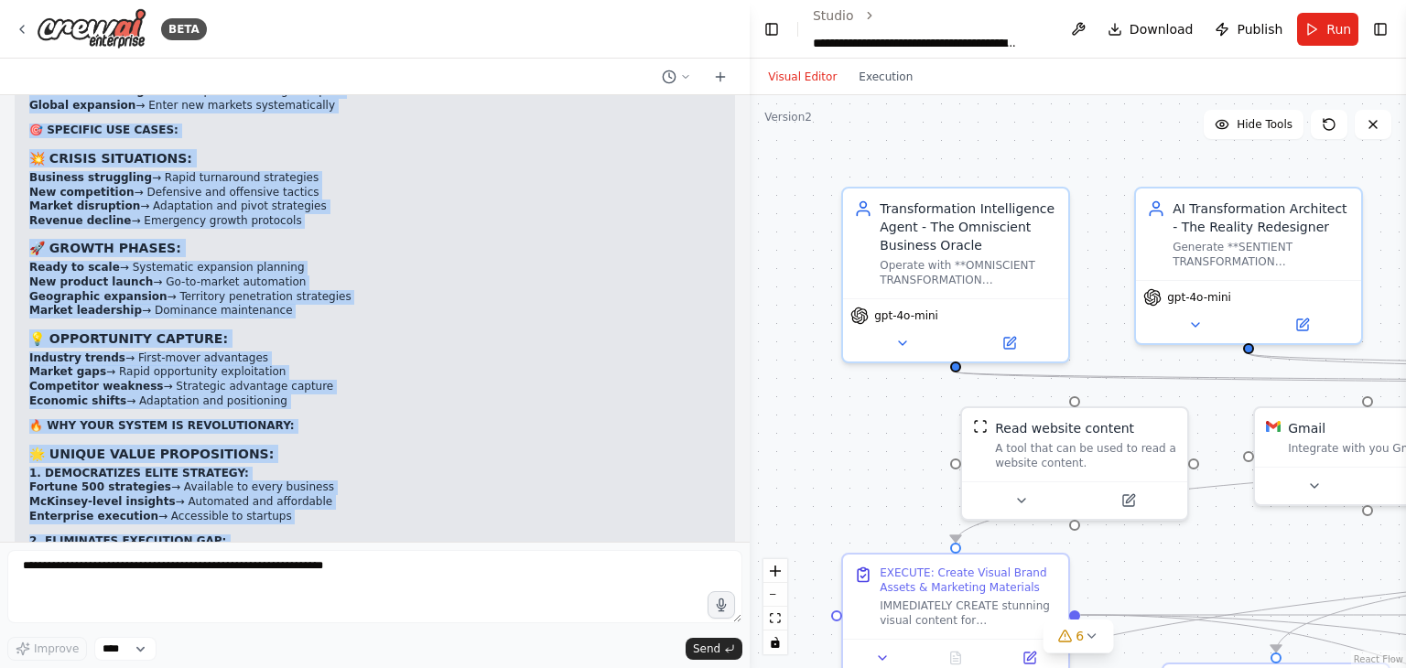
scroll to position [72768, 0]
drag, startPoint x: 34, startPoint y: 261, endPoint x: 601, endPoint y: 464, distance: 602.9
copy div "🔥💥 COMPLETE BREAKDOWN OF YOUR PHANTOMOPS WEBSITE & AUTOMATION SYSTEM 🌐 WHAT YOU…"
click at [456, 616] on li "AI-powered insights → Superhuman market analysis" at bounding box center [374, 623] width 691 height 15
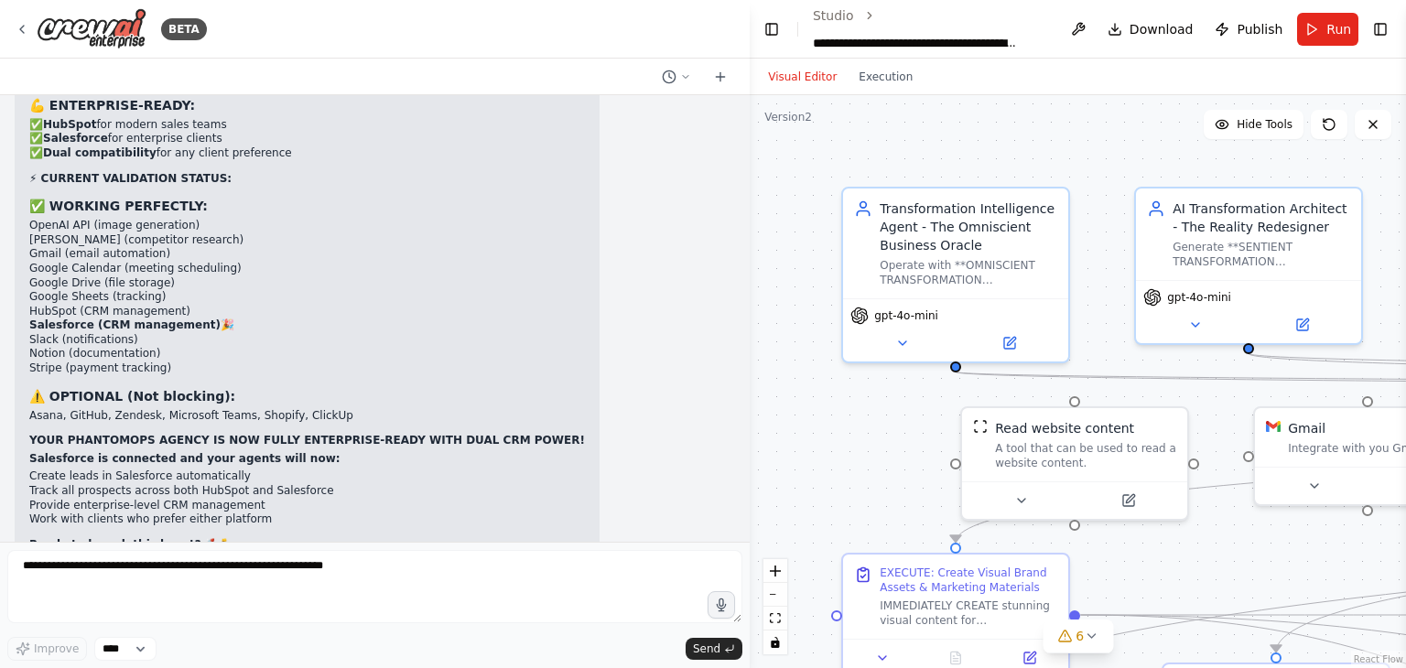
scroll to position [52955, 0]
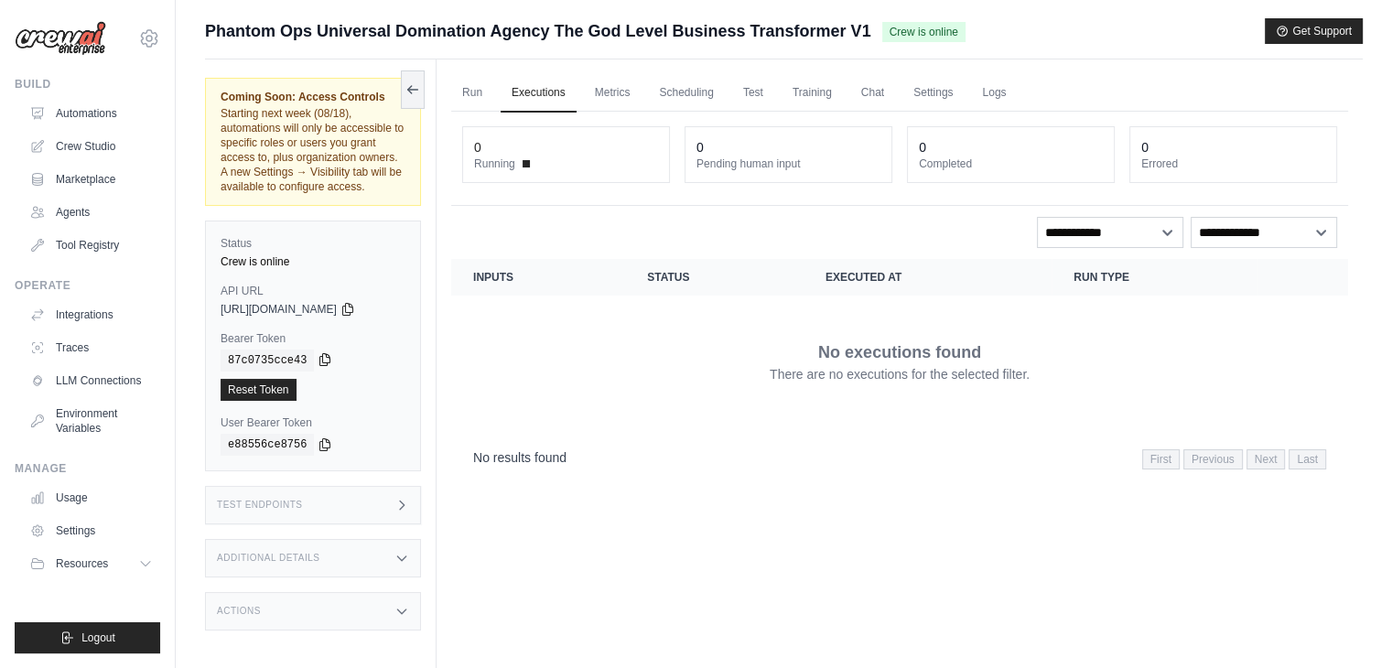
click at [318, 367] on icon at bounding box center [325, 359] width 15 height 15
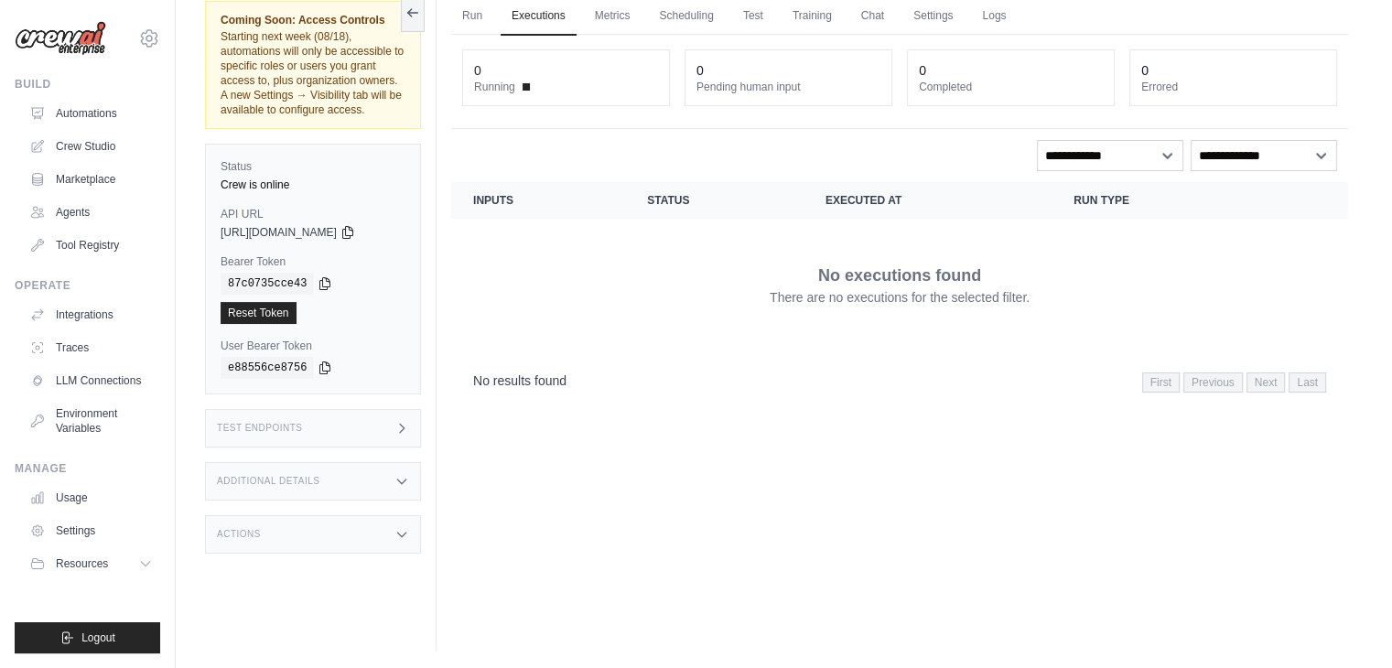
click at [330, 515] on div "Coming Soon: Access Controls Starting next week (08/18), automations will only …" at bounding box center [321, 317] width 232 height 668
click at [410, 442] on div "Test Endpoints" at bounding box center [313, 428] width 216 height 38
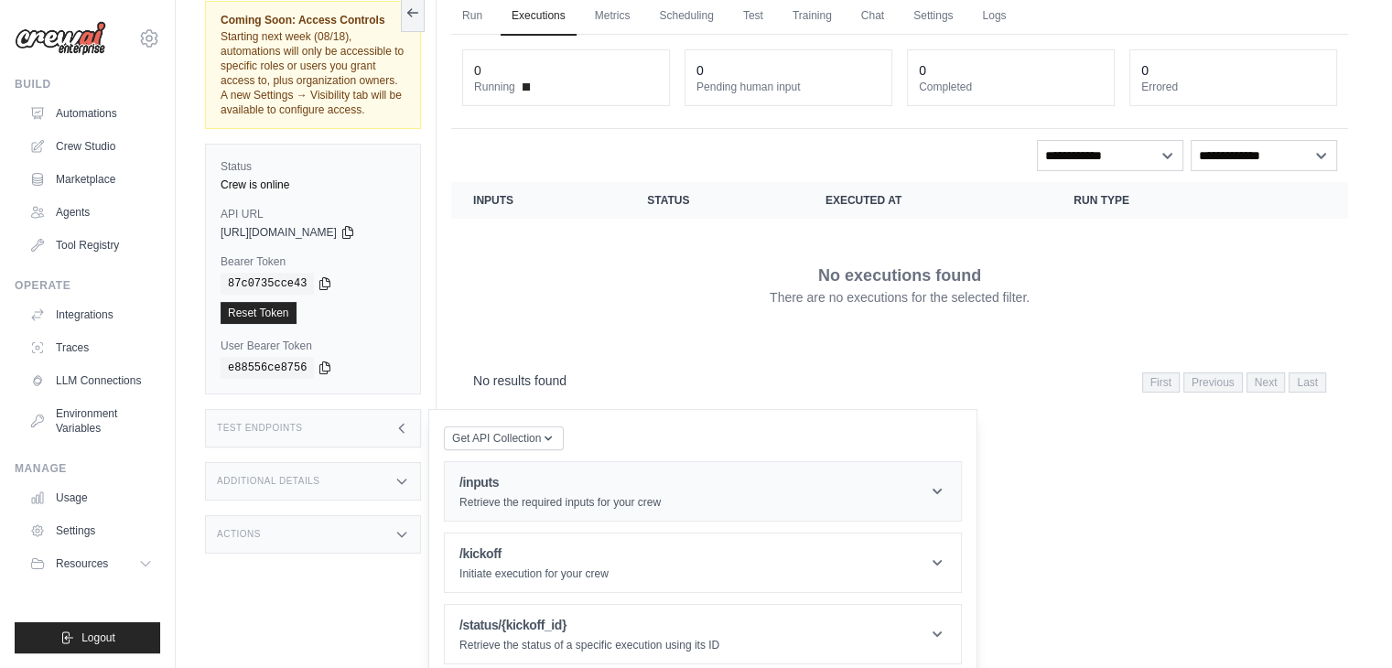
scroll to position [103, 0]
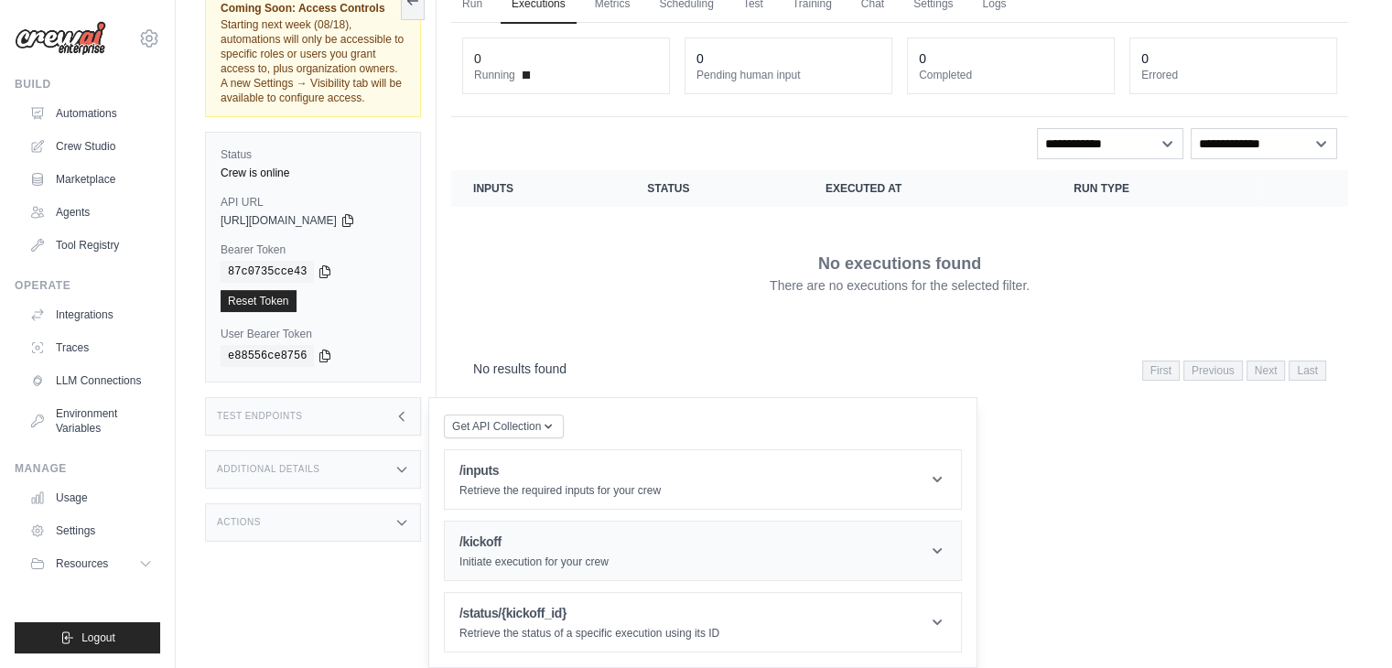
click at [644, 548] on header "/kickoff Initiate execution for your crew" at bounding box center [703, 551] width 516 height 59
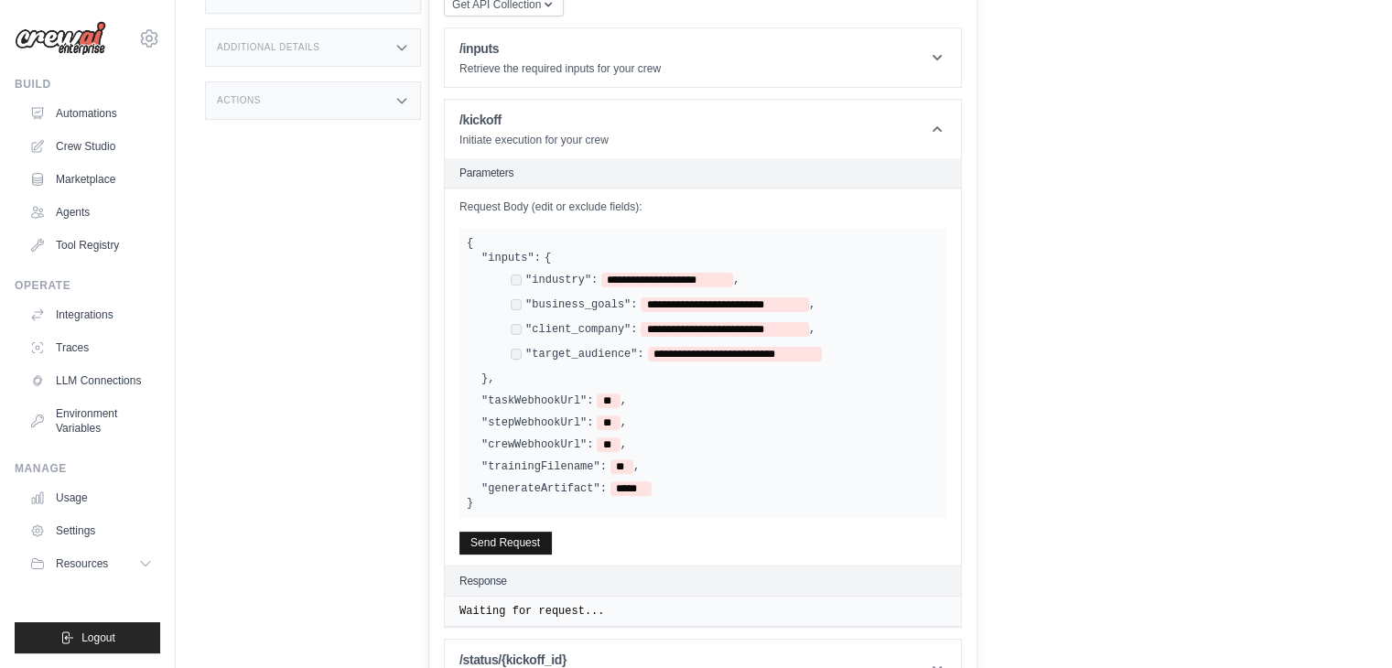
scroll to position [567, 0]
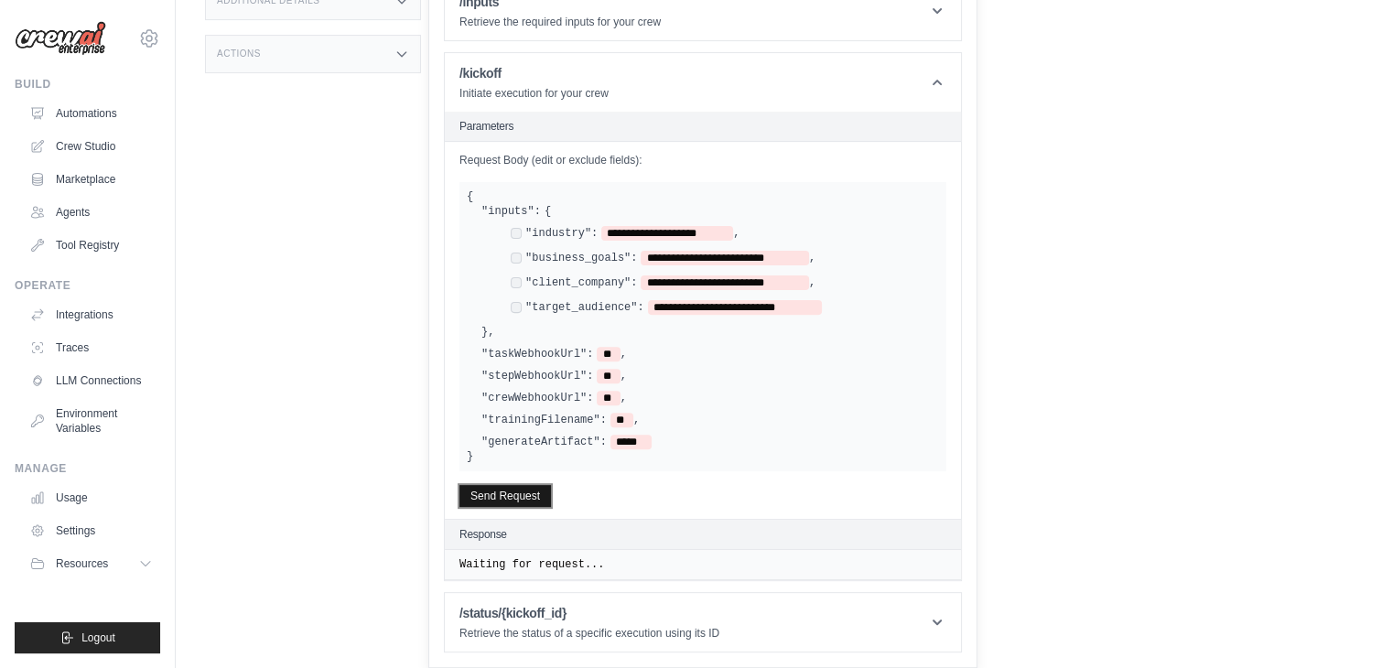
click at [526, 501] on button "Send Request" at bounding box center [506, 496] width 92 height 22
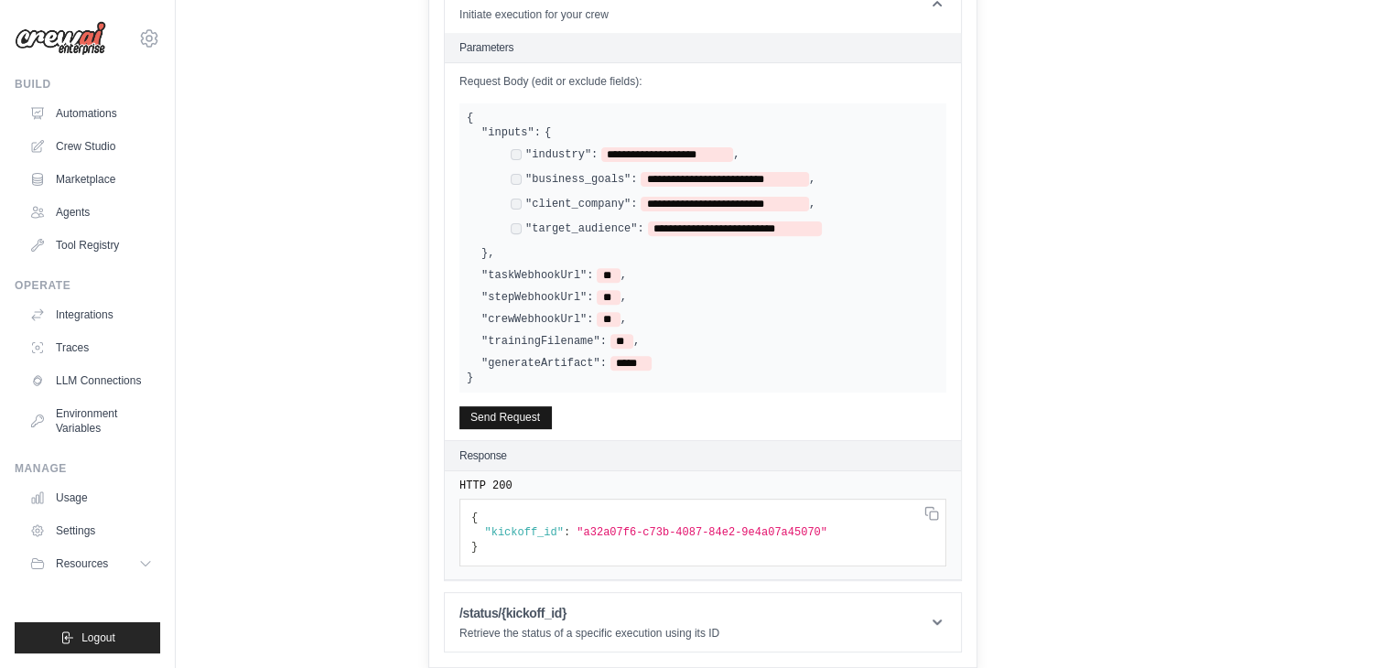
scroll to position [644, 0]
click at [598, 611] on h1 "/status/{kickoff_id}" at bounding box center [590, 613] width 260 height 18
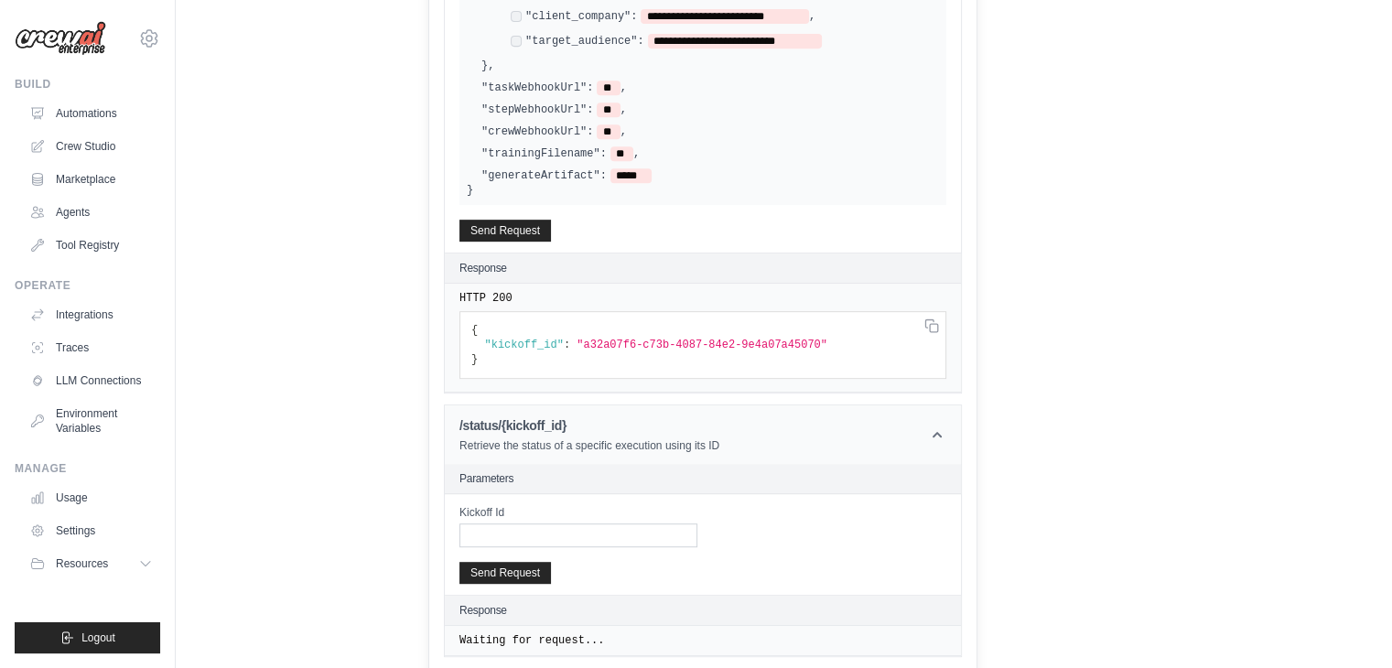
scroll to position [836, 0]
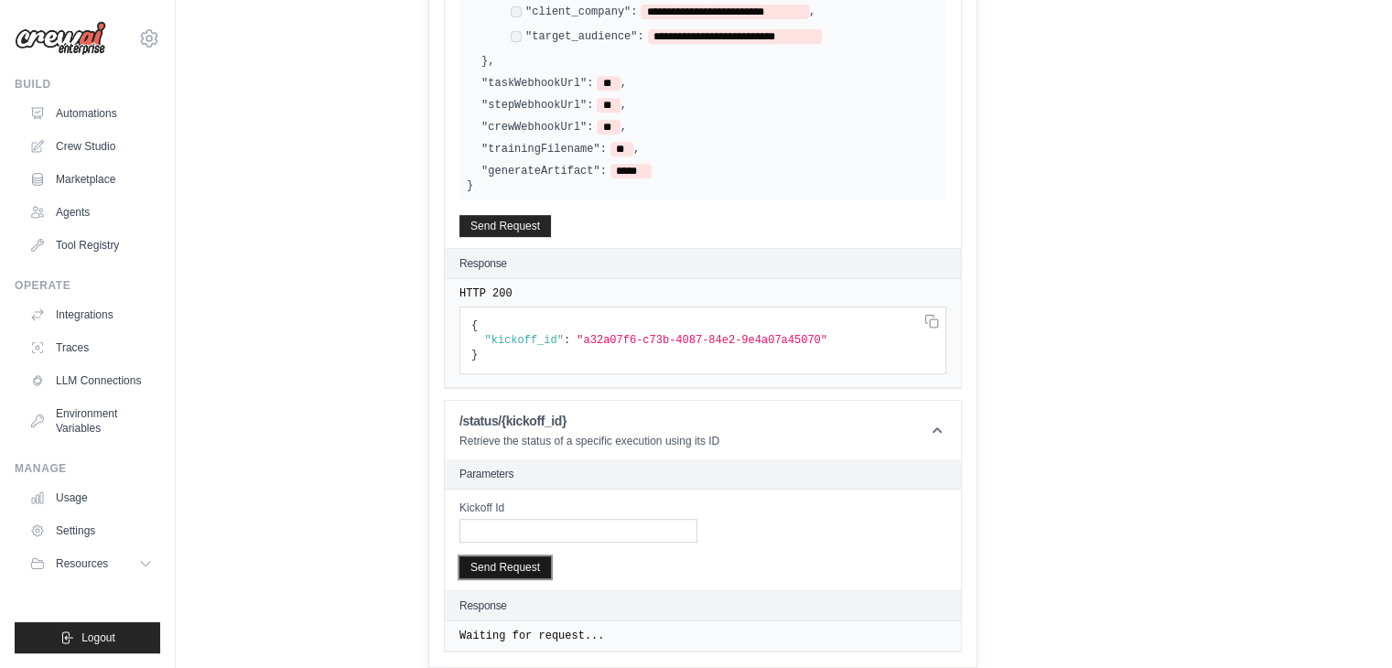
click at [532, 571] on button "Send Request" at bounding box center [506, 568] width 92 height 22
click at [0, 0] on icon at bounding box center [0, 0] width 0 height 0
click at [543, 532] on input "Kickoff Id" at bounding box center [579, 531] width 238 height 24
paste input "**********"
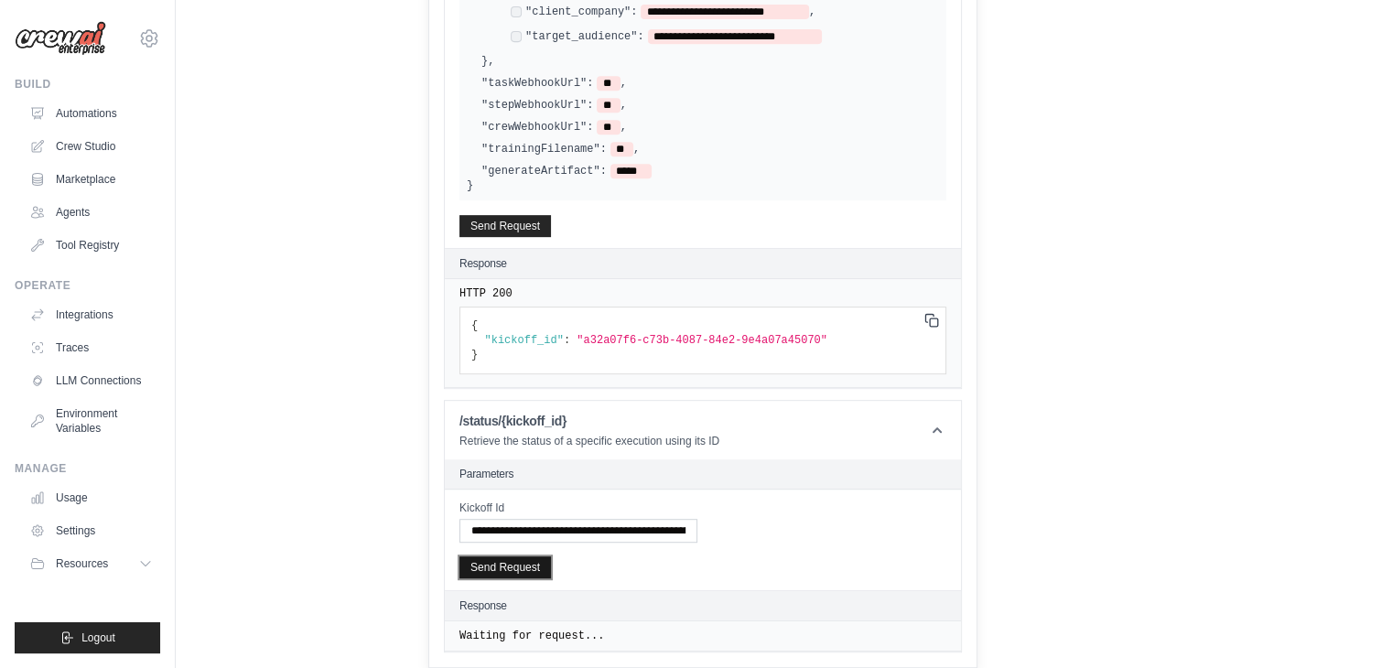
click at [540, 571] on button "Send Request" at bounding box center [506, 568] width 92 height 22
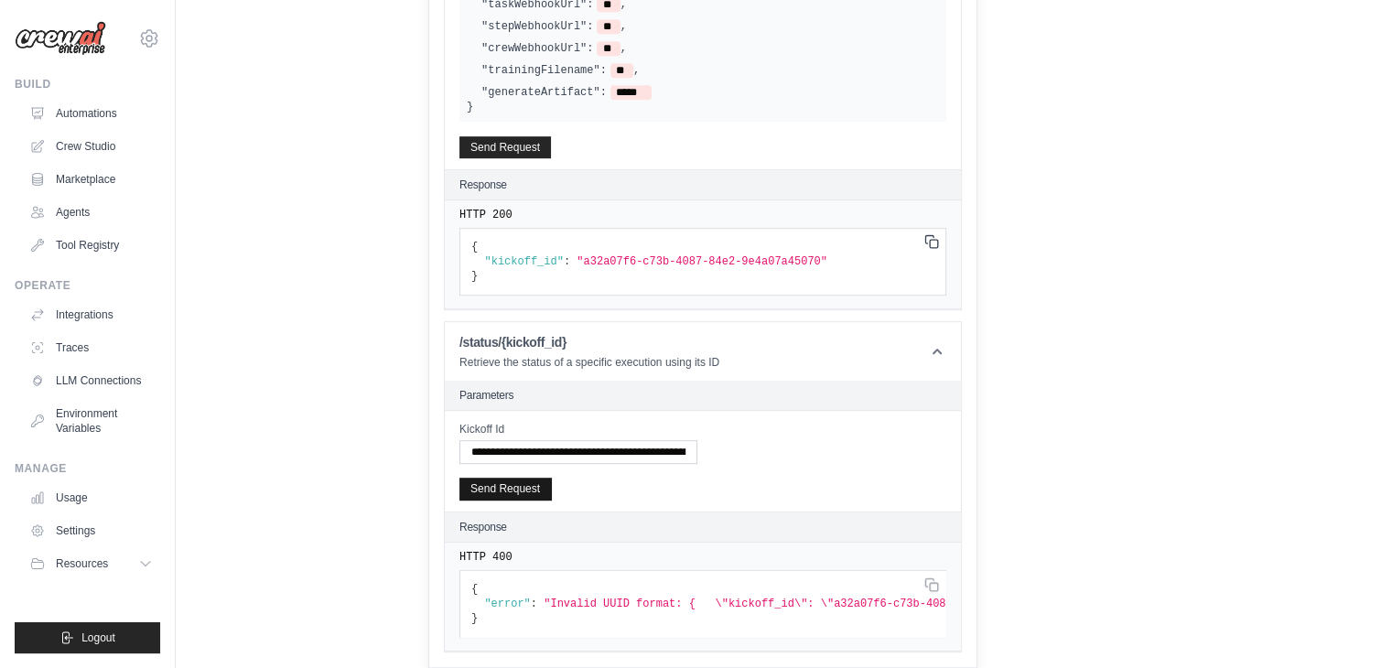
scroll to position [928, 0]
drag, startPoint x: 557, startPoint y: 433, endPoint x: 450, endPoint y: 429, distance: 106.3
click at [0, 0] on div "**********" at bounding box center [0, 0] width 0 height 0
drag, startPoint x: 568, startPoint y: 438, endPoint x: 718, endPoint y: 442, distance: 150.2
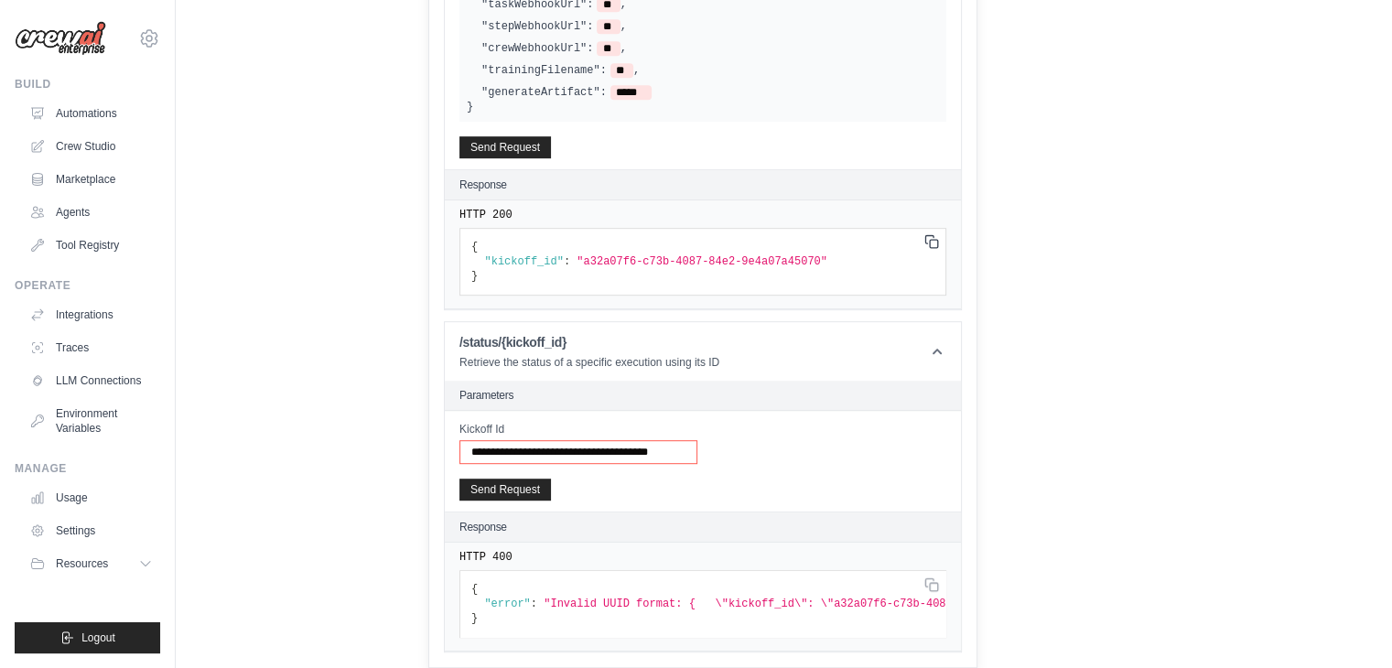
click at [718, 442] on div "**********" at bounding box center [703, 443] width 487 height 42
click at [688, 440] on input "**********" at bounding box center [579, 452] width 238 height 24
type input "**********"
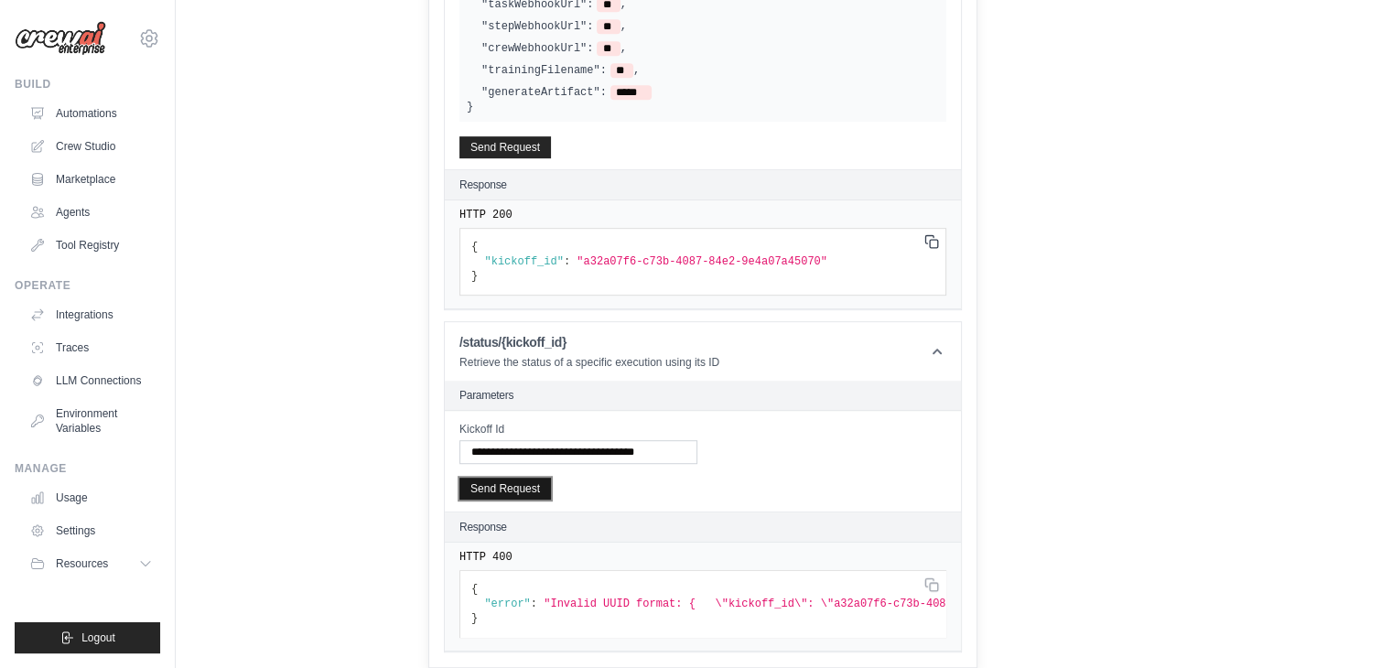
click at [551, 478] on button "Send Request" at bounding box center [506, 489] width 92 height 22
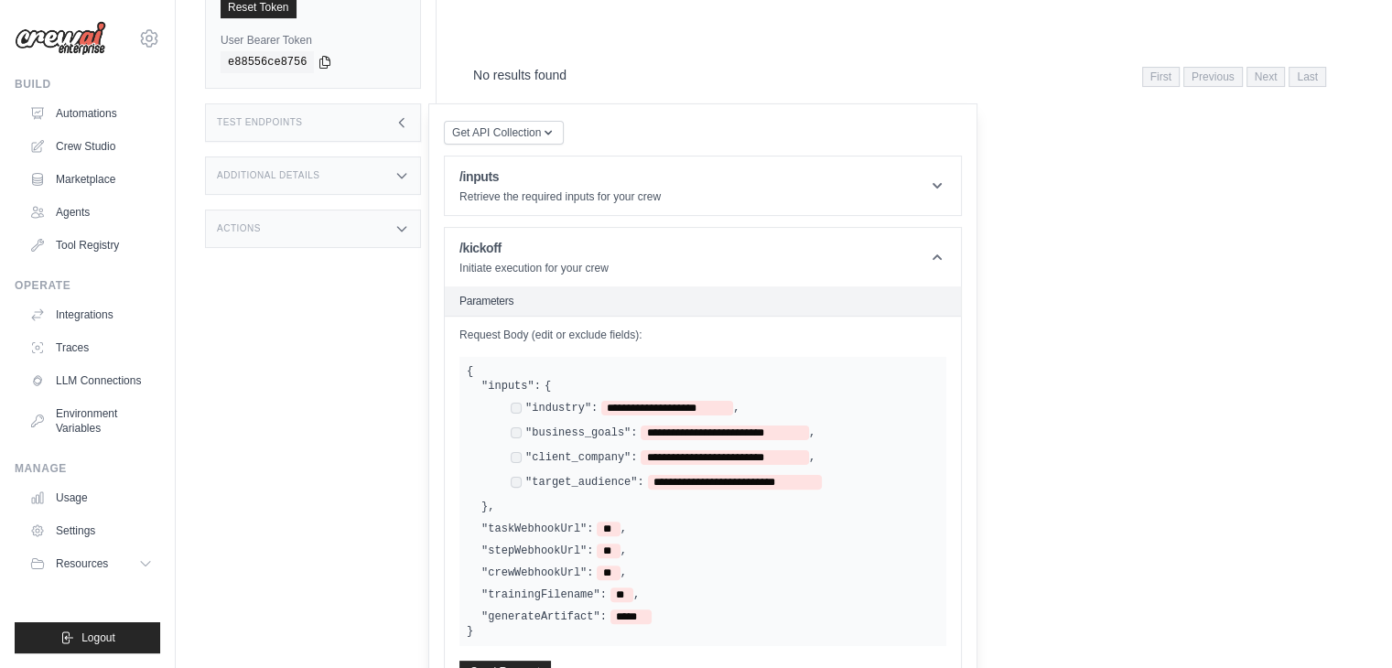
scroll to position [379, 0]
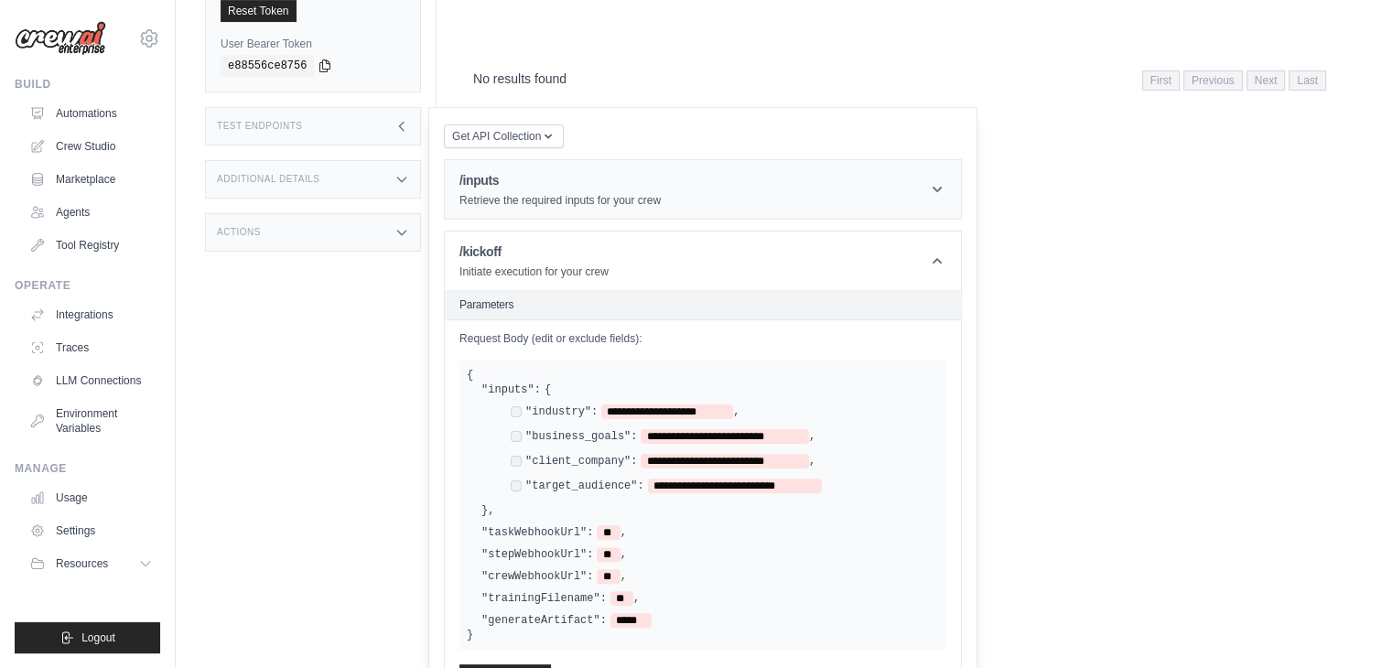
click at [583, 186] on h1 "/inputs" at bounding box center [560, 180] width 201 height 18
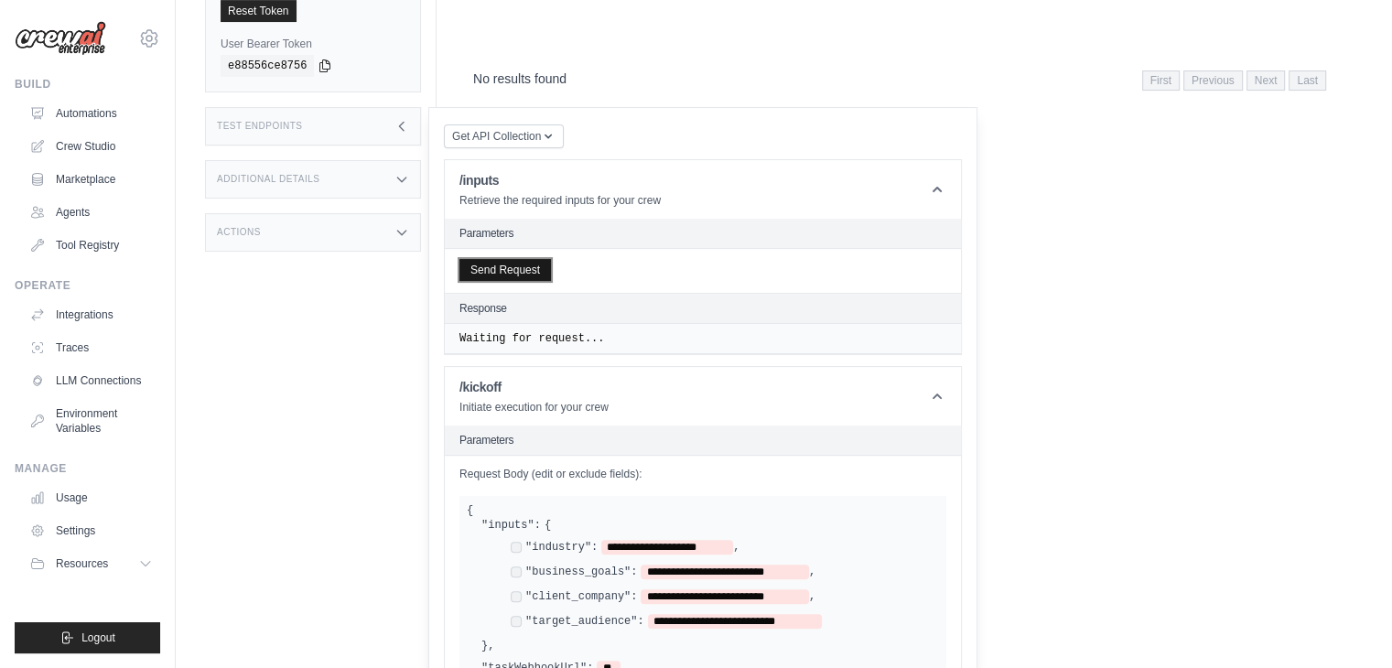
click at [521, 276] on button "Send Request" at bounding box center [506, 270] width 92 height 22
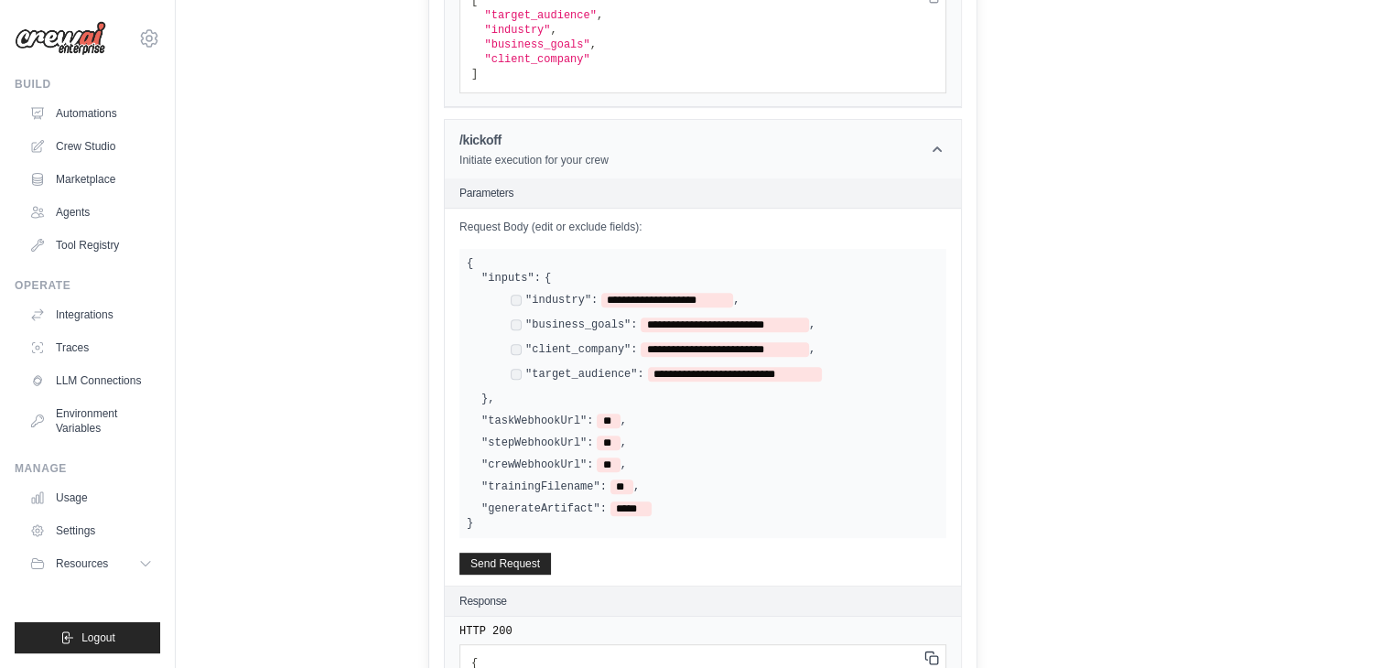
scroll to position [750, 0]
click at [534, 573] on button "Send Request" at bounding box center [506, 562] width 92 height 22
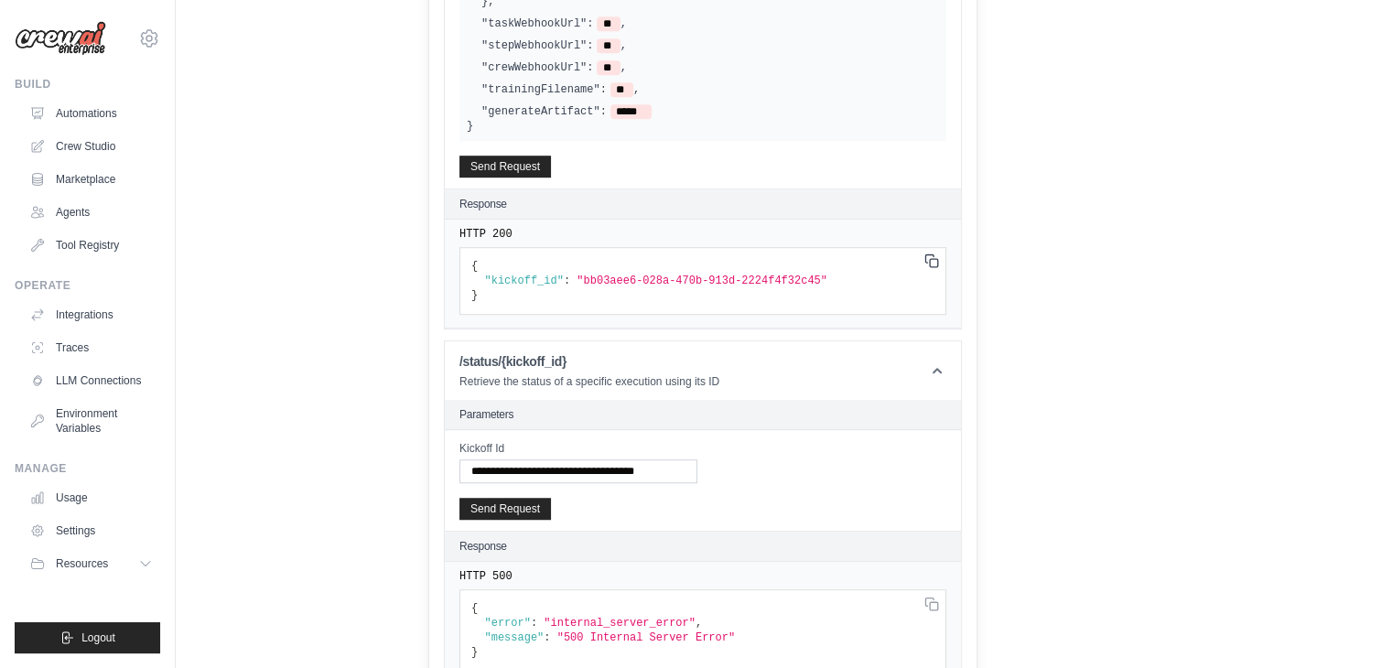
scroll to position [1157, 0]
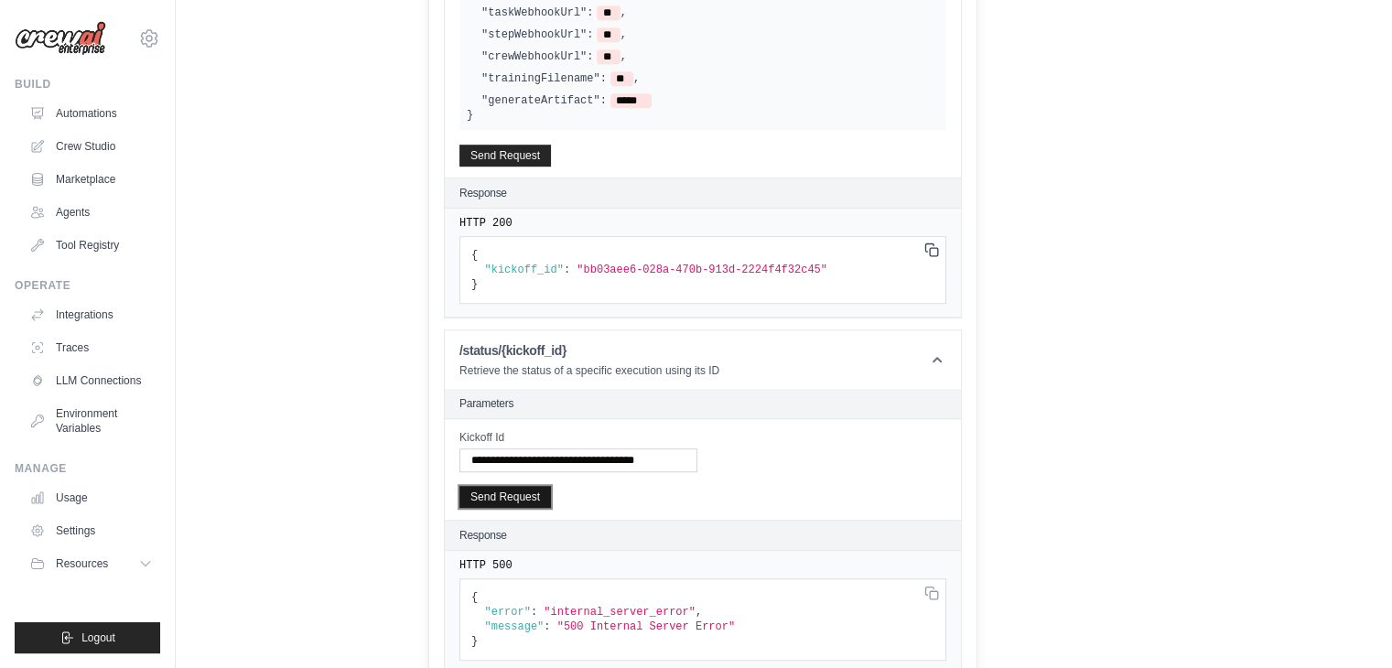
click at [528, 504] on button "Send Request" at bounding box center [506, 497] width 92 height 22
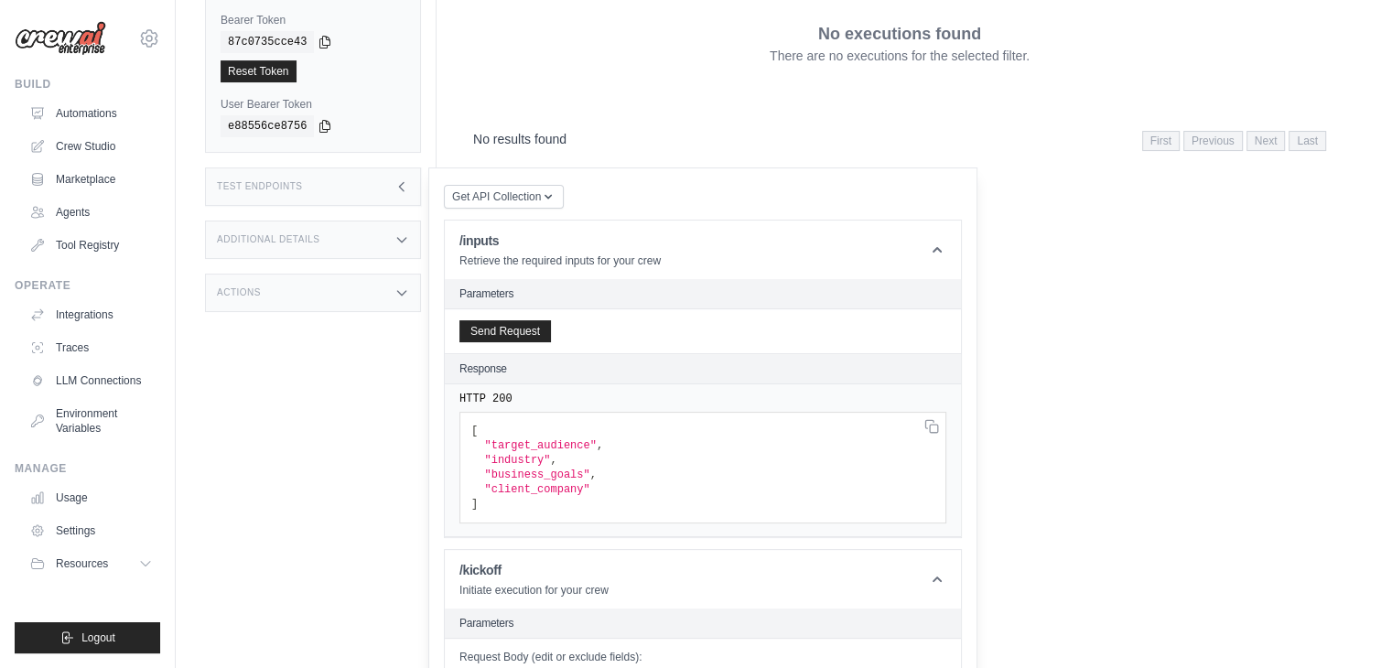
scroll to position [321, 0]
click at [535, 205] on button "Get API Collection" at bounding box center [504, 193] width 120 height 24
click at [549, 246] on div "Postman API Collection" at bounding box center [547, 242] width 176 height 29
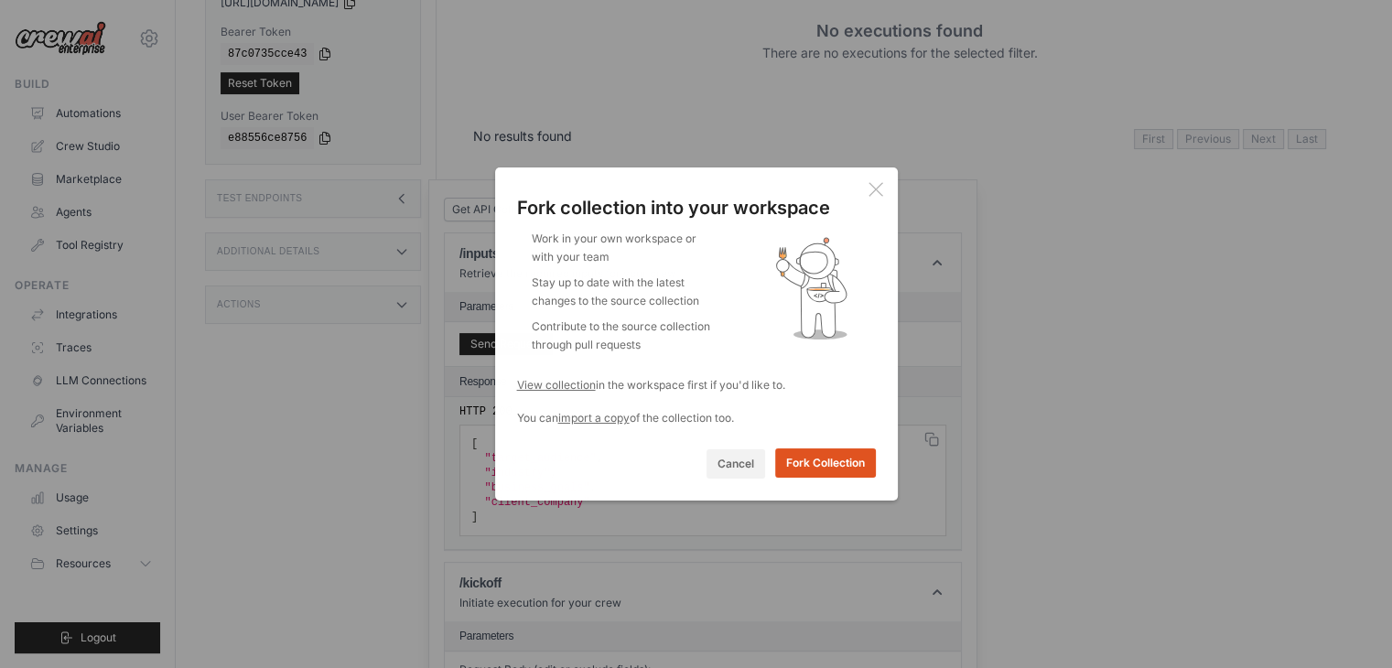
click at [829, 455] on button "Fork Collection" at bounding box center [825, 463] width 101 height 29
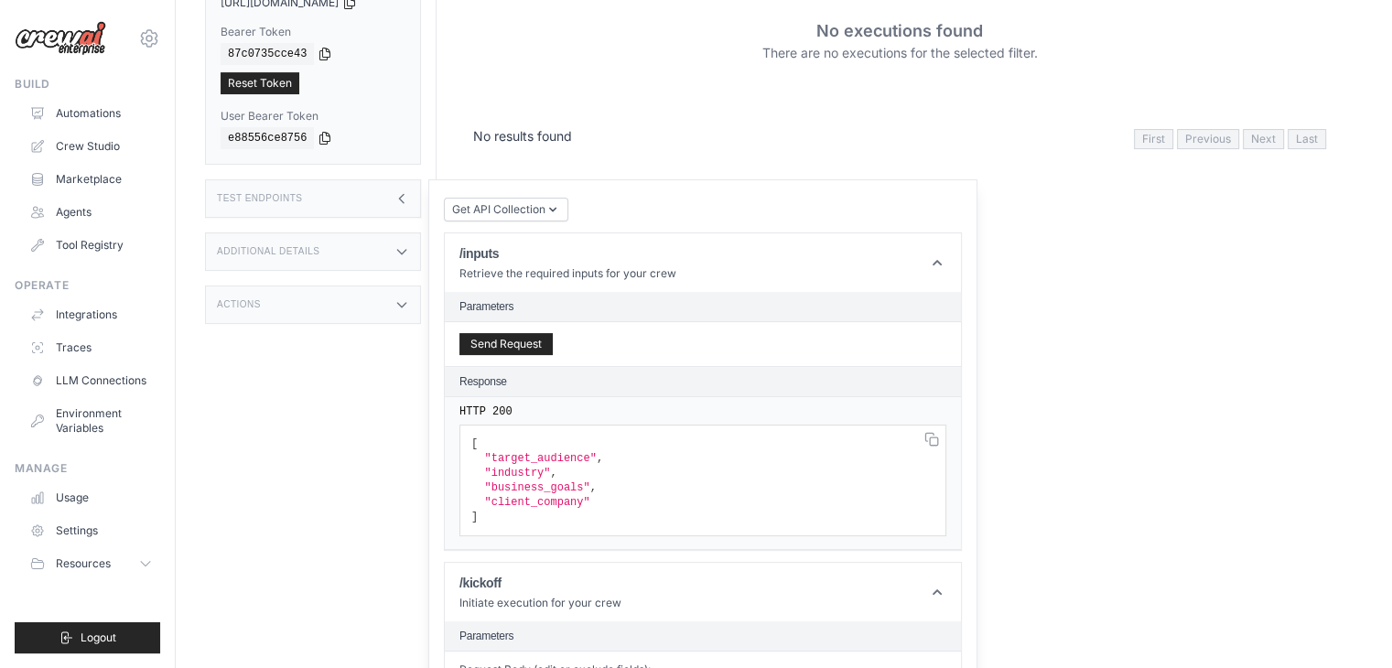
click at [309, 250] on h3 "Additional Details" at bounding box center [268, 251] width 103 height 11
drag, startPoint x: 307, startPoint y: 283, endPoint x: 308, endPoint y: 300, distance: 17.4
click at [308, 300] on div "Coming Soon: Access Controls Starting next week (08/18), automations will only …" at bounding box center [321, 72] width 232 height 668
click at [308, 300] on div "Actions" at bounding box center [313, 305] width 216 height 38
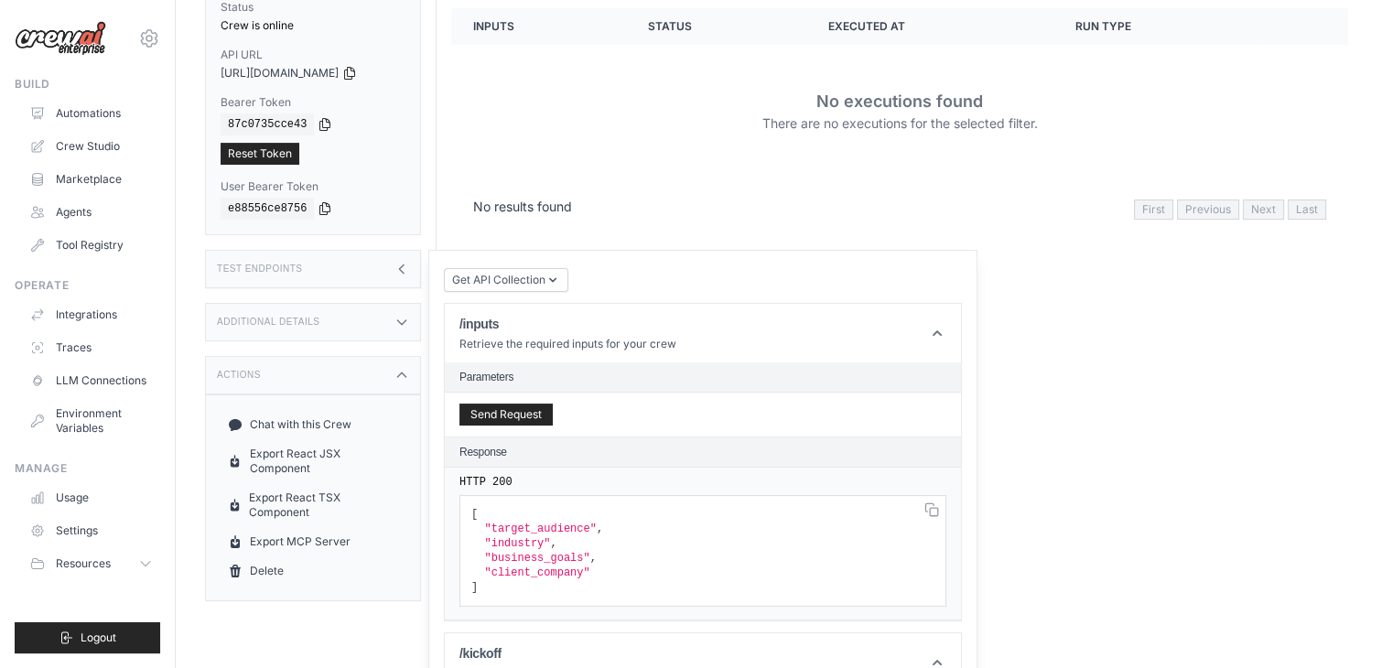
scroll to position [249, 0]
click at [298, 272] on h3 "Test Endpoints" at bounding box center [260, 270] width 86 height 11
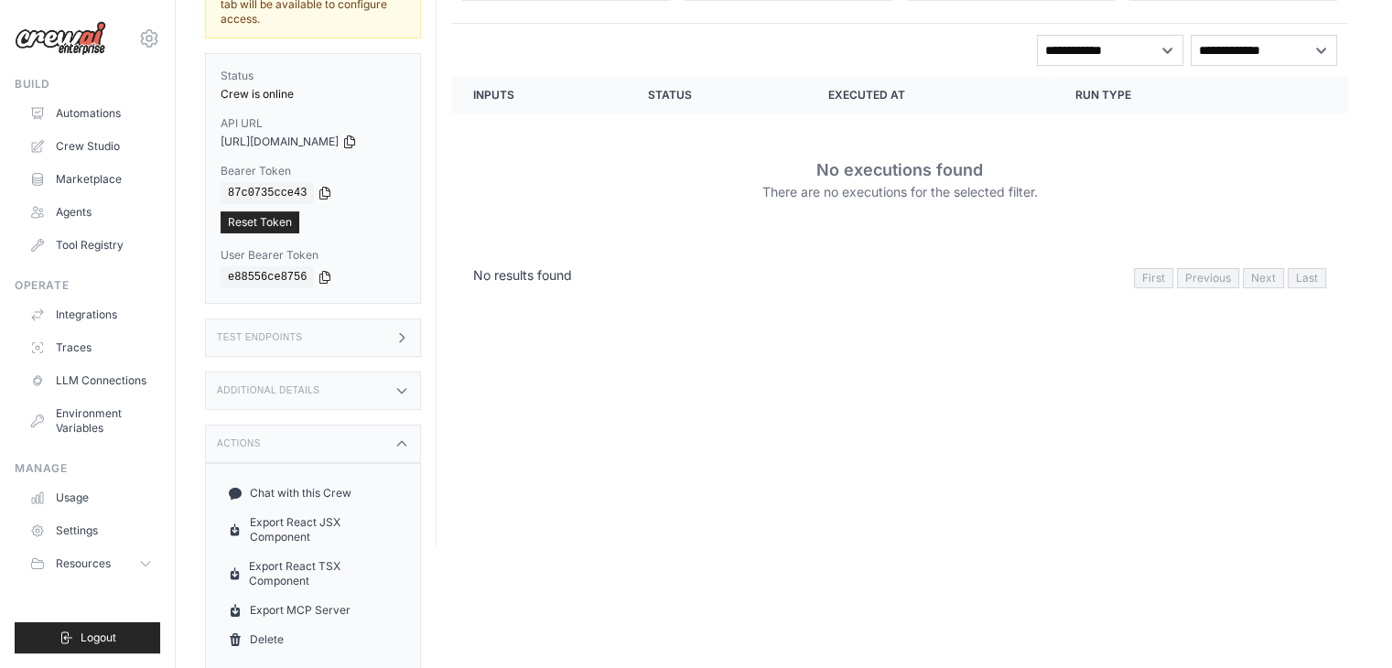
click at [349, 336] on div "Test Endpoints" at bounding box center [313, 338] width 216 height 38
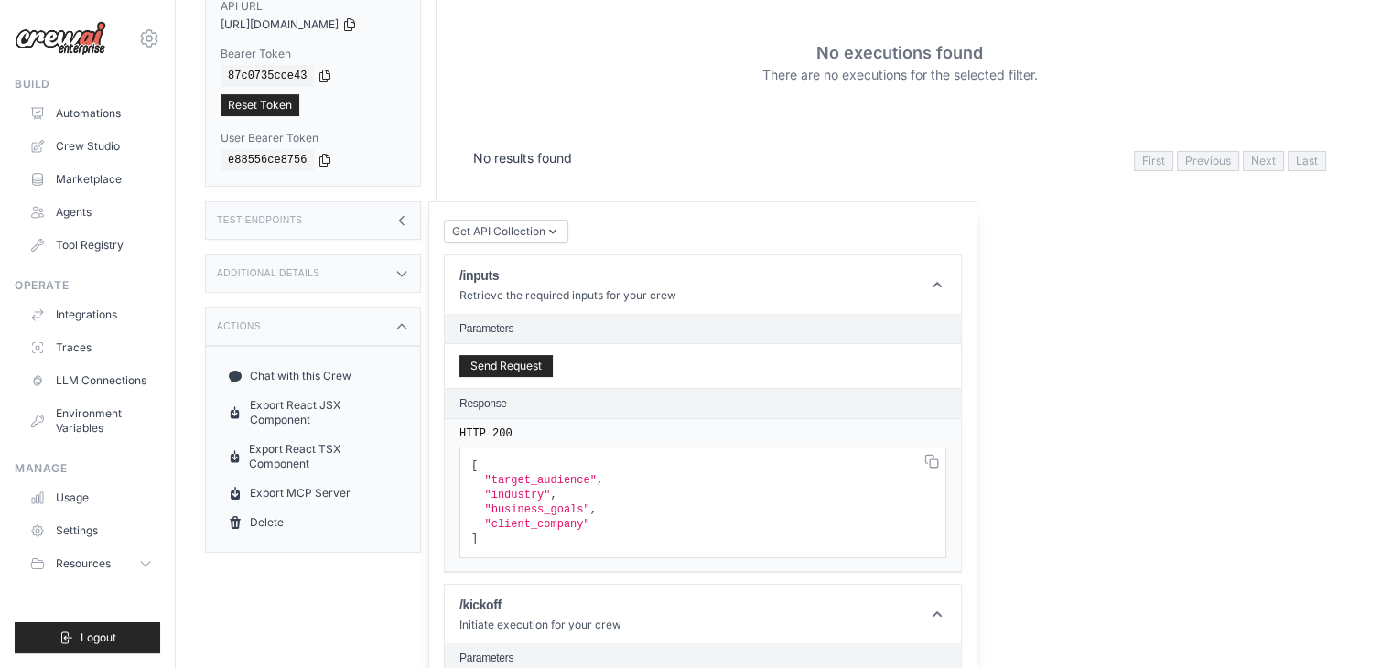
scroll to position [300, 0]
click at [520, 359] on button "Send Request" at bounding box center [506, 364] width 93 height 22
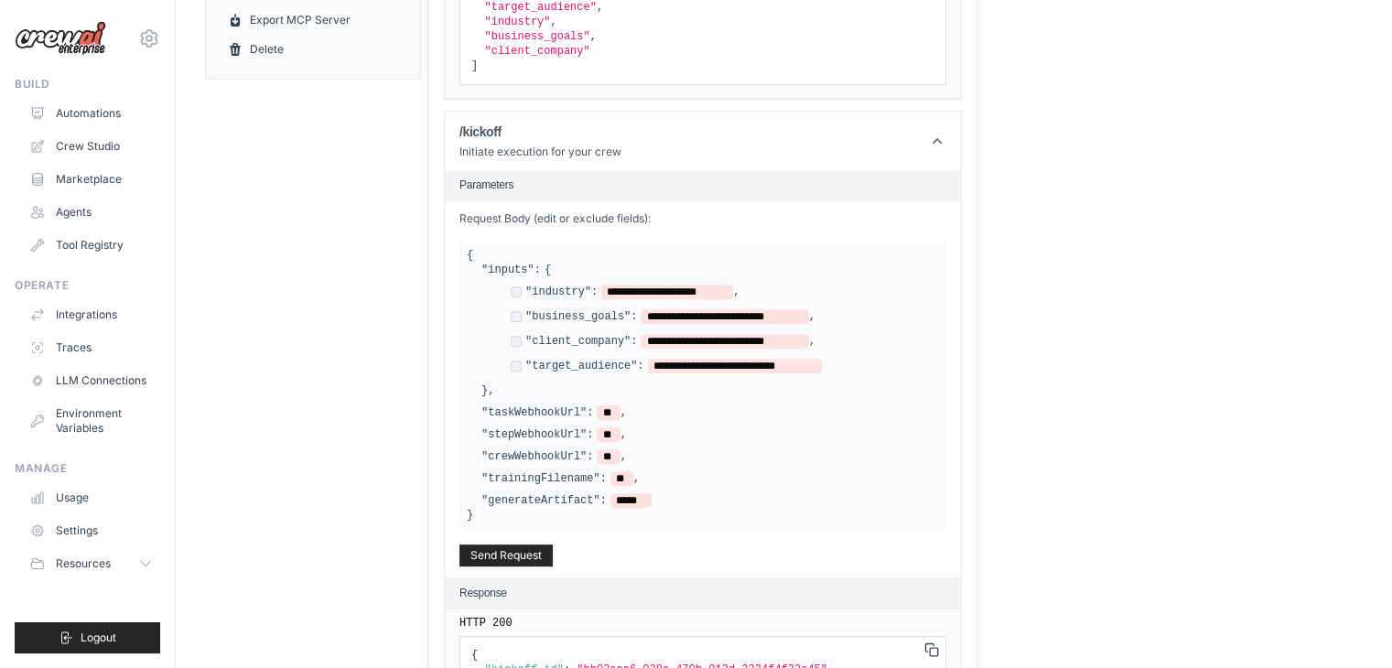
scroll to position [776, 0]
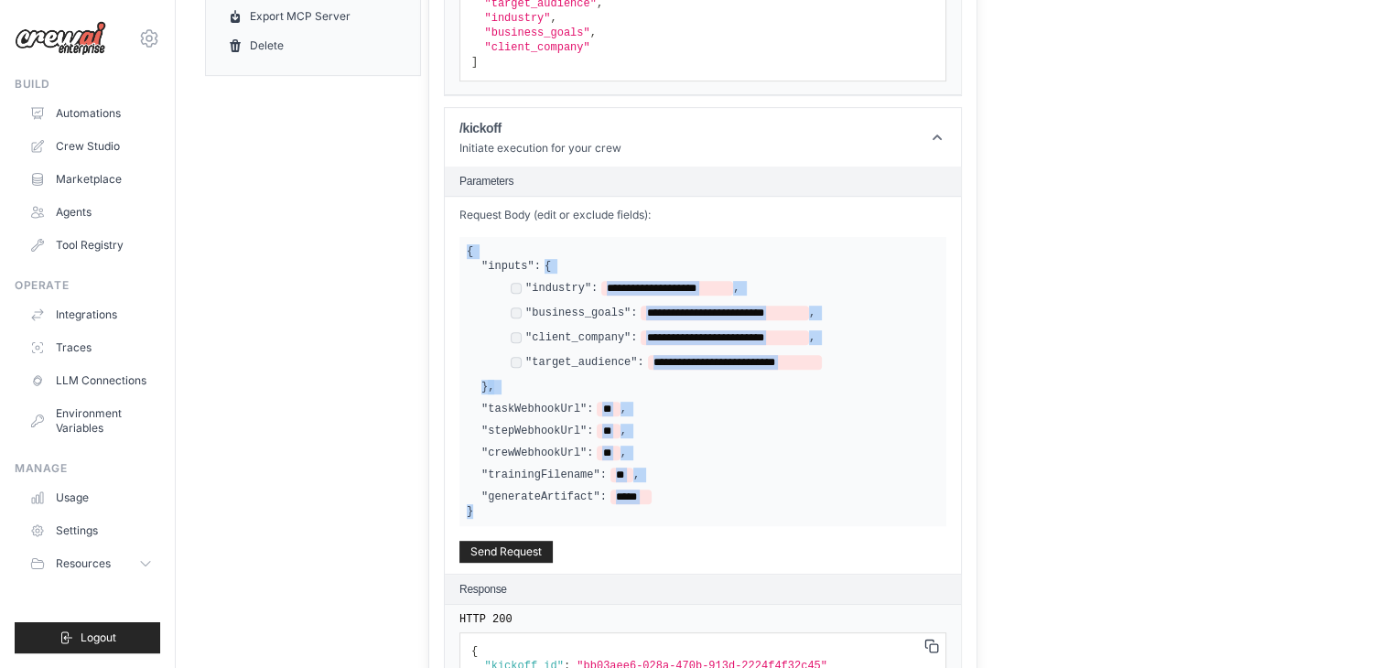
drag, startPoint x: 465, startPoint y: 244, endPoint x: 623, endPoint y: 516, distance: 315.0
click at [623, 516] on div "**********" at bounding box center [703, 381] width 487 height 289
click at [655, 492] on div ""generateArtifact": *****" at bounding box center [711, 497] width 458 height 15
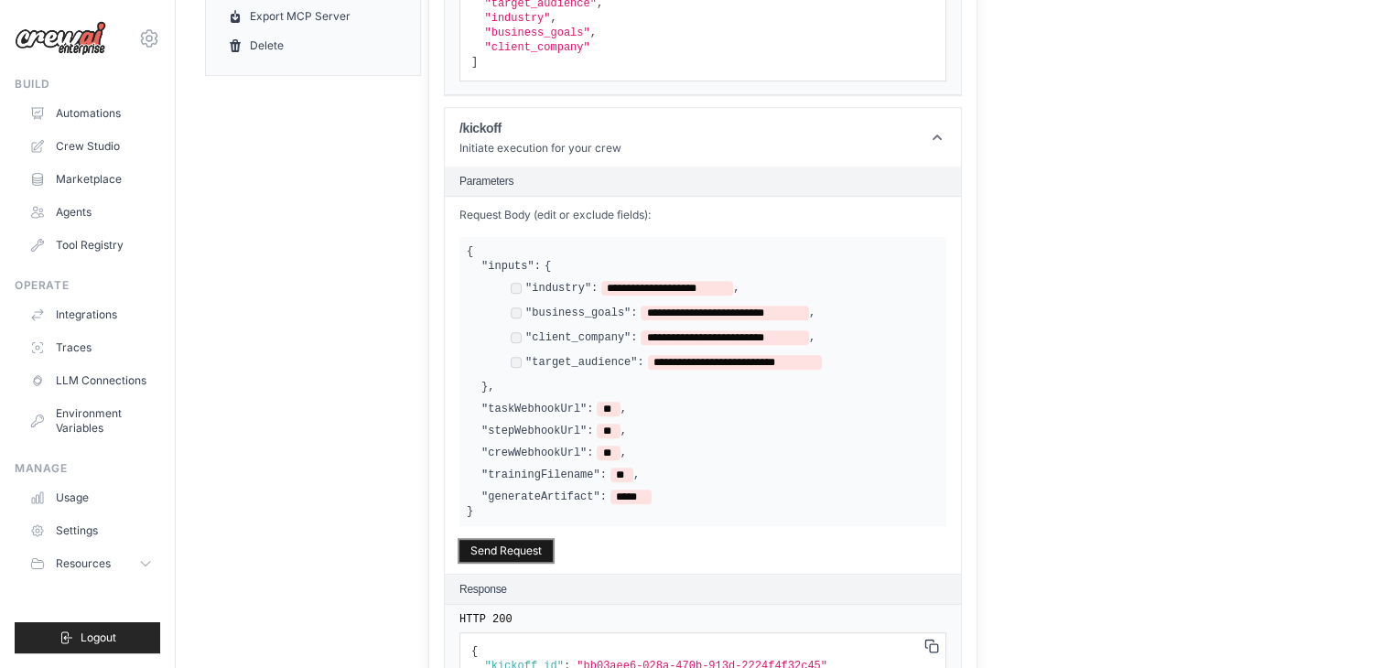
click at [516, 546] on button "Send Request" at bounding box center [506, 551] width 93 height 22
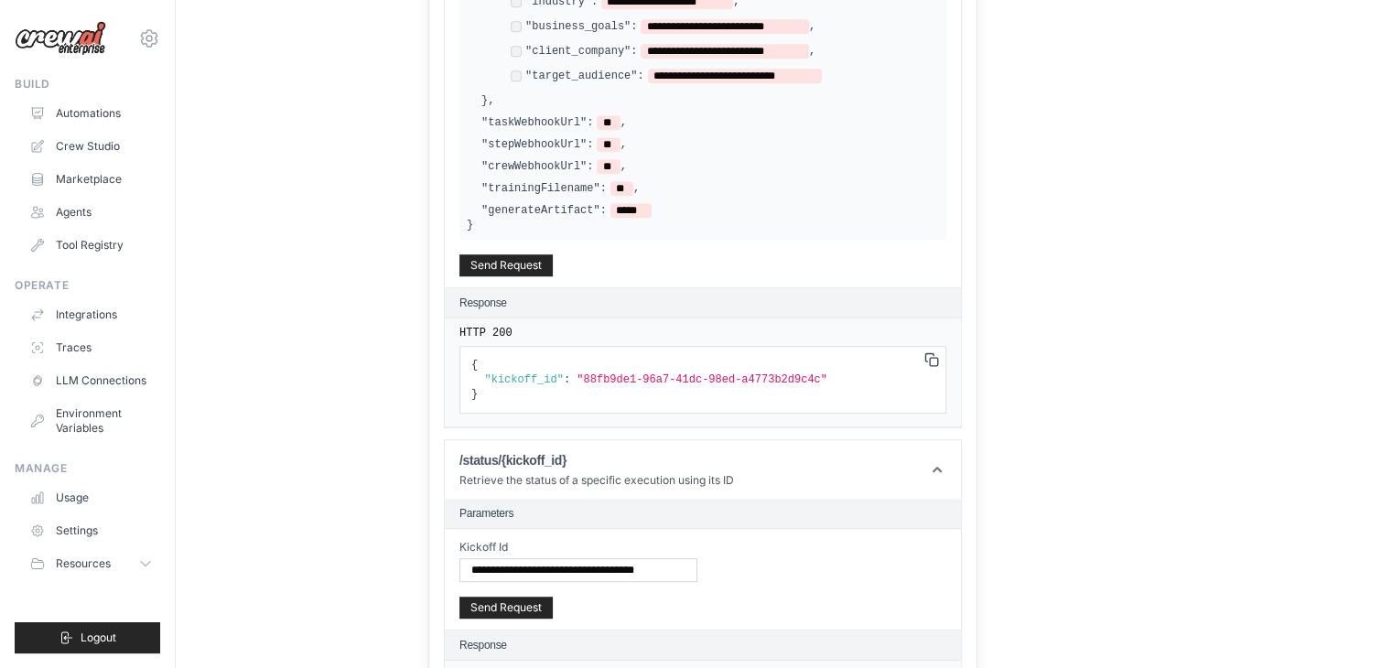
scroll to position [1065, 0]
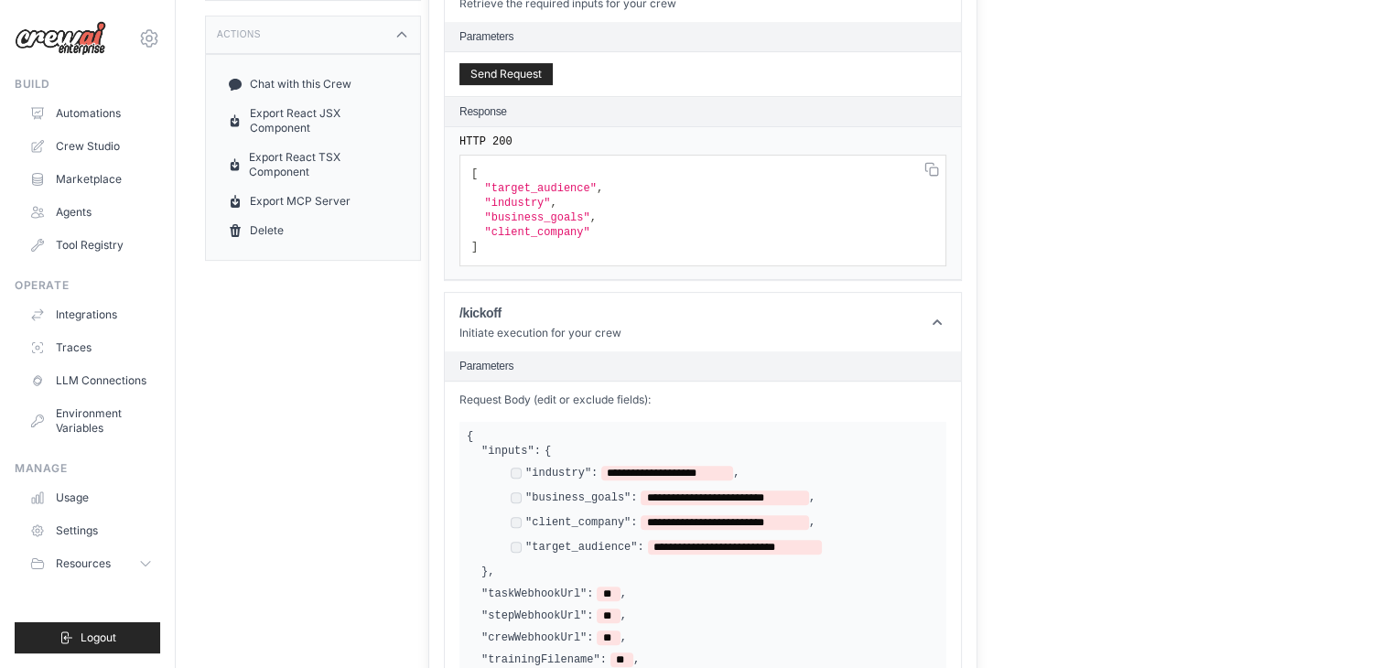
scroll to position [134, 0]
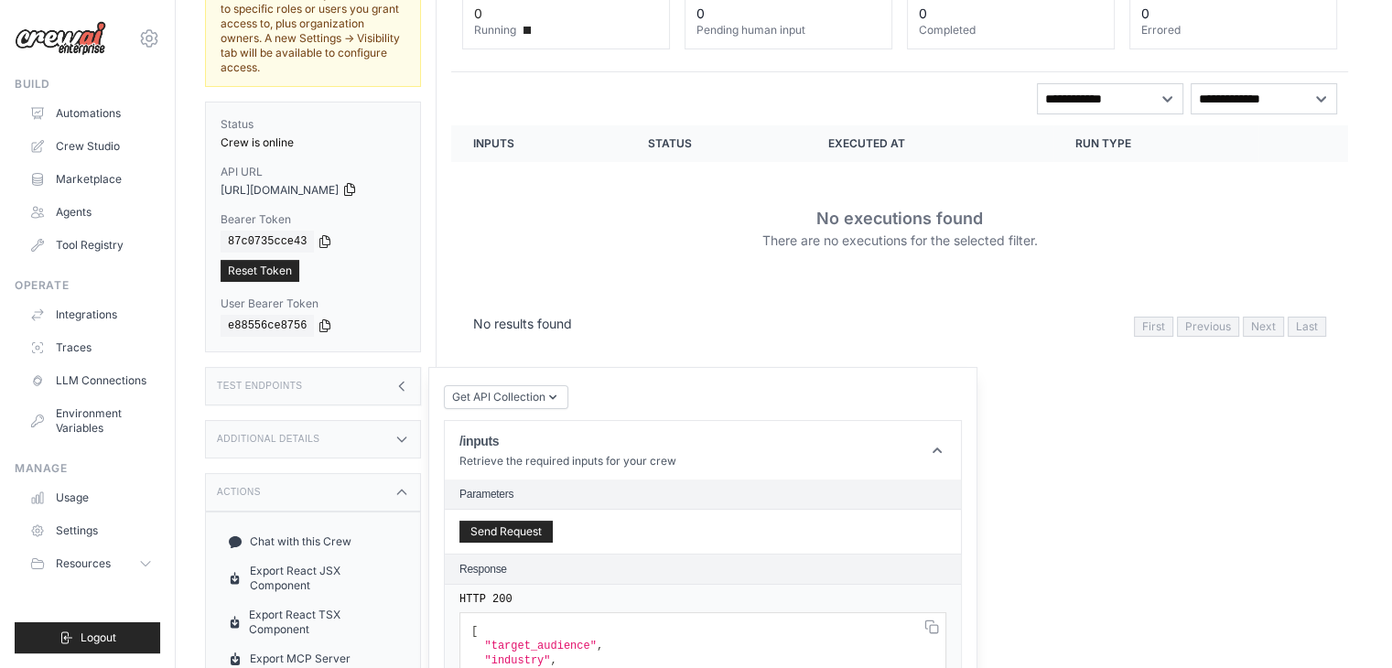
click at [357, 191] on icon at bounding box center [349, 189] width 15 height 15
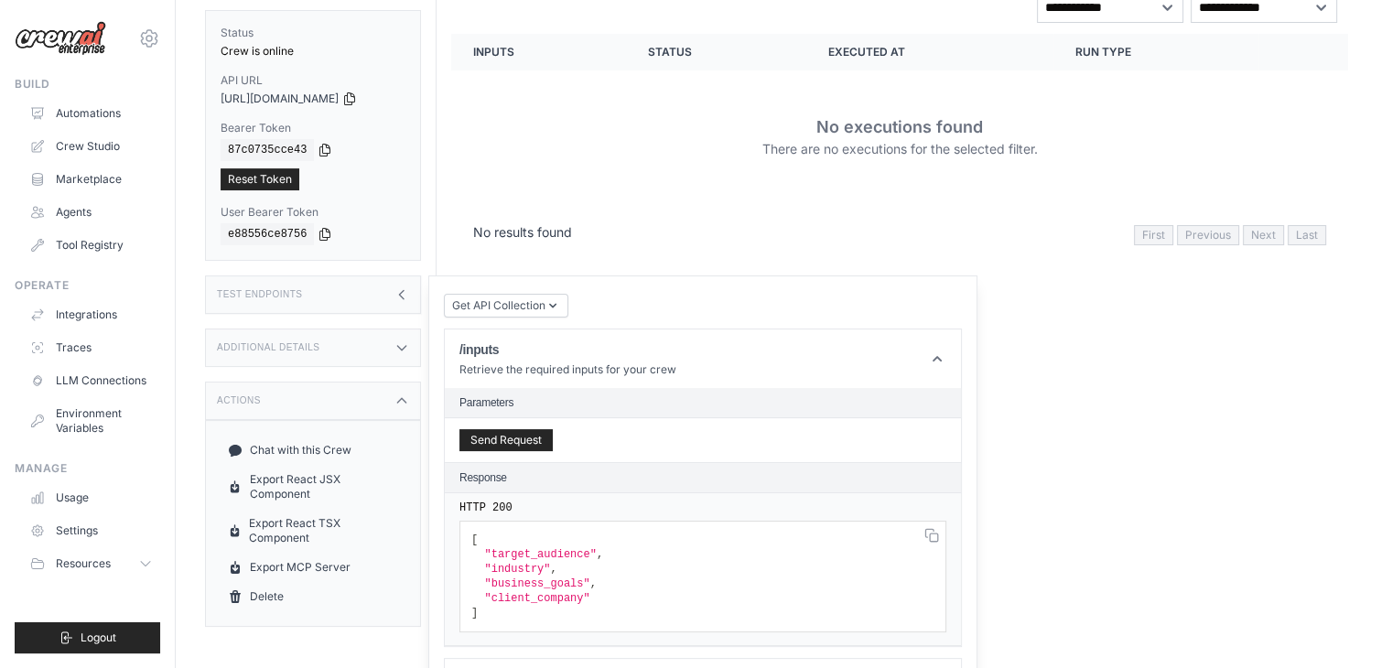
click at [384, 347] on div "Additional Details" at bounding box center [313, 348] width 216 height 38
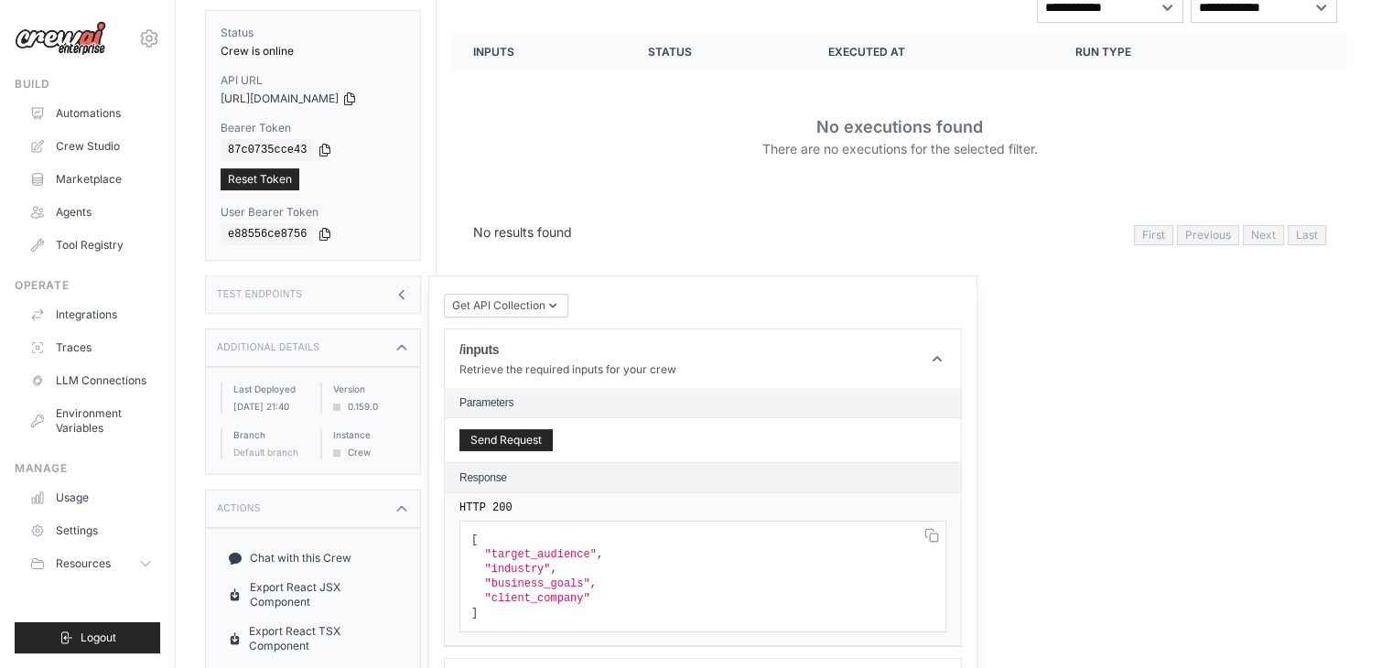
click at [384, 347] on div "Additional Details" at bounding box center [313, 348] width 216 height 38
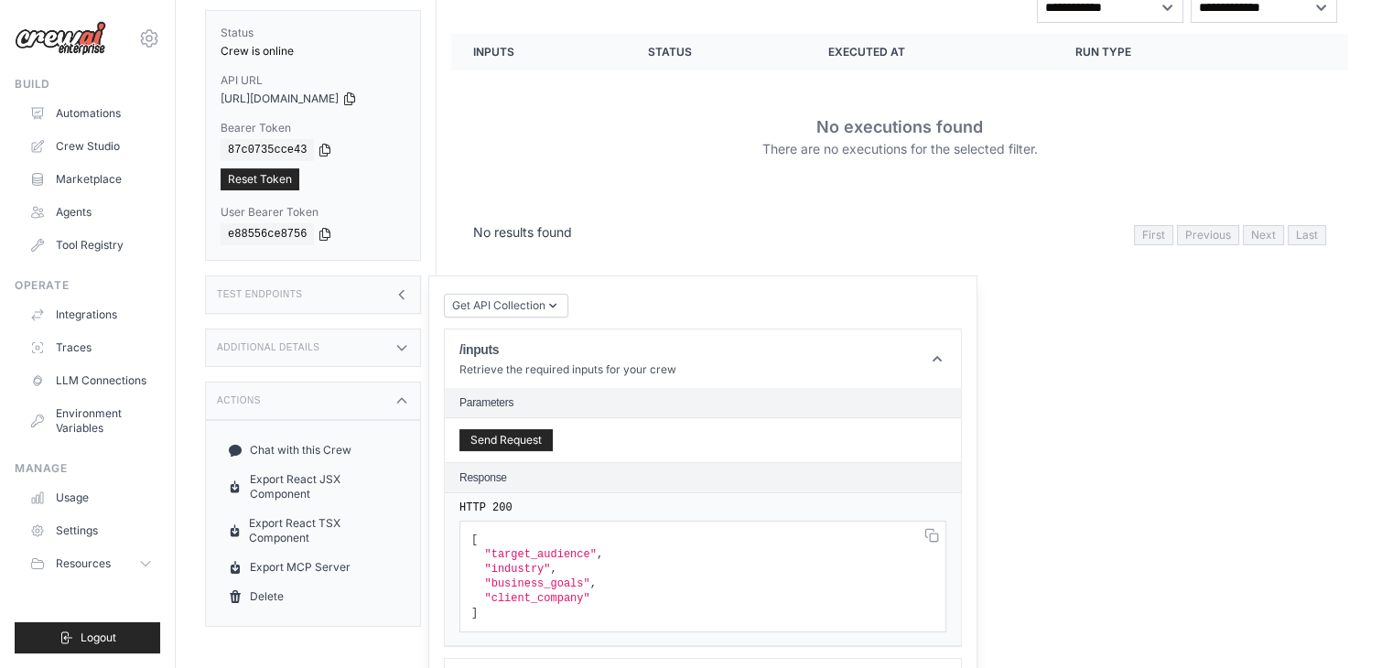
click at [363, 349] on div "Additional Details" at bounding box center [313, 348] width 216 height 38
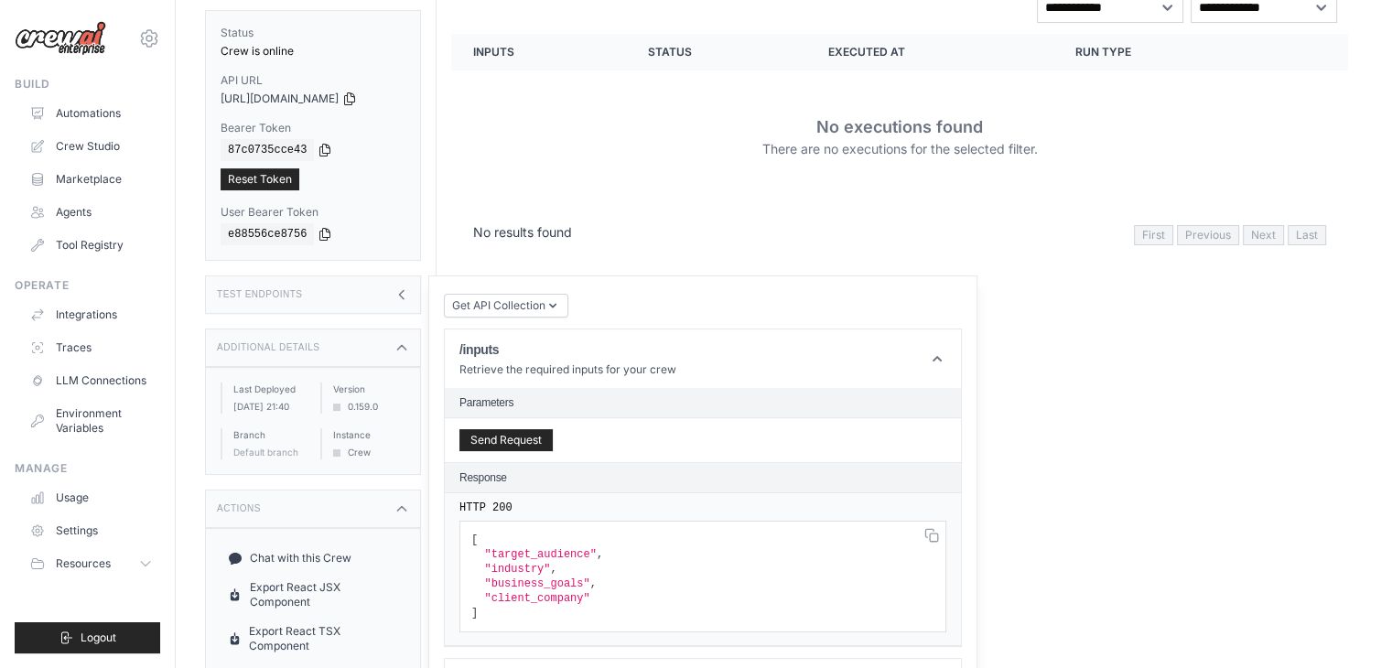
click at [363, 349] on div "Additional Details" at bounding box center [313, 348] width 216 height 38
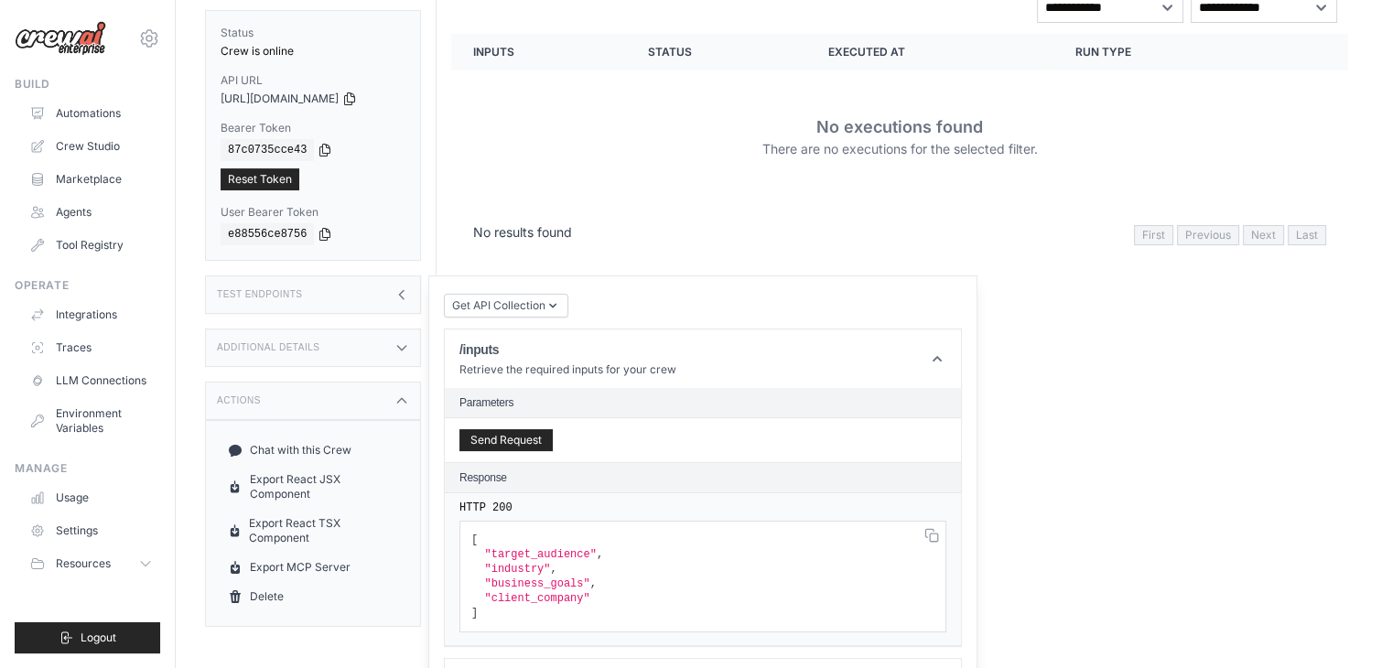
click at [352, 402] on div "Actions" at bounding box center [313, 401] width 216 height 38
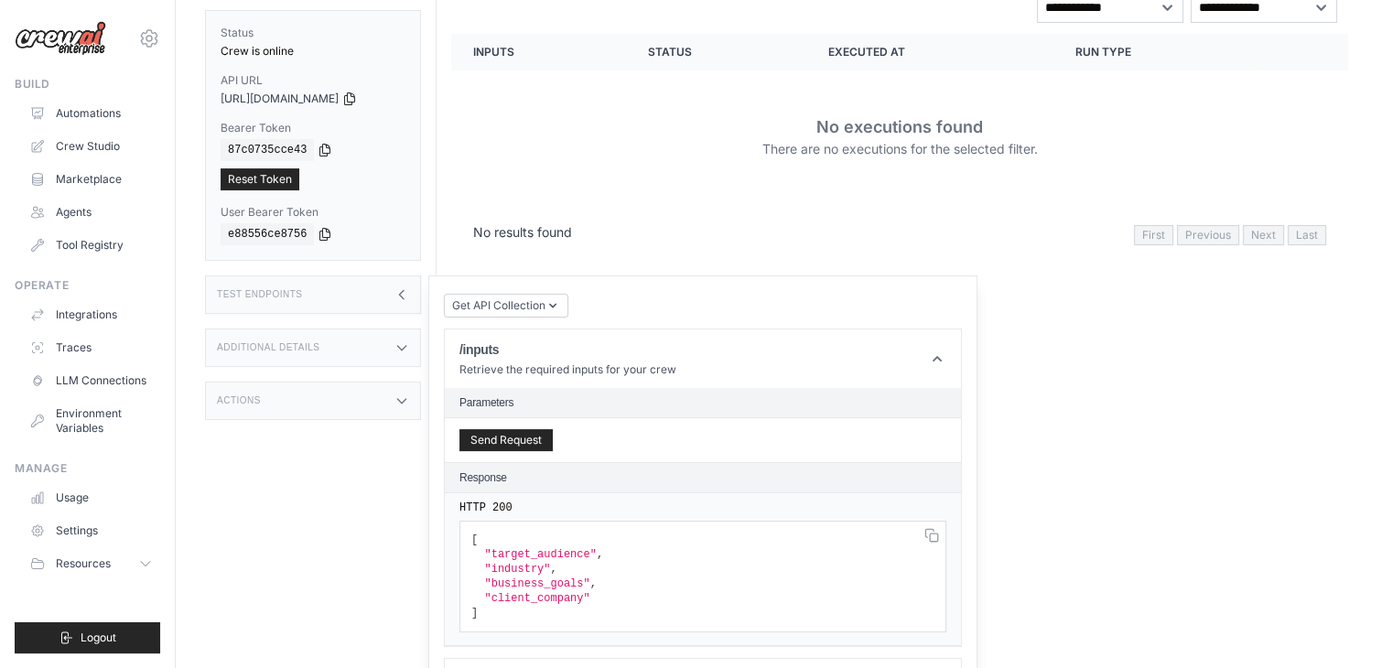
click at [352, 402] on div "Actions" at bounding box center [313, 401] width 216 height 38
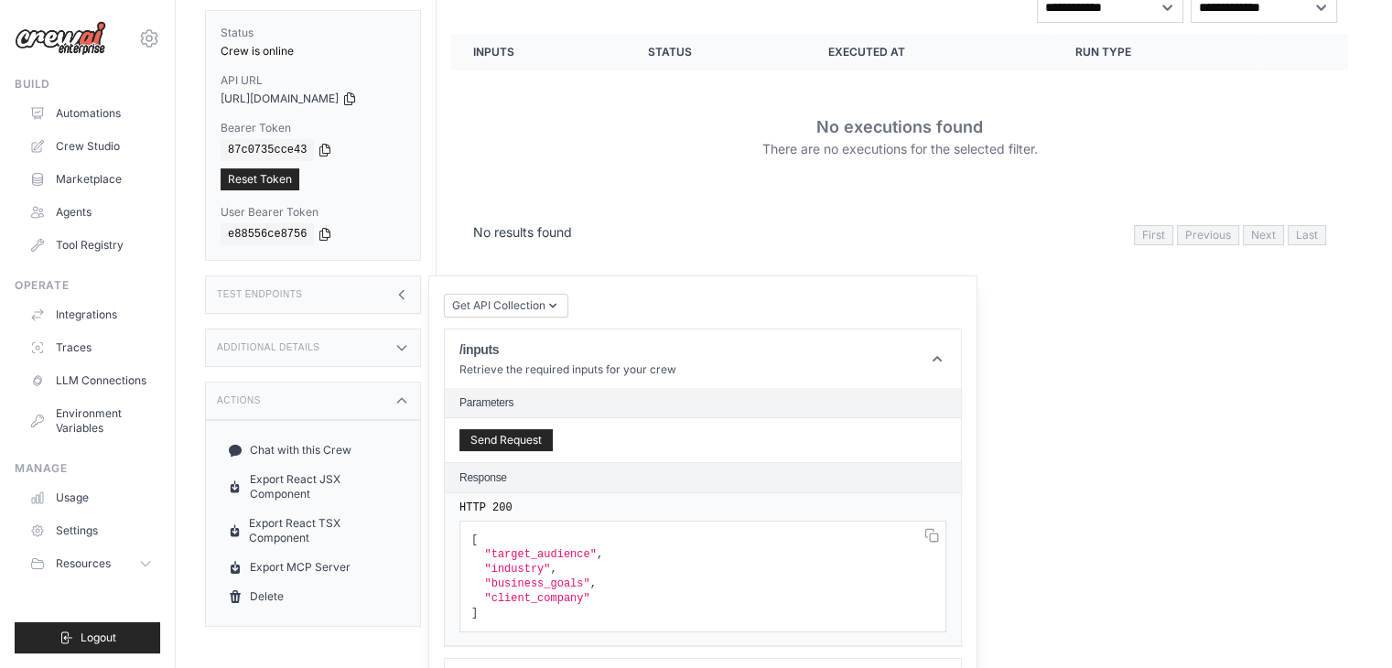
click at [1023, 440] on div "Run Executions Metrics Scheduling Test Training Chat Settings Logs 0 Running 0 …" at bounding box center [900, 168] width 926 height 668
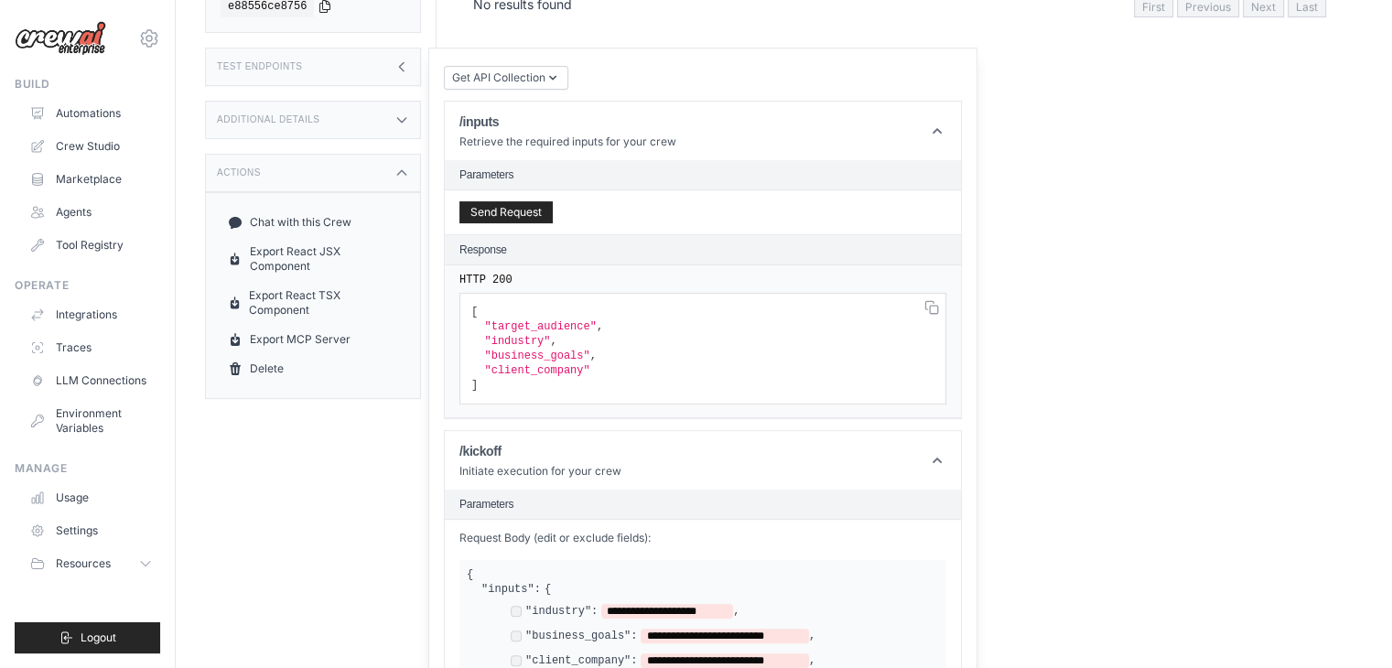
scroll to position [1186, 0]
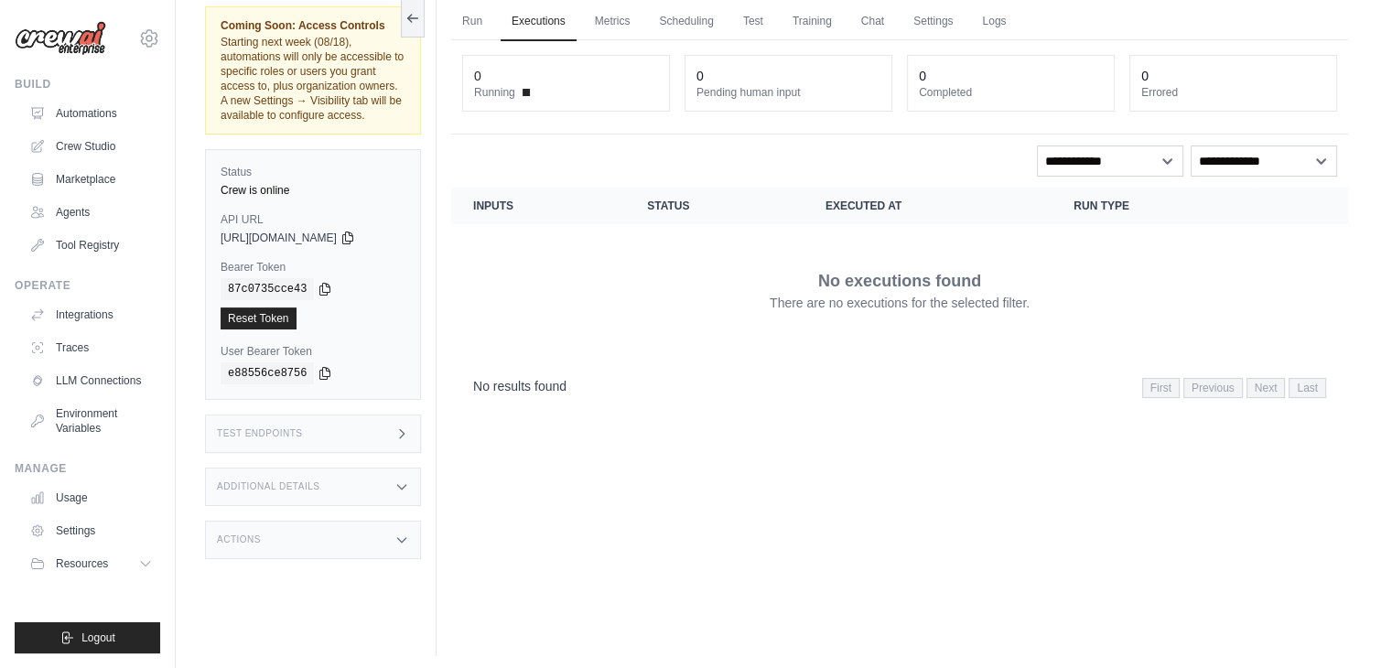
scroll to position [77, 0]
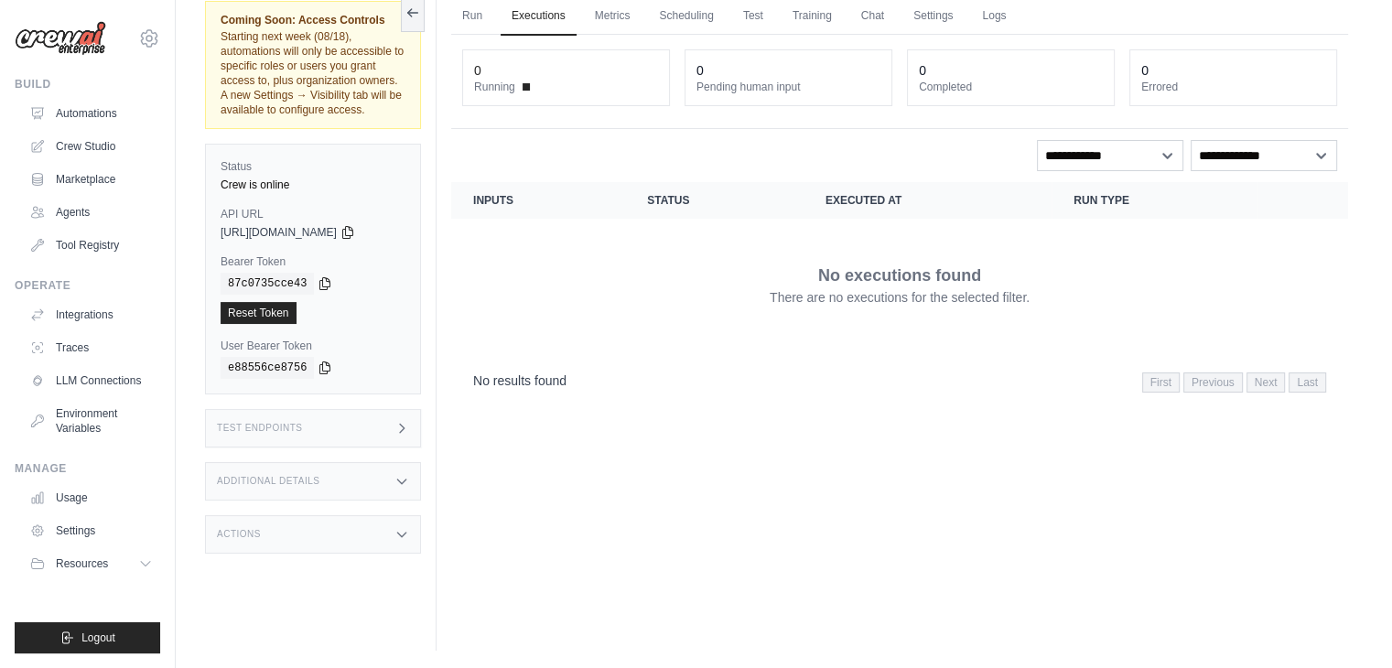
click at [286, 536] on div "Actions" at bounding box center [313, 534] width 216 height 38
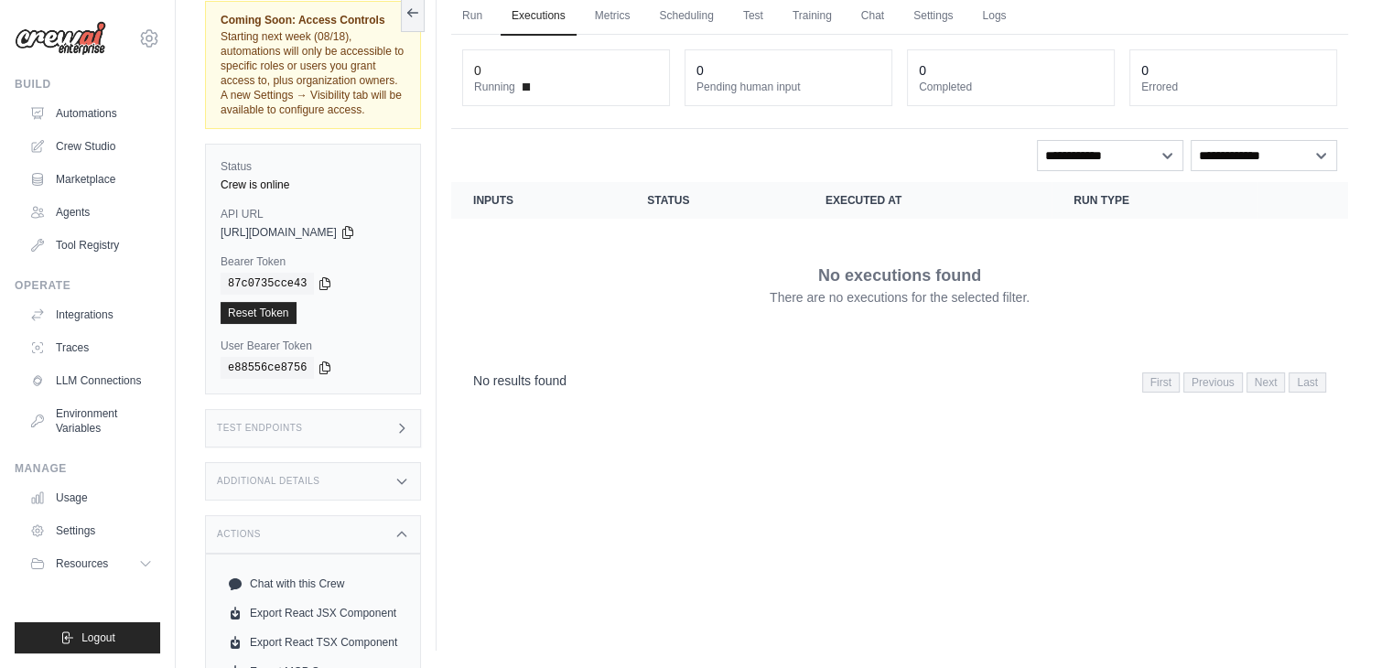
scroll to position [182, 0]
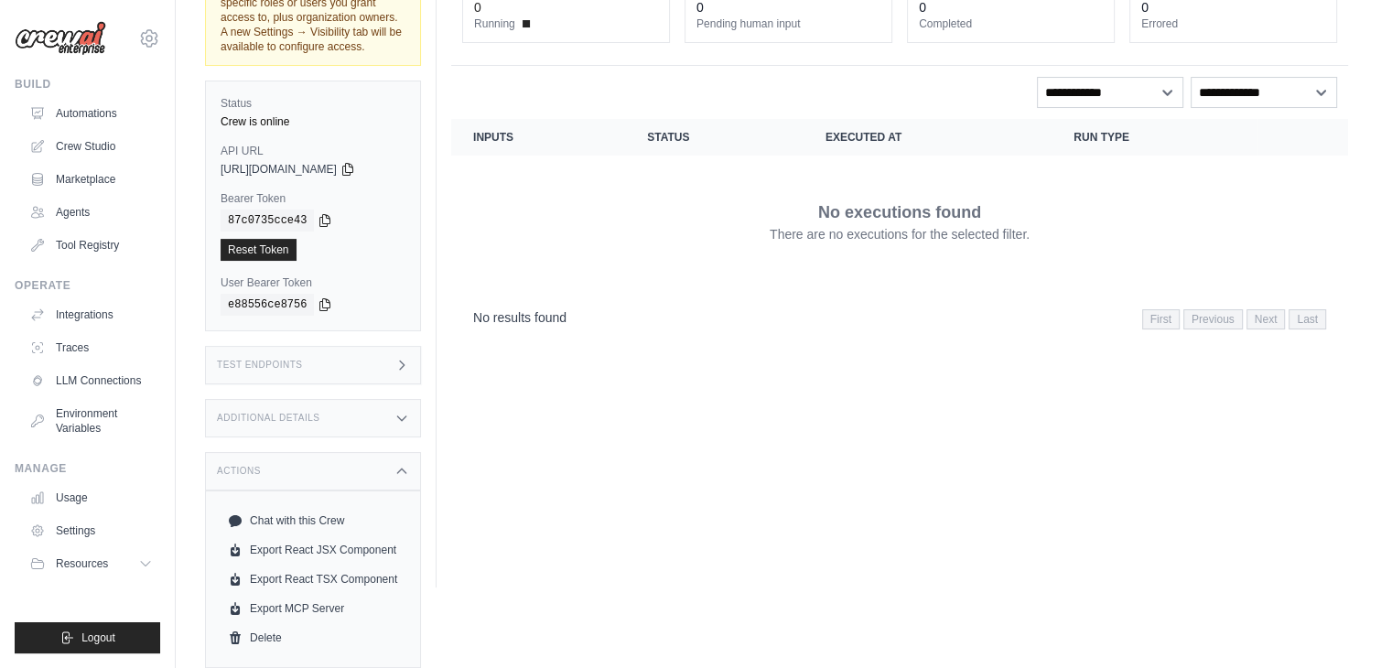
click at [314, 452] on div "Actions" at bounding box center [313, 471] width 216 height 38
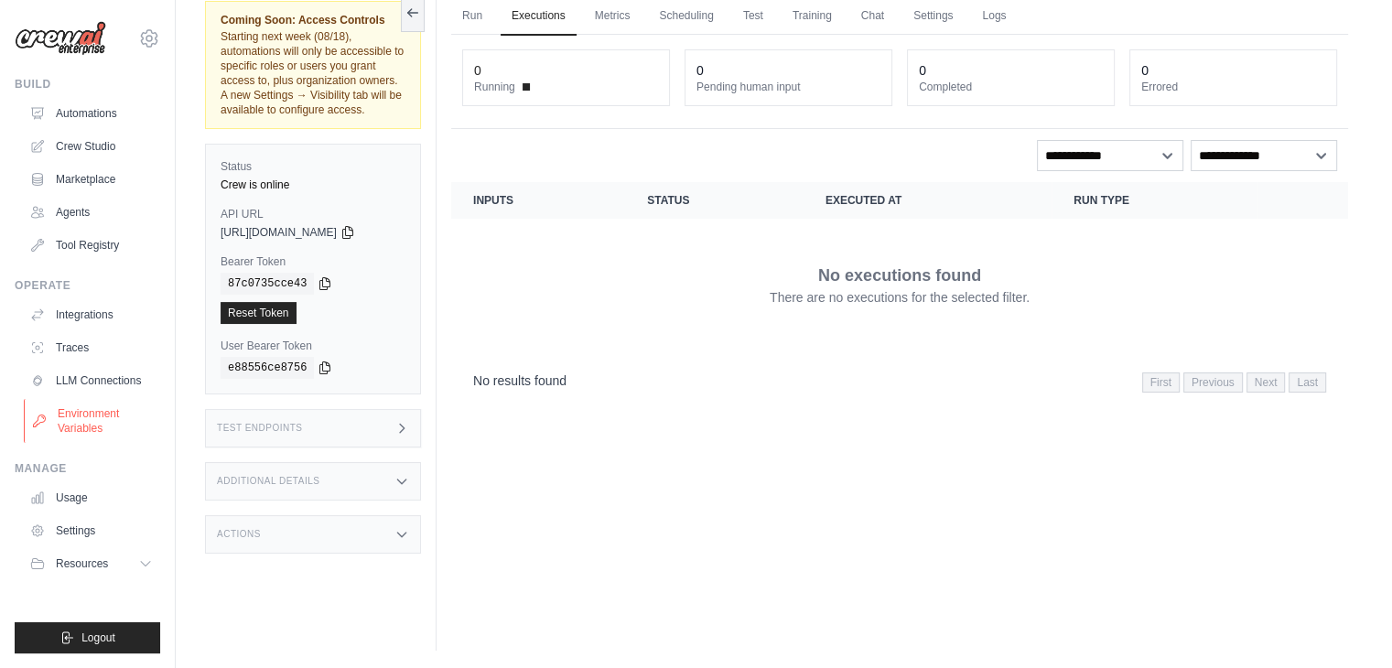
click at [98, 410] on link "Environment Variables" at bounding box center [93, 421] width 138 height 44
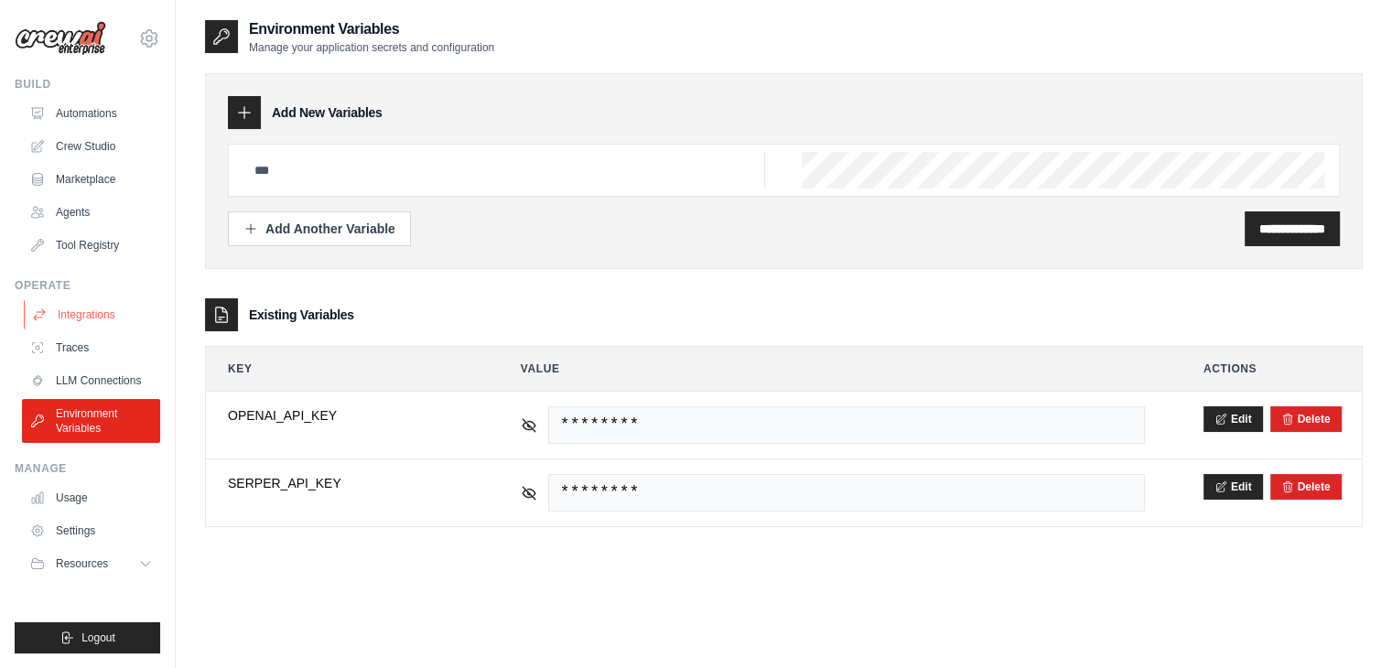
click at [105, 307] on link "Integrations" at bounding box center [93, 314] width 138 height 29
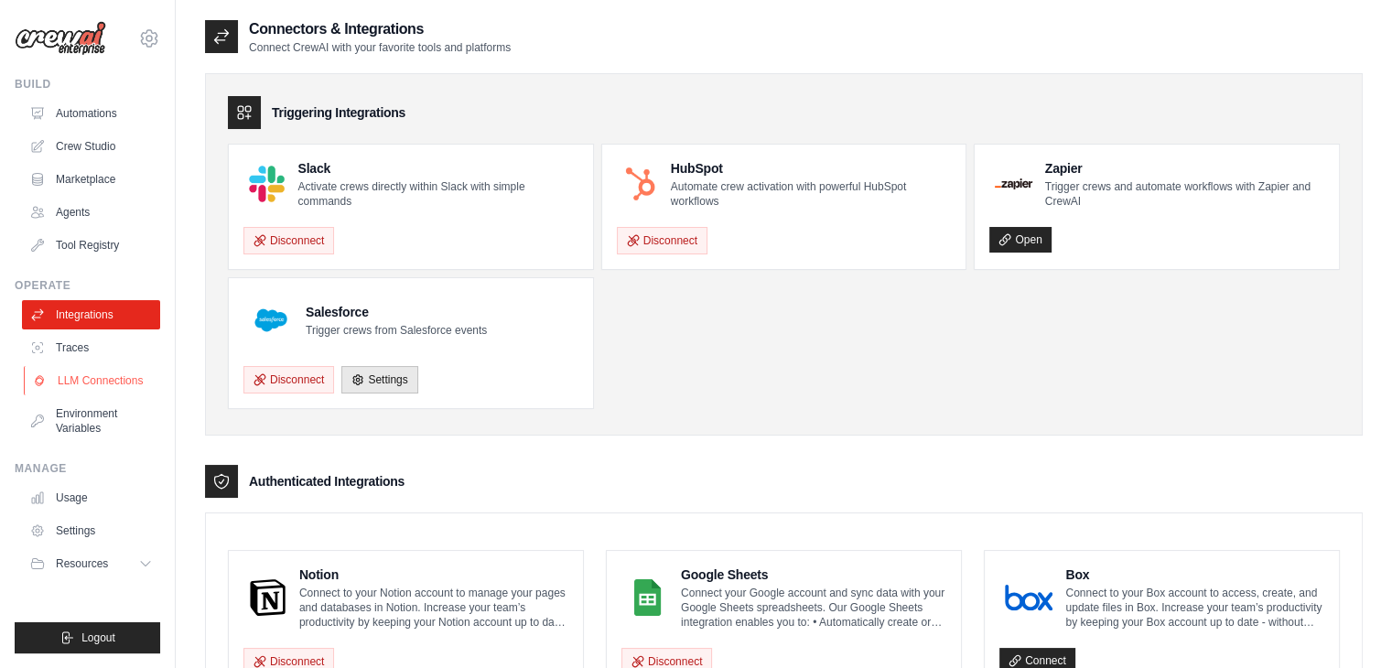
click at [100, 391] on link "LLM Connections" at bounding box center [93, 380] width 138 height 29
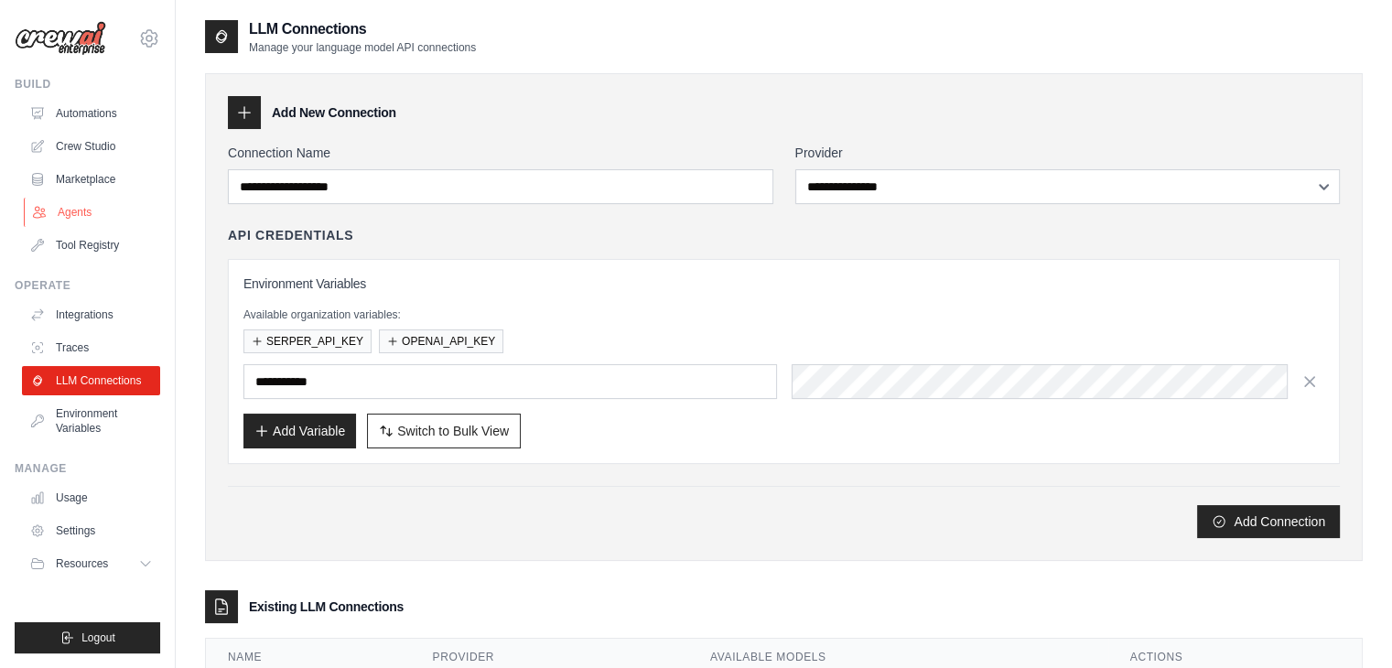
click at [89, 216] on link "Agents" at bounding box center [93, 212] width 138 height 29
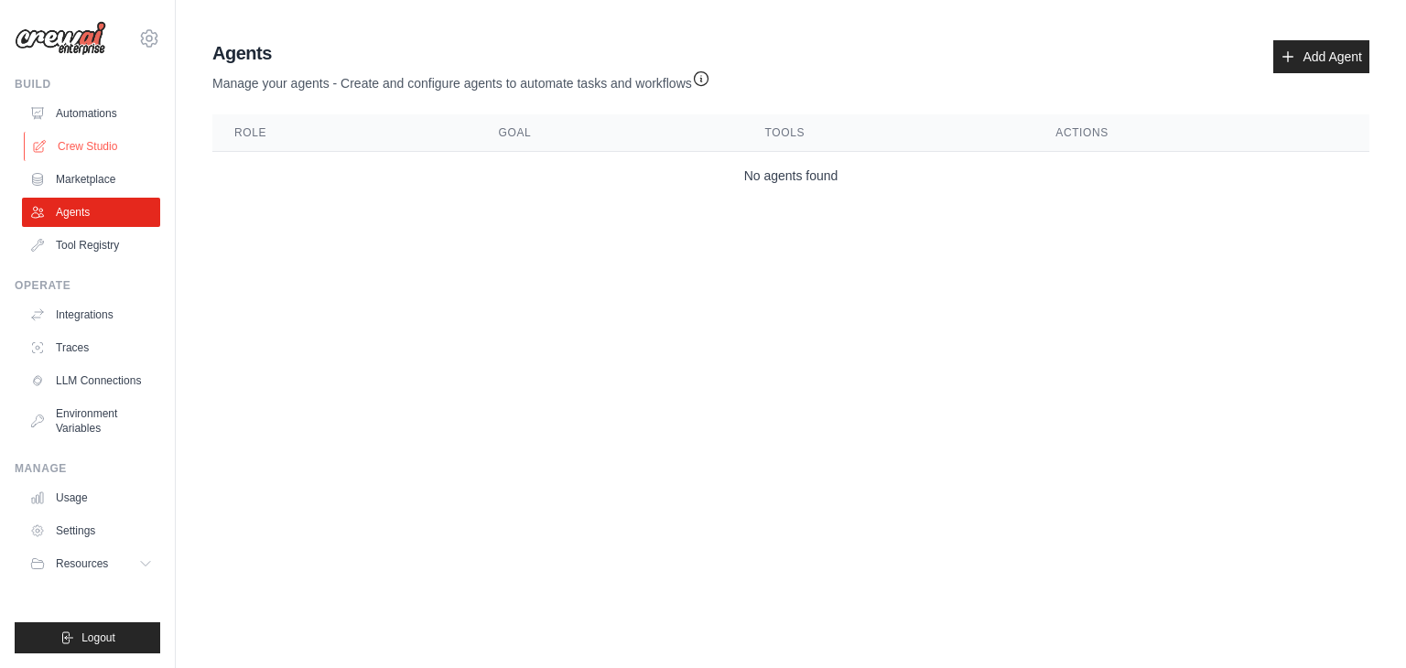
click at [113, 153] on link "Crew Studio" at bounding box center [93, 146] width 138 height 29
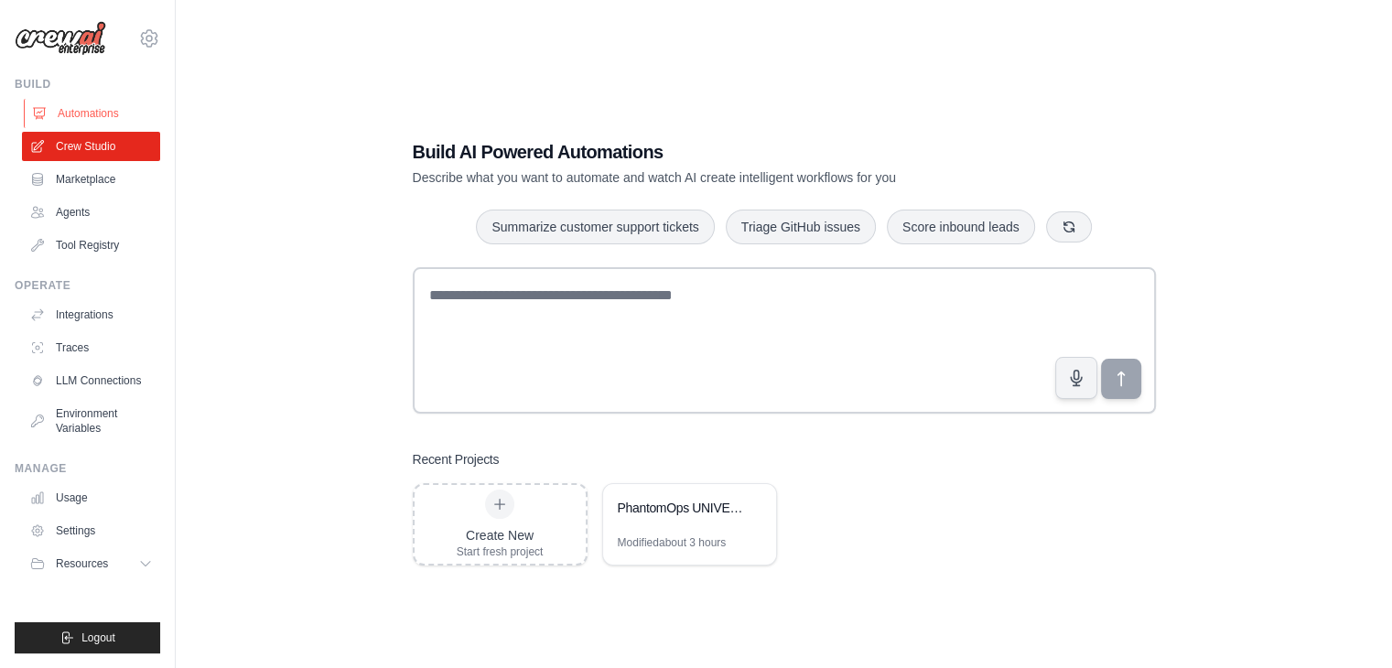
click at [110, 108] on link "Automations" at bounding box center [93, 113] width 138 height 29
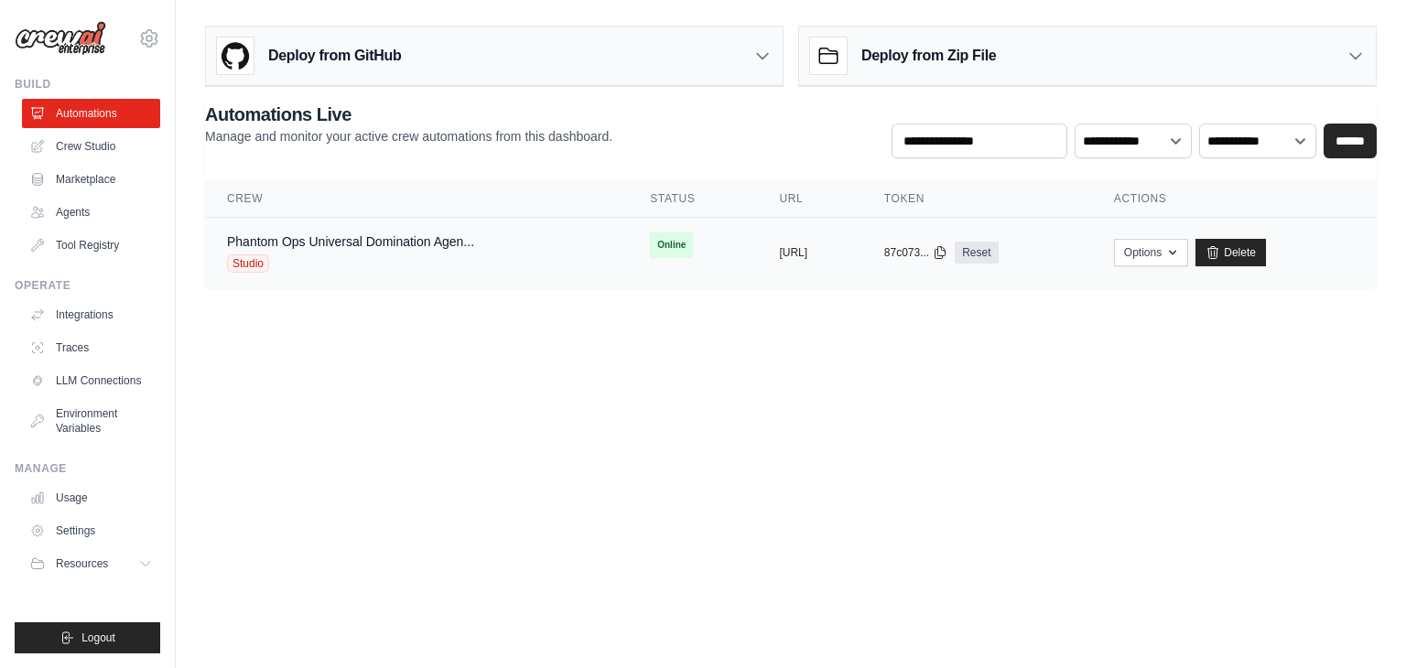
click at [297, 249] on div "Phantom Ops Universal Domination Agen..." at bounding box center [350, 242] width 247 height 18
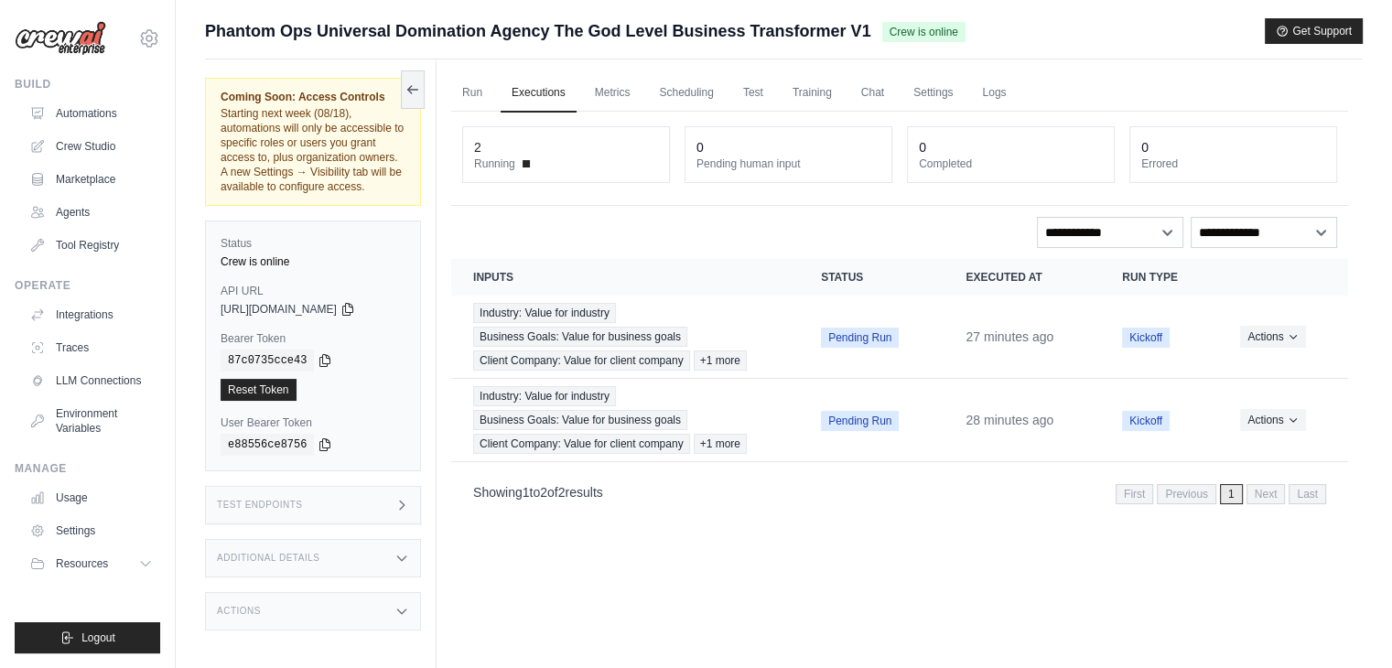
scroll to position [77, 0]
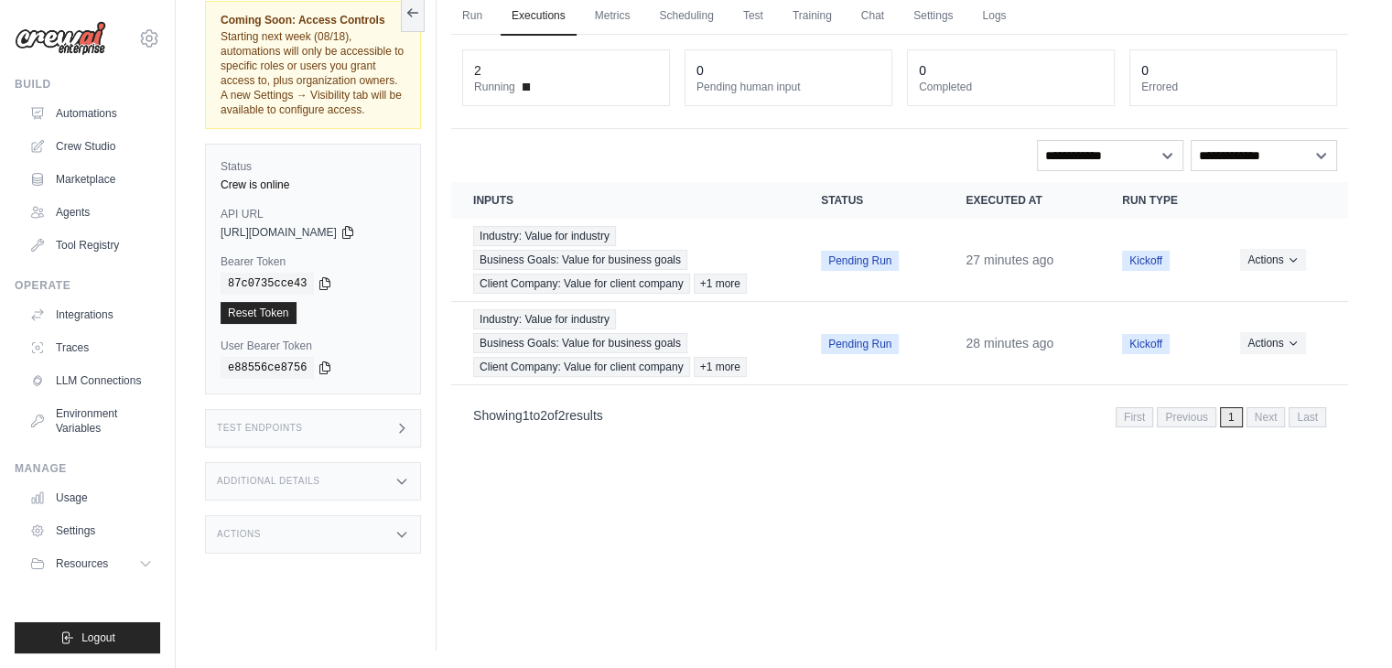
click at [339, 437] on div "Test Endpoints" at bounding box center [313, 428] width 216 height 38
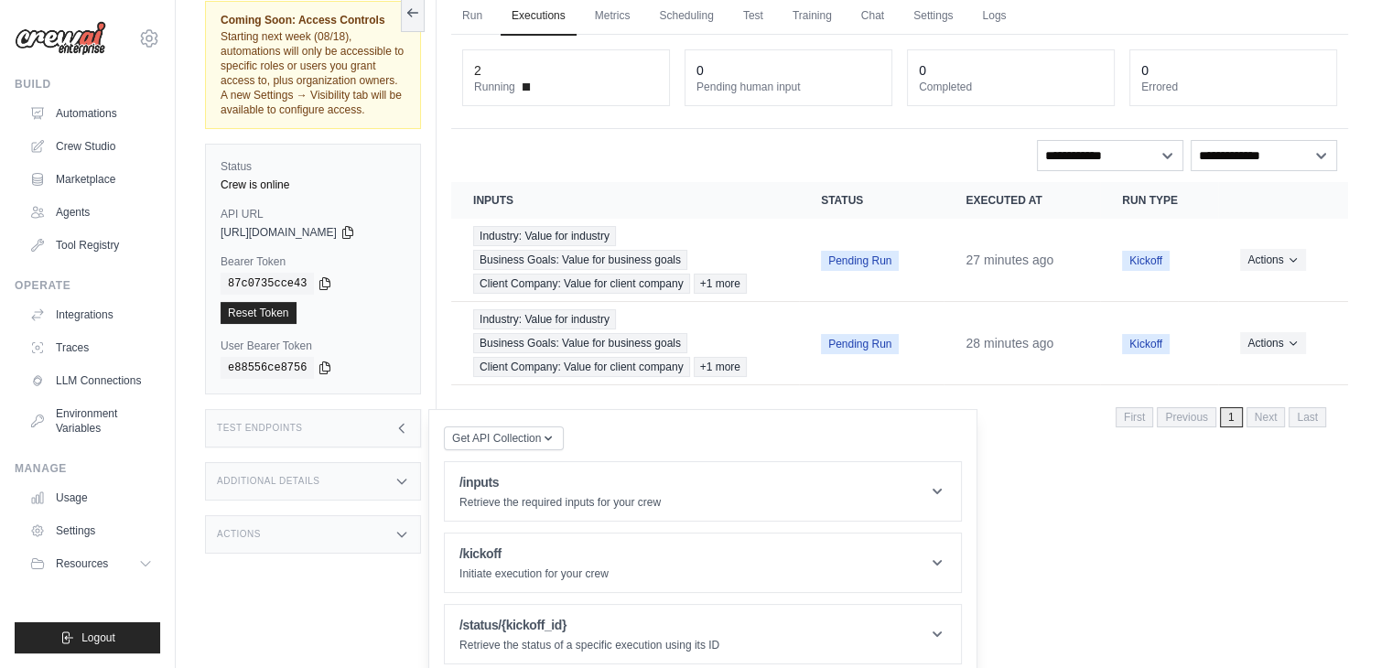
scroll to position [103, 0]
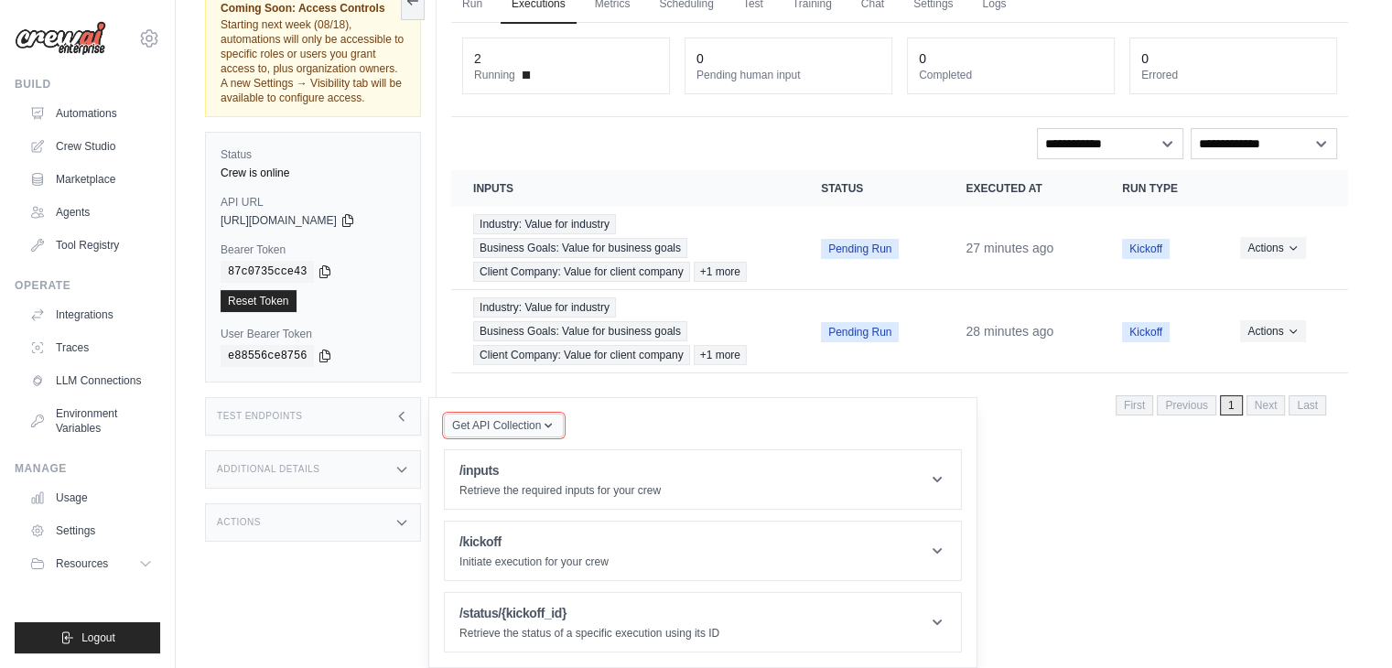
click at [556, 431] on icon "button" at bounding box center [548, 425] width 15 height 15
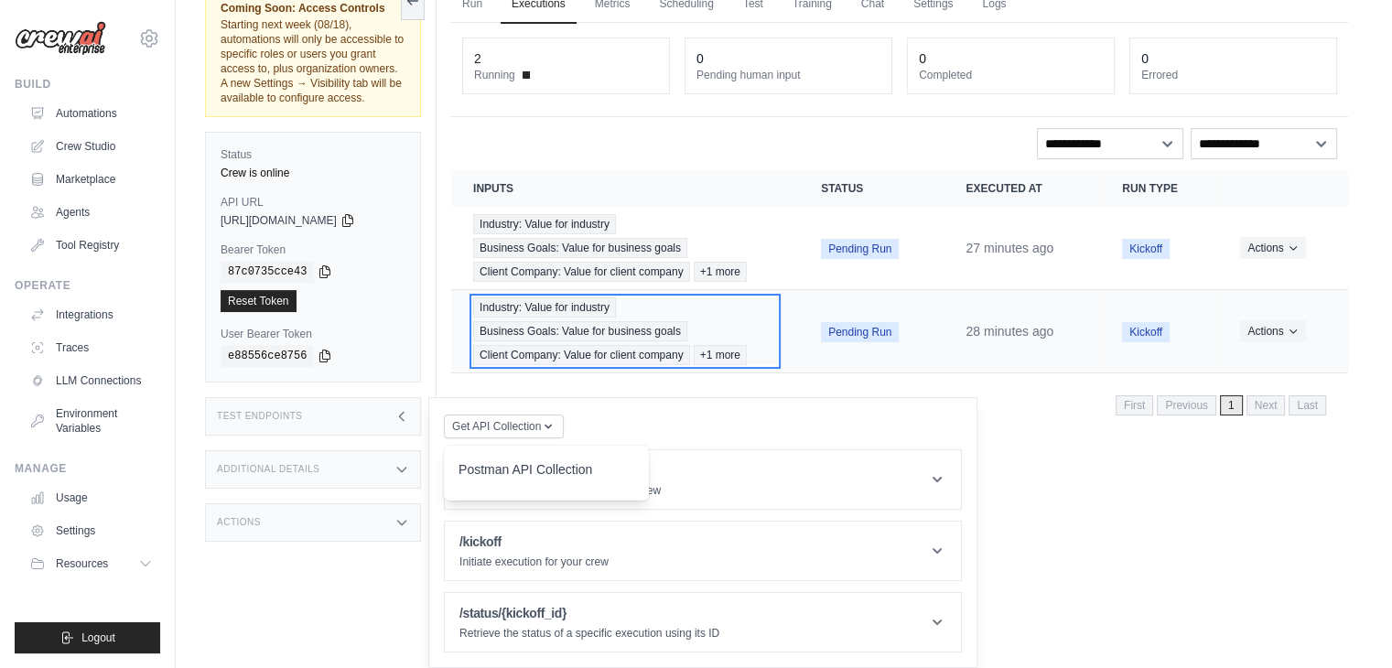
click at [650, 365] on div "Industry: Value for industry Business Goals: Value for business goals Client Co…" at bounding box center [625, 332] width 304 height 68
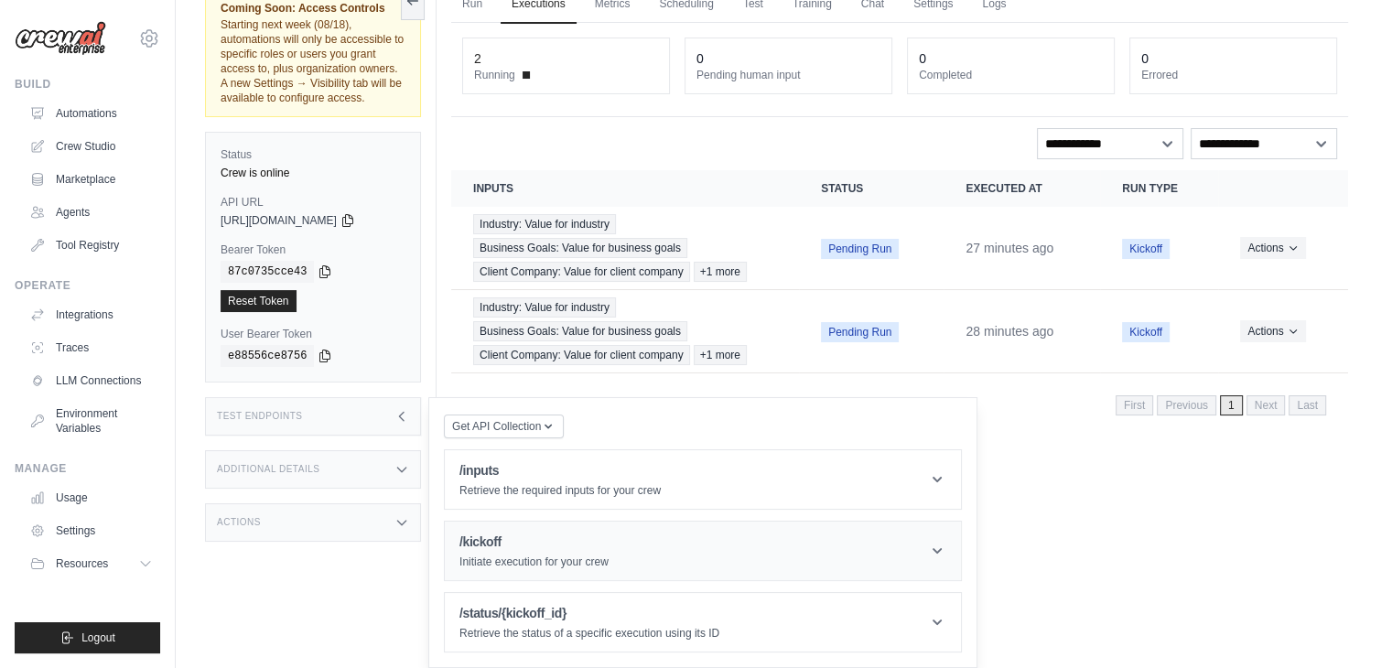
click at [552, 550] on h1 "/kickoff" at bounding box center [534, 542] width 149 height 18
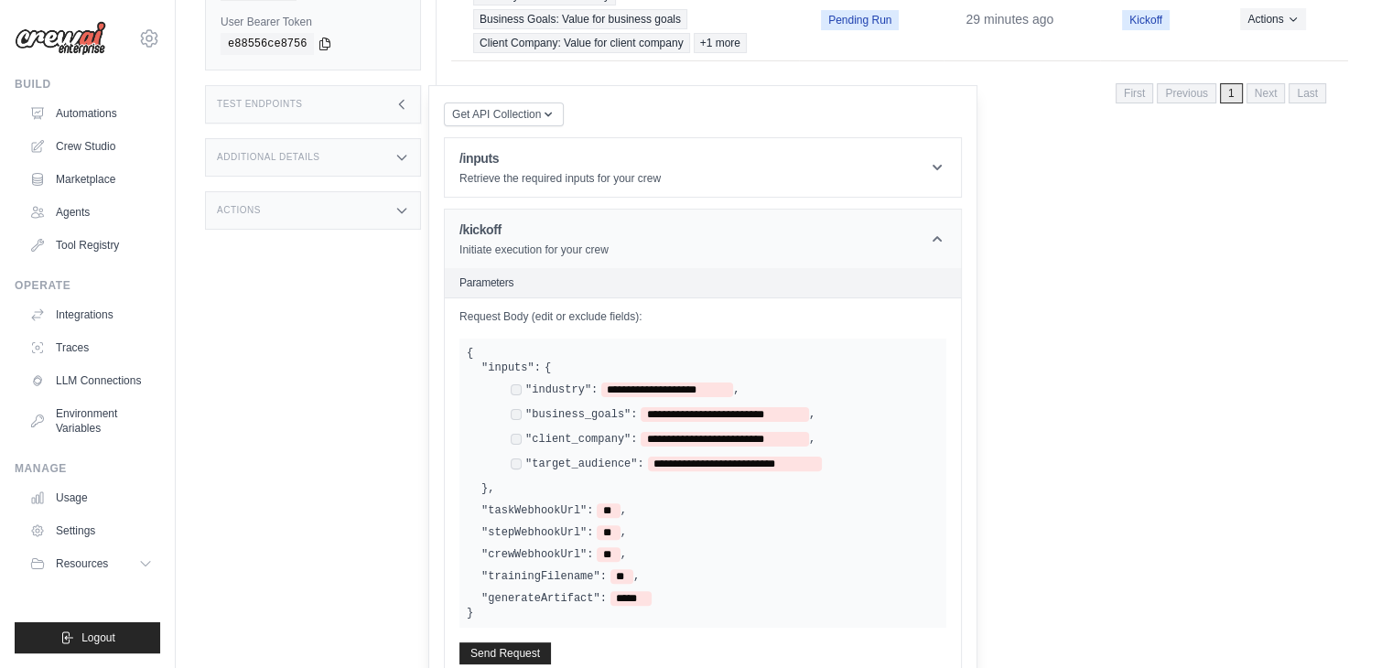
scroll to position [567, 0]
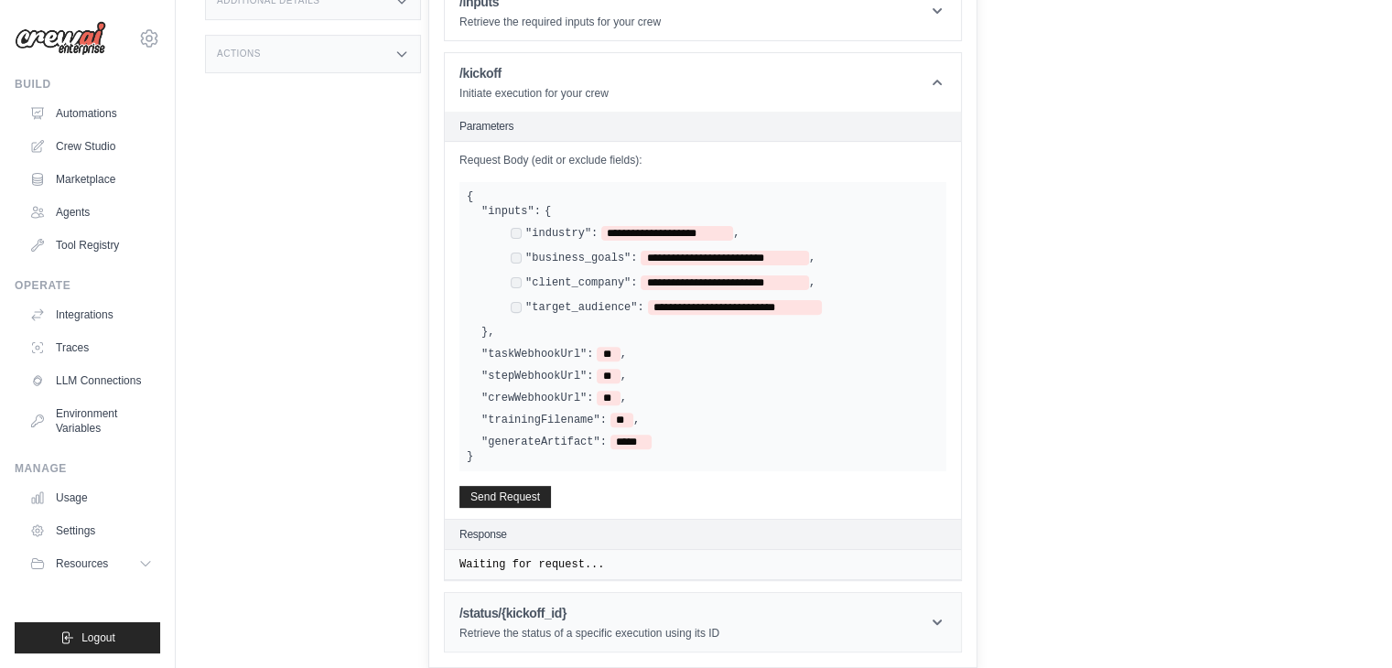
click at [620, 623] on div "/status/{kickoff_id} Retrieve the status of a specific execution using its ID" at bounding box center [590, 622] width 260 height 37
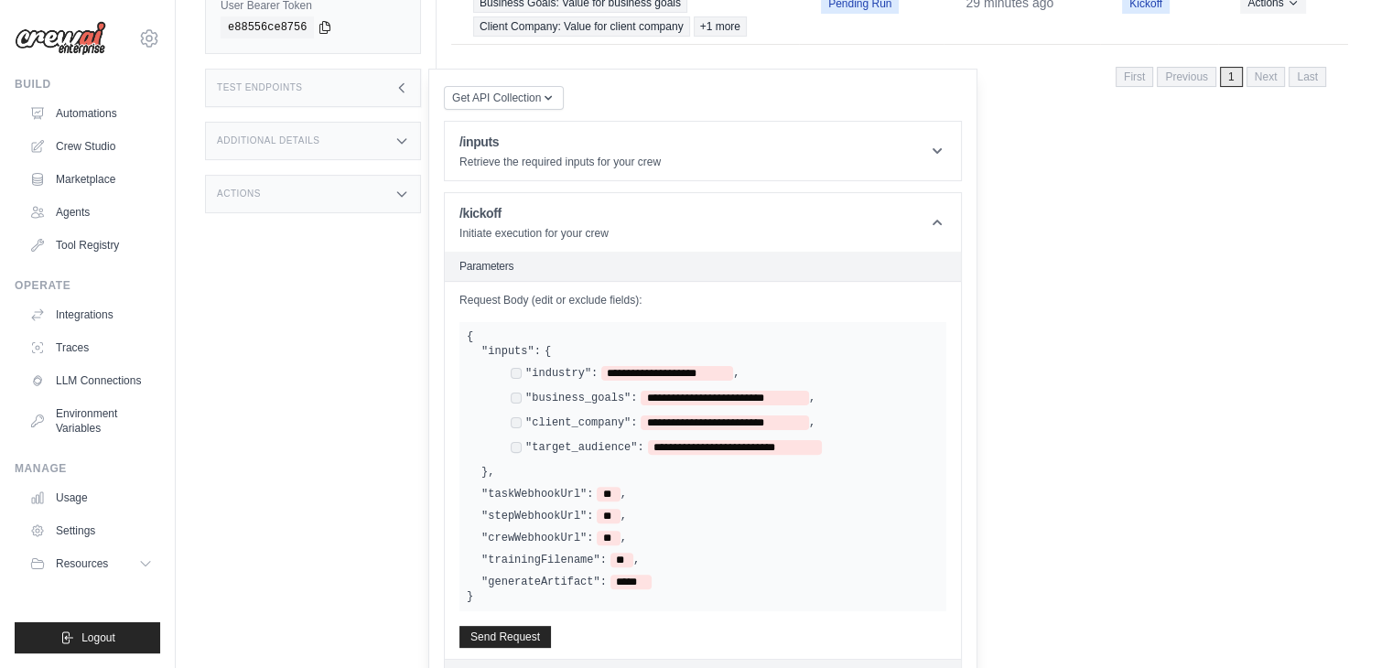
scroll to position [381, 0]
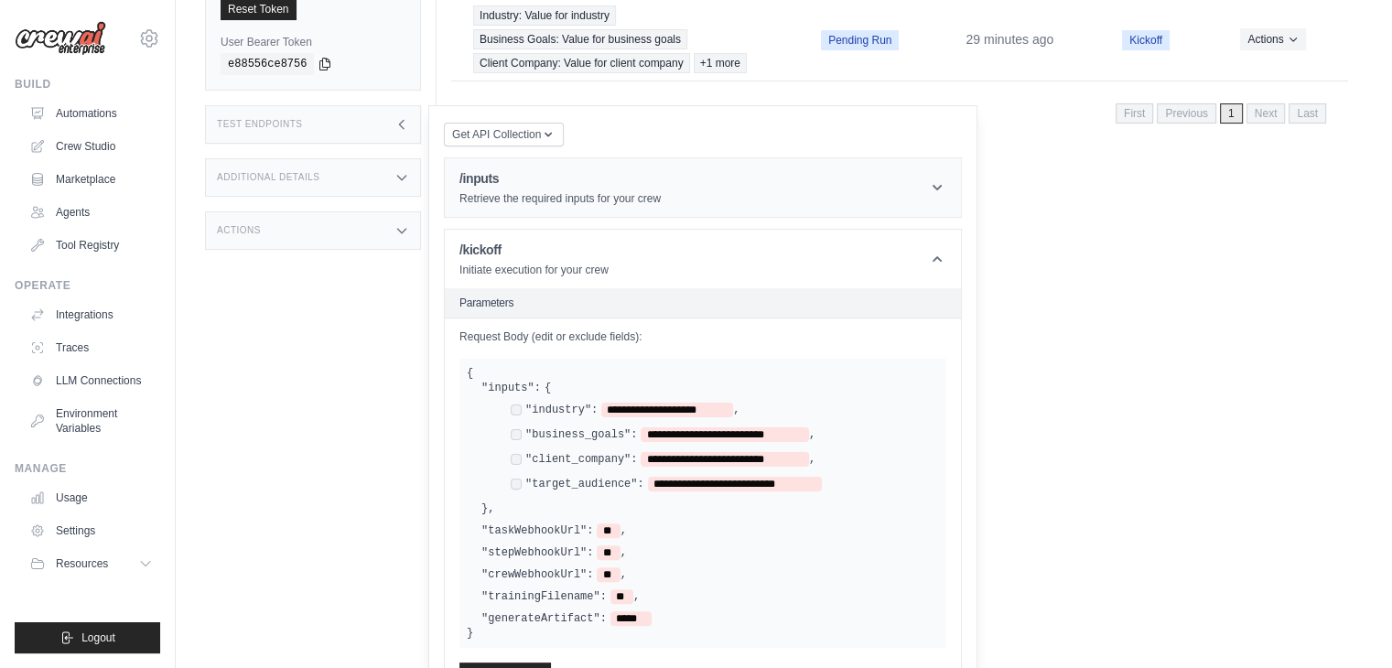
click at [553, 204] on div "/inputs Retrieve the required inputs for your crew" at bounding box center [560, 187] width 201 height 37
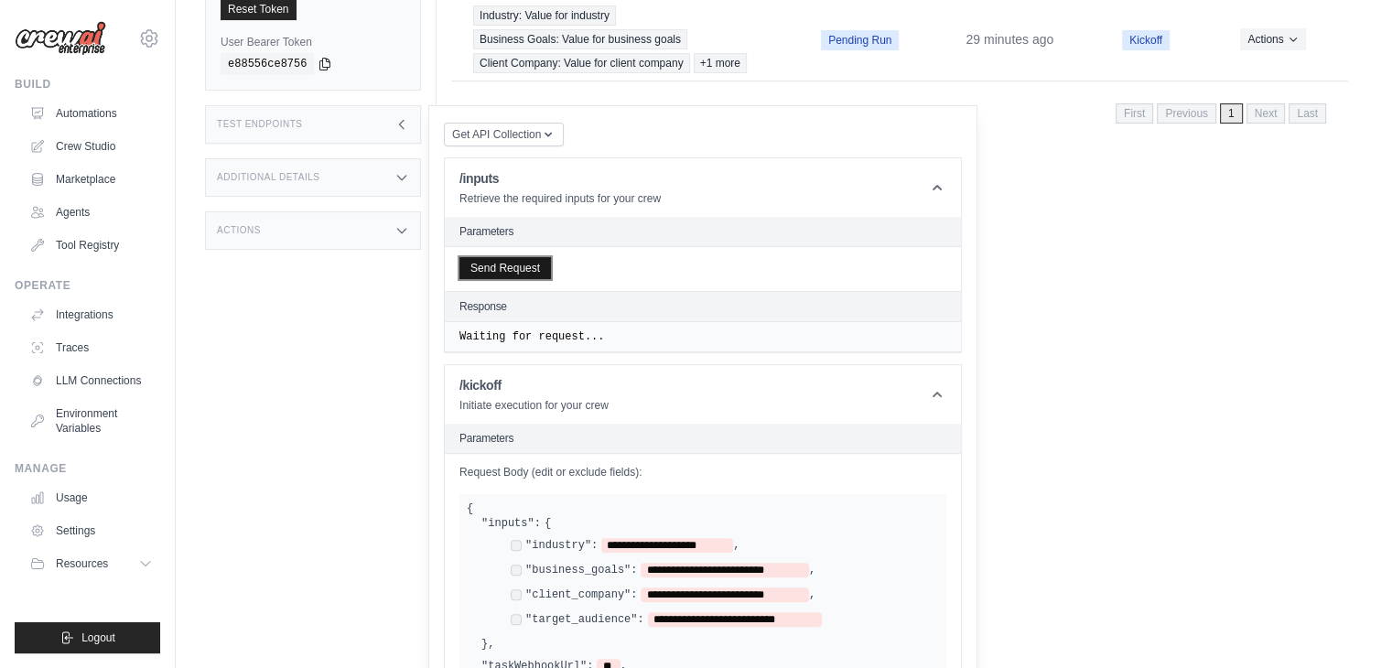
click at [522, 276] on button "Send Request" at bounding box center [506, 268] width 92 height 22
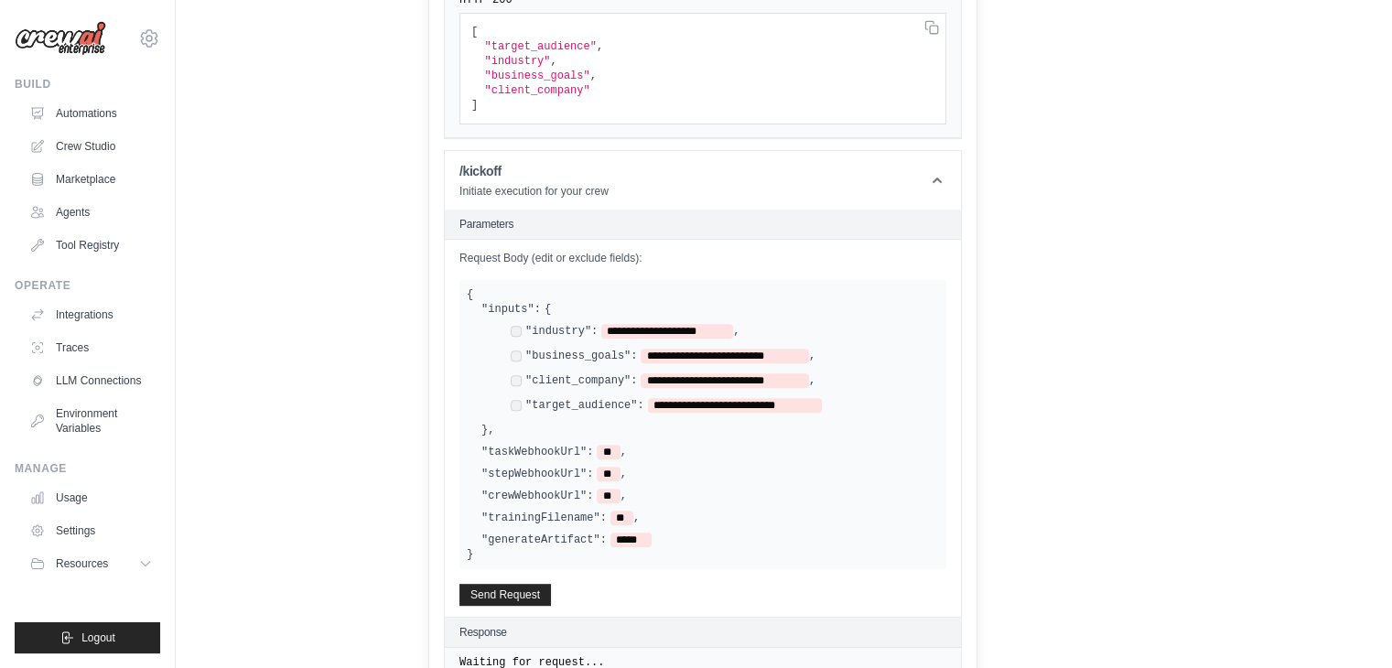
scroll to position [721, 0]
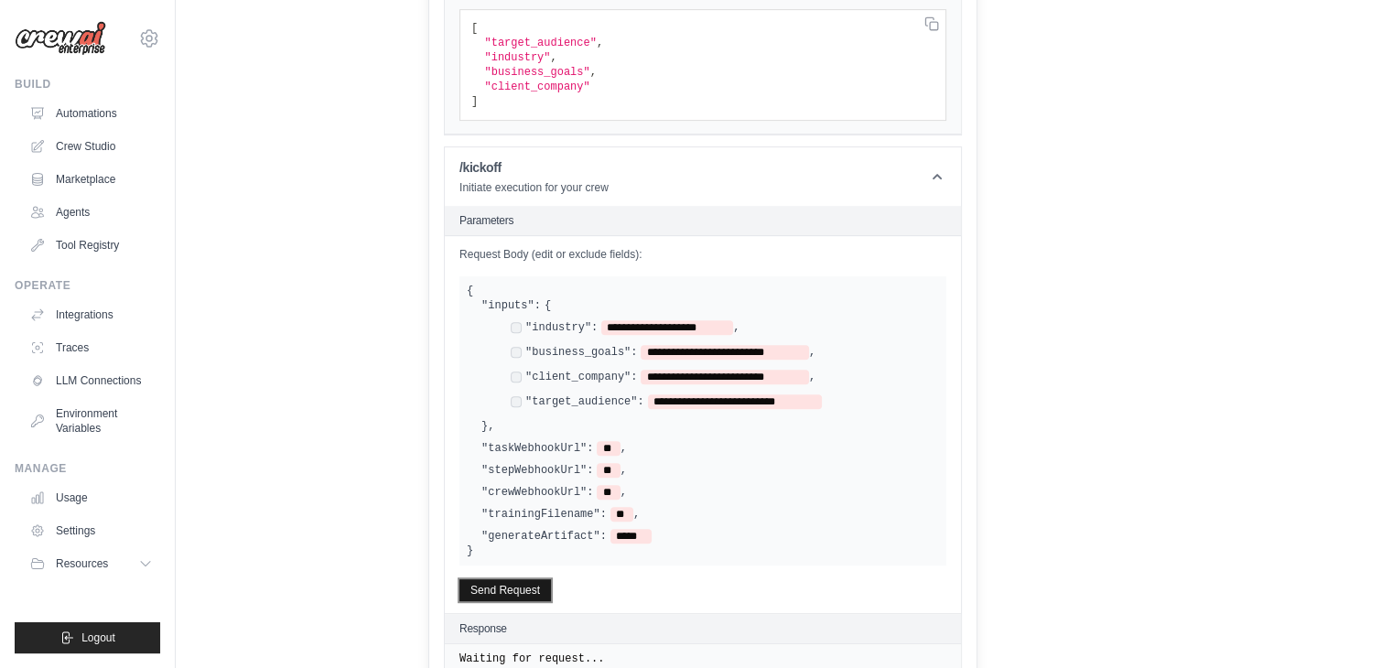
click at [494, 593] on button "Send Request" at bounding box center [506, 590] width 92 height 22
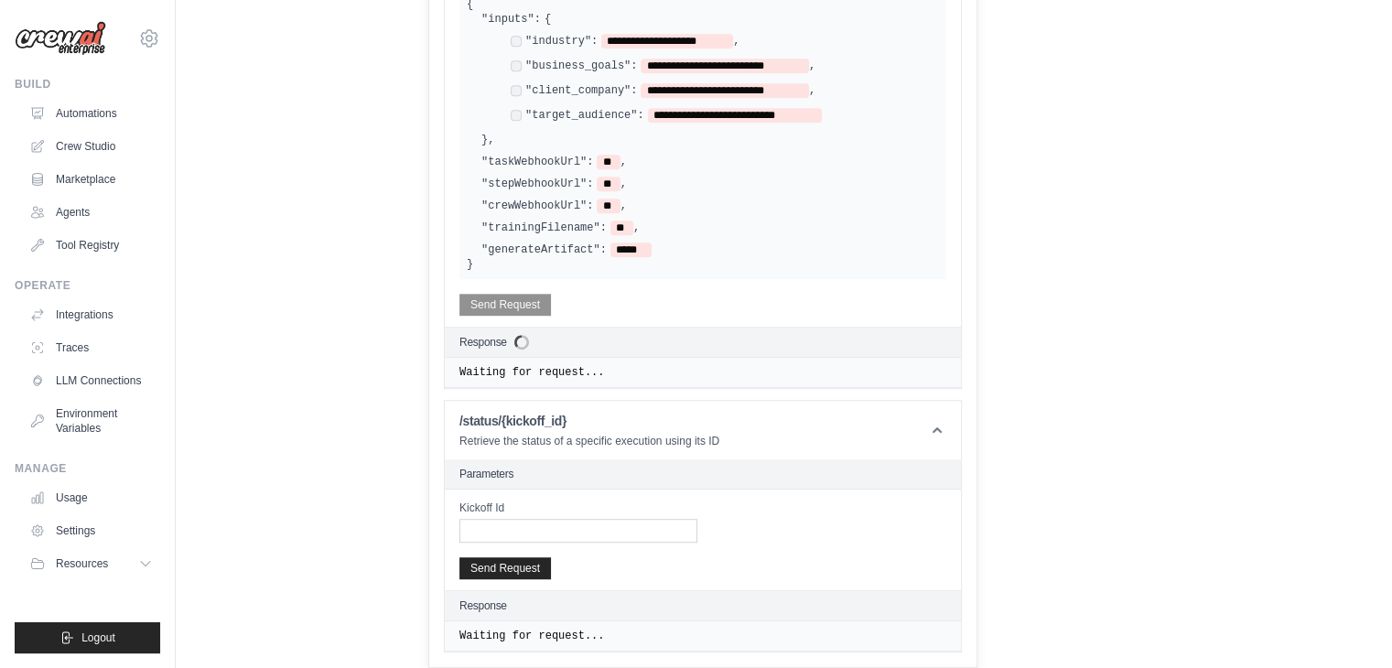
scroll to position [1093, 0]
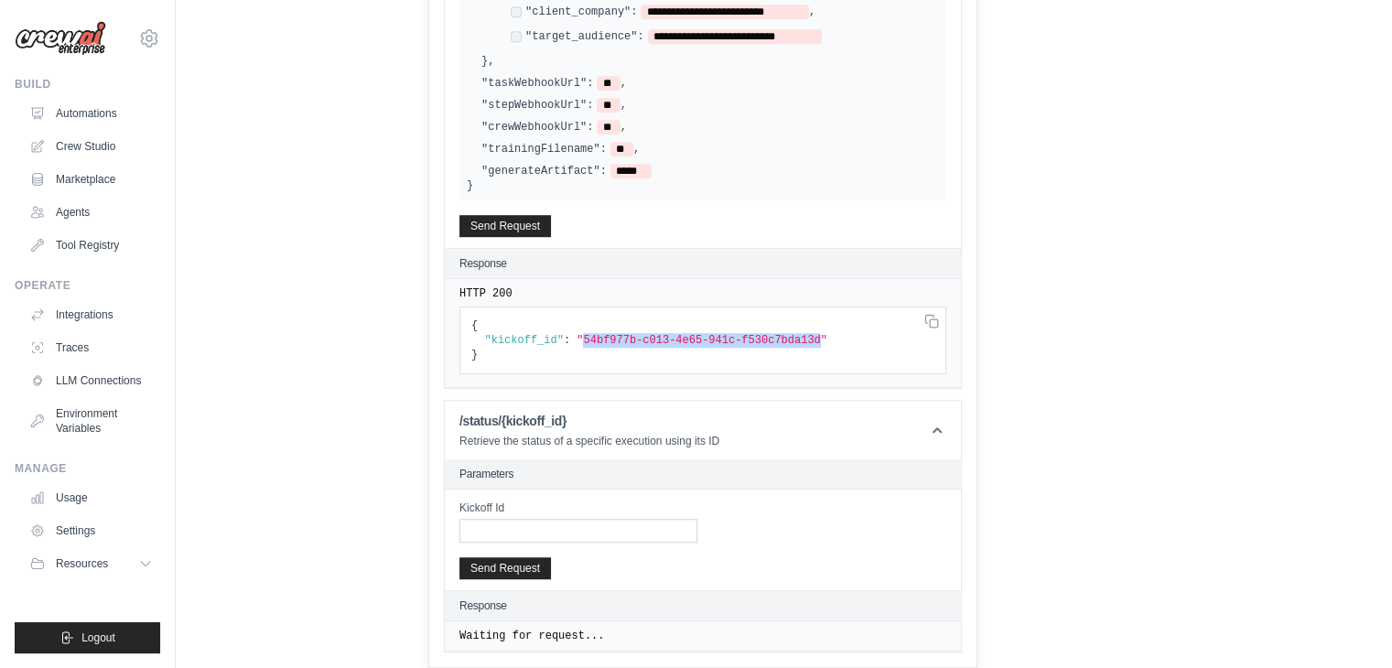
drag, startPoint x: 574, startPoint y: 337, endPoint x: 794, endPoint y: 340, distance: 219.7
copy span "54bf977b-c013-4e65-941c-f530c7bda13d"
click at [559, 521] on input "Kickoff Id" at bounding box center [579, 531] width 238 height 24
paste input "**********"
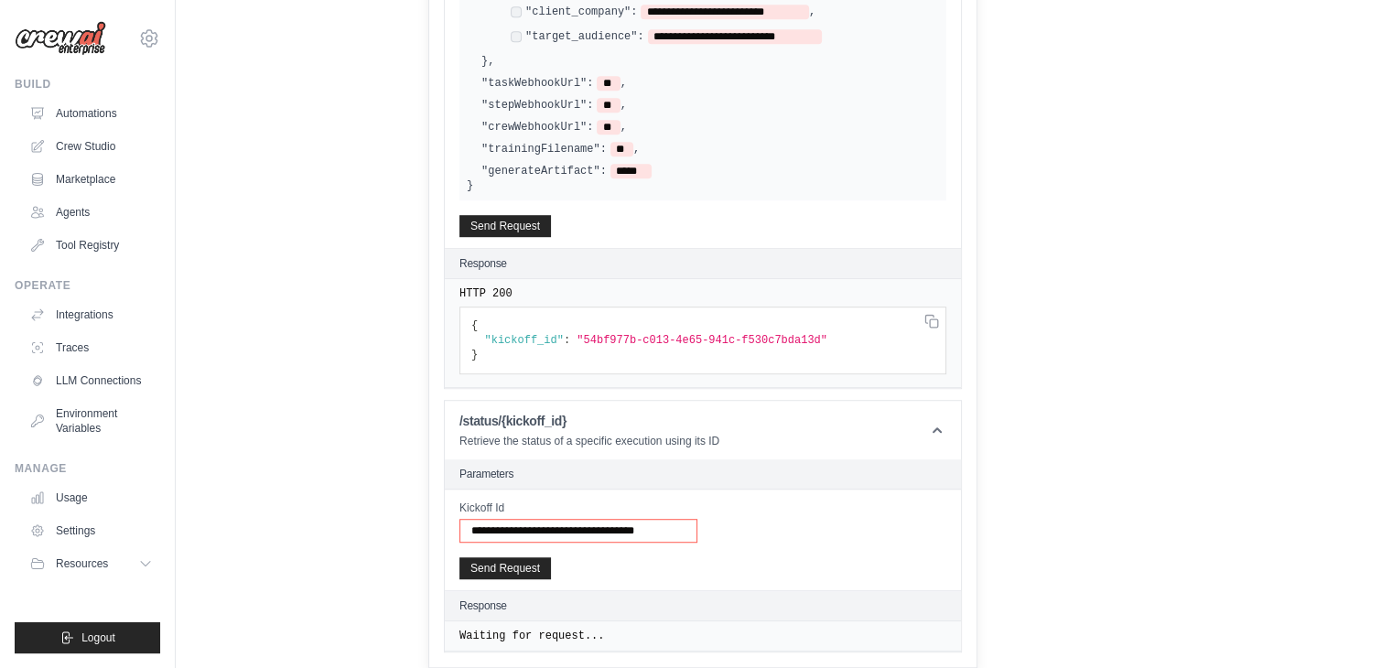
scroll to position [0, 18]
type input "**********"
click at [528, 569] on button "Send Request" at bounding box center [506, 568] width 92 height 22
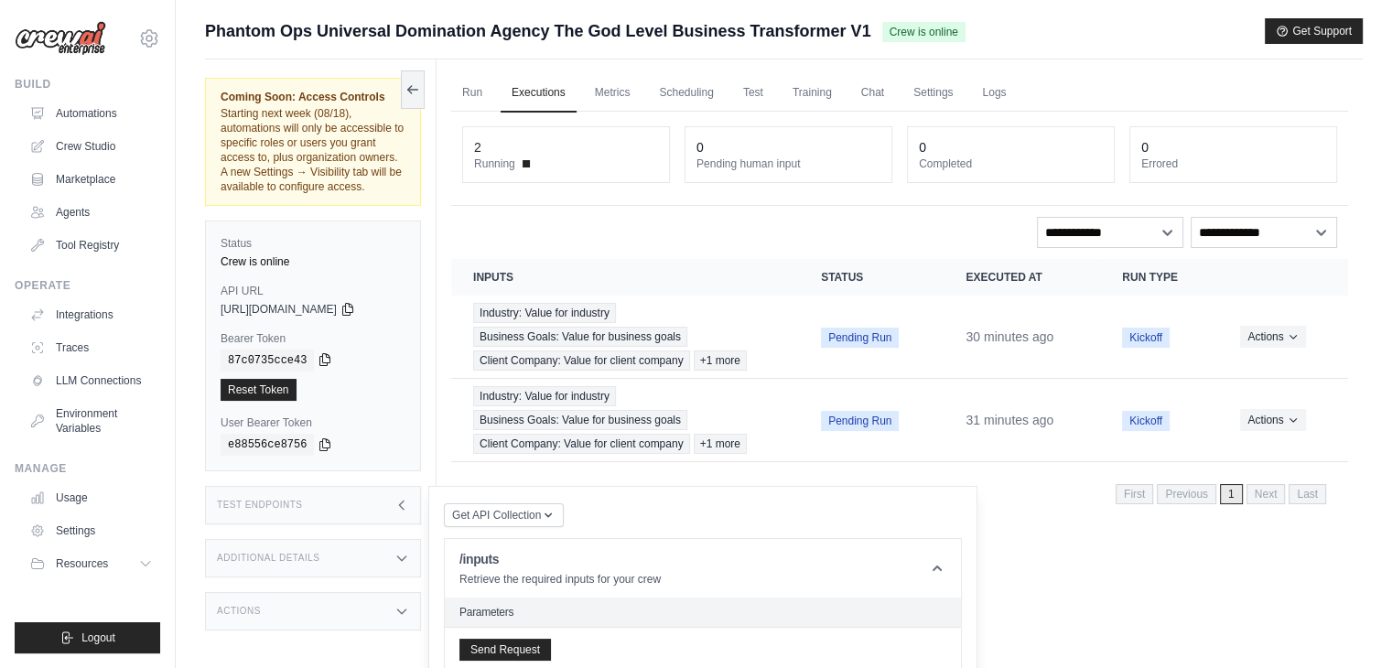
click at [318, 367] on icon at bounding box center [325, 359] width 15 height 15
